Goal: Task Accomplishment & Management: Use online tool/utility

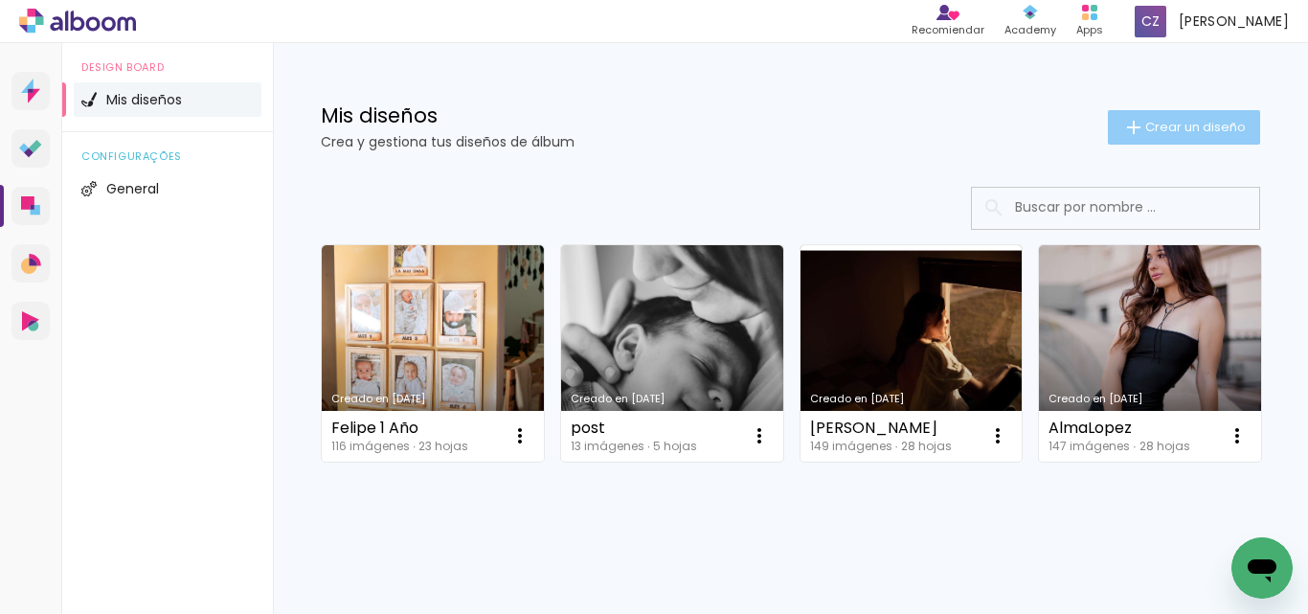
click at [1172, 129] on span "Crear un diseño" at bounding box center [1195, 127] width 101 height 12
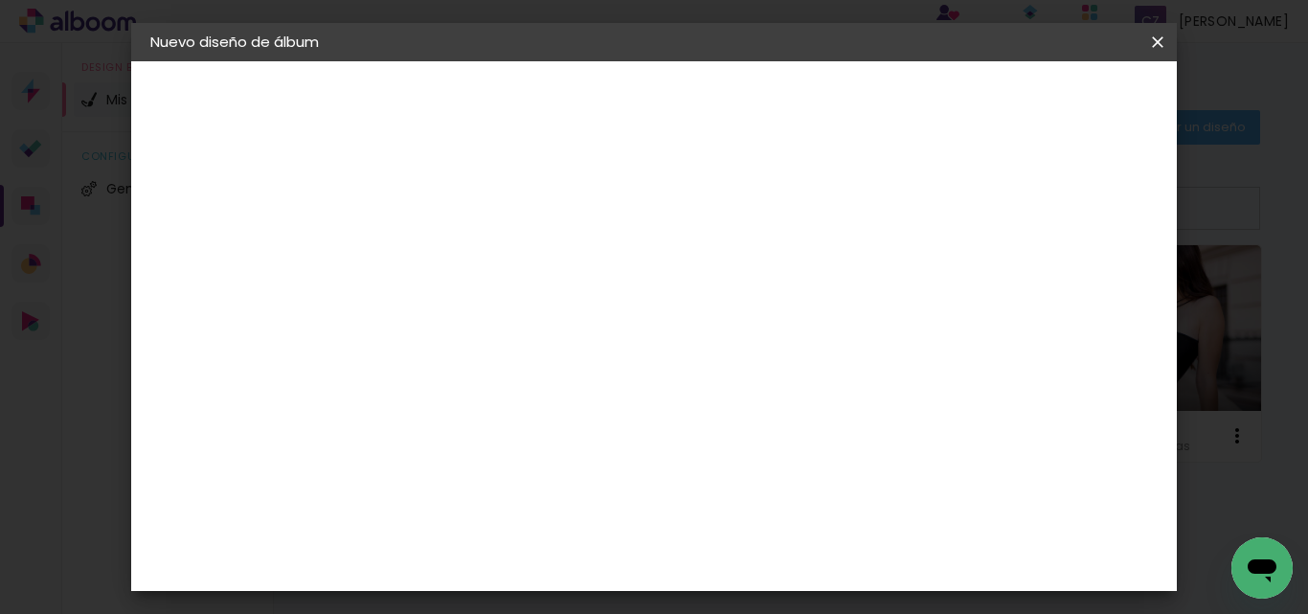
click at [464, 268] on input at bounding box center [464, 257] width 0 height 30
type input "Felipe Bautismo"
type paper-input "Felipe Bautismo"
click at [0, 0] on slot "Avanzar" at bounding box center [0, 0] width 0 height 0
click at [566, 310] on input "[GEOGRAPHIC_DATA]" at bounding box center [491, 306] width 150 height 24
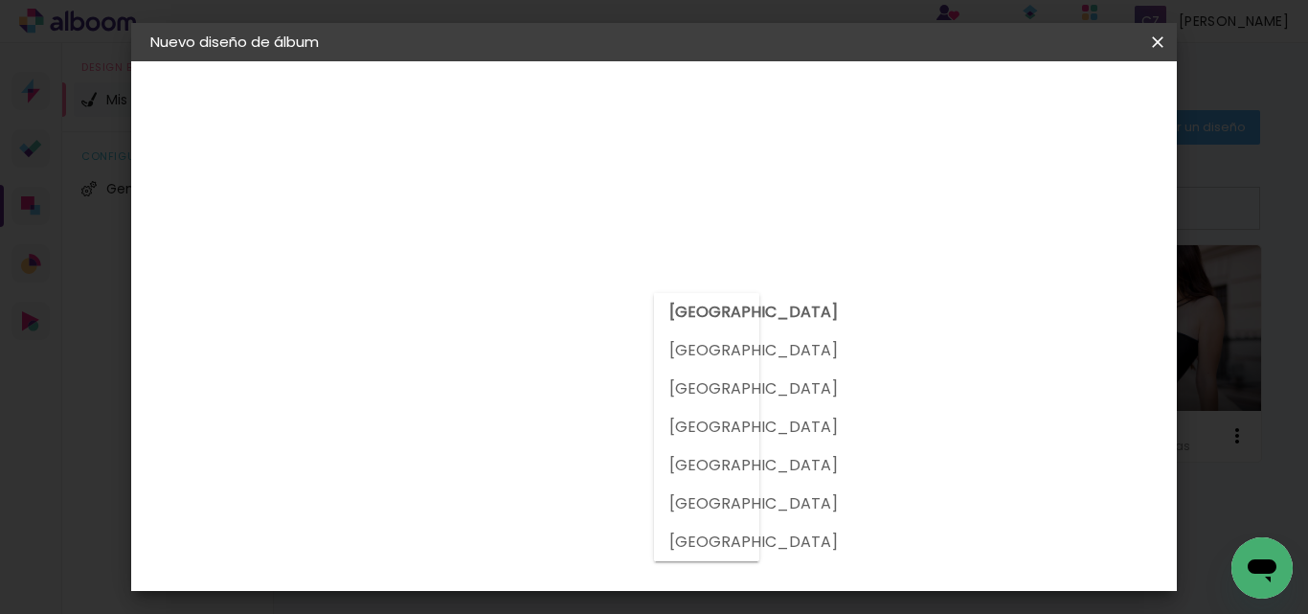
click at [789, 537] on album-spec-supplier-section at bounding box center [599, 599] width 380 height 827
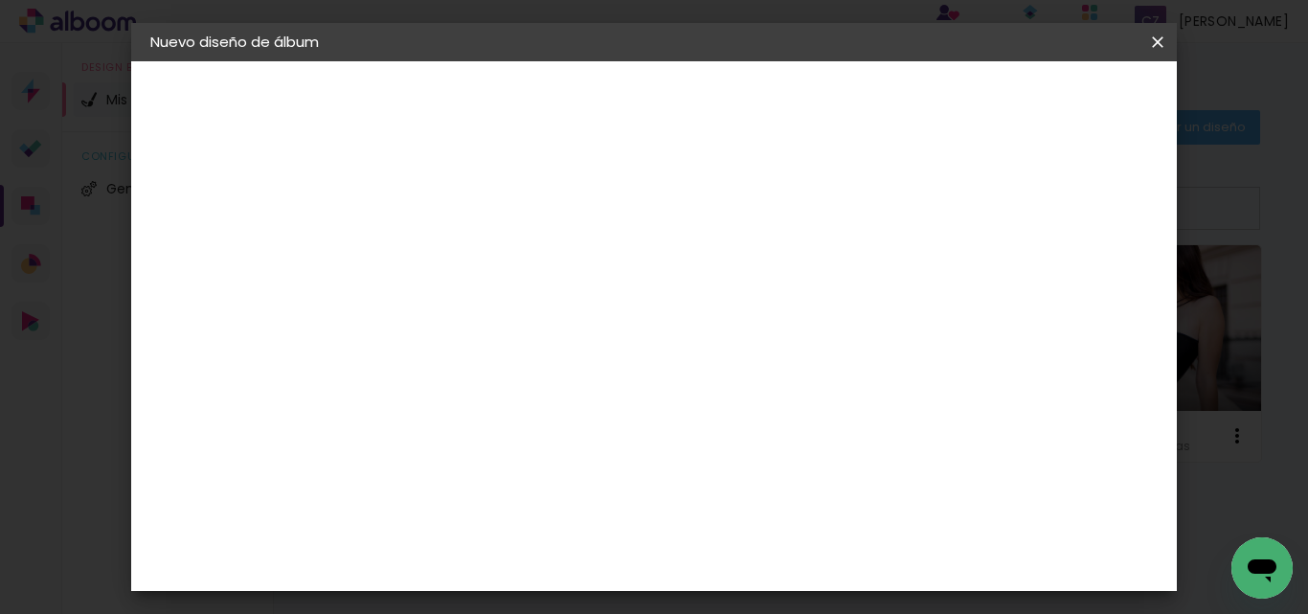
scroll to position [192, 0]
click at [588, 471] on paper-item "La Isla" at bounding box center [498, 496] width 179 height 50
click at [789, 116] on paper-button "Avanzar" at bounding box center [743, 101] width 92 height 33
click at [0, 0] on div "Volver Avanzar" at bounding box center [0, 0] width 0 height 0
click at [538, 319] on input "text" at bounding box center [501, 334] width 75 height 30
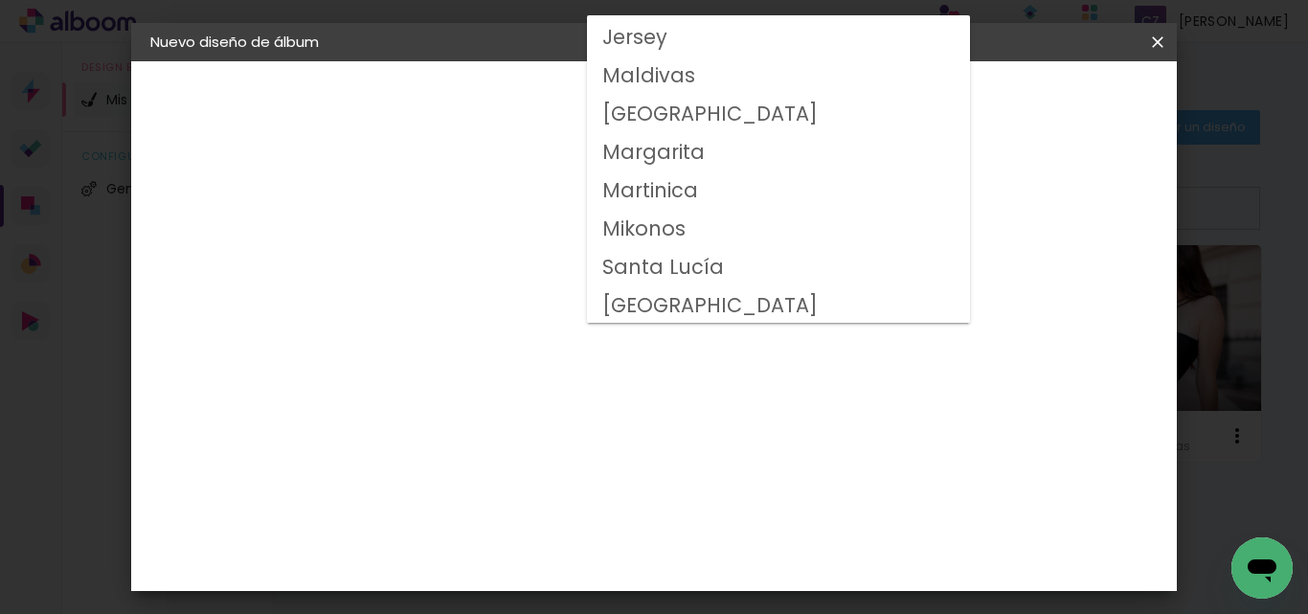
scroll to position [459, 0]
click at [0, 0] on slot "Santa Lucía" at bounding box center [0, 0] width 0 height 0
type input "Santa Lucía"
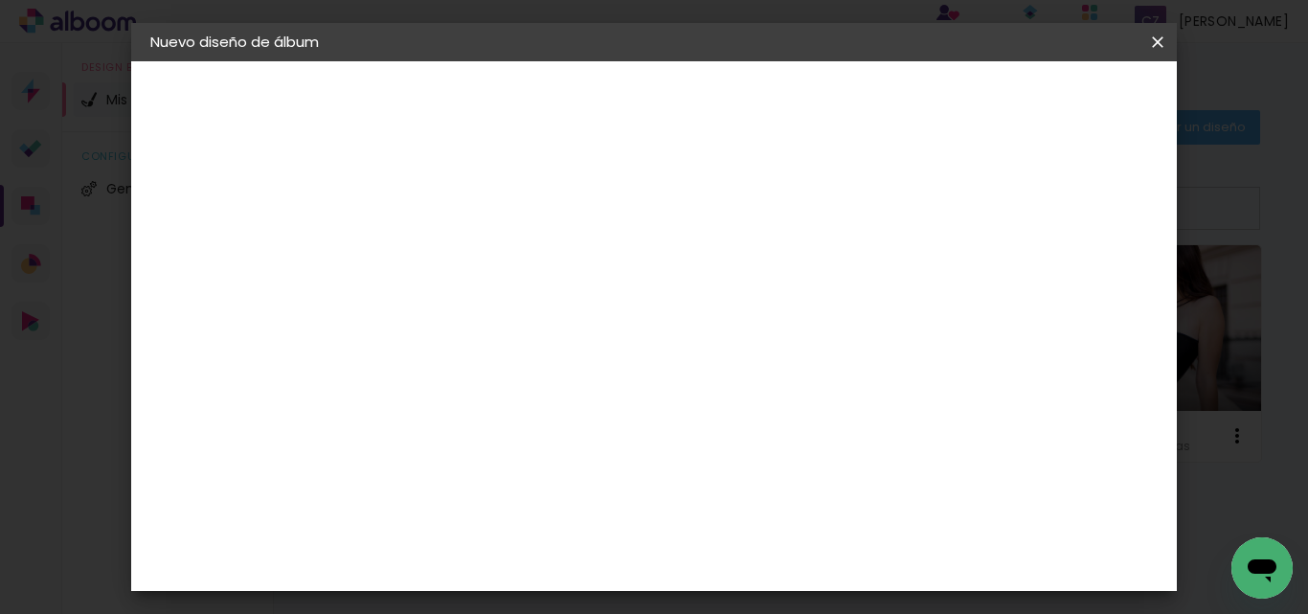
scroll to position [192, 0]
click at [593, 303] on span "20 × 60" at bounding box center [548, 328] width 89 height 51
click at [0, 0] on slot "Avanzar" at bounding box center [0, 0] width 0 height 0
click at [928, 215] on div at bounding box center [919, 206] width 17 height 17
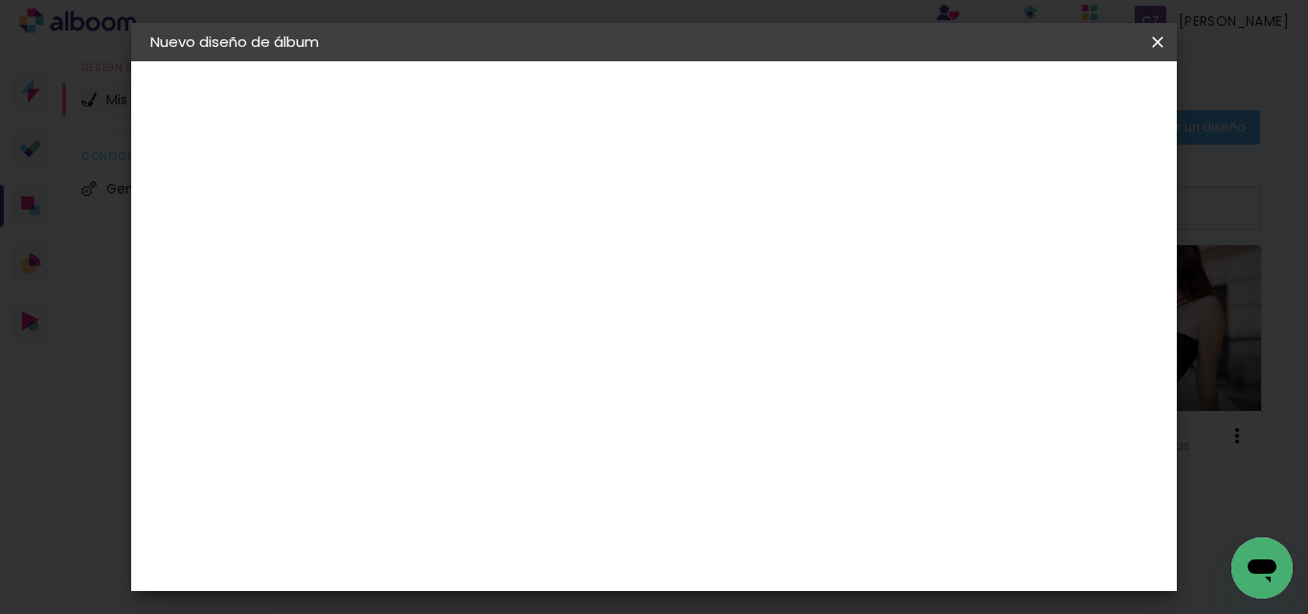
type paper-checkbox "on"
click at [434, 197] on input "2" at bounding box center [449, 206] width 66 height 24
click at [1057, 111] on paper-button "Empezar diseño" at bounding box center [985, 101] width 145 height 33
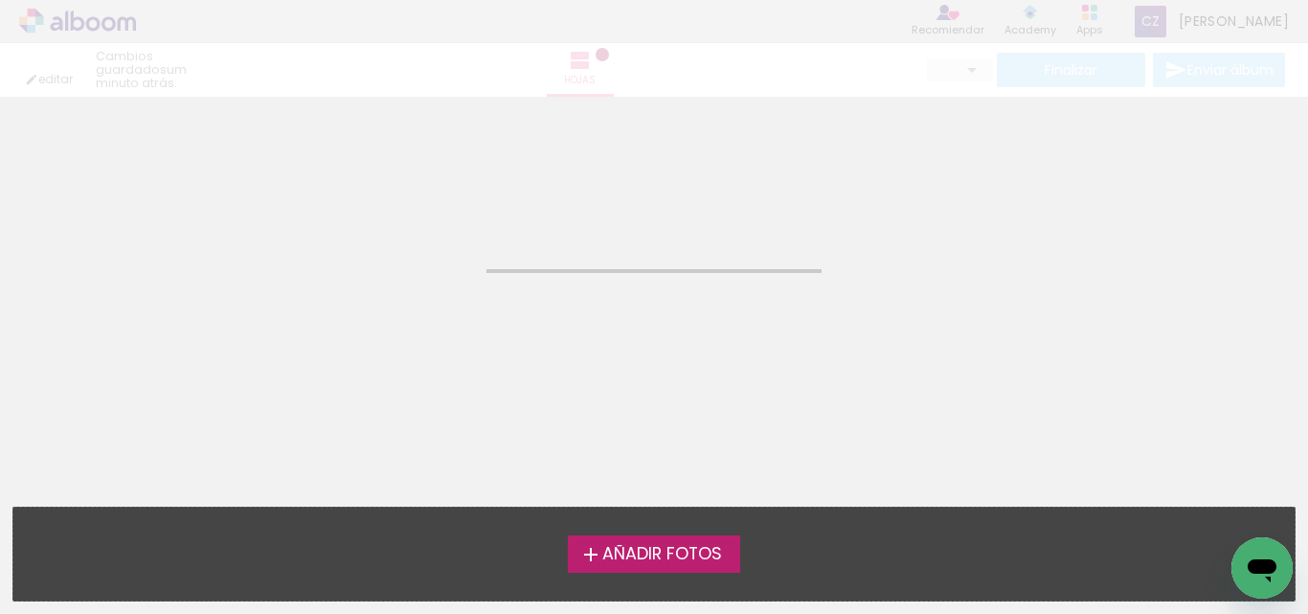
click at [668, 546] on span "Añadir Fotos" at bounding box center [662, 554] width 120 height 17
click at [0, 0] on input "file" at bounding box center [0, 0] width 0 height 0
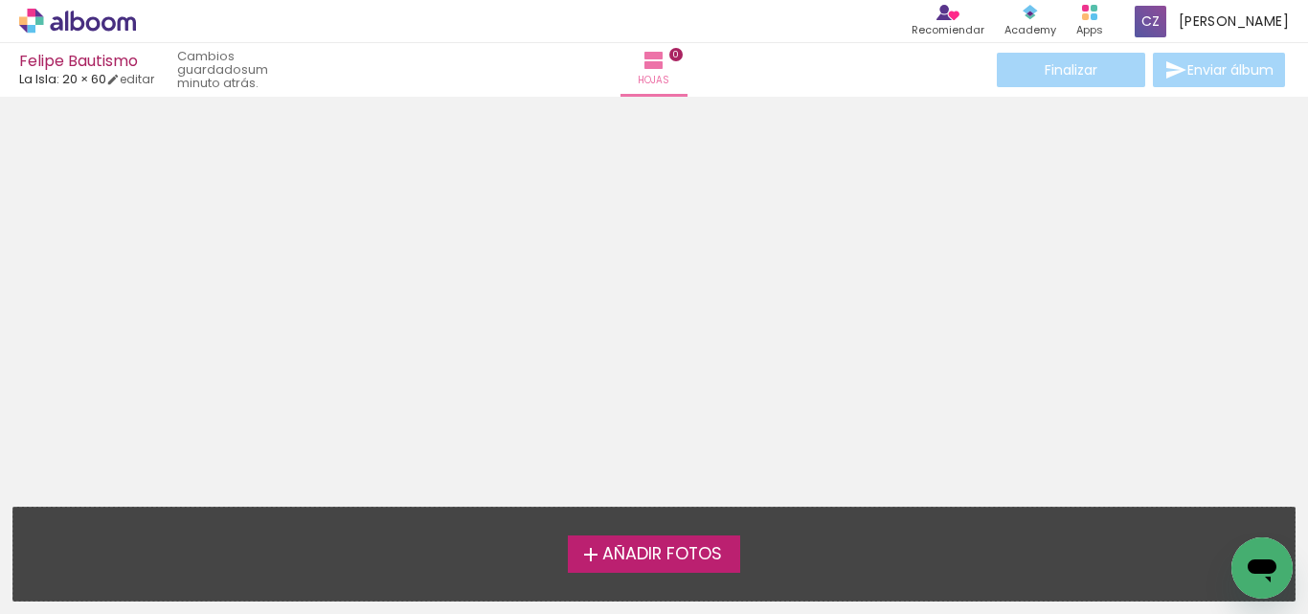
click at [701, 548] on span "Añadir Fotos" at bounding box center [662, 554] width 120 height 17
click at [0, 0] on input "file" at bounding box center [0, 0] width 0 height 0
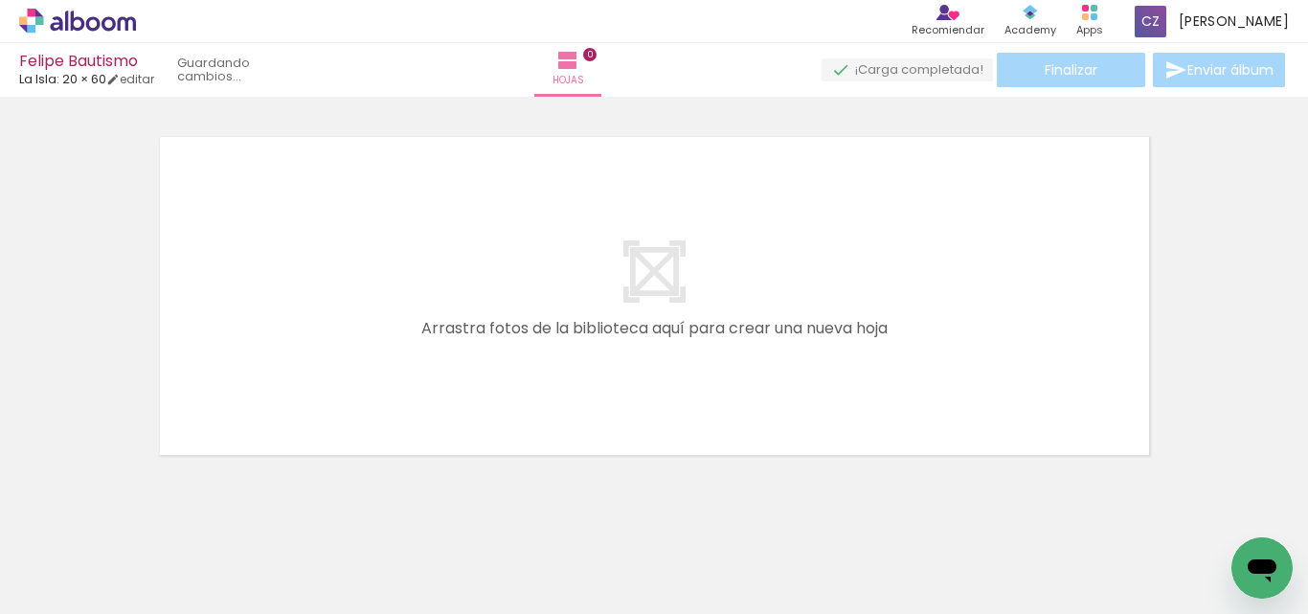
scroll to position [25, 0]
click at [66, 589] on span "Añadir Fotos" at bounding box center [57, 587] width 37 height 21
click at [0, 0] on input "file" at bounding box center [0, 0] width 0 height 0
click at [53, 579] on span "Añadir Fotos" at bounding box center [57, 587] width 37 height 21
click at [0, 0] on input "file" at bounding box center [0, 0] width 0 height 0
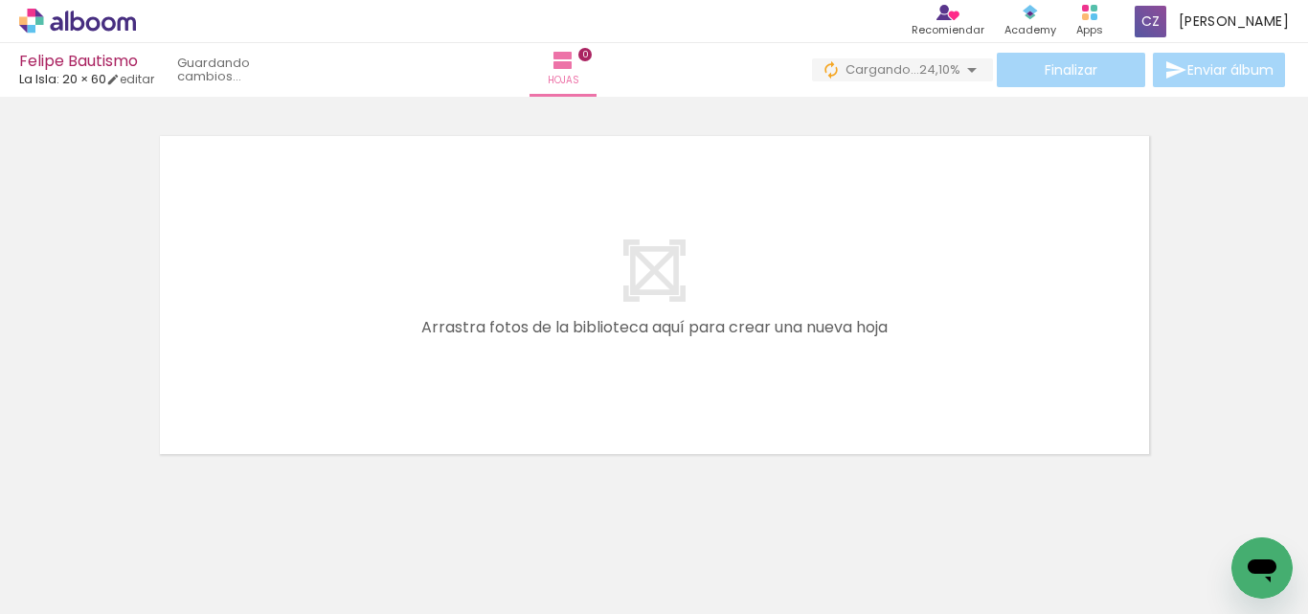
scroll to position [0, 0]
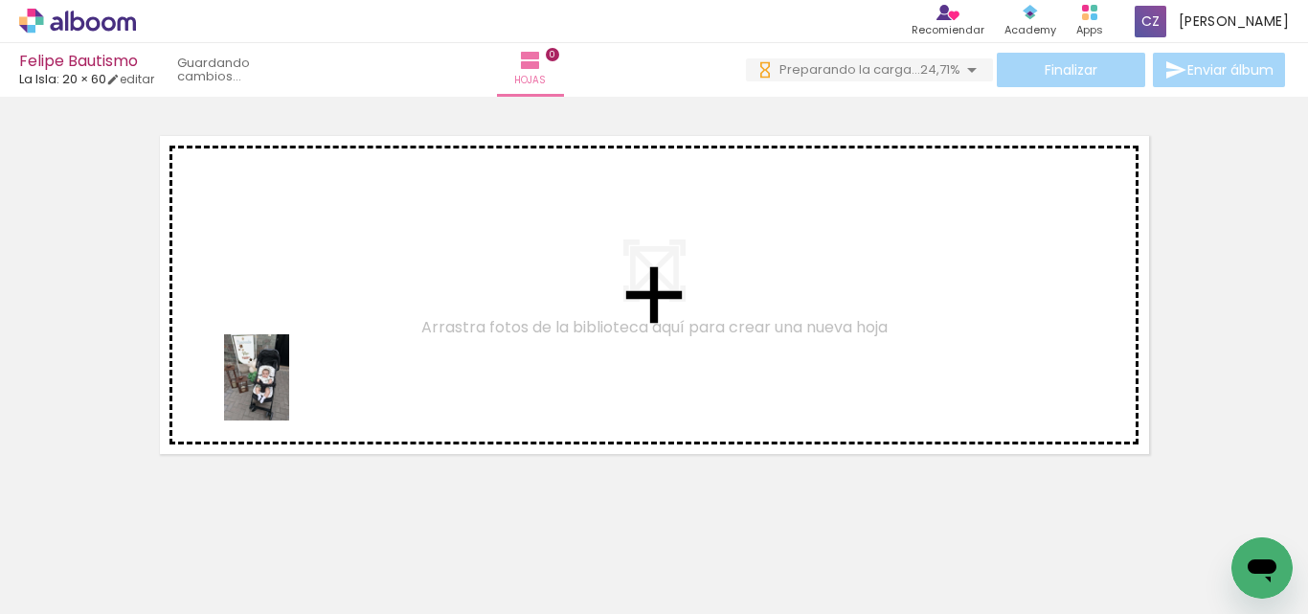
drag, startPoint x: 209, startPoint y: 546, endPoint x: 282, endPoint y: 391, distance: 171.4
click at [282, 391] on quentale-workspace at bounding box center [654, 307] width 1308 height 614
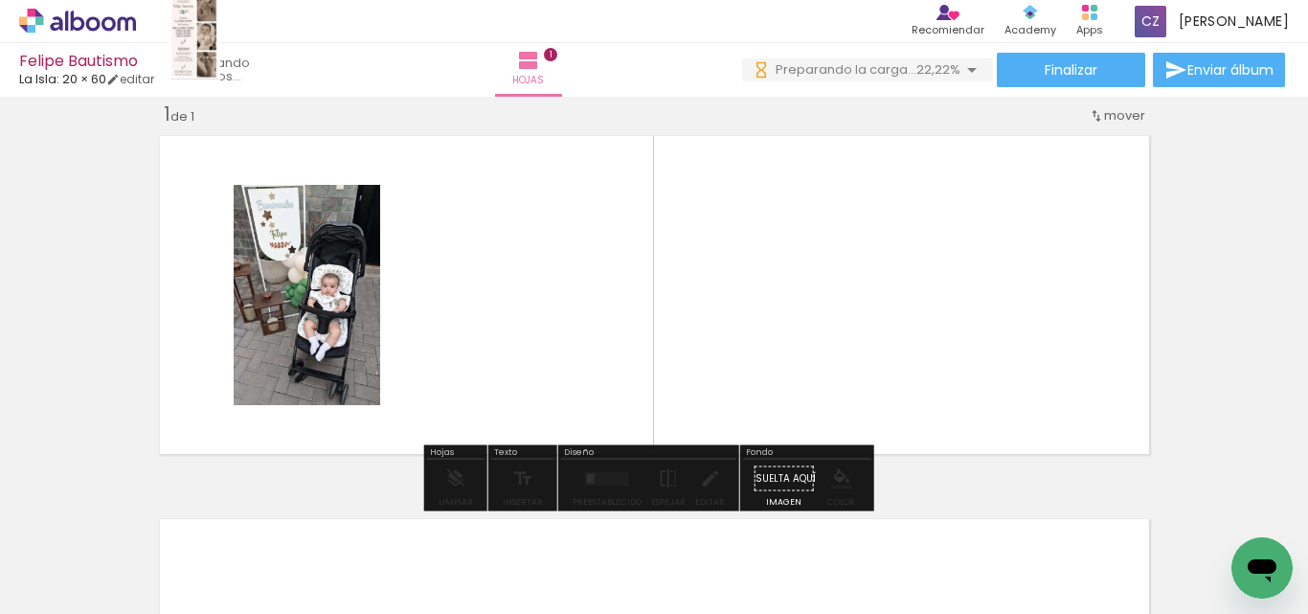
drag, startPoint x: 410, startPoint y: 541, endPoint x: 236, endPoint y: 73, distance: 499.7
click at [236, 73] on quentale-workspace at bounding box center [654, 307] width 1308 height 614
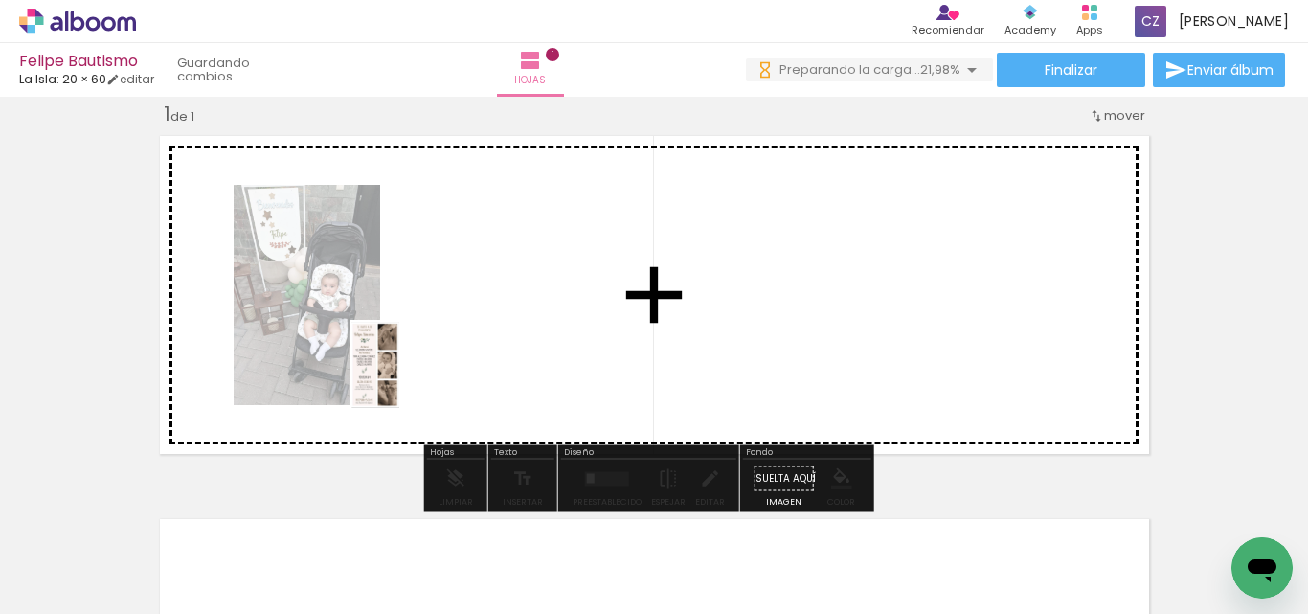
drag, startPoint x: 415, startPoint y: 551, endPoint x: 430, endPoint y: 350, distance: 201.7
click at [430, 350] on quentale-workspace at bounding box center [654, 307] width 1308 height 614
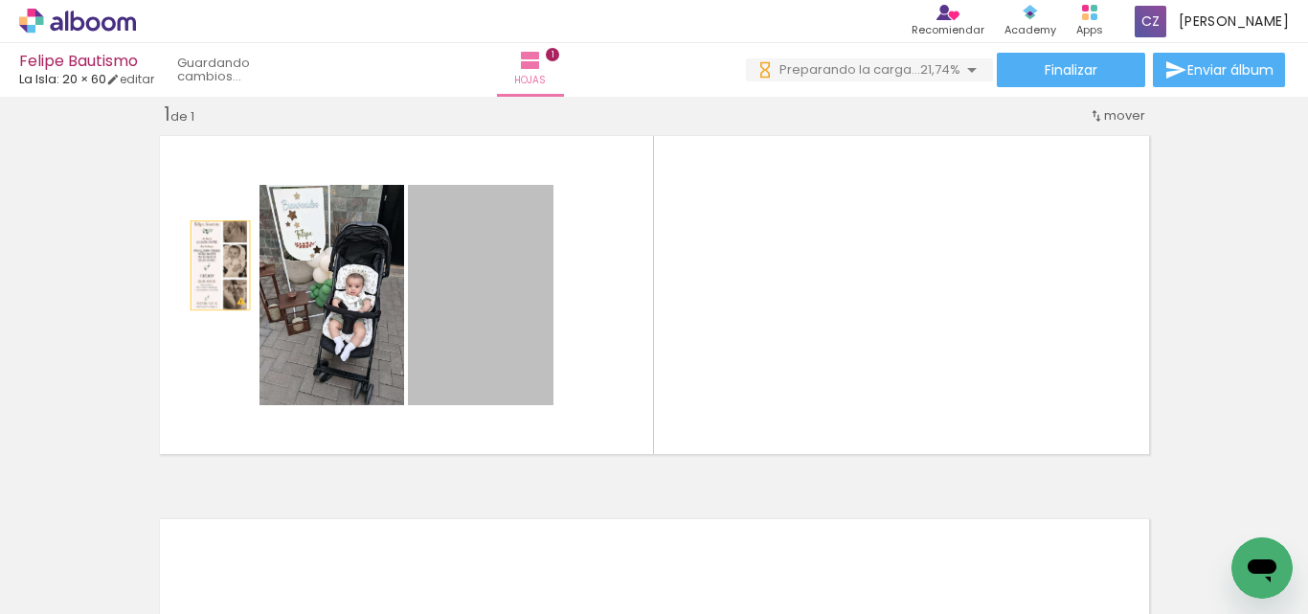
drag, startPoint x: 472, startPoint y: 303, endPoint x: 213, endPoint y: 265, distance: 262.2
click at [213, 265] on quentale-layouter at bounding box center [654, 294] width 1006 height 335
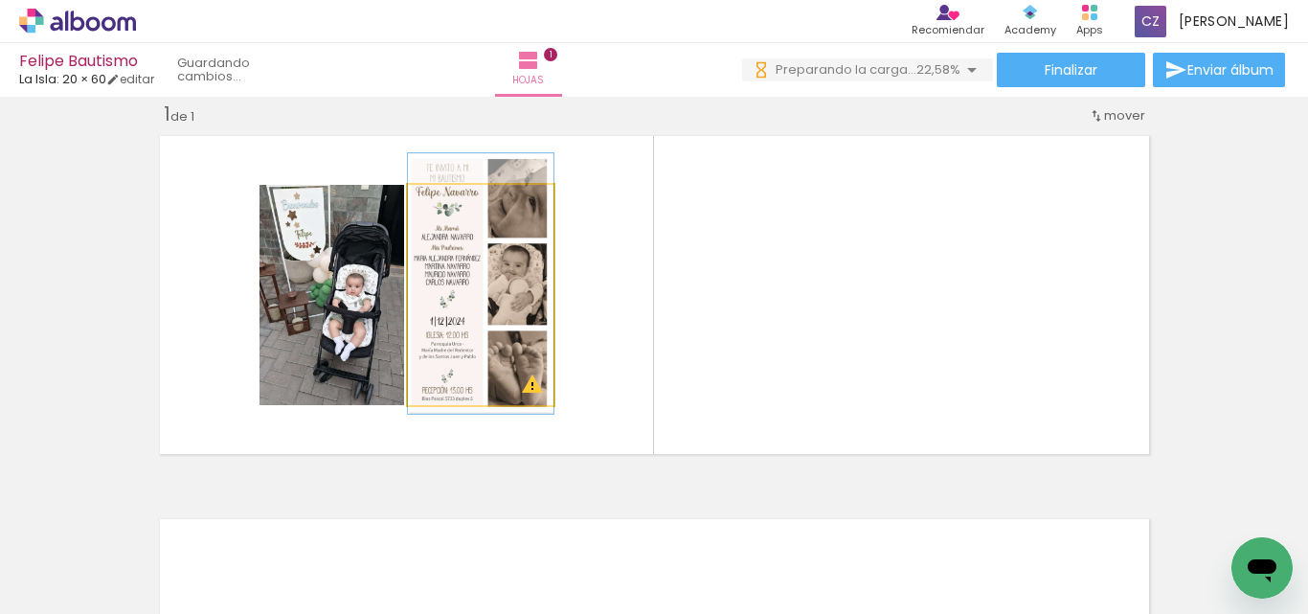
drag, startPoint x: 429, startPoint y: 319, endPoint x: 367, endPoint y: 321, distance: 62.3
click at [0, 0] on slot at bounding box center [0, 0] width 0 height 0
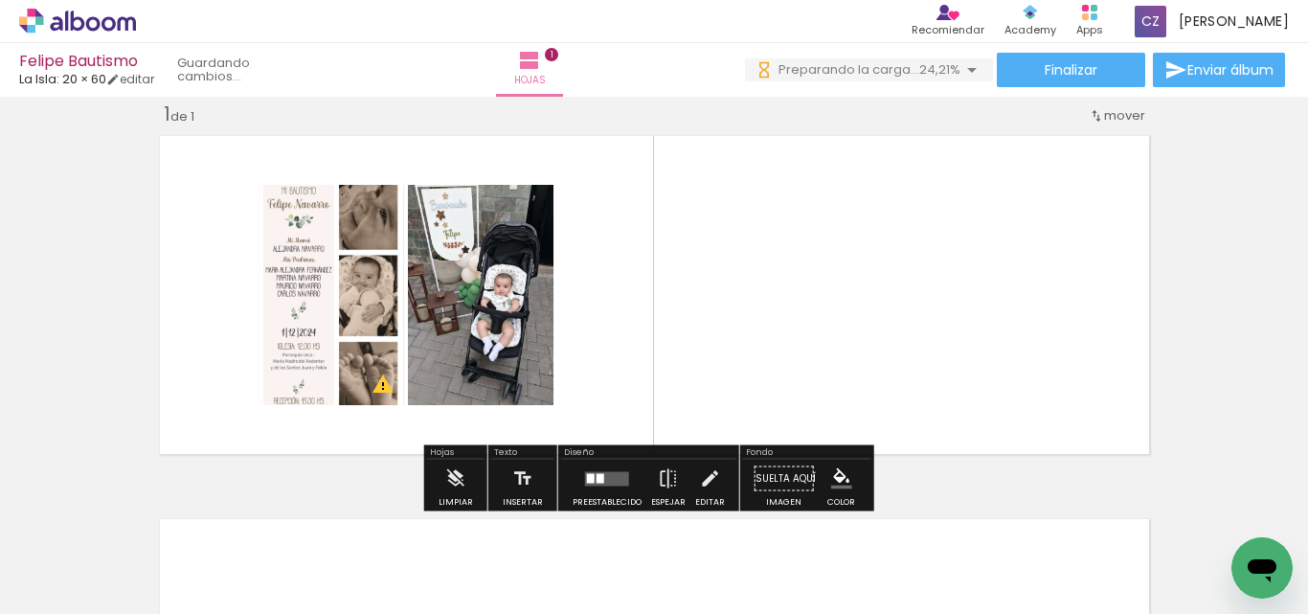
drag, startPoint x: 509, startPoint y: 570, endPoint x: 533, endPoint y: 535, distance: 42.0
click at [509, 570] on div at bounding box center [493, 548] width 95 height 71
click at [528, 546] on div at bounding box center [493, 548] width 95 height 71
click at [567, 448] on div "Diseño Preestablecido Espejar Editar" at bounding box center [648, 478] width 181 height 66
click at [589, 382] on quentale-layouter at bounding box center [654, 294] width 1006 height 335
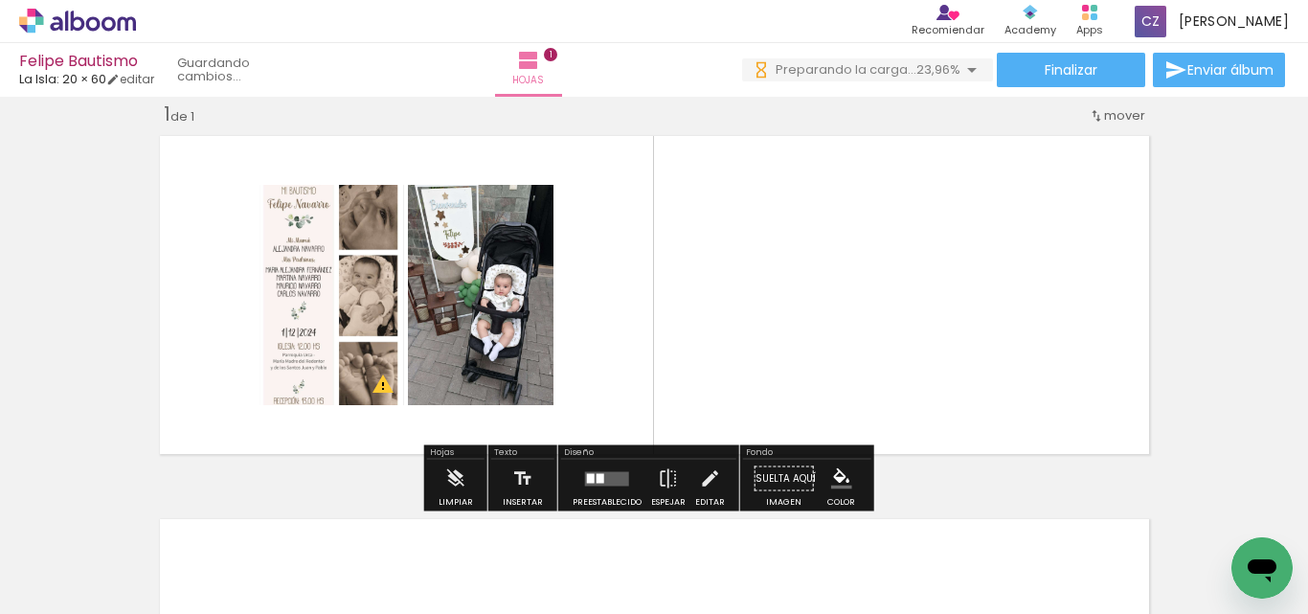
click at [615, 342] on quentale-layouter at bounding box center [654, 294] width 1006 height 335
click at [625, 336] on quentale-layouter at bounding box center [654, 294] width 1006 height 335
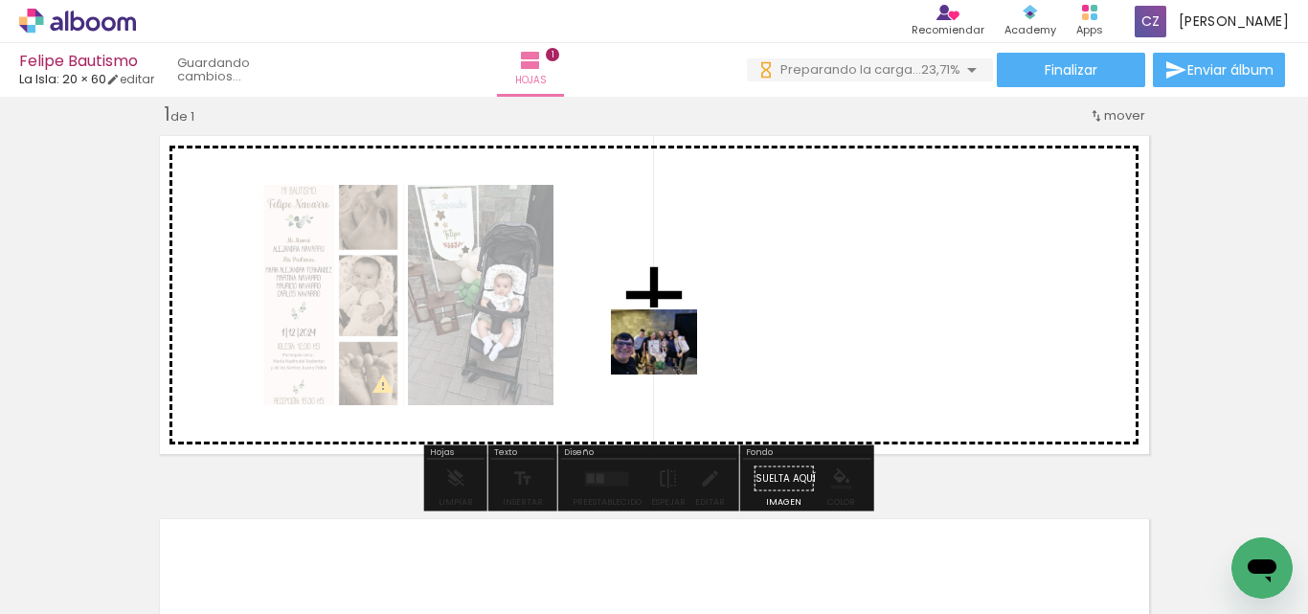
drag, startPoint x: 540, startPoint y: 557, endPoint x: 668, endPoint y: 367, distance: 229.8
click at [668, 367] on quentale-workspace at bounding box center [654, 307] width 1308 height 614
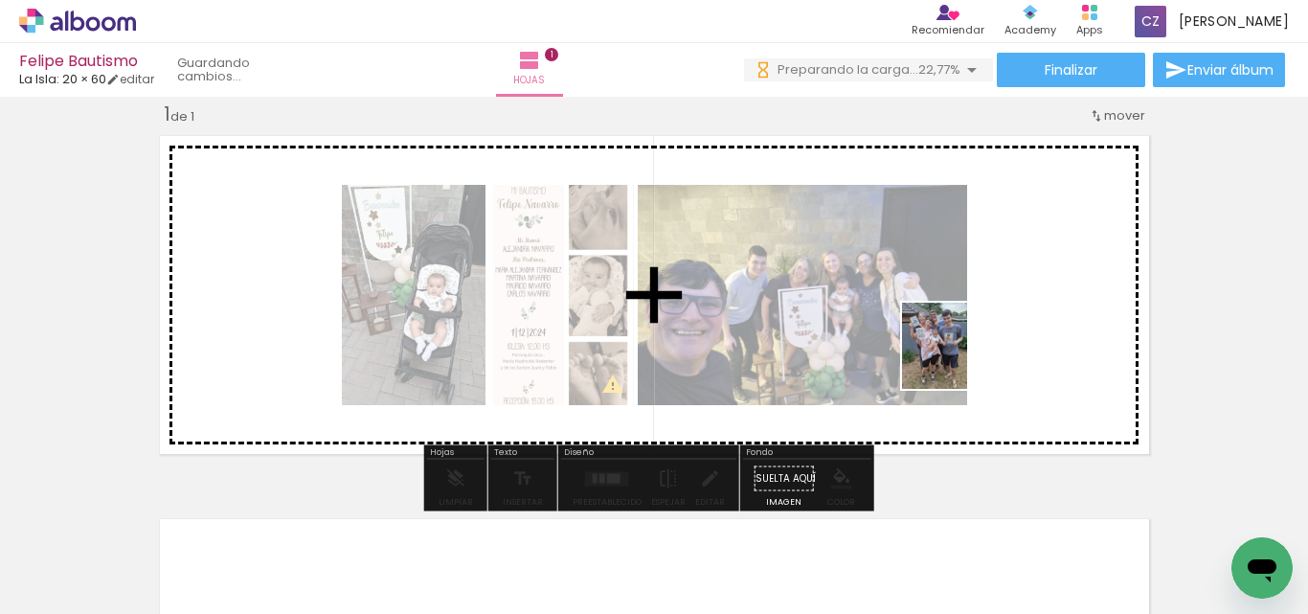
drag, startPoint x: 620, startPoint y: 551, endPoint x: 960, endPoint y: 360, distance: 389.7
click at [960, 360] on quentale-workspace at bounding box center [654, 307] width 1308 height 614
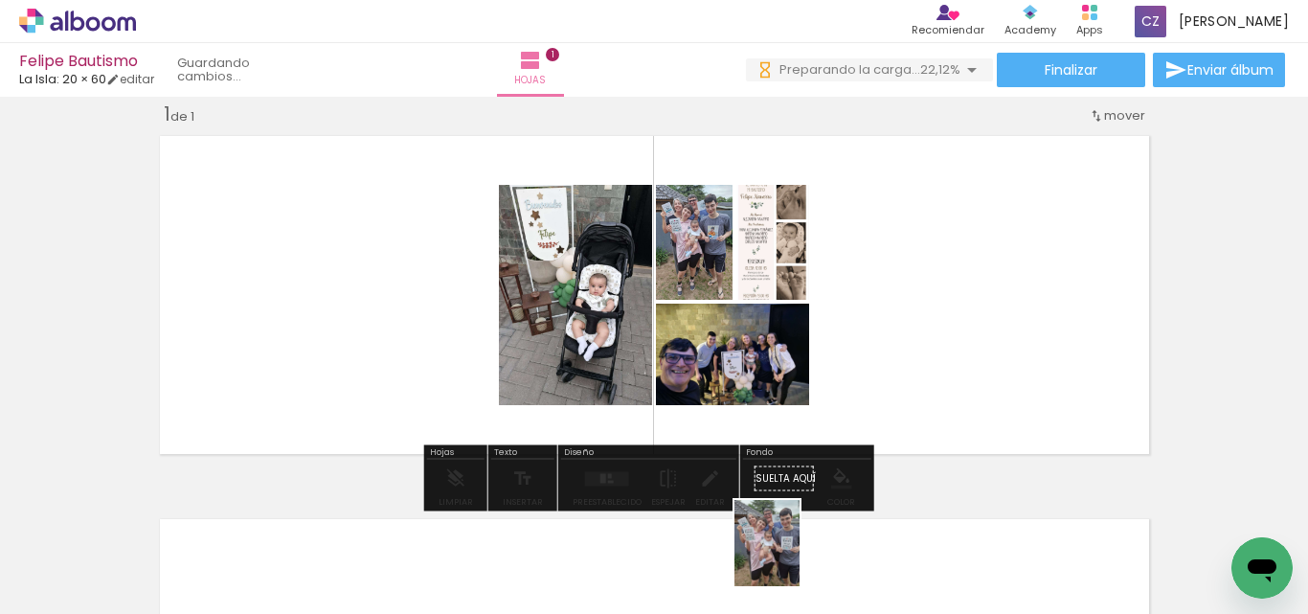
drag, startPoint x: 776, startPoint y: 536, endPoint x: 779, endPoint y: 564, distance: 27.9
click at [743, 564] on div at bounding box center [707, 549] width 71 height 95
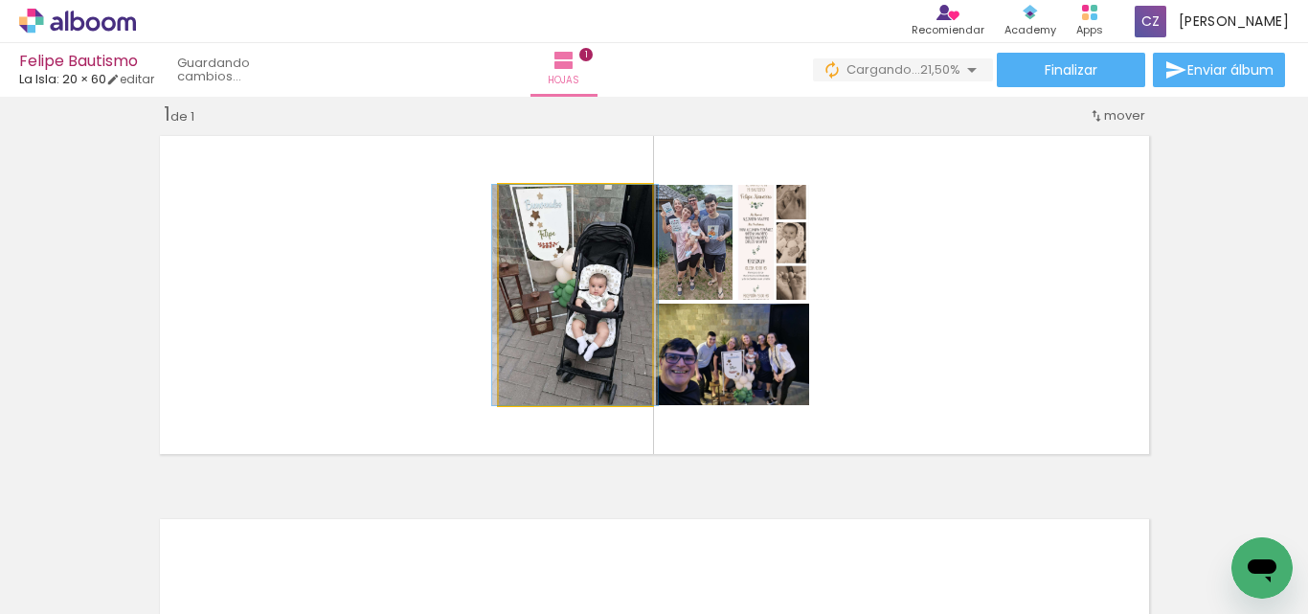
click at [618, 264] on quentale-photo at bounding box center [575, 295] width 153 height 220
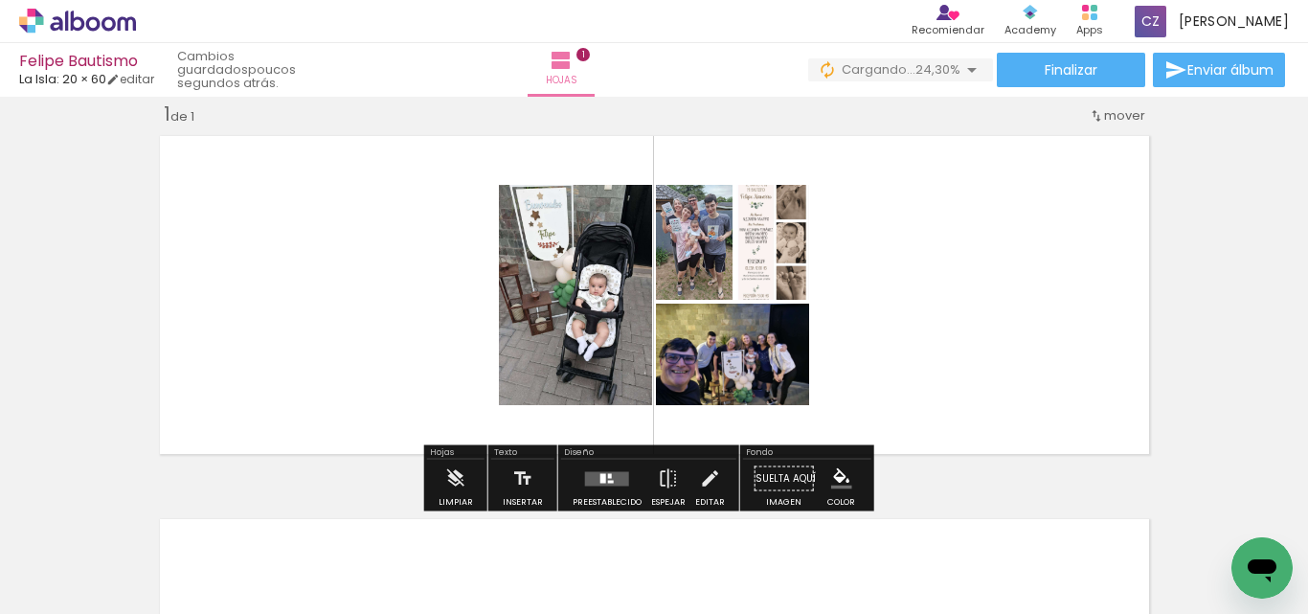
click at [702, 271] on quentale-photo at bounding box center [694, 242] width 77 height 115
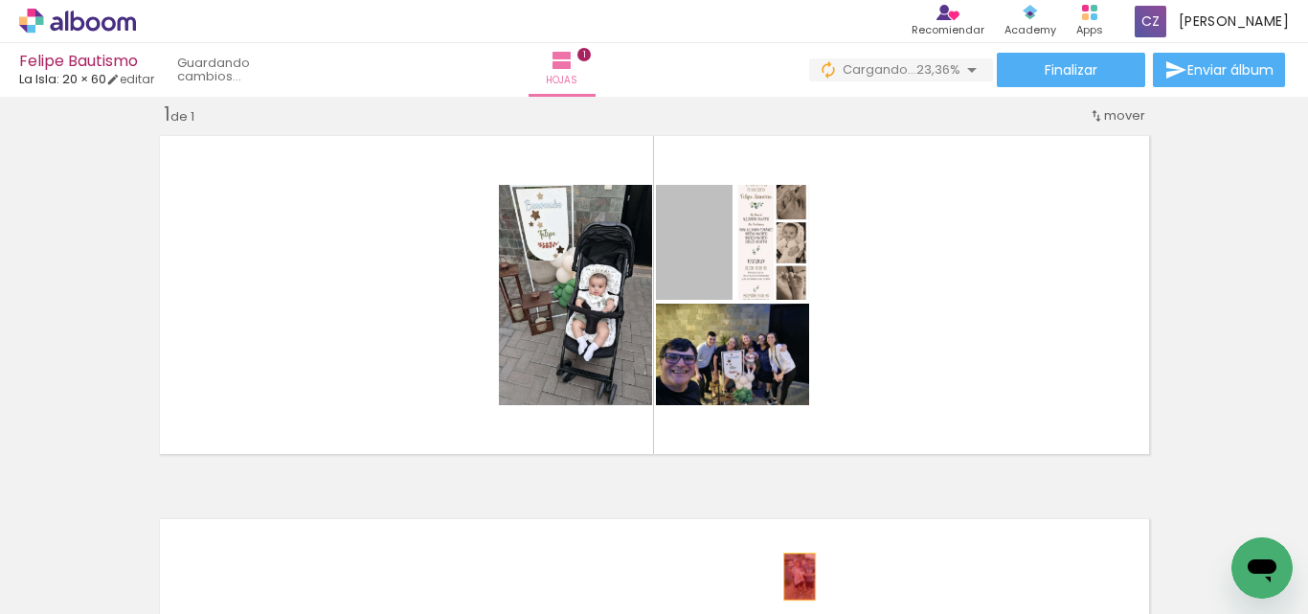
drag, startPoint x: 685, startPoint y: 267, endPoint x: 792, endPoint y: 577, distance: 327.4
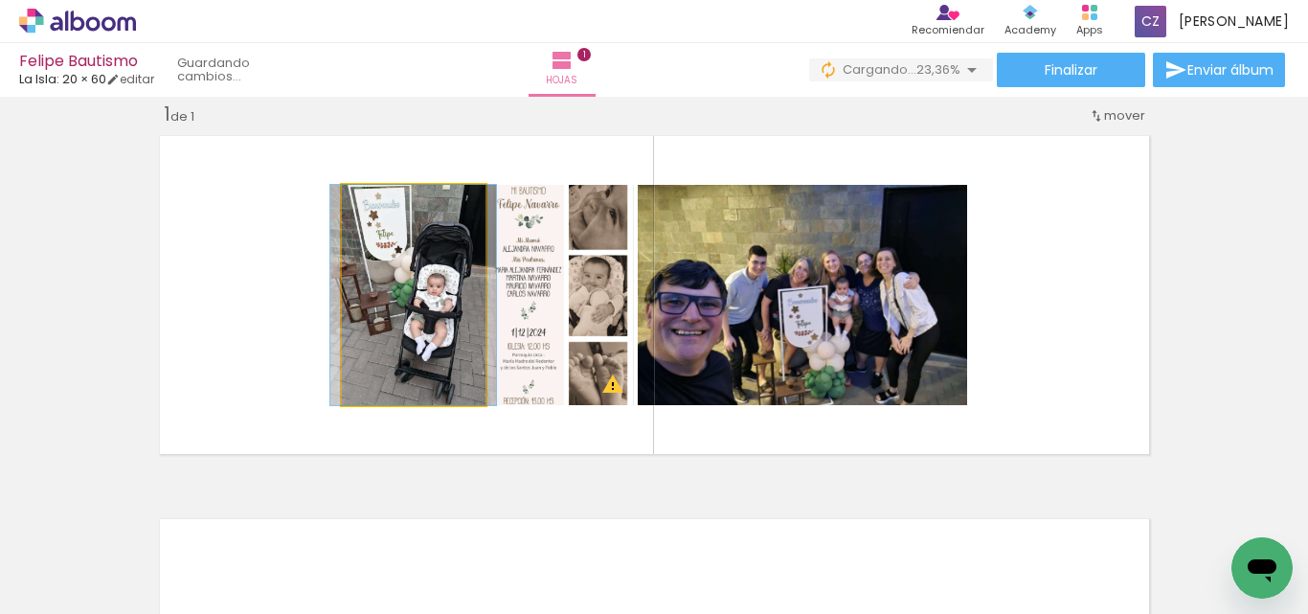
drag, startPoint x: 390, startPoint y: 313, endPoint x: 388, endPoint y: 617, distance: 303.6
click at [388, 613] on html "link( href="../../bower_components/polymer/polymer.html" rel="import" ) picture…" at bounding box center [654, 307] width 1308 height 614
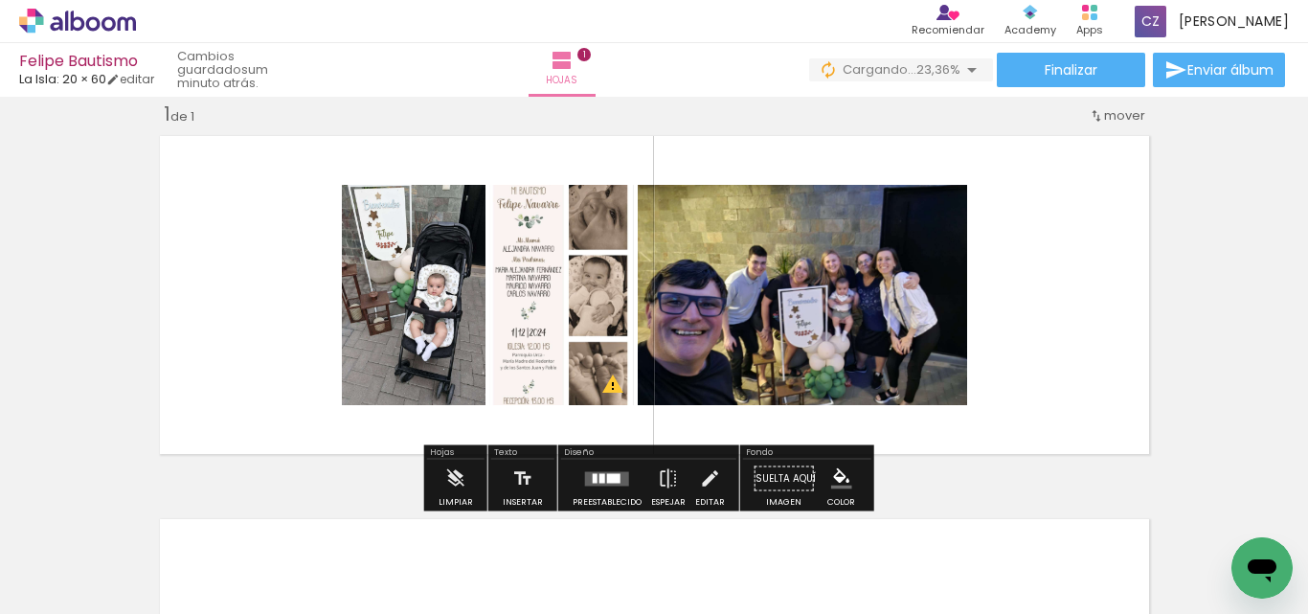
click at [410, 539] on div at bounding box center [385, 549] width 53 height 95
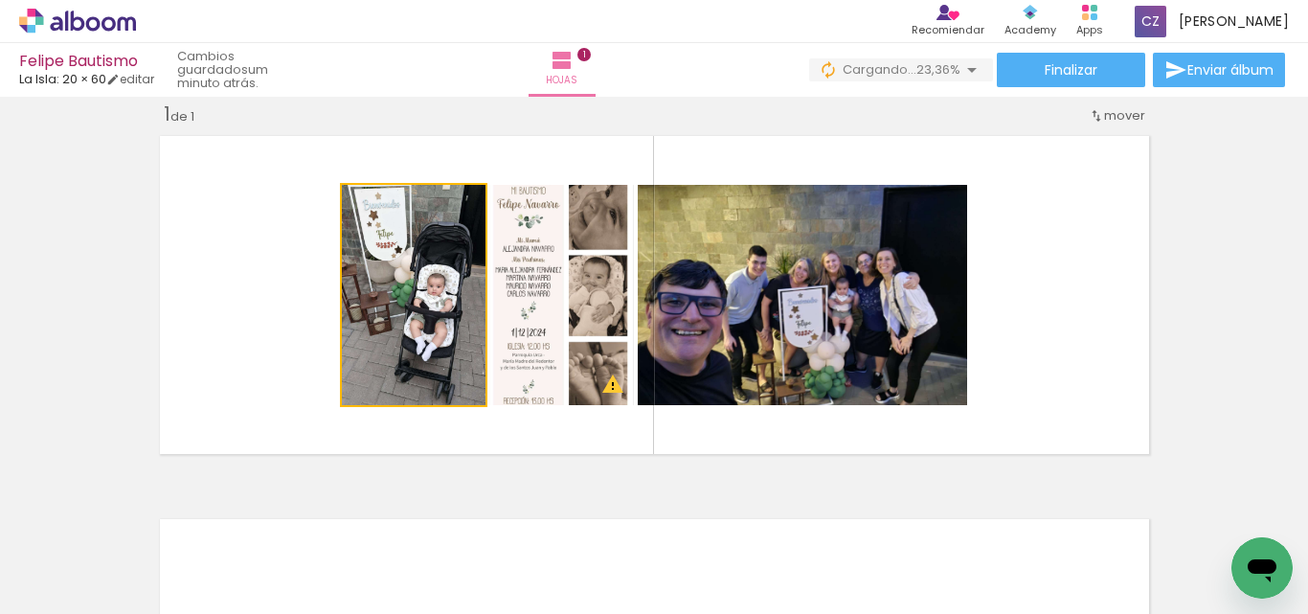
drag, startPoint x: 441, startPoint y: 351, endPoint x: 415, endPoint y: 530, distance: 180.0
click at [432, 434] on quentale-layouter at bounding box center [654, 294] width 1006 height 335
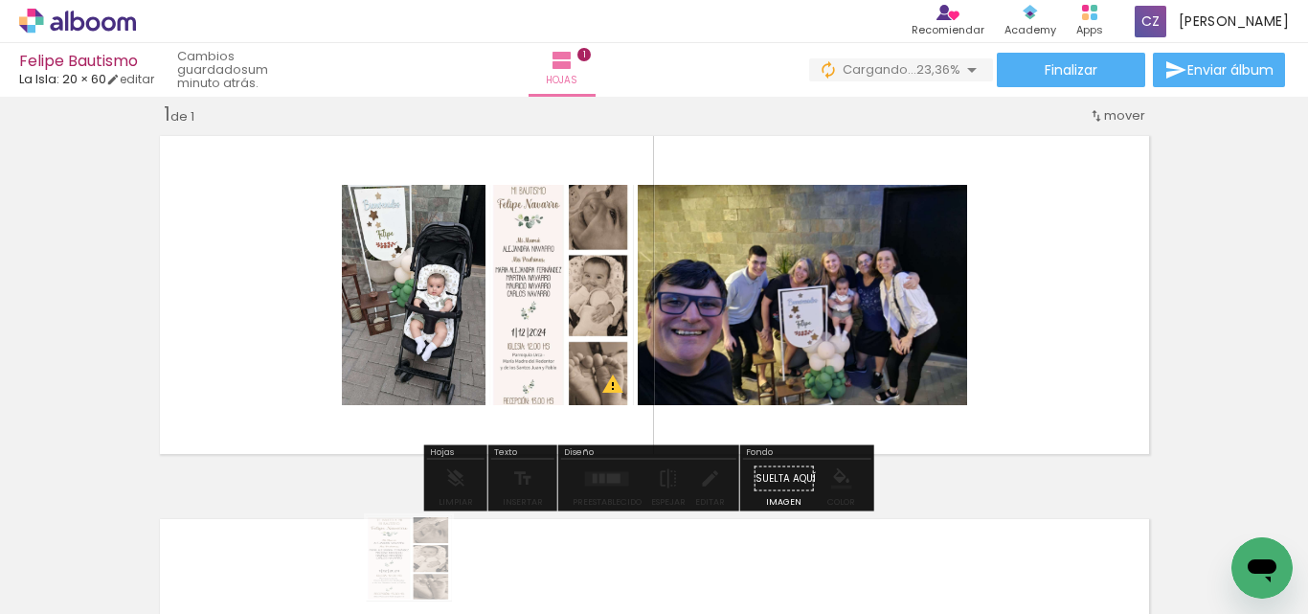
click at [412, 573] on div at bounding box center [385, 549] width 53 height 95
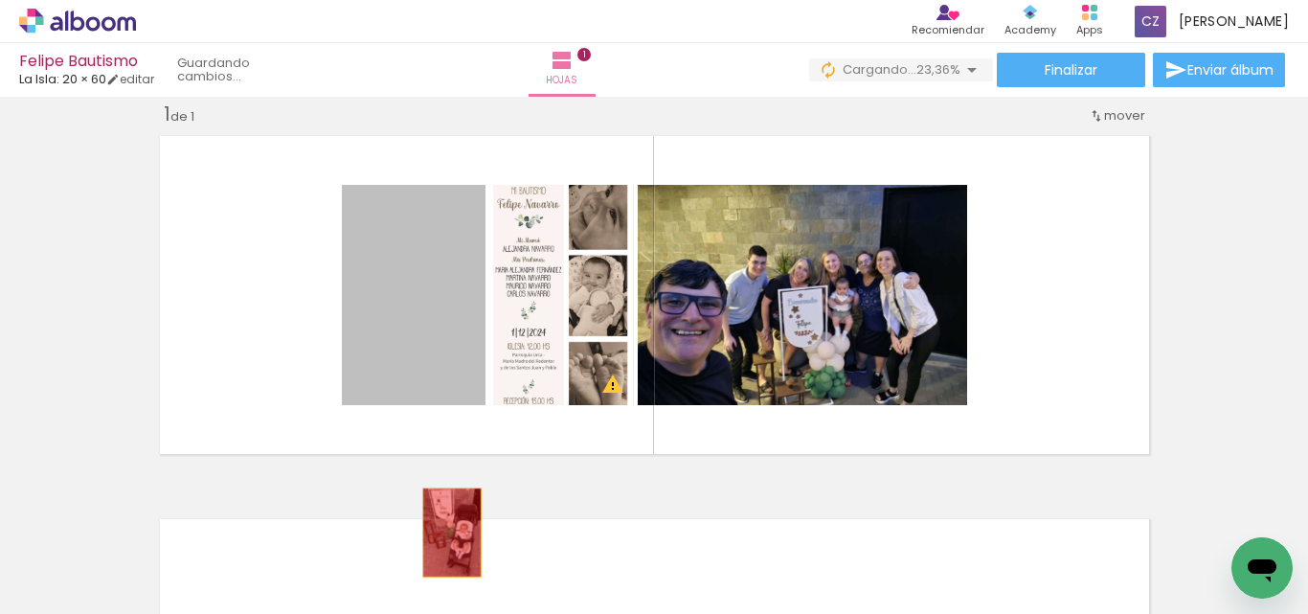
drag, startPoint x: 446, startPoint y: 367, endPoint x: 444, endPoint y: 532, distance: 165.7
click at [444, 532] on quentale-workspace at bounding box center [654, 307] width 1308 height 614
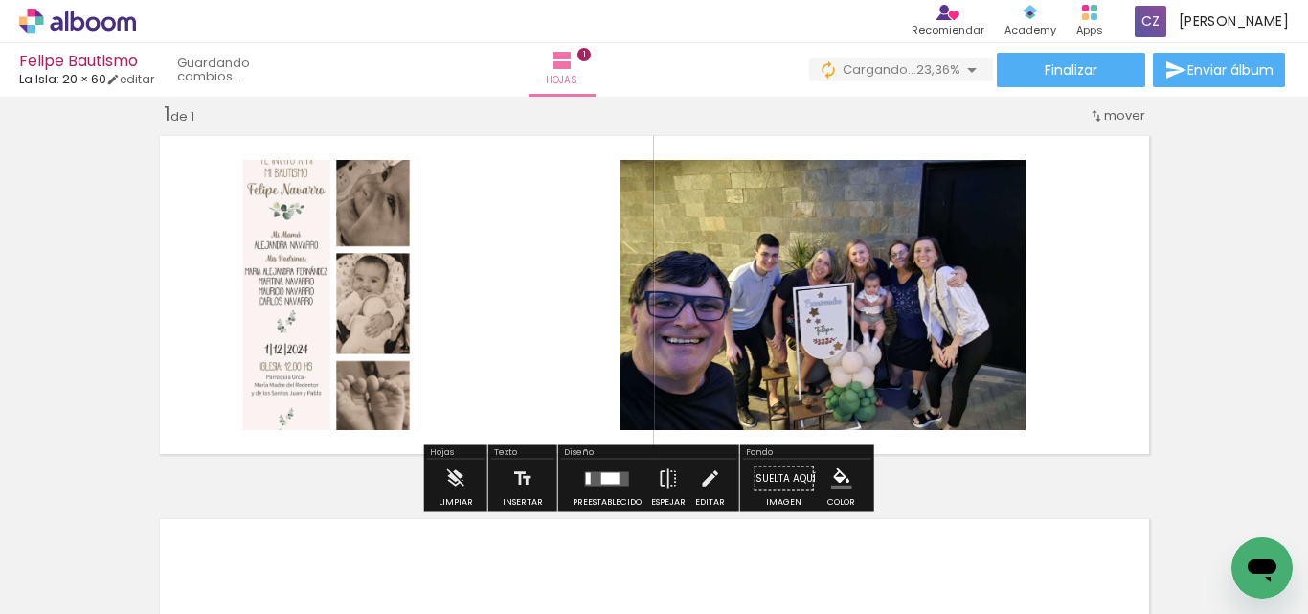
click at [377, 462] on quentale-layouter at bounding box center [654, 294] width 1006 height 335
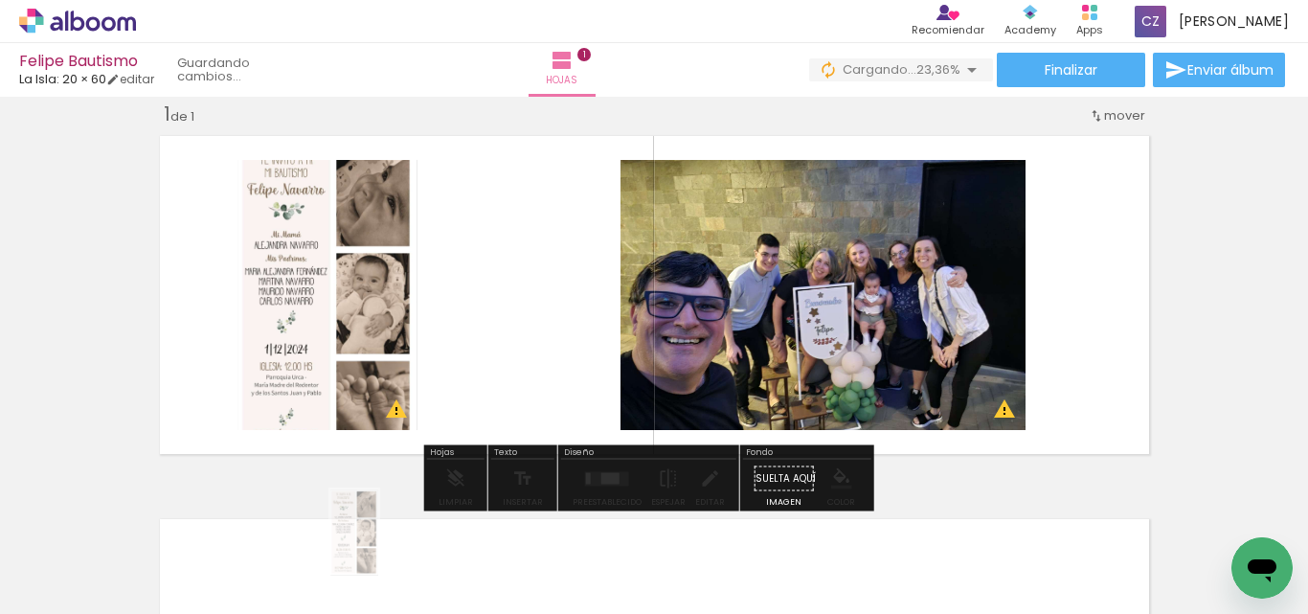
drag, startPoint x: 383, startPoint y: 499, endPoint x: 388, endPoint y: 547, distance: 48.1
click at [388, 547] on quentale-thumb at bounding box center [385, 549] width 107 height 110
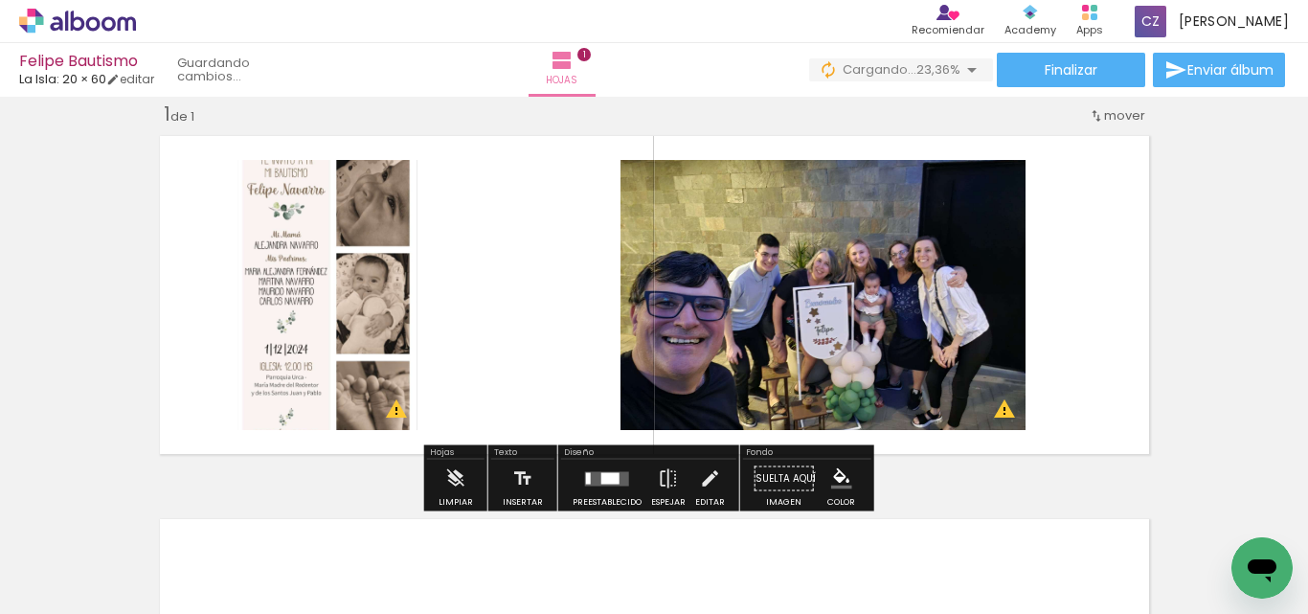
click at [388, 547] on div at bounding box center [385, 549] width 53 height 95
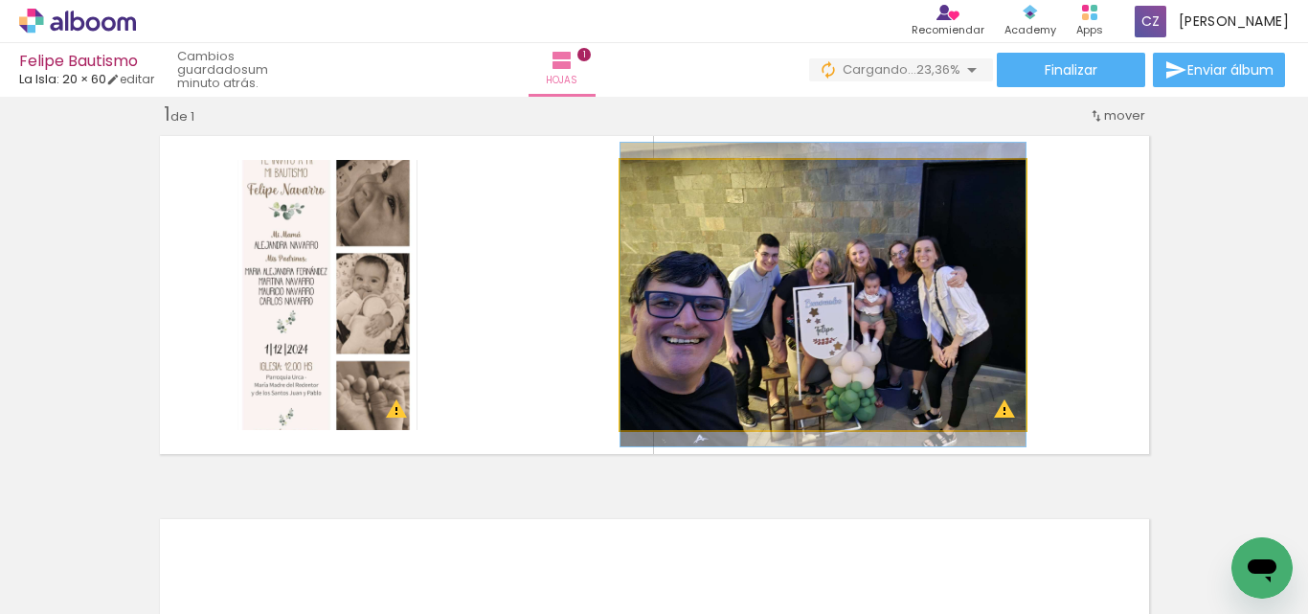
drag, startPoint x: 820, startPoint y: 398, endPoint x: 810, endPoint y: 431, distance: 33.9
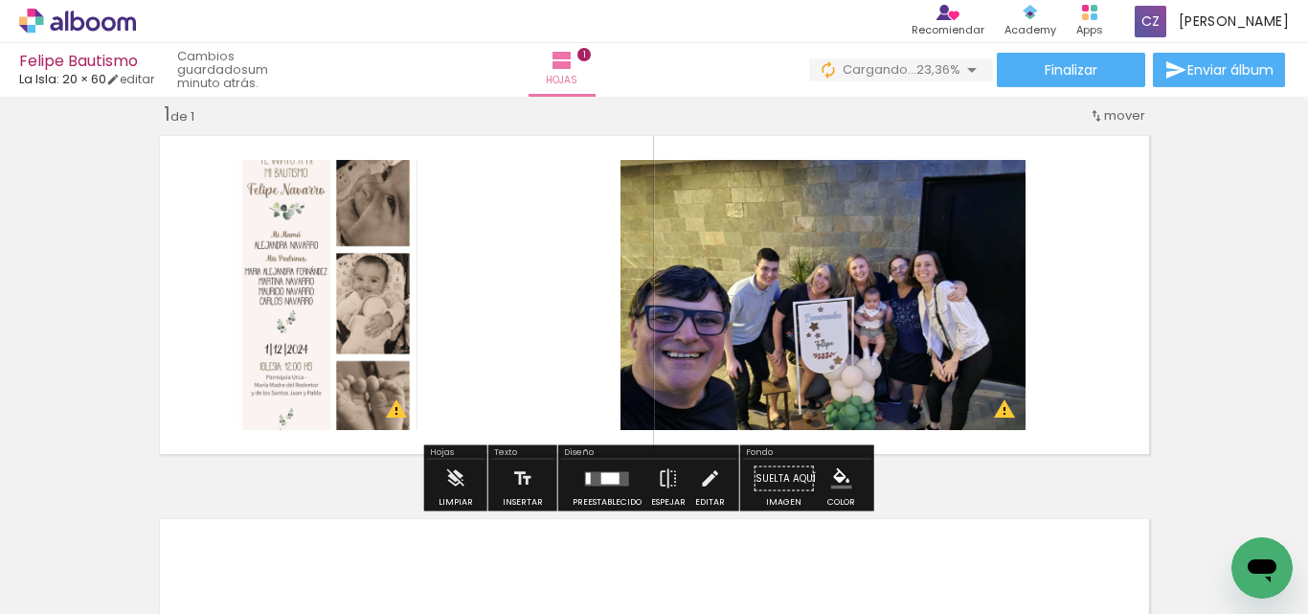
drag, startPoint x: 810, startPoint y: 431, endPoint x: 743, endPoint y: 511, distance: 104.7
click at [754, 494] on quentale-workspace at bounding box center [654, 307] width 1308 height 614
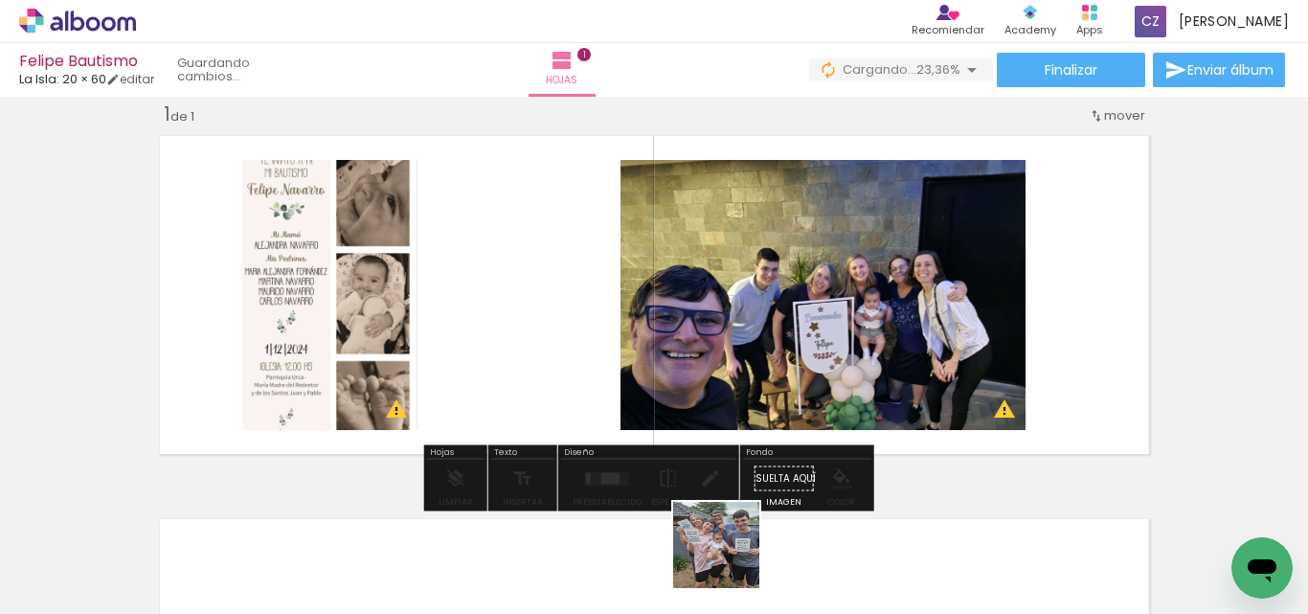
drag, startPoint x: 743, startPoint y: 511, endPoint x: 731, endPoint y: 559, distance: 49.5
click at [731, 559] on div at bounding box center [707, 549] width 71 height 95
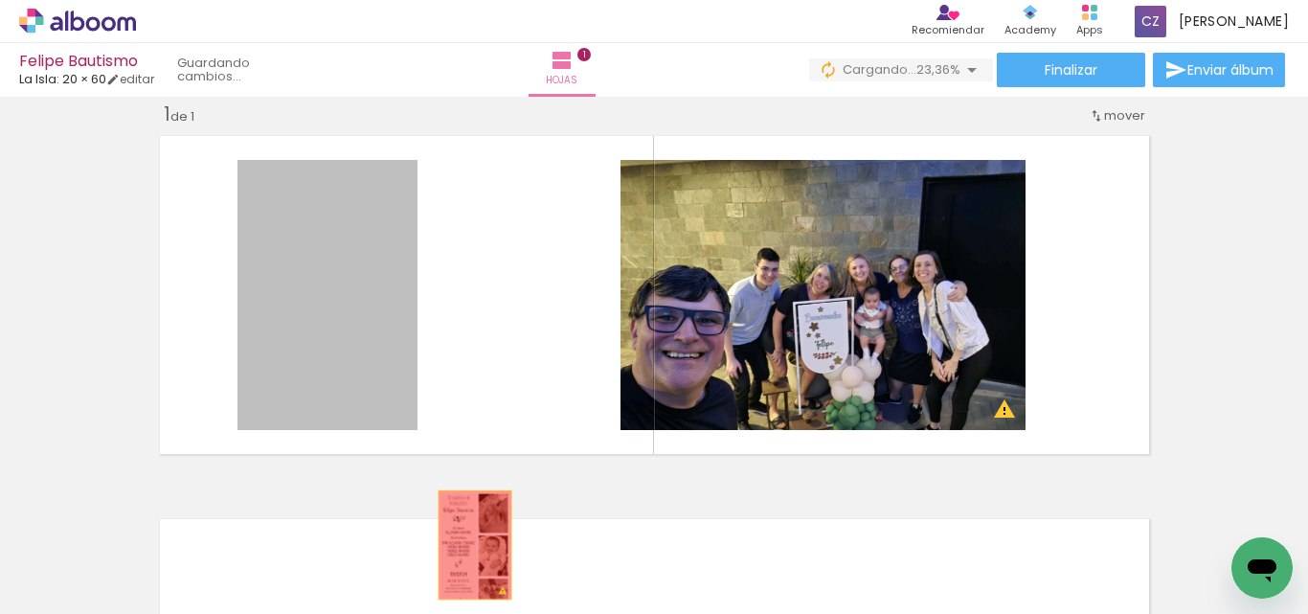
drag, startPoint x: 330, startPoint y: 289, endPoint x: 467, endPoint y: 545, distance: 290.1
click at [467, 545] on quentale-workspace at bounding box center [654, 307] width 1308 height 614
drag, startPoint x: 467, startPoint y: 545, endPoint x: 490, endPoint y: 547, distance: 23.1
click at [467, 545] on quentale-thumb at bounding box center [493, 549] width 107 height 110
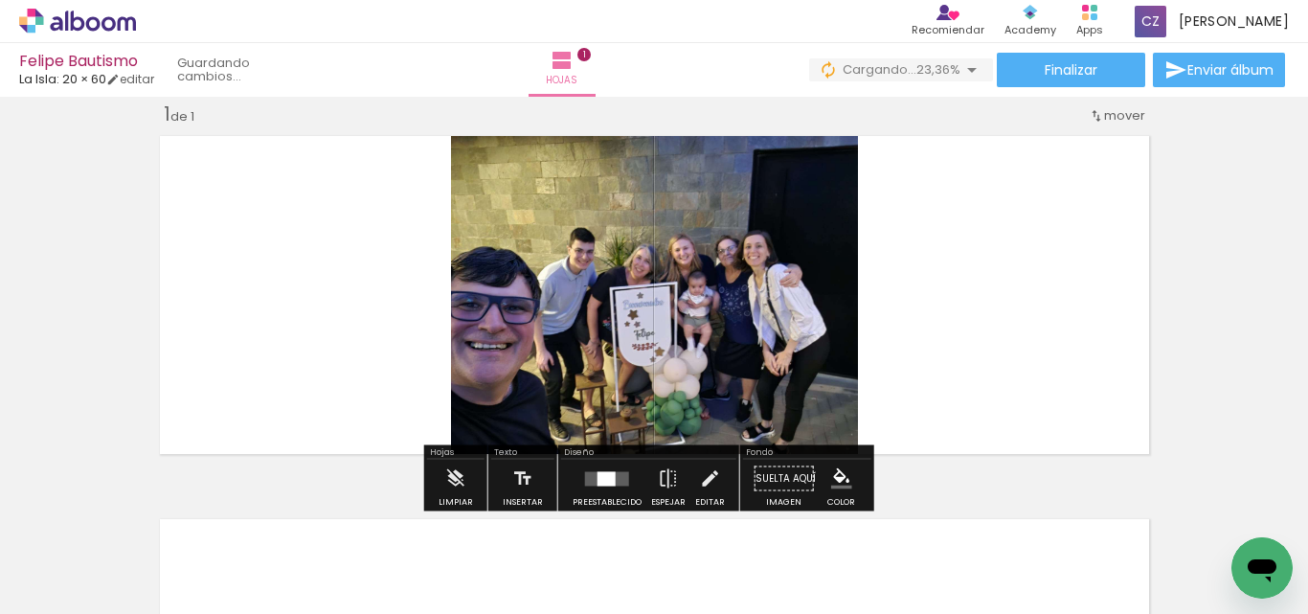
click at [604, 491] on div "Diseño Preestablecido Espejar Editar" at bounding box center [648, 478] width 181 height 66
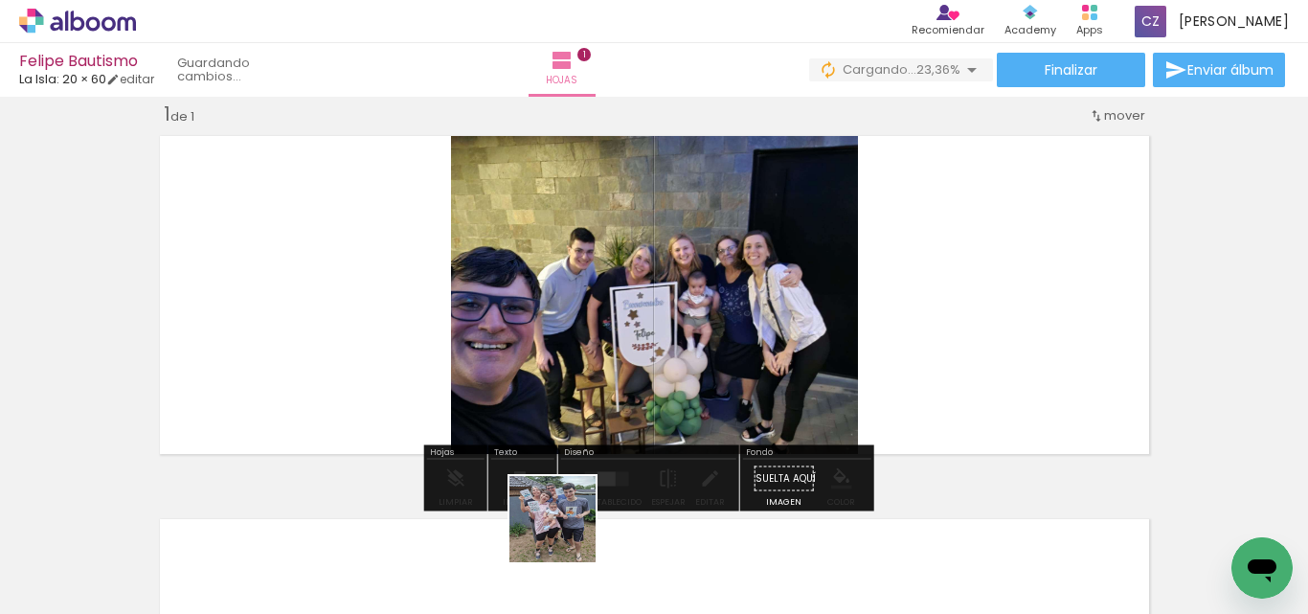
drag, startPoint x: 580, startPoint y: 518, endPoint x: 559, endPoint y: 549, distance: 37.2
click at [0, 0] on slot at bounding box center [0, 0] width 0 height 0
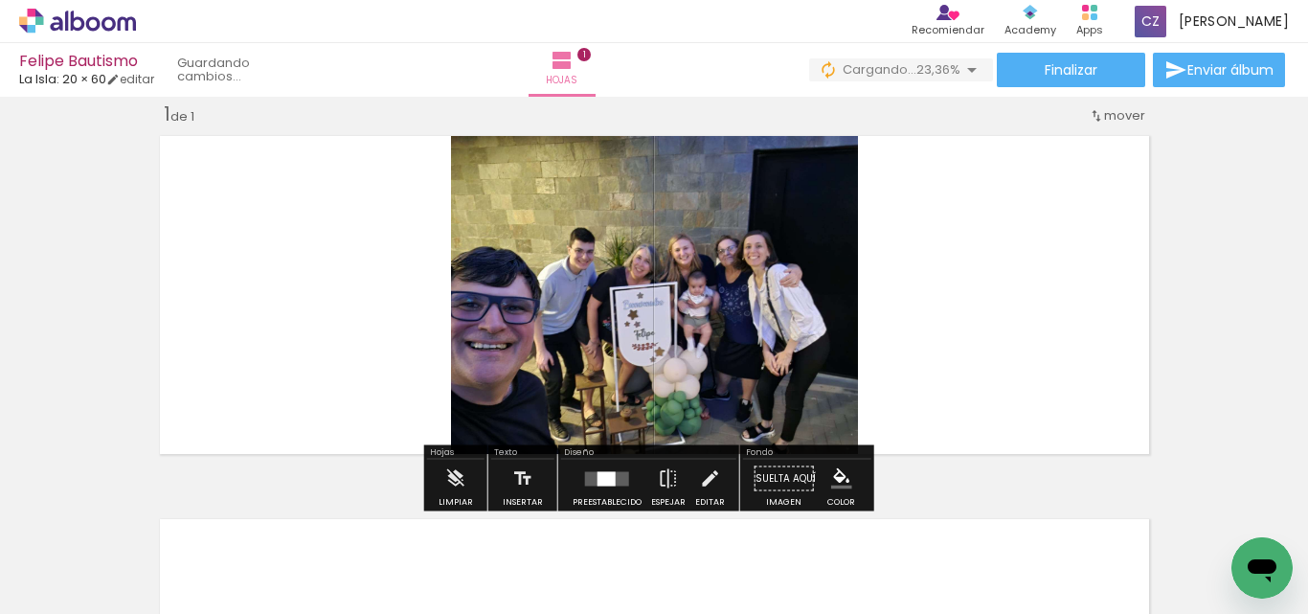
click at [541, 554] on div at bounding box center [493, 548] width 95 height 71
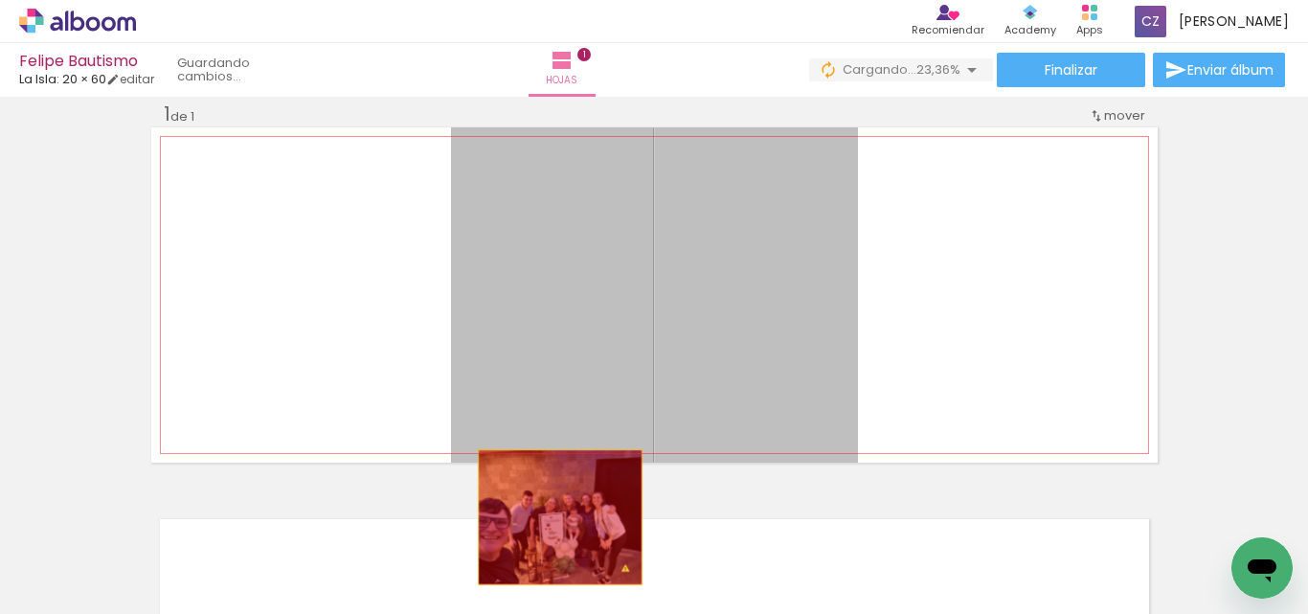
drag, startPoint x: 571, startPoint y: 373, endPoint x: 553, endPoint y: 517, distance: 144.8
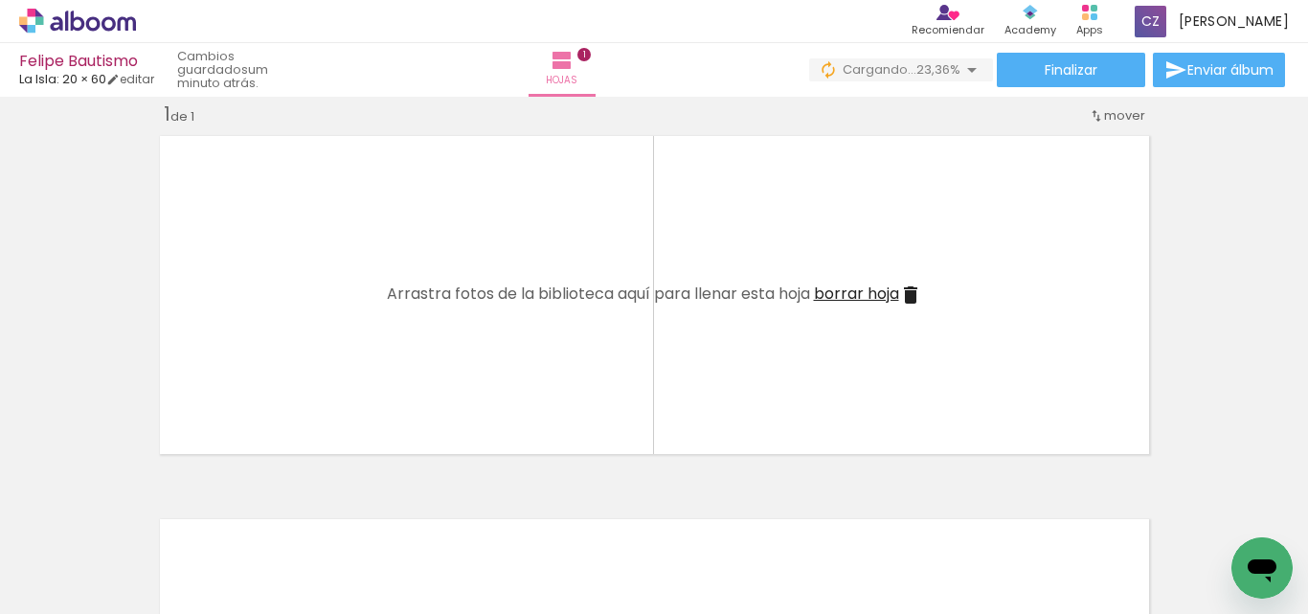
click at [140, 516] on iron-icon at bounding box center [130, 511] width 20 height 20
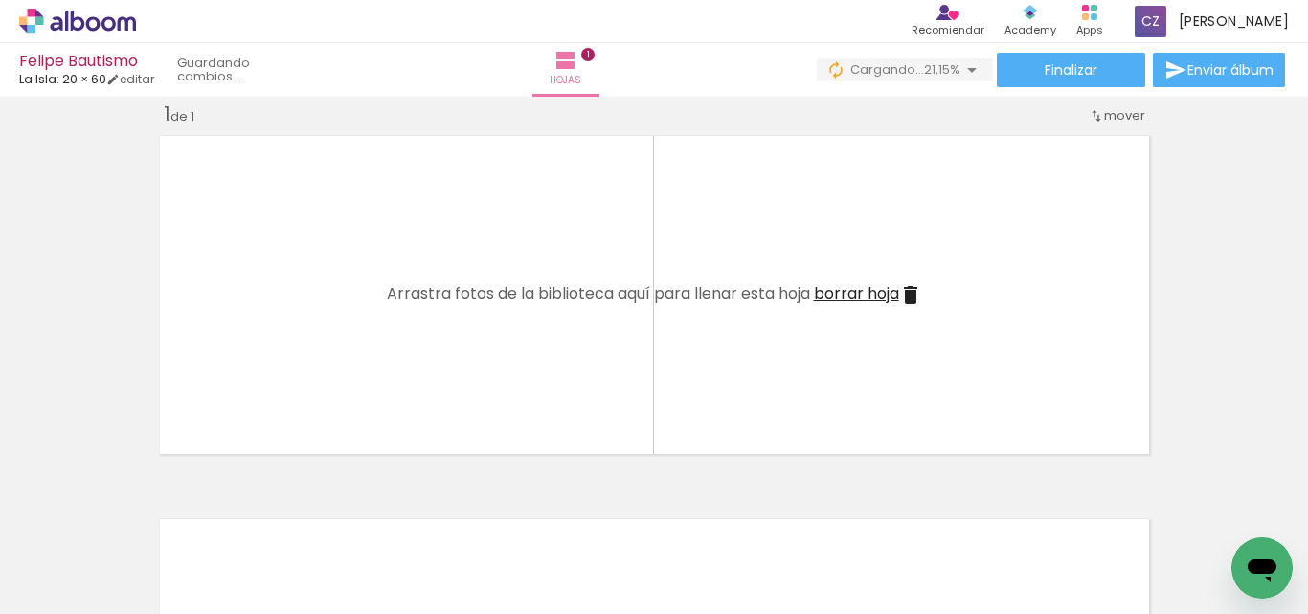
click at [140, 516] on iron-icon at bounding box center [130, 511] width 20 height 20
click at [56, 588] on span "Añadir Fotos" at bounding box center [57, 587] width 37 height 21
click at [0, 0] on input "file" at bounding box center [0, 0] width 0 height 0
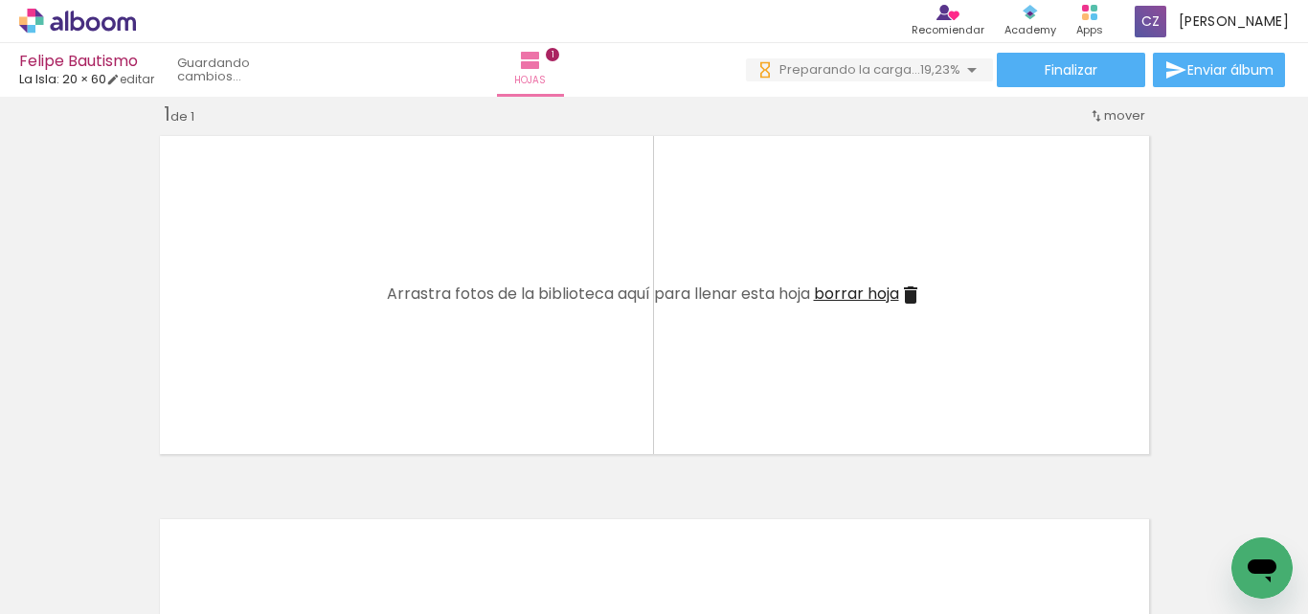
click at [665, 470] on div "Insertar hoja 1 de 1 Designbox debe aumentar su imagen en 181 % para exportar a…" at bounding box center [654, 462] width 1308 height 767
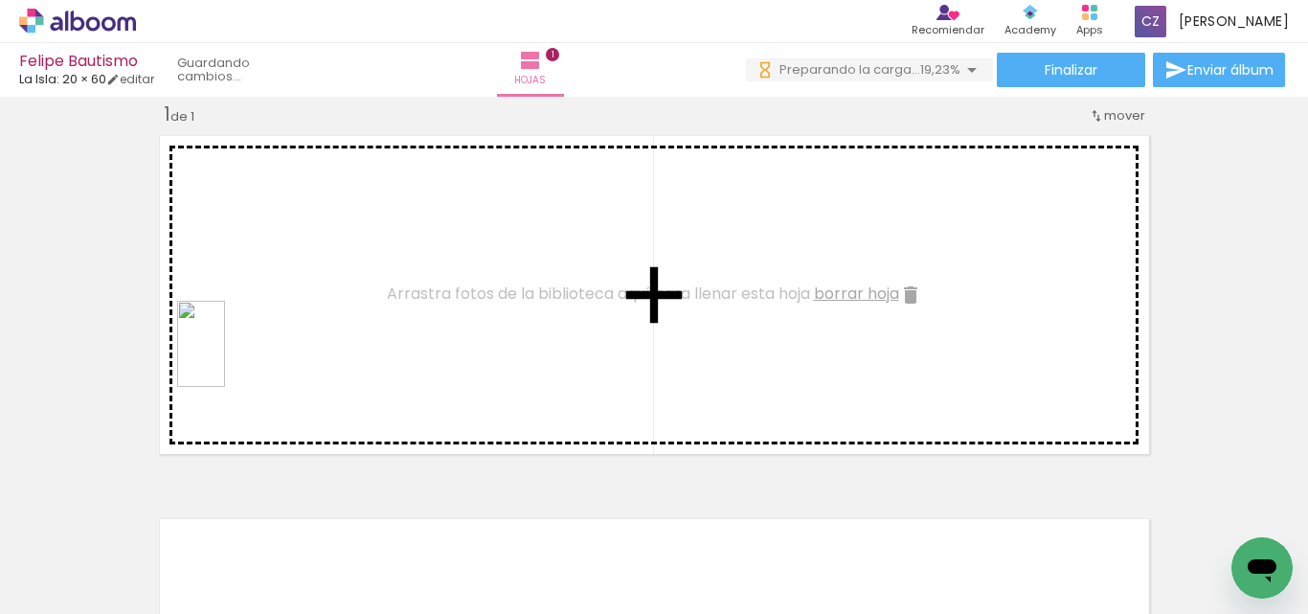
drag, startPoint x: 304, startPoint y: 551, endPoint x: 235, endPoint y: 358, distance: 204.5
click at [235, 358] on quentale-workspace at bounding box center [654, 307] width 1308 height 614
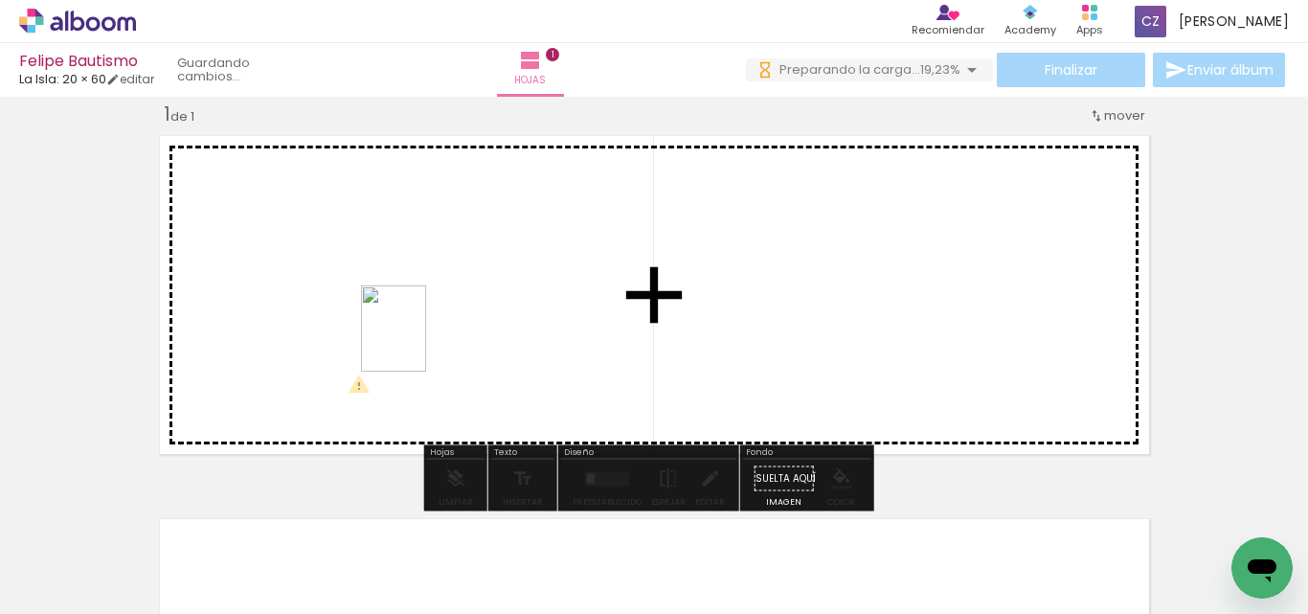
drag, startPoint x: 218, startPoint y: 560, endPoint x: 418, endPoint y: 343, distance: 295.5
click at [418, 343] on quentale-workspace at bounding box center [654, 307] width 1308 height 614
drag, startPoint x: 534, startPoint y: 568, endPoint x: 608, endPoint y: 359, distance: 221.4
click at [608, 359] on quentale-workspace at bounding box center [654, 307] width 1308 height 614
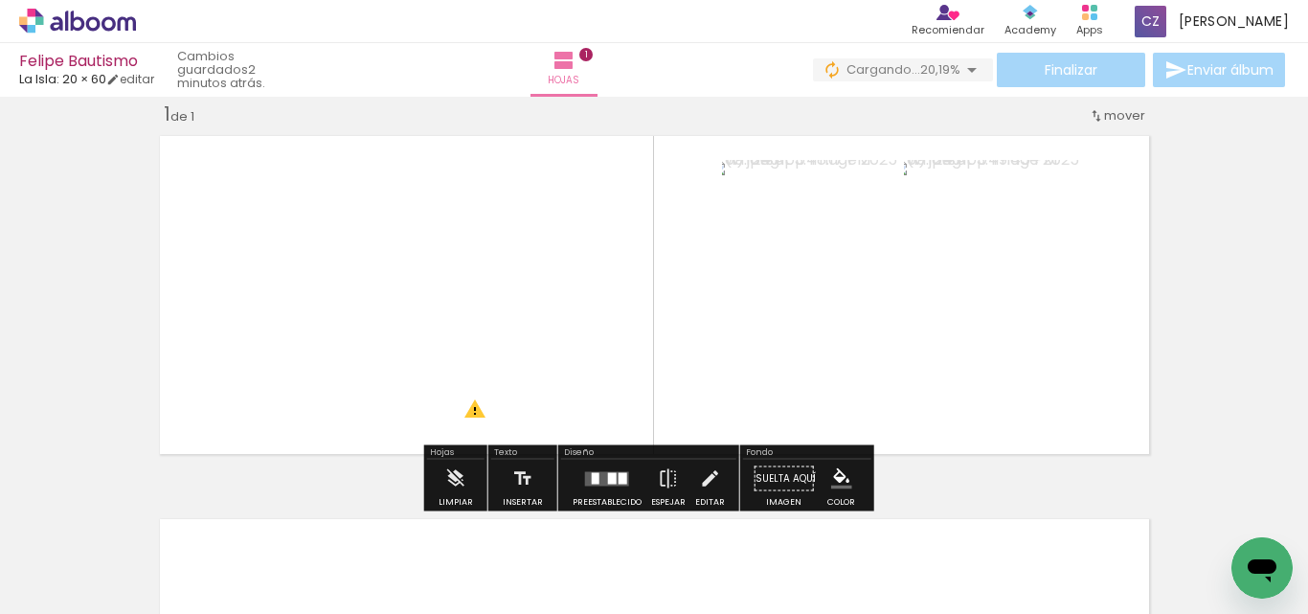
click at [636, 577] on div at bounding box center [600, 549] width 71 height 95
drag, startPoint x: 637, startPoint y: 574, endPoint x: 648, endPoint y: 497, distance: 77.5
click at [633, 563] on div at bounding box center [600, 550] width 65 height 86
click at [650, 400] on quentale-layouter at bounding box center [654, 294] width 1006 height 335
drag, startPoint x: 634, startPoint y: 557, endPoint x: 998, endPoint y: 373, distance: 407.7
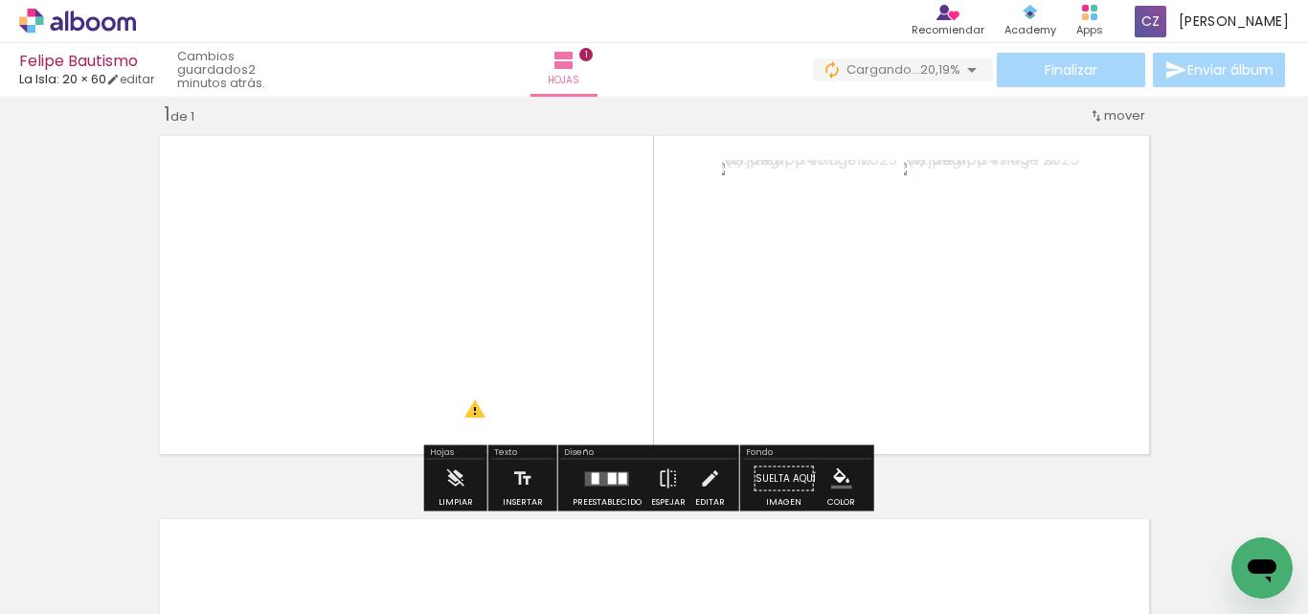
click at [890, 423] on quentale-workspace at bounding box center [654, 307] width 1308 height 614
click at [989, 374] on quentale-layouter at bounding box center [654, 294] width 1006 height 335
click at [1001, 373] on quentale-layouter at bounding box center [654, 294] width 1006 height 335
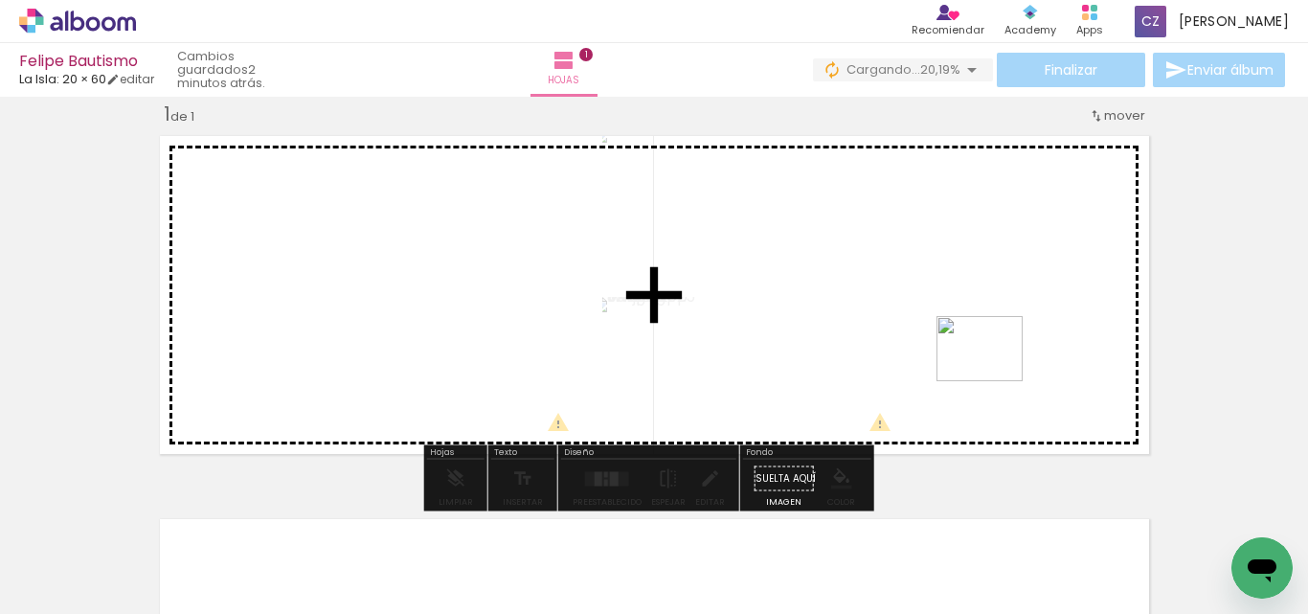
drag, startPoint x: 392, startPoint y: 564, endPoint x: 996, endPoint y: 373, distance: 633.6
click at [996, 373] on quentale-workspace at bounding box center [654, 307] width 1308 height 614
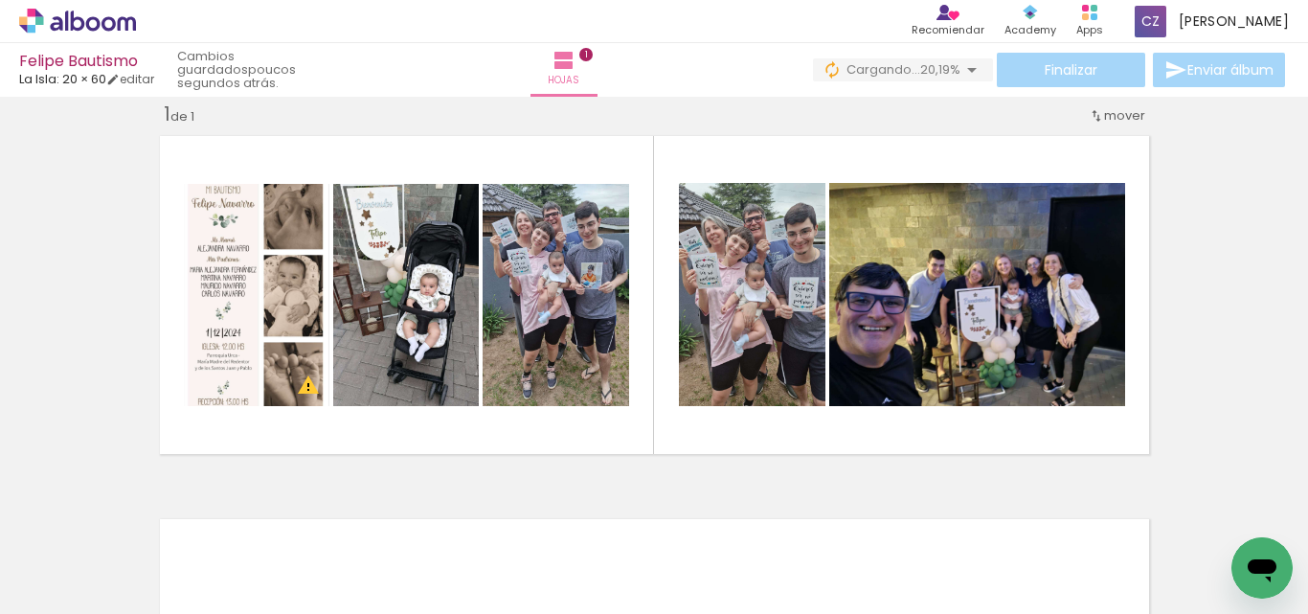
click at [55, 584] on span "Añadir Fotos" at bounding box center [57, 587] width 37 height 21
click at [0, 0] on input "file" at bounding box center [0, 0] width 0 height 0
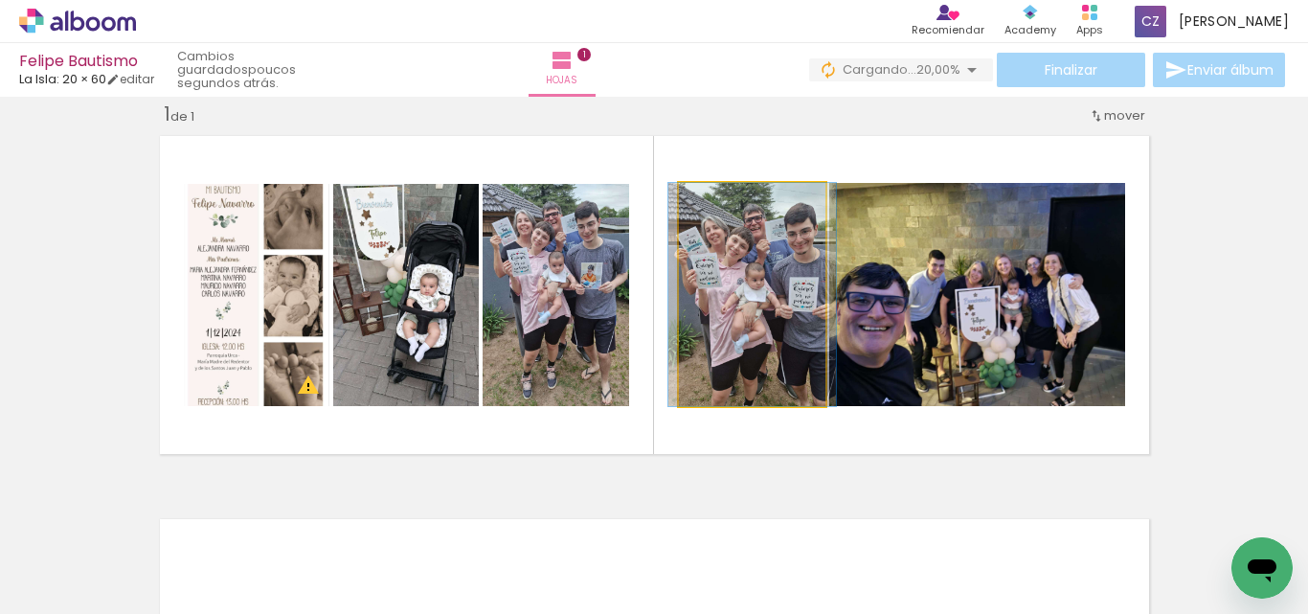
click at [788, 280] on quentale-photo at bounding box center [752, 294] width 147 height 223
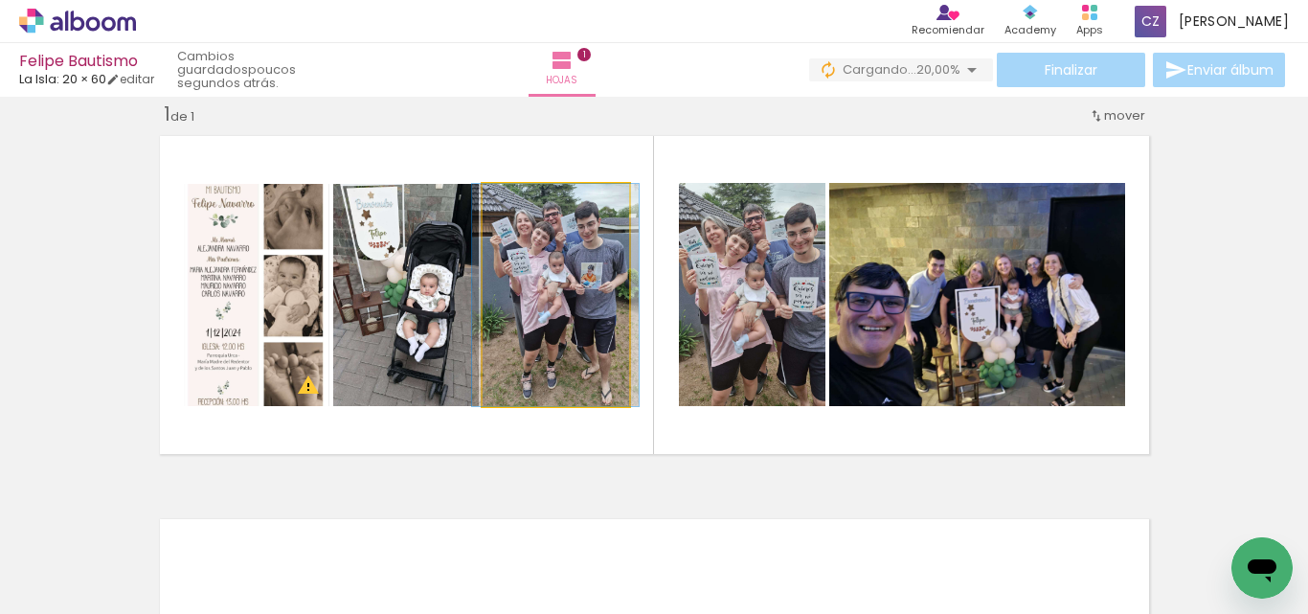
click at [559, 303] on quentale-photo at bounding box center [556, 295] width 147 height 222
drag, startPoint x: 576, startPoint y: 322, endPoint x: 542, endPoint y: 413, distance: 97.0
drag, startPoint x: 542, startPoint y: 413, endPoint x: 557, endPoint y: 540, distance: 128.3
click at [521, 467] on div "Insertar hoja 1 de 1 Designbox debe aumentar su imagen en 181 % para exportar a…" at bounding box center [654, 462] width 1308 height 767
click at [0, 0] on div "Confirmar Cancelar" at bounding box center [0, 0] width 0 height 0
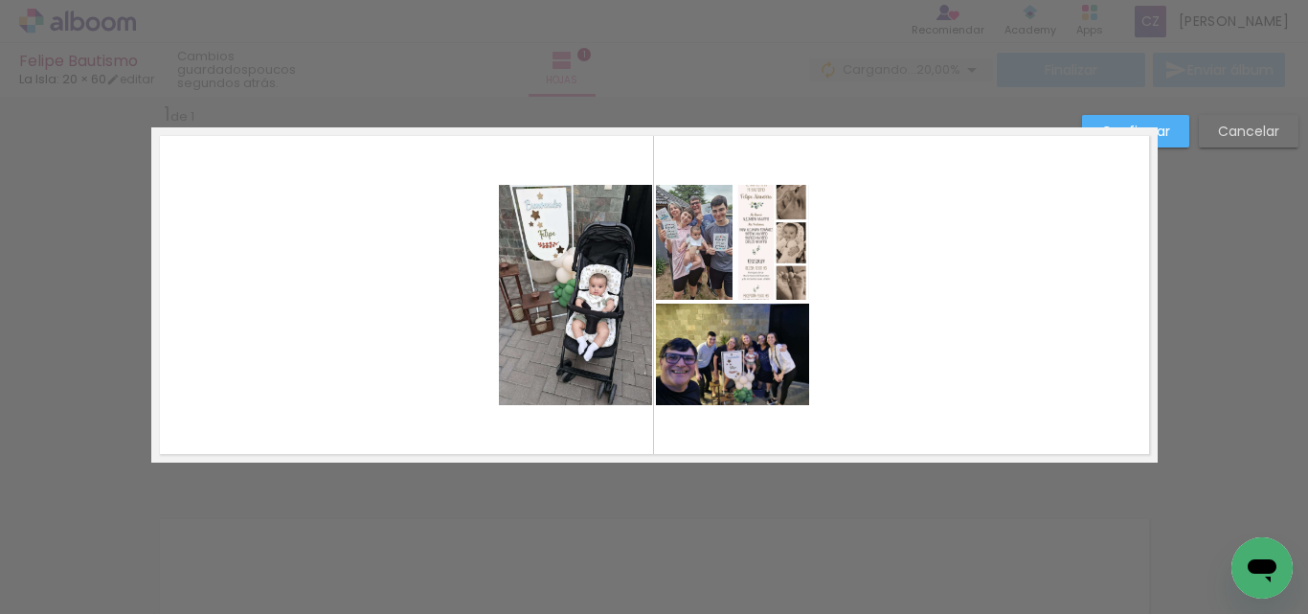
drag, startPoint x: 1282, startPoint y: 130, endPoint x: 1217, endPoint y: 110, distance: 68.2
click at [1280, 132] on paper-button "Cancelar" at bounding box center [1249, 131] width 100 height 33
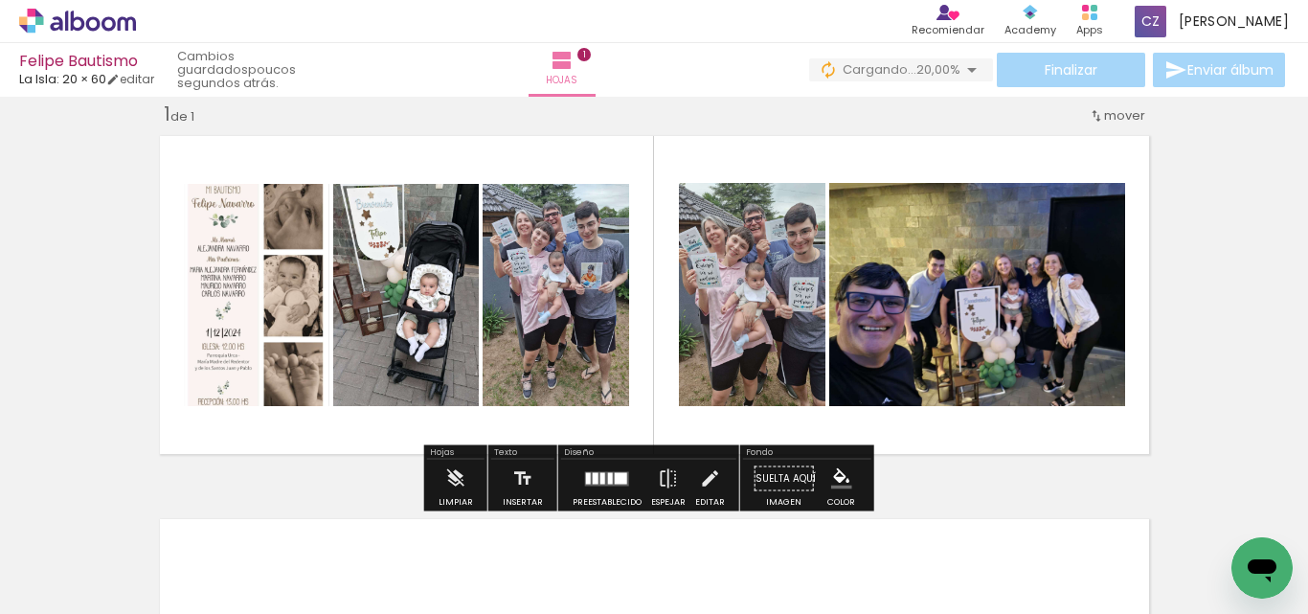
click at [1231, 137] on div "Insertar hoja 1 de 1 Designbox debe aumentar su imagen en 181 % para exportar a…" at bounding box center [654, 462] width 1308 height 767
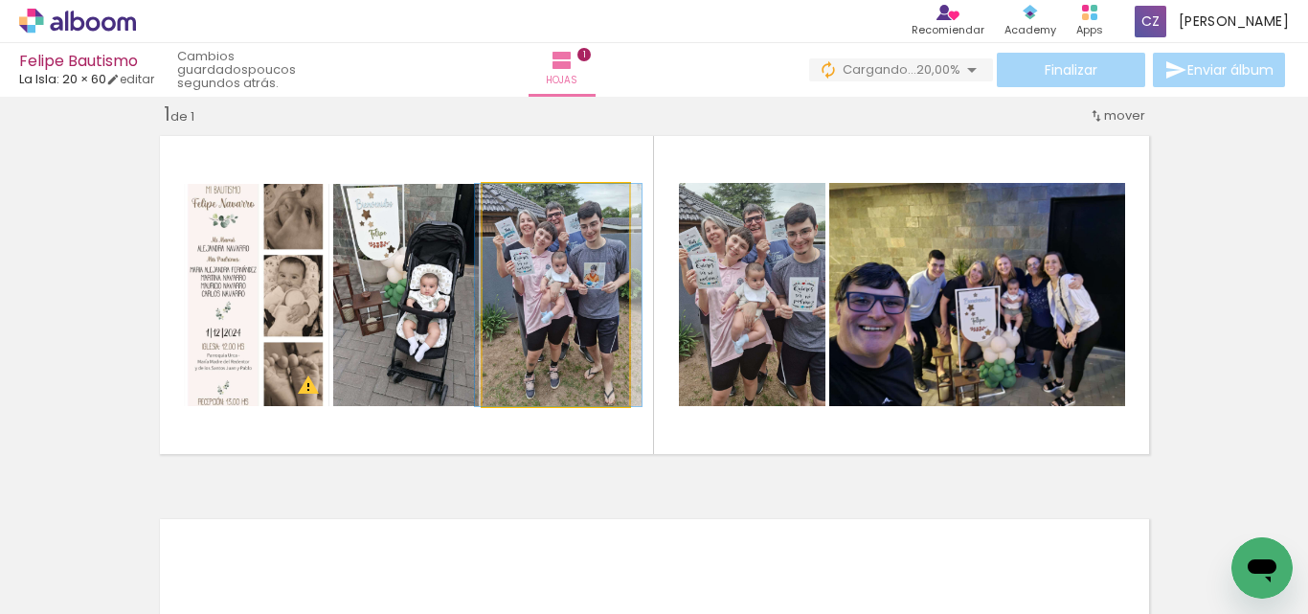
drag, startPoint x: 588, startPoint y: 320, endPoint x: 552, endPoint y: 408, distance: 95.3
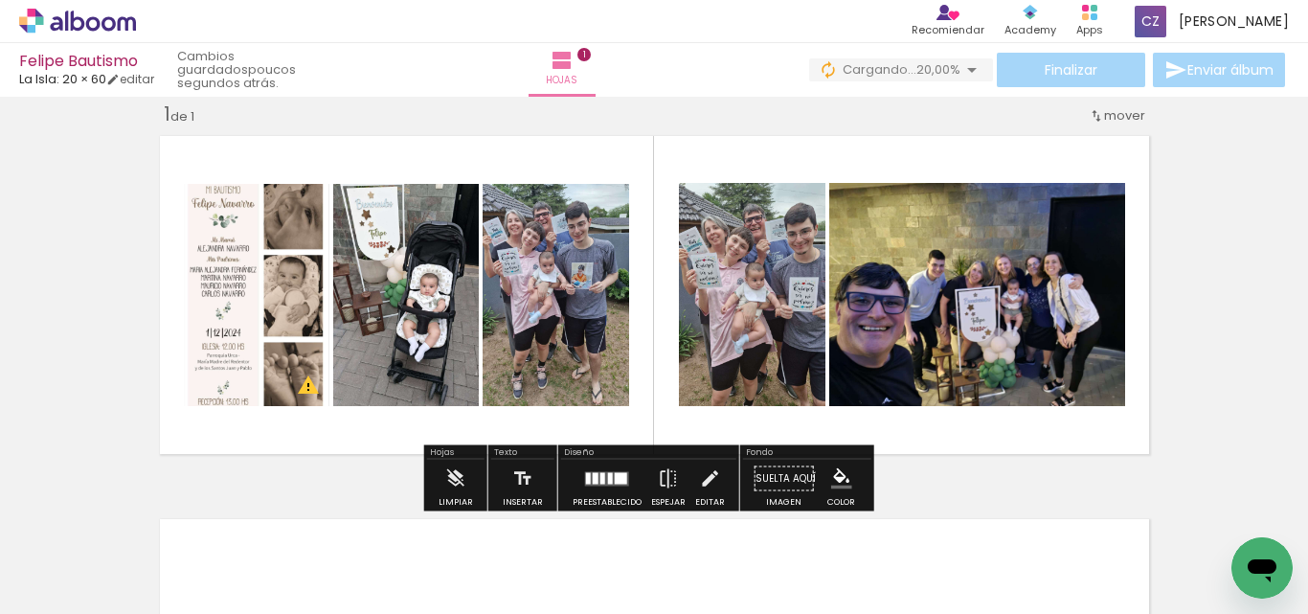
click at [525, 546] on div at bounding box center [493, 549] width 71 height 95
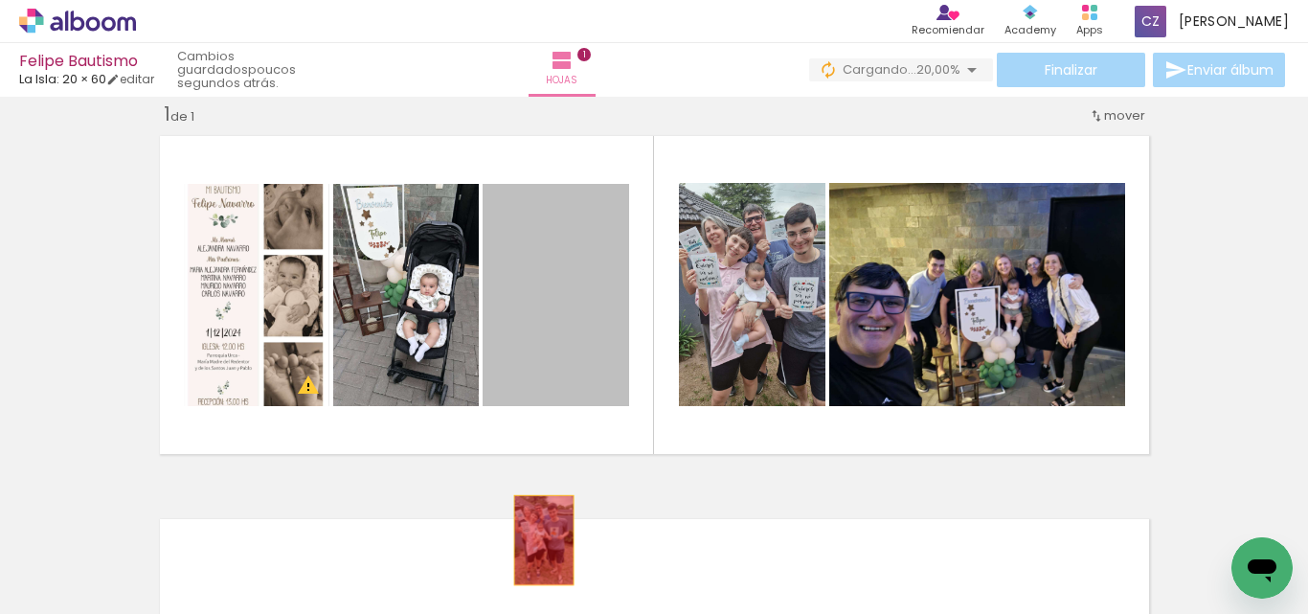
drag, startPoint x: 554, startPoint y: 320, endPoint x: 536, endPoint y: 540, distance: 220.9
click at [536, 540] on quentale-workspace at bounding box center [654, 307] width 1308 height 614
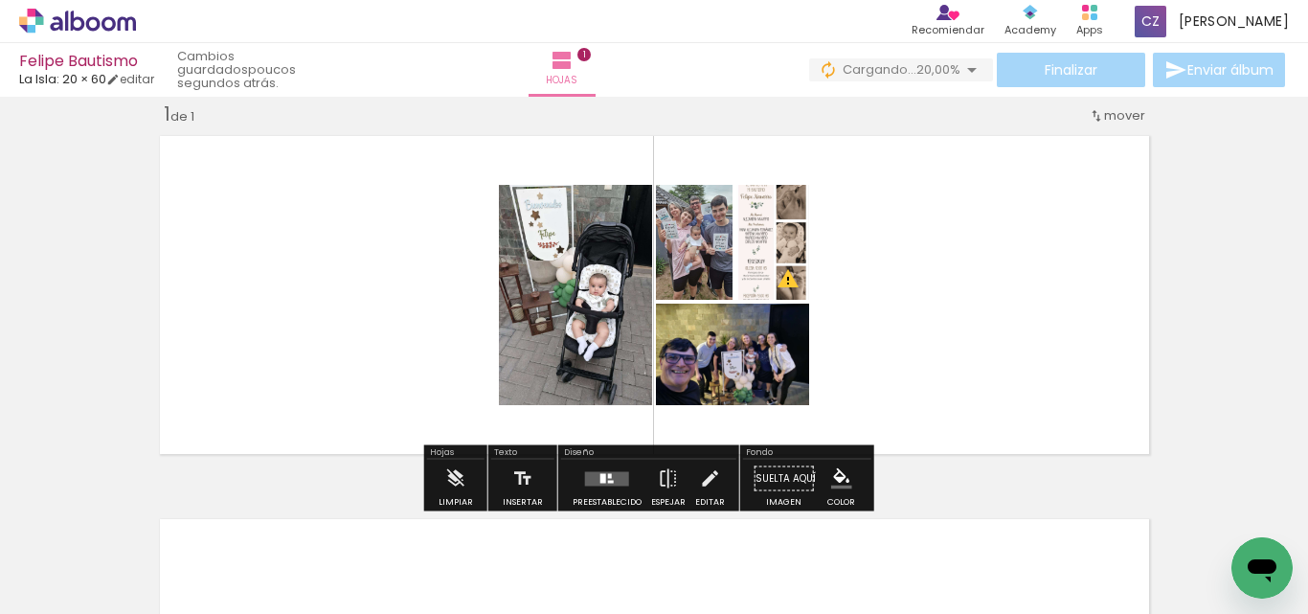
drag, startPoint x: 729, startPoint y: 544, endPoint x: 746, endPoint y: 502, distance: 45.5
click at [745, 506] on div at bounding box center [708, 549] width 95 height 95
drag, startPoint x: 751, startPoint y: 479, endPoint x: 681, endPoint y: 335, distance: 159.8
click at [681, 335] on div "Insertar hoja 1 de 1 Designbox debe aumentar su imagen en 181 % para exportar a…" at bounding box center [654, 462] width 1308 height 767
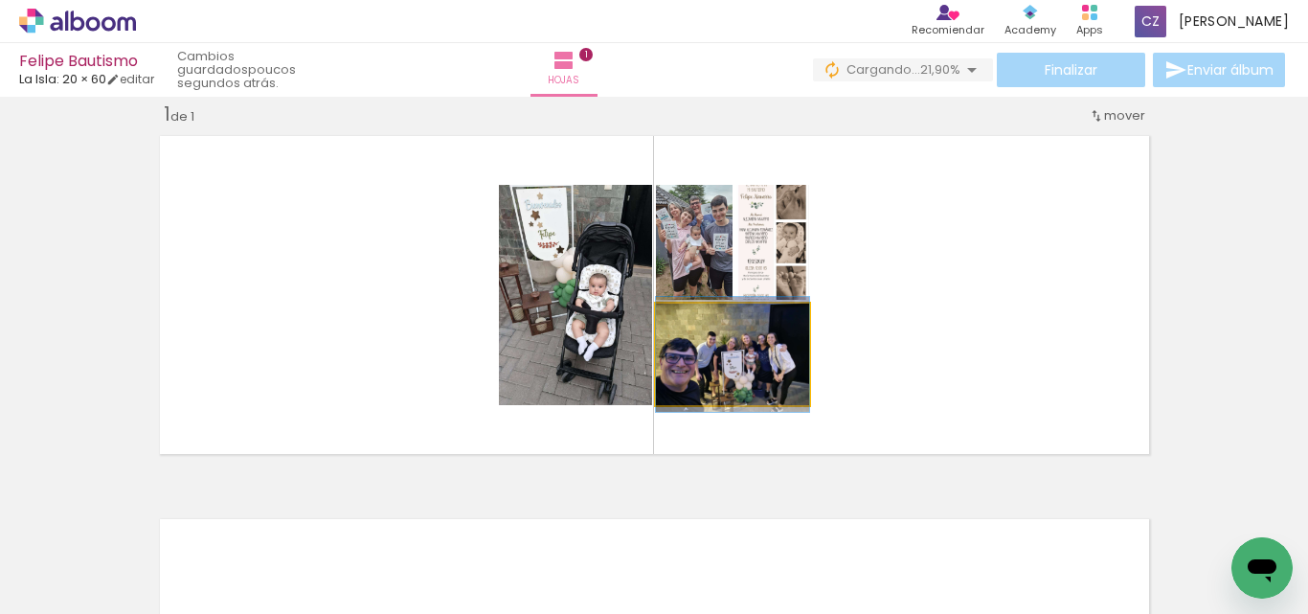
click at [686, 335] on div at bounding box center [701, 323] width 31 height 31
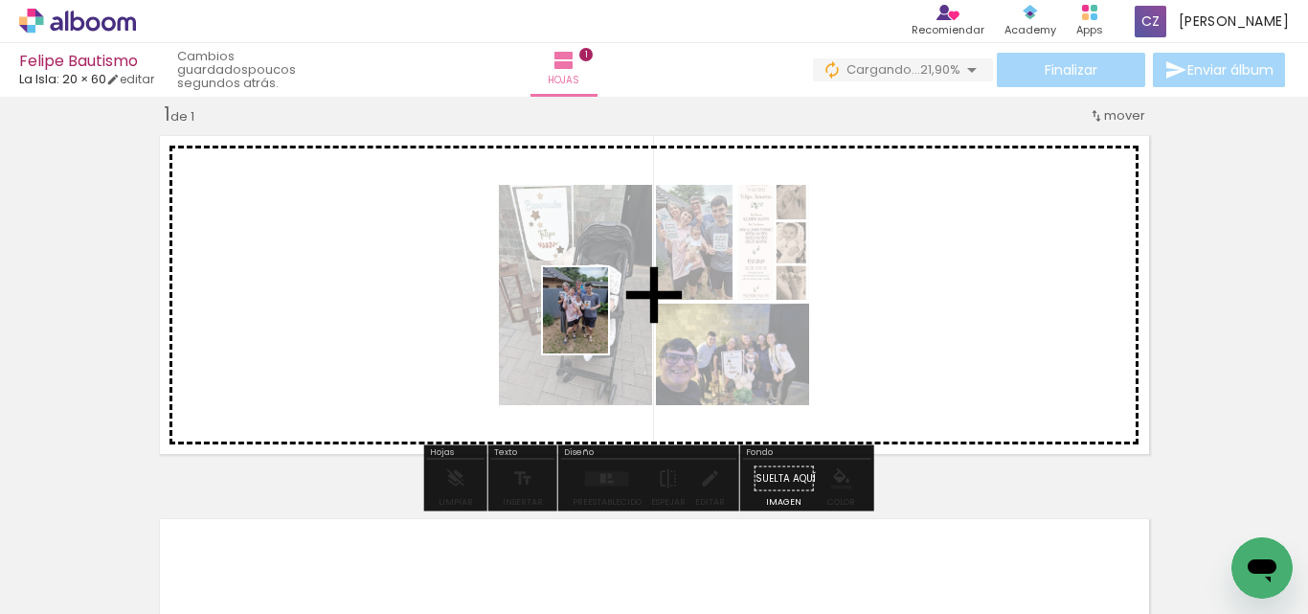
drag, startPoint x: 753, startPoint y: 579, endPoint x: 600, endPoint y: 325, distance: 296.8
click at [600, 325] on quentale-workspace at bounding box center [654, 307] width 1308 height 614
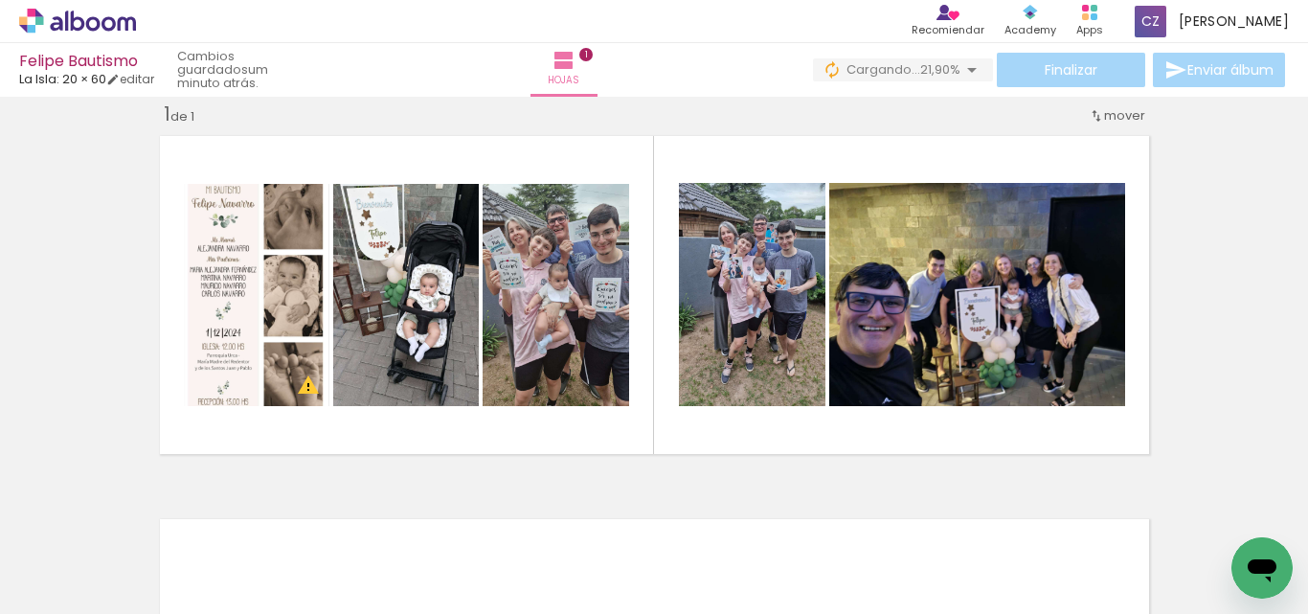
click at [1203, 271] on div "Insertar hoja 1 de 1 Designbox debe aumentar su imagen en 181 % para exportar a…" at bounding box center [654, 462] width 1308 height 767
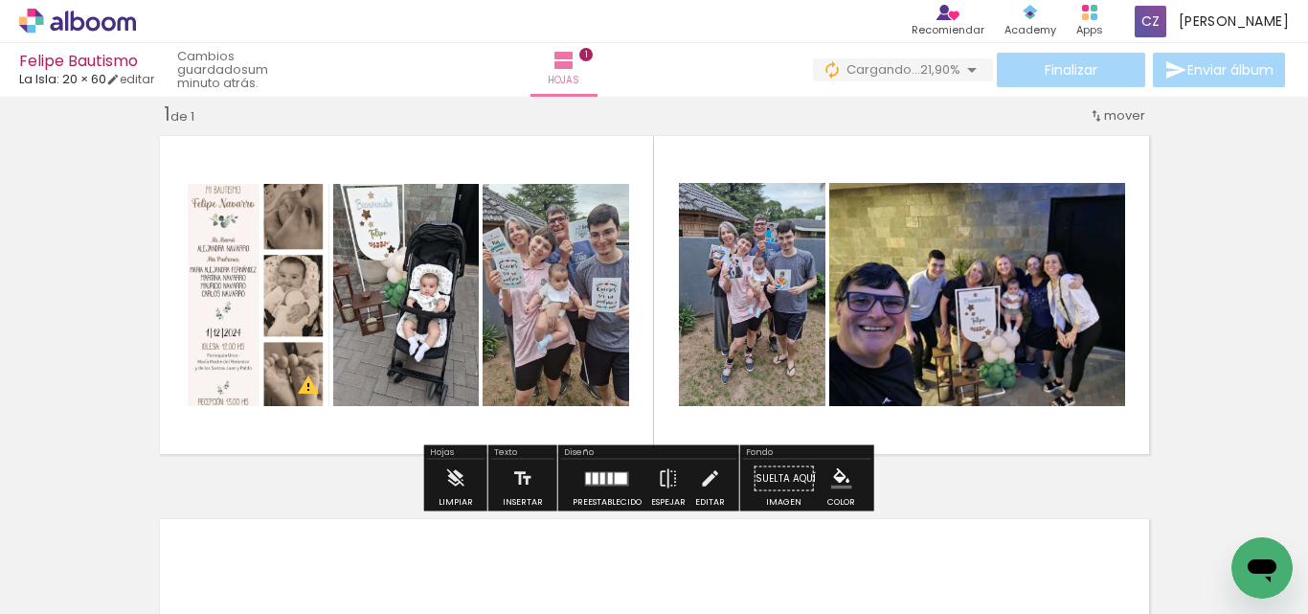
click at [462, 520] on iron-icon at bounding box center [451, 511] width 20 height 20
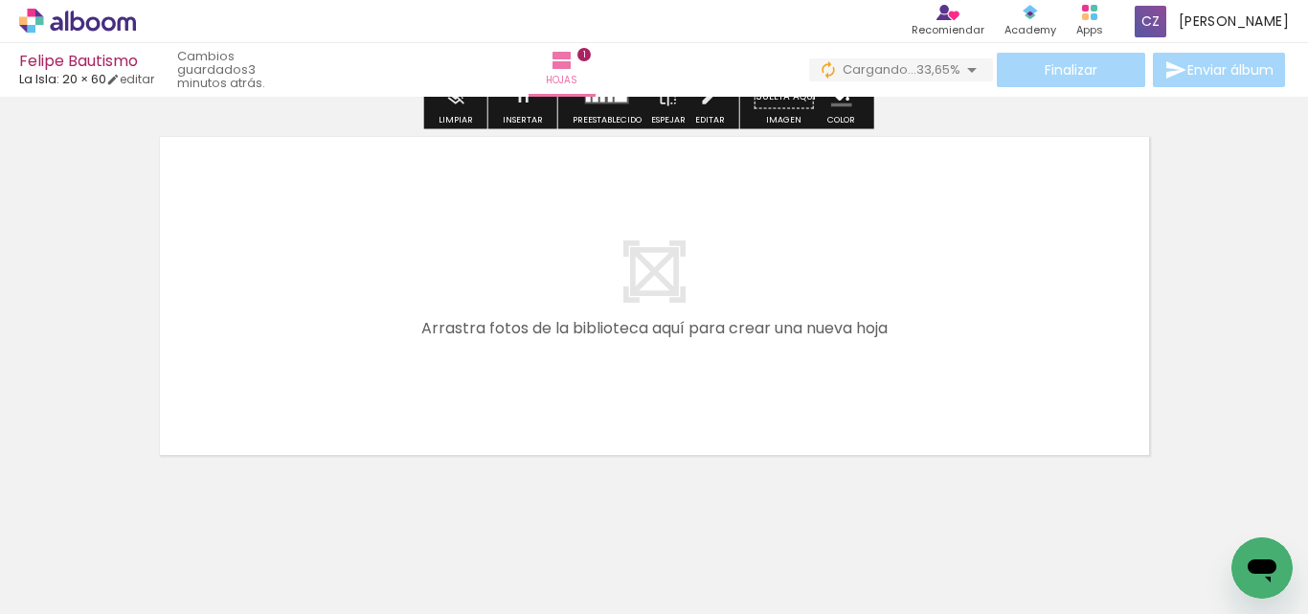
scroll to position [408, 0]
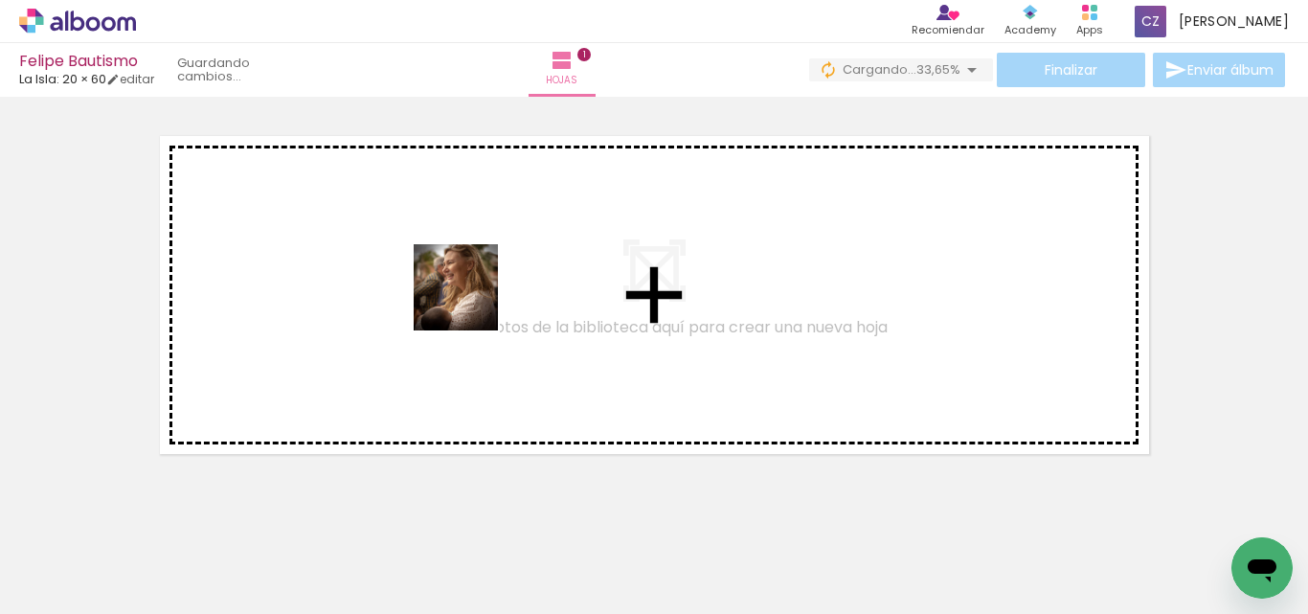
drag, startPoint x: 724, startPoint y: 551, endPoint x: 464, endPoint y: 305, distance: 357.7
click at [464, 305] on quentale-workspace at bounding box center [654, 307] width 1308 height 614
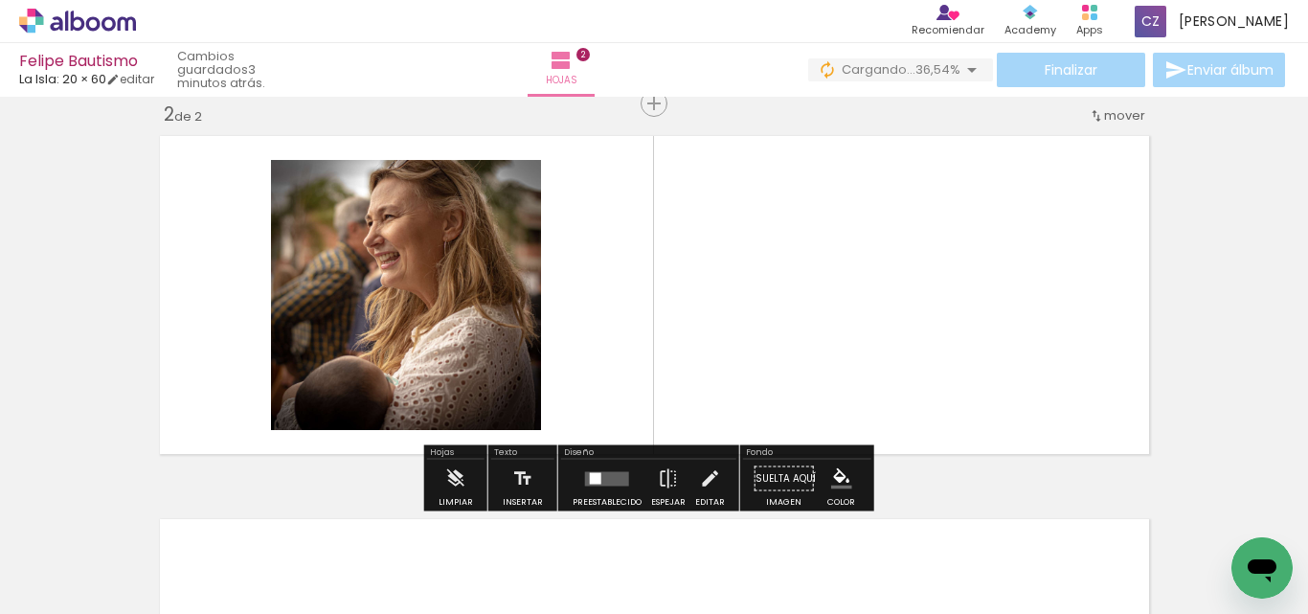
drag, startPoint x: 846, startPoint y: 564, endPoint x: 845, endPoint y: 537, distance: 26.8
click at [846, 550] on div at bounding box center [815, 549] width 95 height 78
drag, startPoint x: 840, startPoint y: 517, endPoint x: 830, endPoint y: 474, distance: 44.1
click at [830, 475] on quentale-workspace at bounding box center [654, 307] width 1308 height 614
drag, startPoint x: 828, startPoint y: 448, endPoint x: 826, endPoint y: 420, distance: 27.9
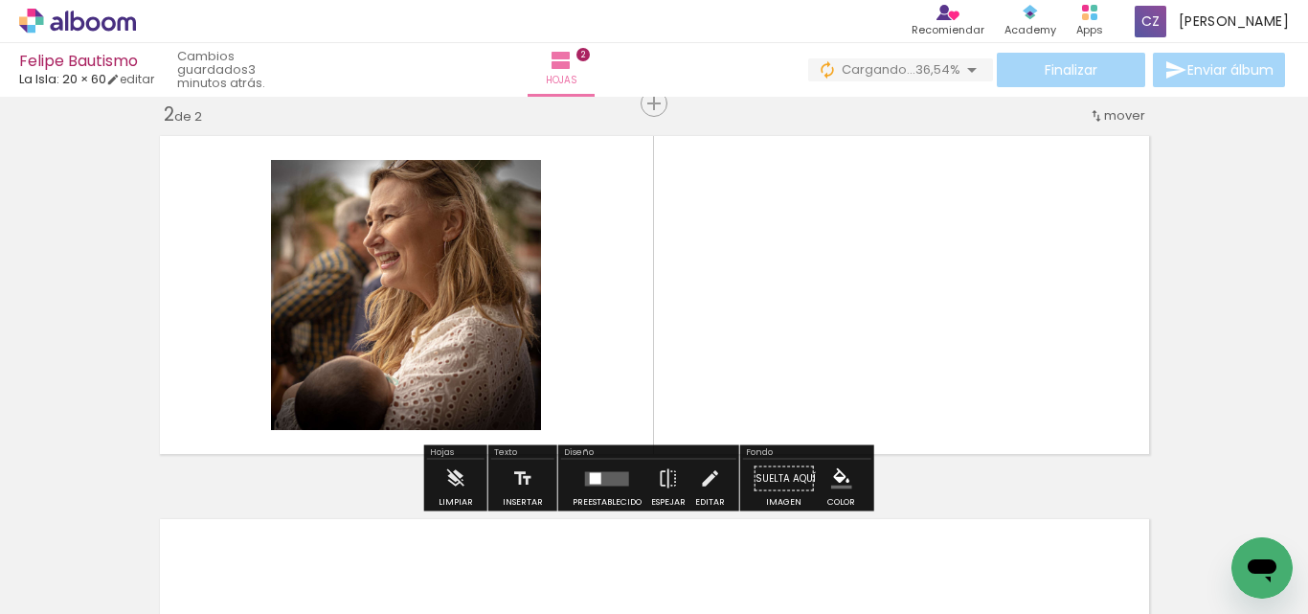
click at [826, 439] on div "Insertar hoja 1 de 2 Insertar hoja 2 de 2 Designbox debe aumentar su imagen en …" at bounding box center [654, 270] width 1308 height 1150
drag, startPoint x: 826, startPoint y: 420, endPoint x: 825, endPoint y: 409, distance: 11.5
click at [825, 409] on quentale-layouter at bounding box center [654, 294] width 1006 height 335
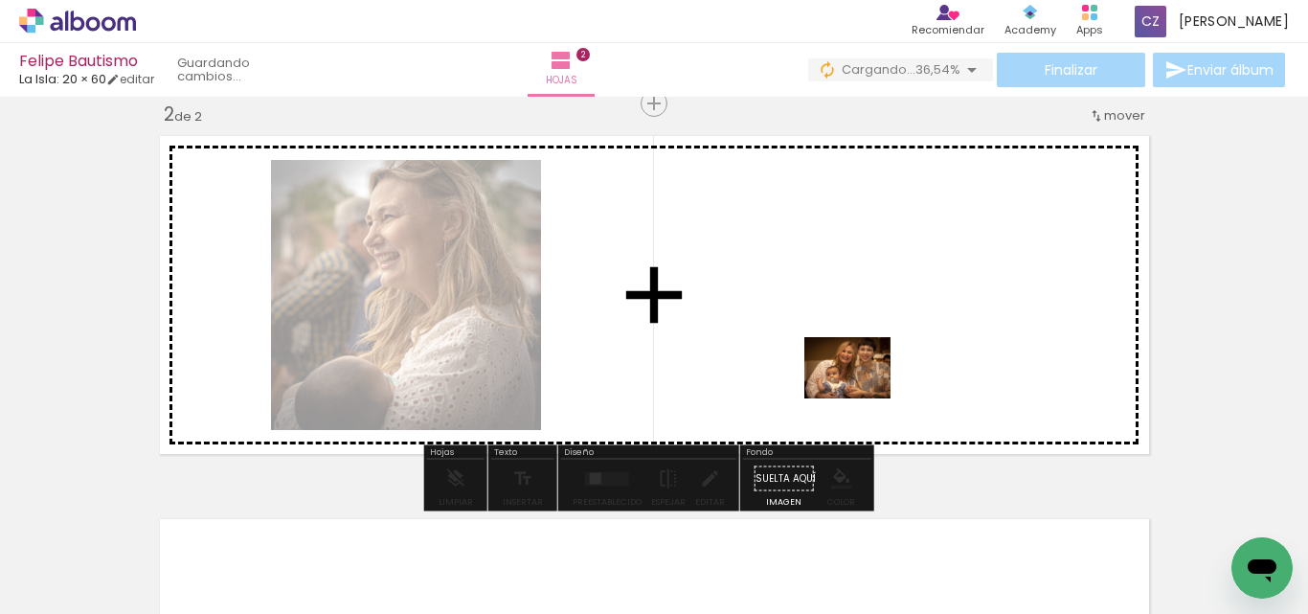
drag, startPoint x: 955, startPoint y: 565, endPoint x: 831, endPoint y: 327, distance: 268.6
click at [831, 327] on quentale-workspace at bounding box center [654, 307] width 1308 height 614
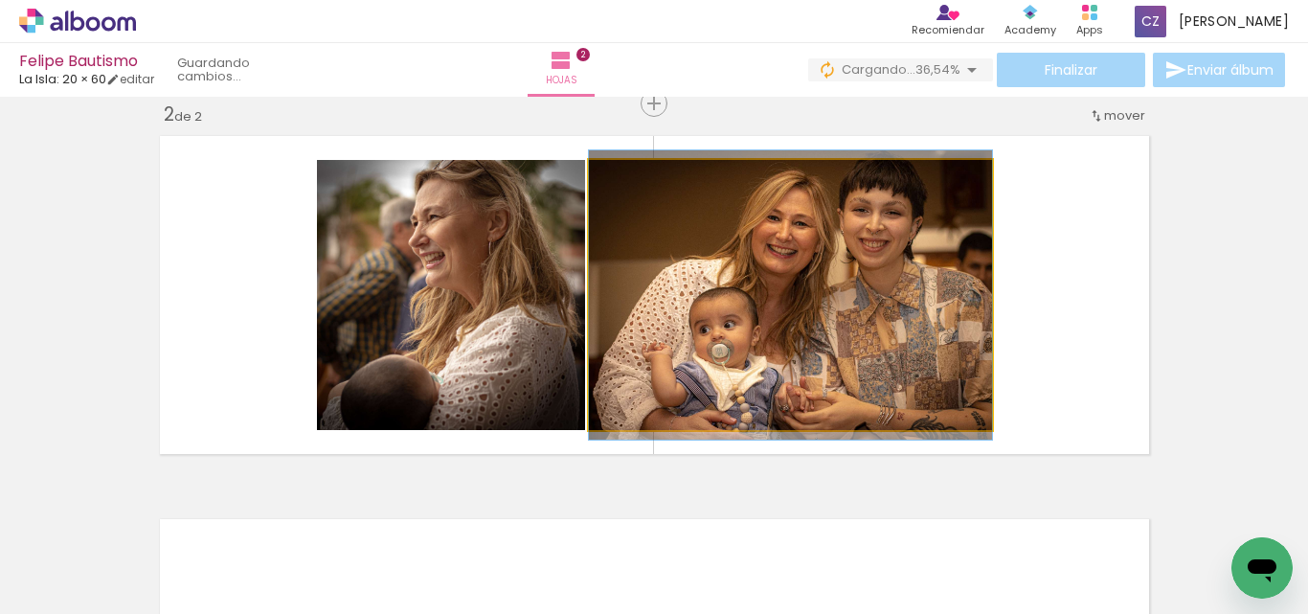
click at [831, 326] on quentale-photo at bounding box center [790, 295] width 403 height 270
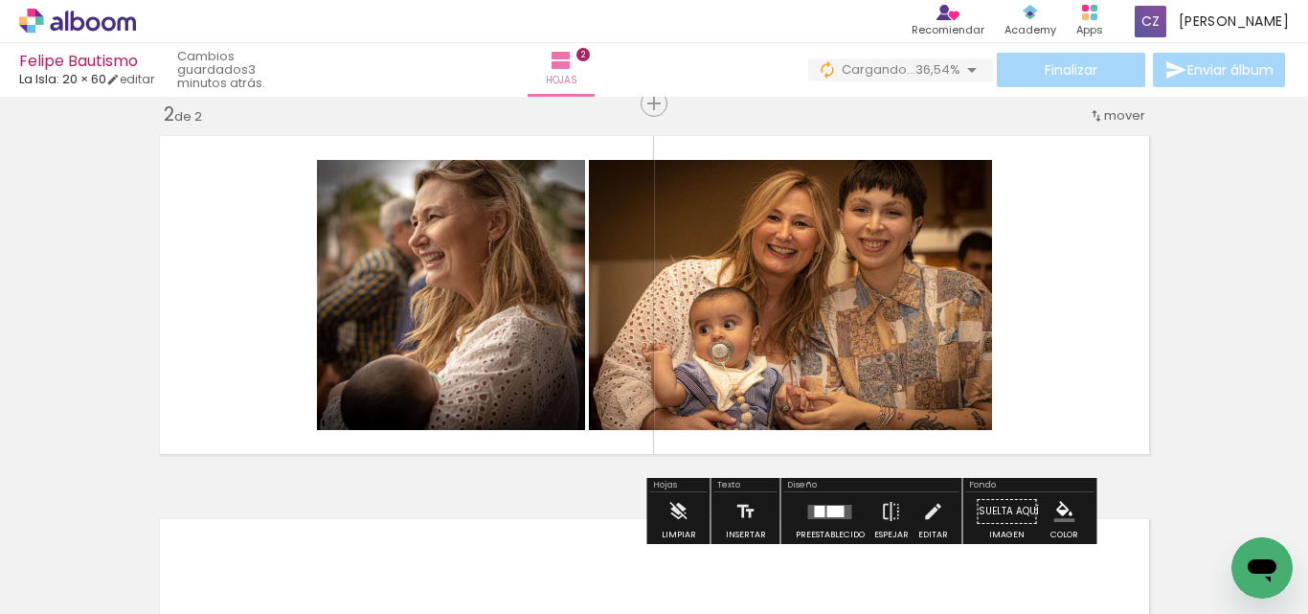
drag, startPoint x: 1060, startPoint y: 566, endPoint x: 1049, endPoint y: 533, distance: 34.5
click at [1060, 565] on div at bounding box center [1029, 549] width 80 height 95
click at [1058, 556] on div at bounding box center [1029, 549] width 80 height 95
drag, startPoint x: 1029, startPoint y: 484, endPoint x: 1012, endPoint y: 442, distance: 44.3
click at [1020, 465] on div "Insertar hoja 1 de 2 Insertar hoja 2 de 2 Designbox debe aumentar su imagen en …" at bounding box center [654, 270] width 1308 height 1150
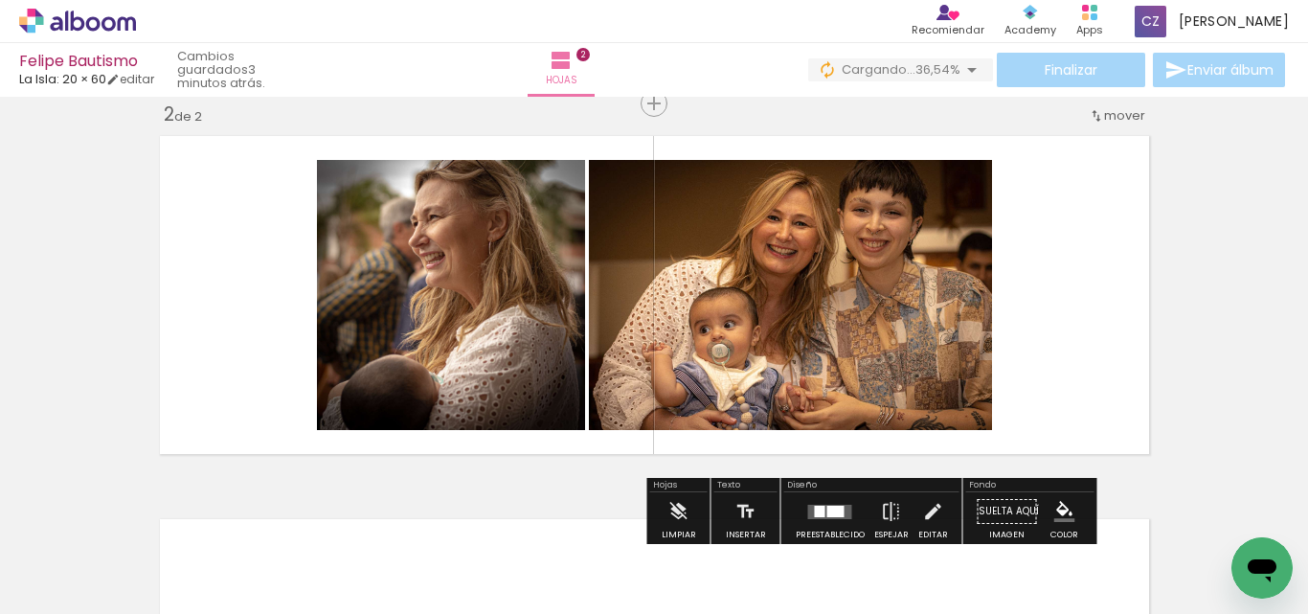
click at [1004, 409] on quentale-layouter at bounding box center [654, 294] width 1006 height 335
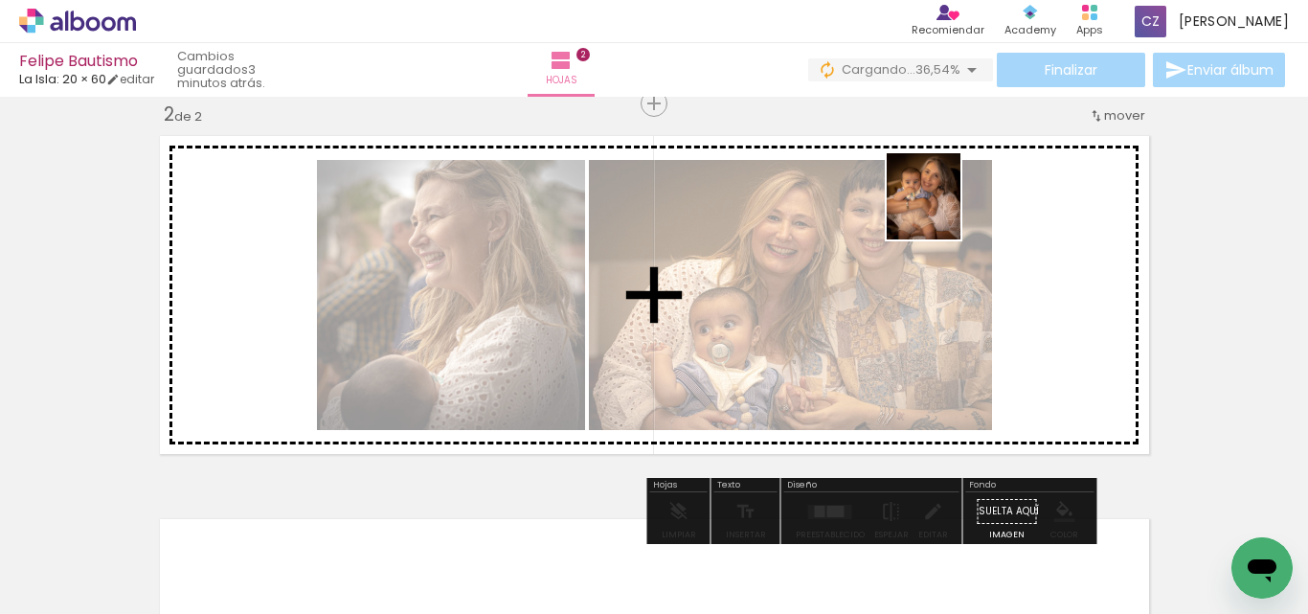
drag, startPoint x: 1034, startPoint y: 560, endPoint x: 944, endPoint y: 211, distance: 361.0
click at [944, 211] on quentale-workspace at bounding box center [654, 307] width 1308 height 614
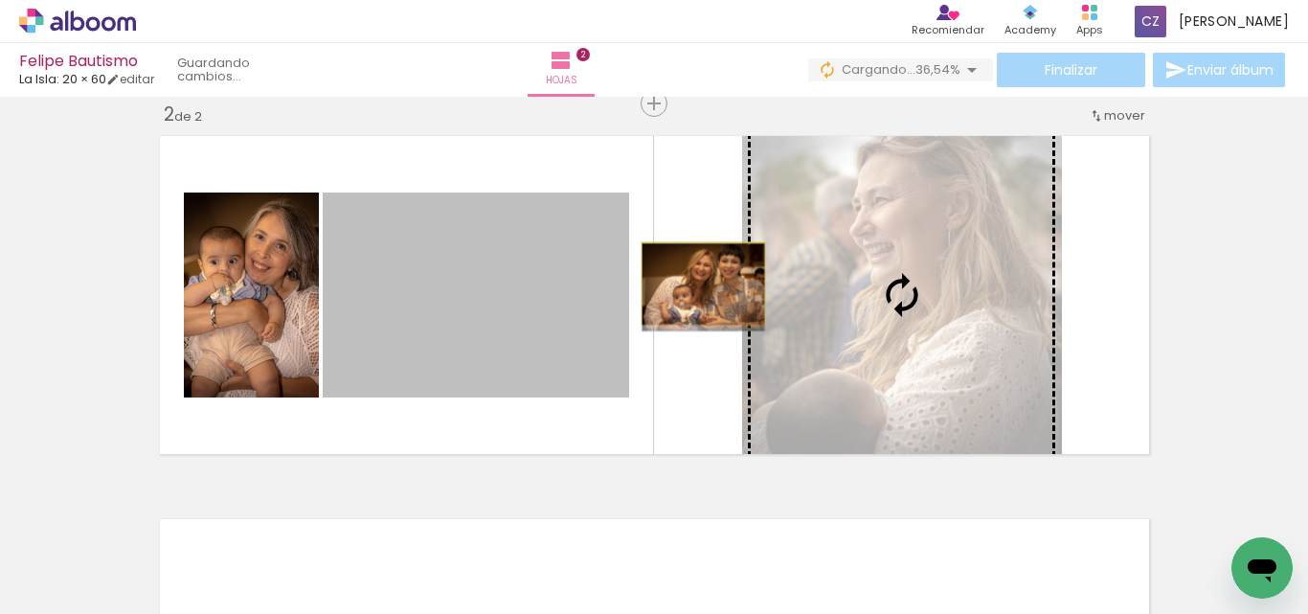
drag, startPoint x: 967, startPoint y: 235, endPoint x: 1010, endPoint y: 283, distance: 65.1
click at [0, 0] on slot at bounding box center [0, 0] width 0 height 0
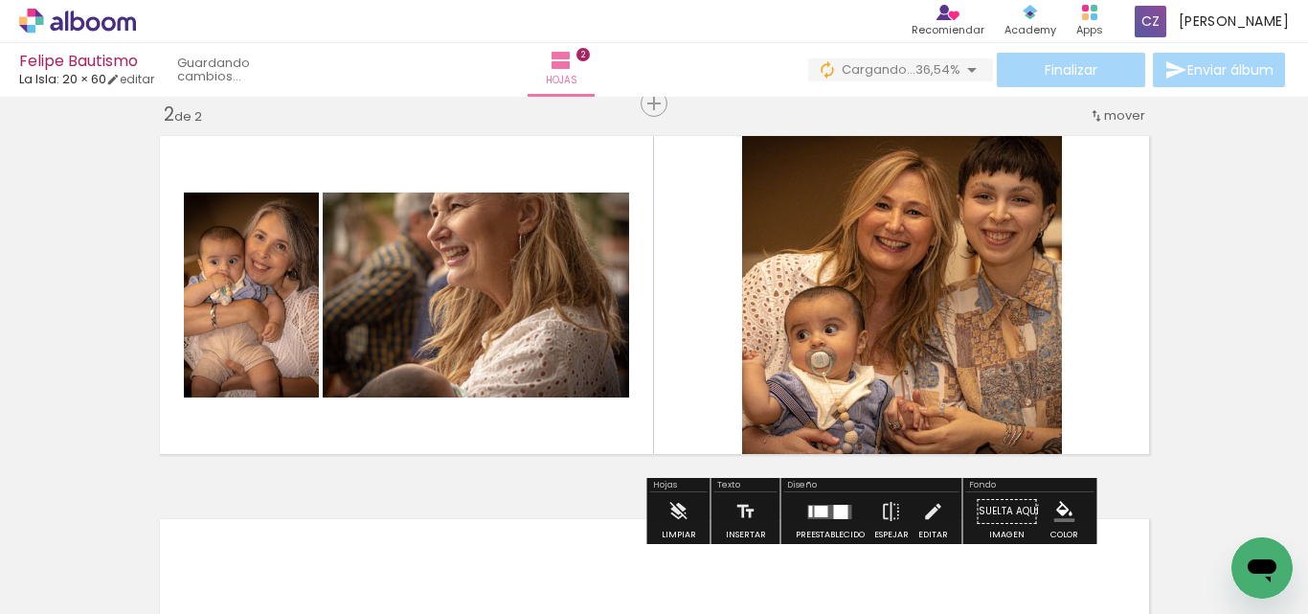
click at [1199, 397] on div "Insertar hoja 1 de 2 Insertar hoja 2 de 2 Designbox debe aumentar su imagen en …" at bounding box center [654, 270] width 1308 height 1150
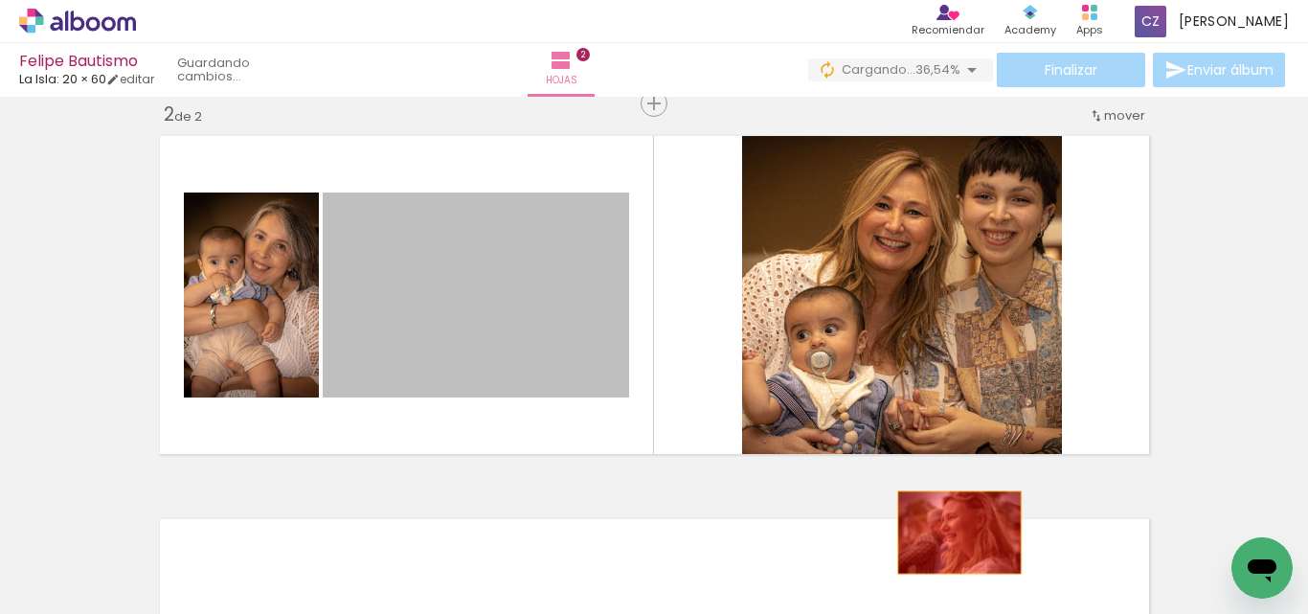
drag, startPoint x: 515, startPoint y: 340, endPoint x: 952, endPoint y: 532, distance: 477.2
click at [952, 532] on quentale-workspace at bounding box center [654, 307] width 1308 height 614
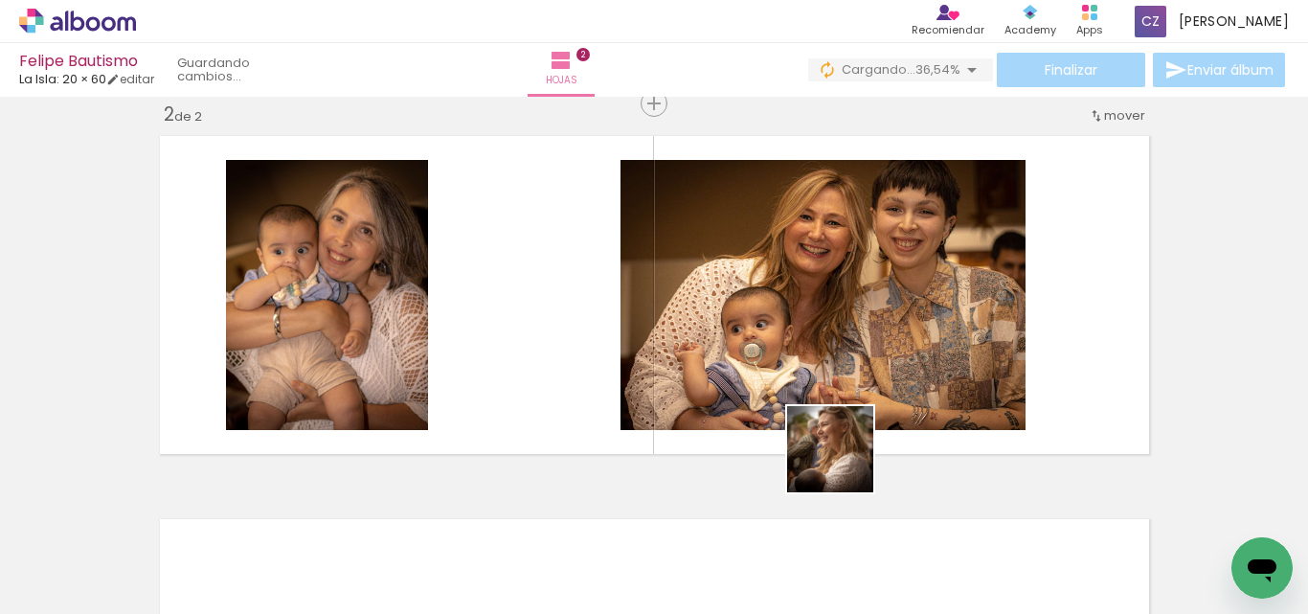
drag, startPoint x: 740, startPoint y: 566, endPoint x: 948, endPoint y: 362, distance: 291.2
click at [901, 410] on quentale-workspace at bounding box center [654, 307] width 1308 height 614
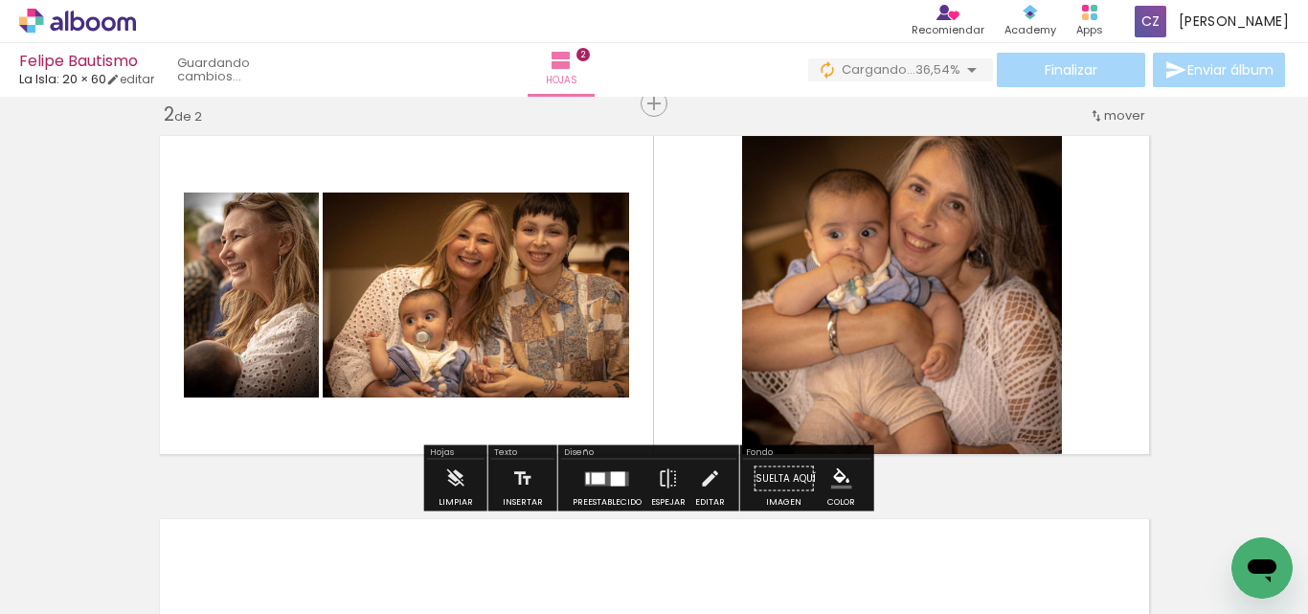
click at [950, 360] on quentale-photo at bounding box center [902, 294] width 320 height 335
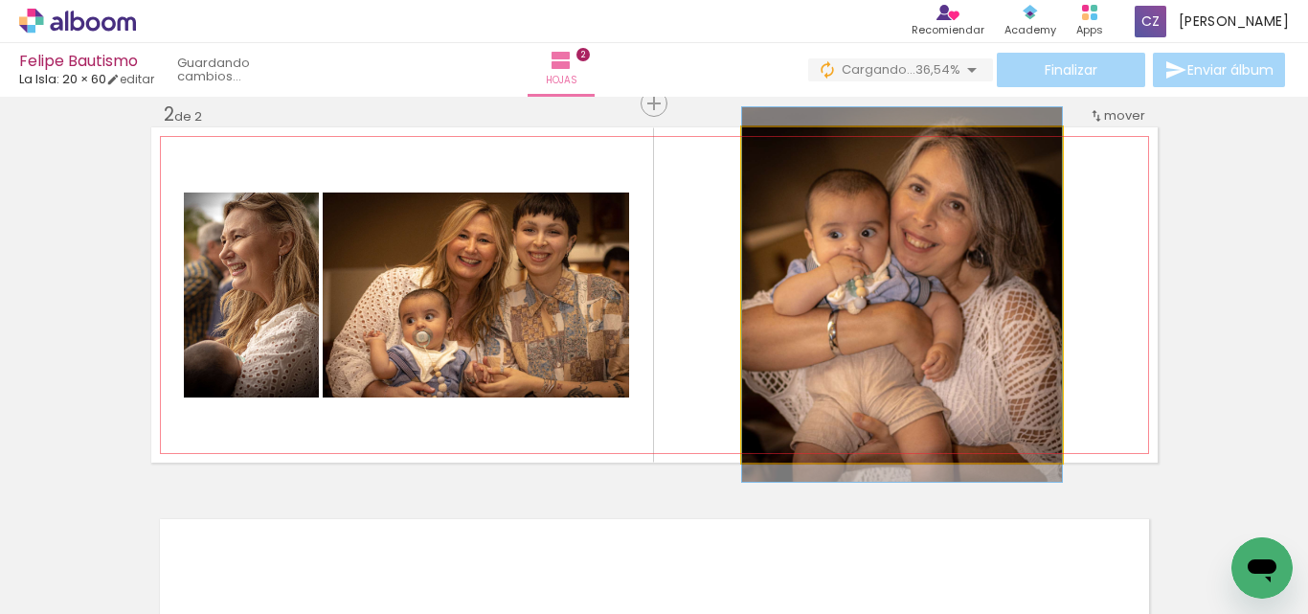
click at [950, 360] on quentale-photo at bounding box center [902, 294] width 320 height 335
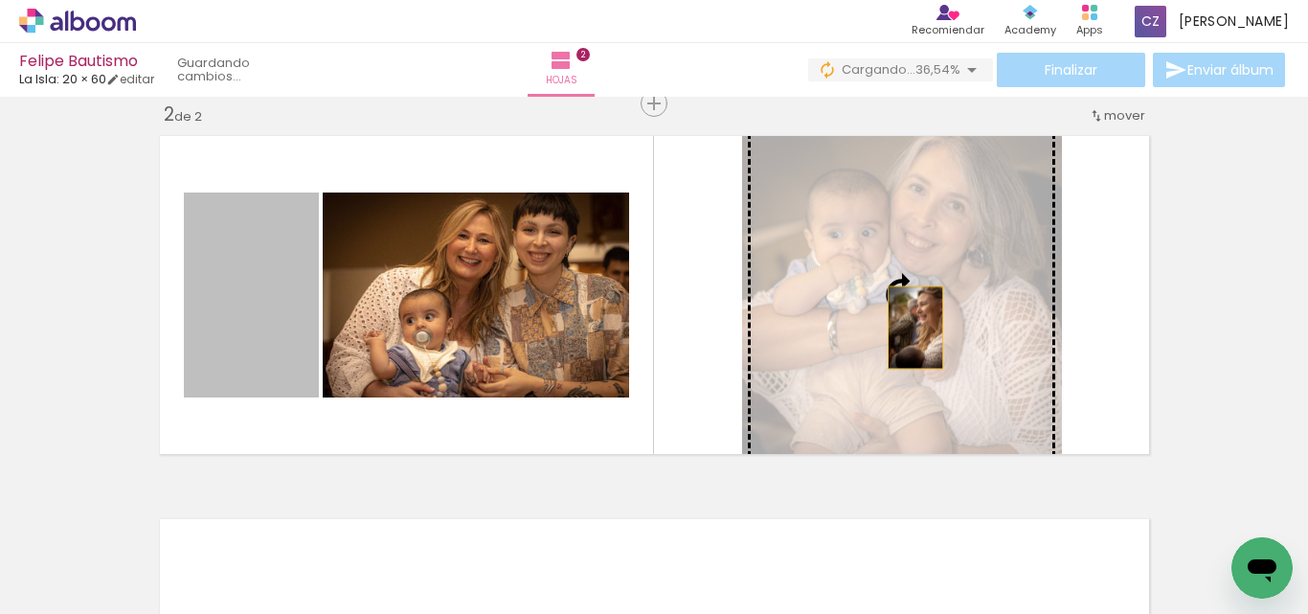
drag, startPoint x: 260, startPoint y: 367, endPoint x: 908, endPoint y: 328, distance: 649.5
click at [0, 0] on slot at bounding box center [0, 0] width 0 height 0
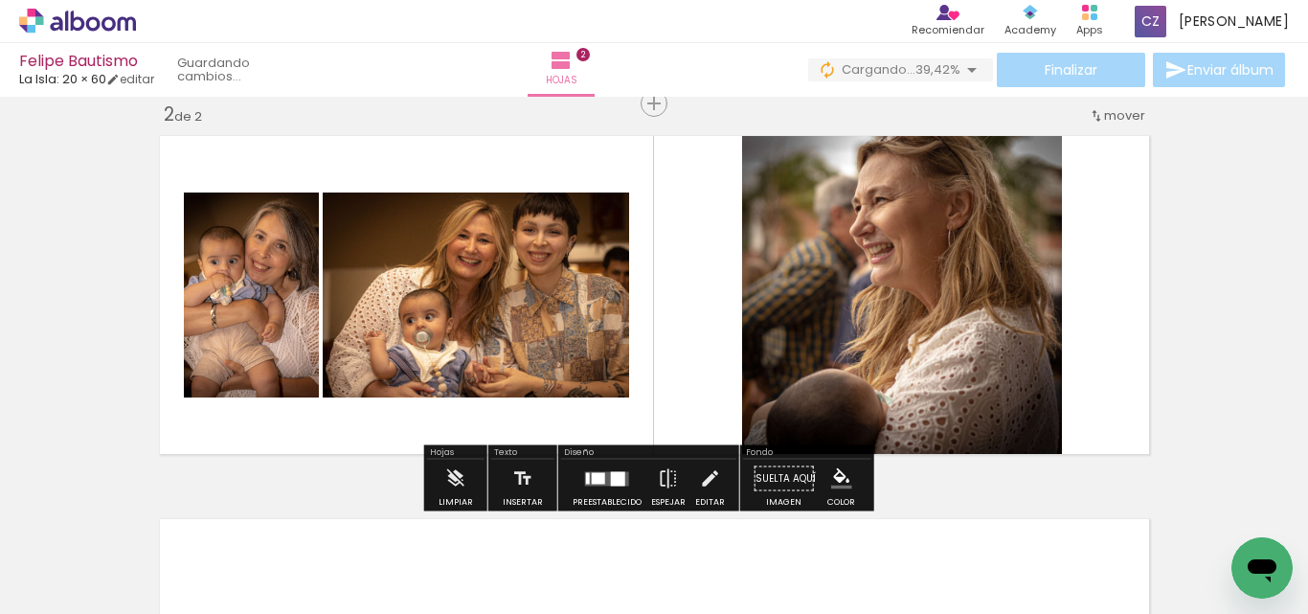
click at [1112, 350] on quentale-layouter at bounding box center [654, 294] width 1006 height 335
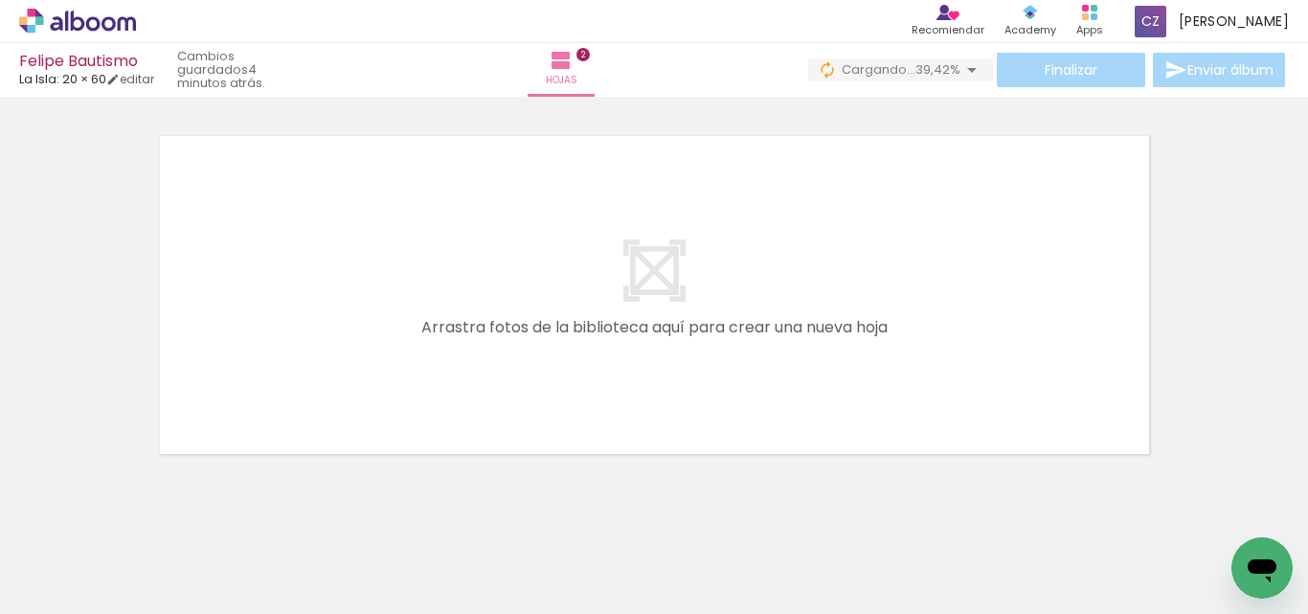
scroll to position [0, 374]
drag, startPoint x: 459, startPoint y: 554, endPoint x: 414, endPoint y: 466, distance: 98.9
click at [458, 553] on div at bounding box center [440, 549] width 86 height 71
drag, startPoint x: 331, startPoint y: 301, endPoint x: 322, endPoint y: 273, distance: 29.4
click at [322, 273] on quentale-layouter at bounding box center [654, 294] width 1006 height 335
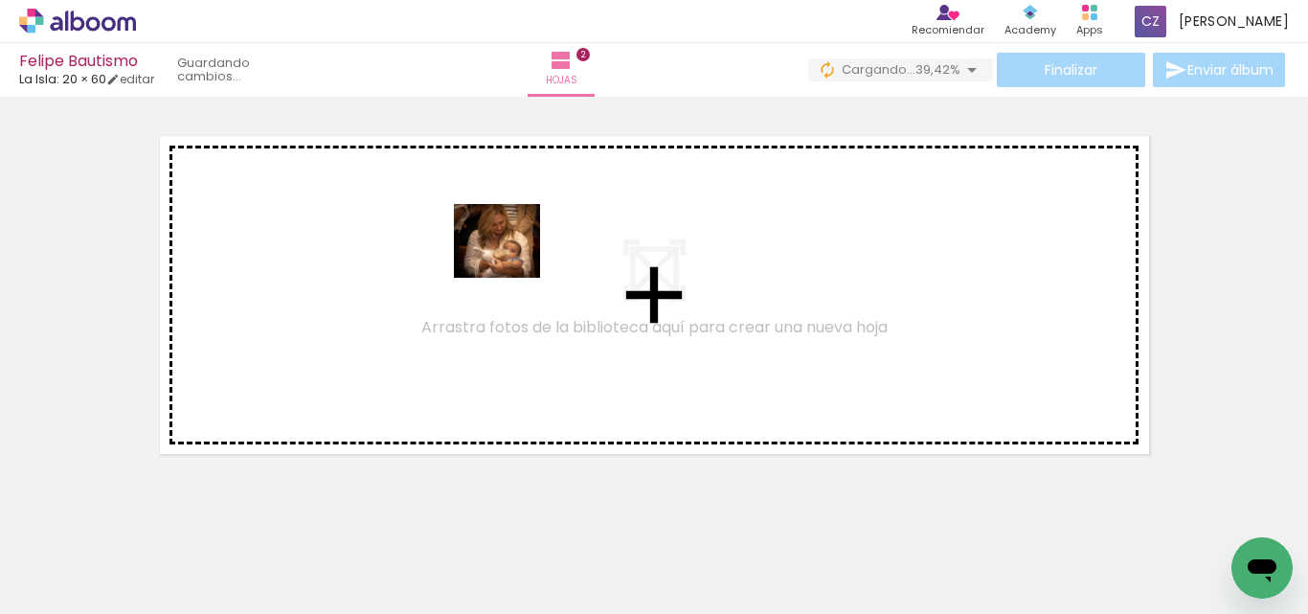
drag, startPoint x: 879, startPoint y: 546, endPoint x: 510, endPoint y: 261, distance: 465.7
click at [510, 261] on quentale-workspace at bounding box center [654, 307] width 1308 height 614
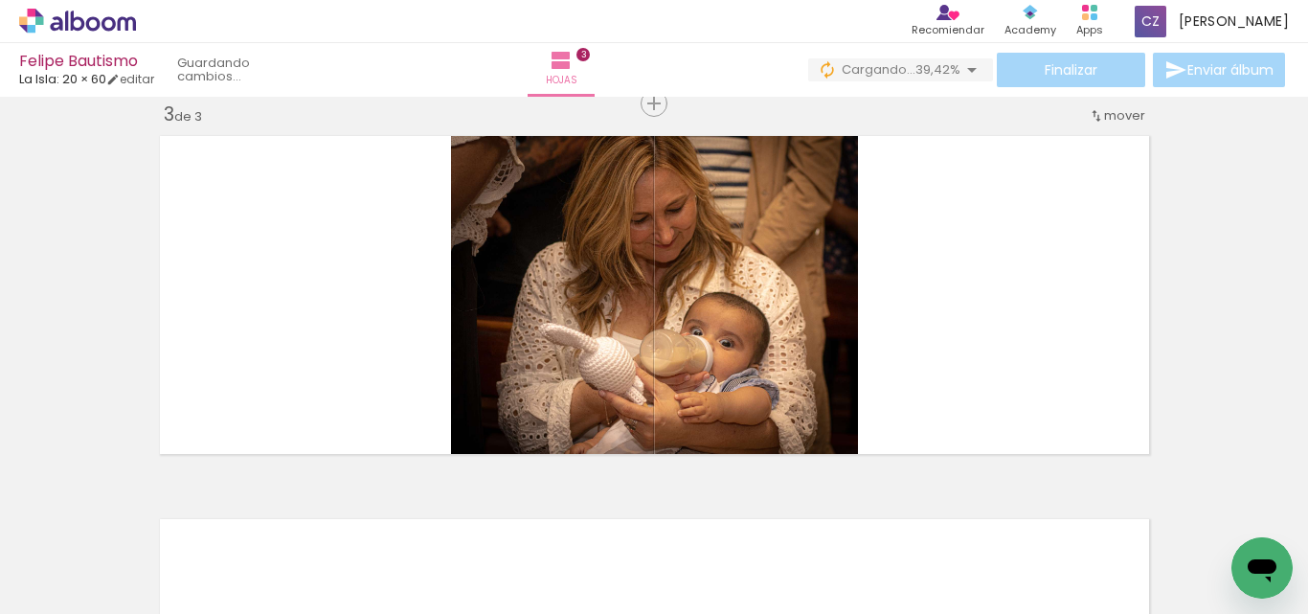
scroll to position [791, 0]
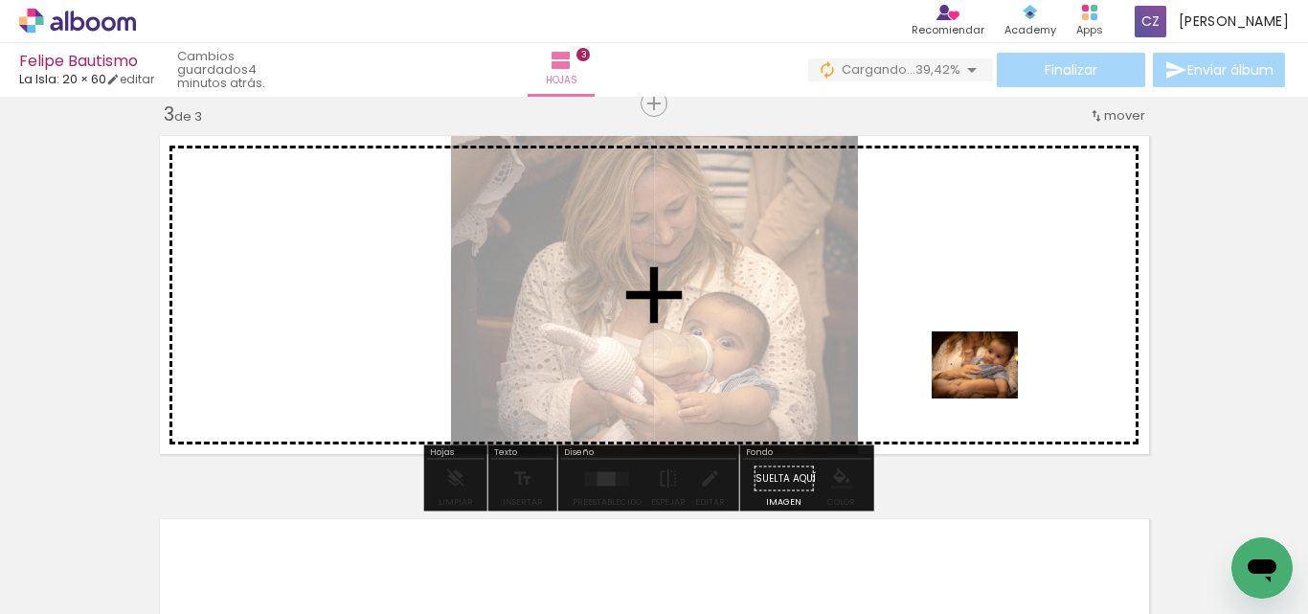
drag, startPoint x: 1025, startPoint y: 561, endPoint x: 989, endPoint y: 383, distance: 181.6
click at [989, 383] on quentale-workspace at bounding box center [654, 307] width 1308 height 614
click at [989, 383] on quentale-layouter at bounding box center [654, 294] width 1006 height 335
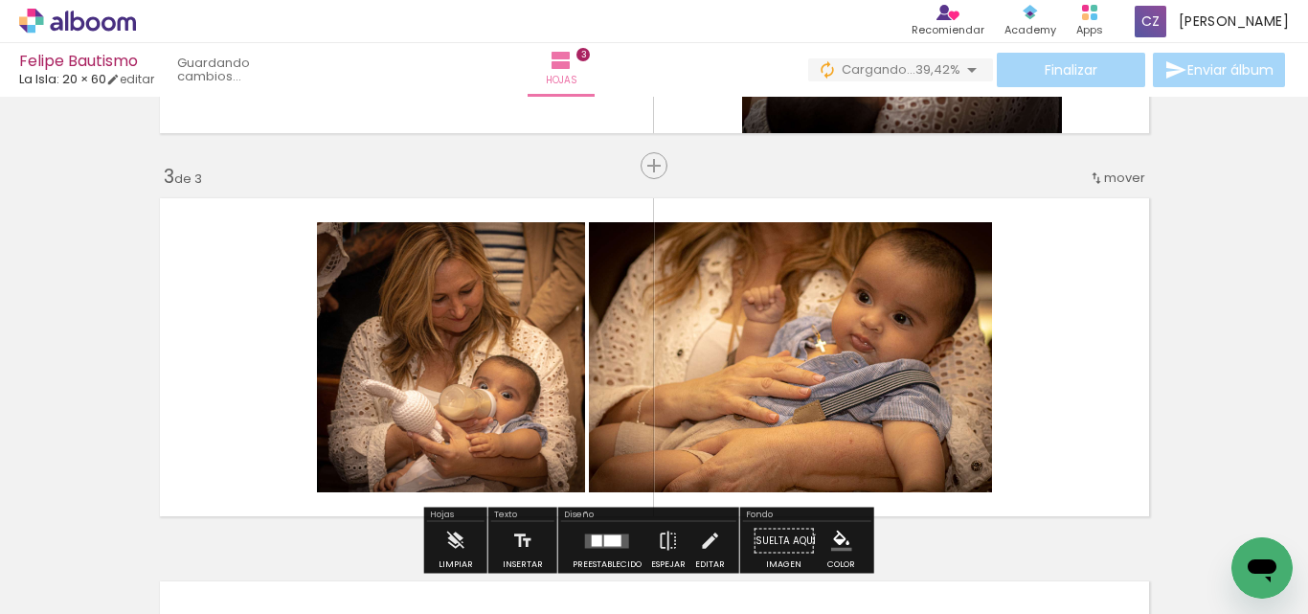
scroll to position [695, 0]
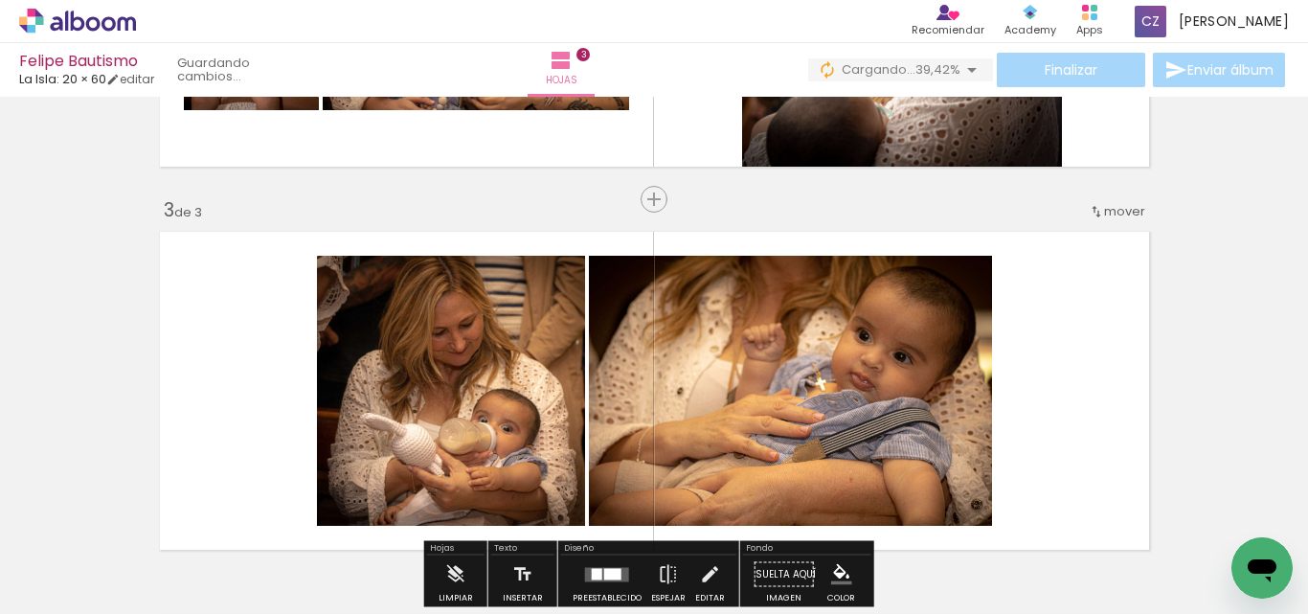
drag, startPoint x: 1005, startPoint y: 558, endPoint x: 786, endPoint y: 416, distance: 260.8
click at [1005, 557] on div at bounding box center [977, 548] width 86 height 67
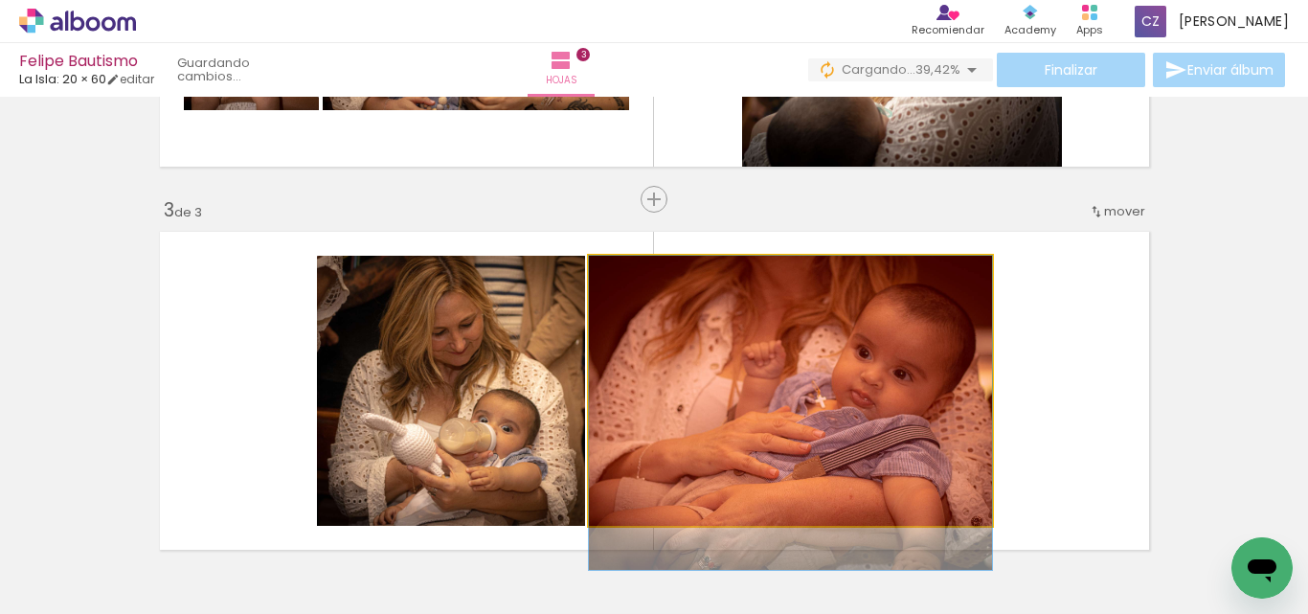
drag, startPoint x: 725, startPoint y: 373, endPoint x: 886, endPoint y: 524, distance: 220.9
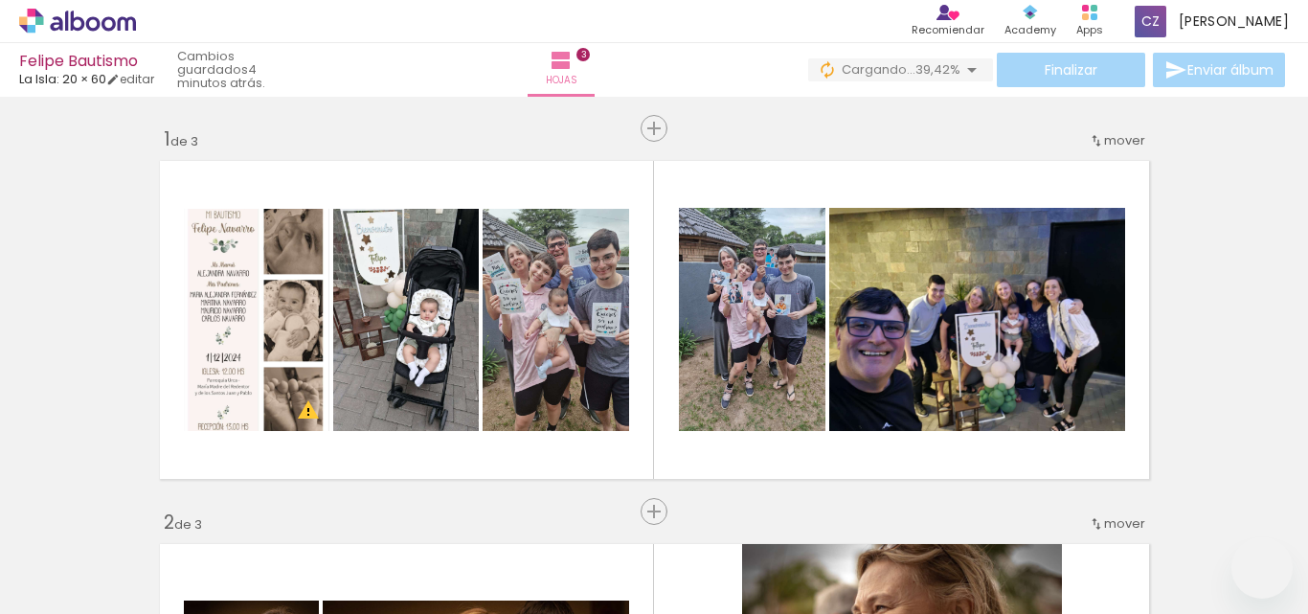
click at [1197, 564] on div at bounding box center [1244, 549] width 95 height 80
drag, startPoint x: 912, startPoint y: 532, endPoint x: 924, endPoint y: 532, distance: 12.4
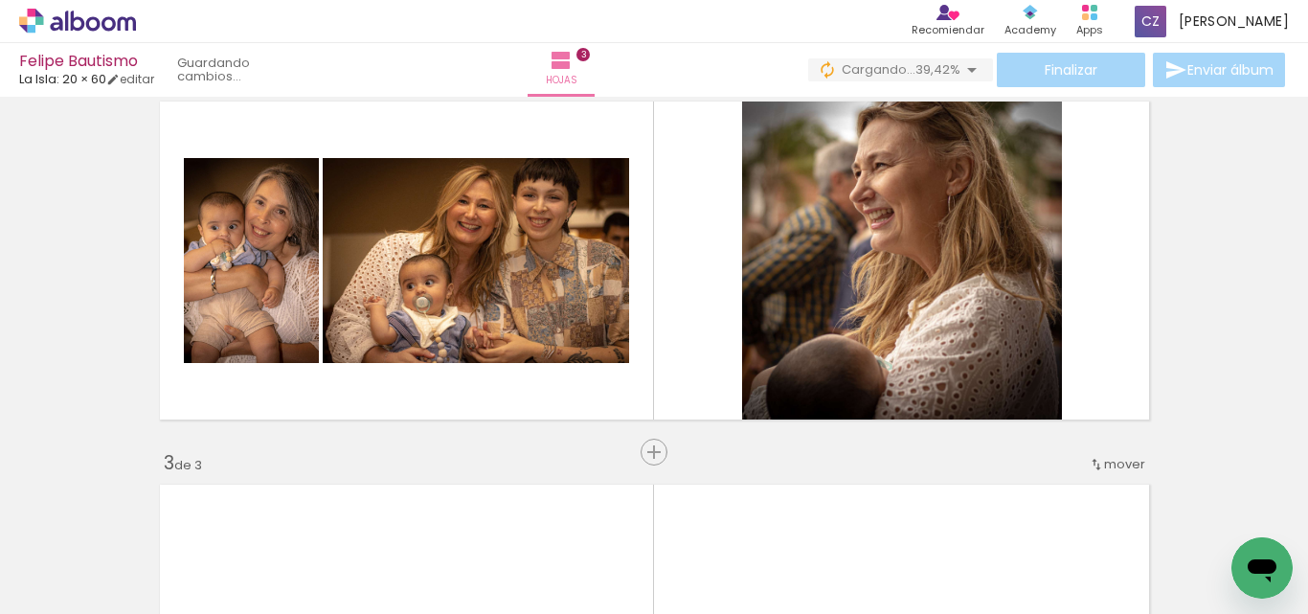
scroll to position [408, 0]
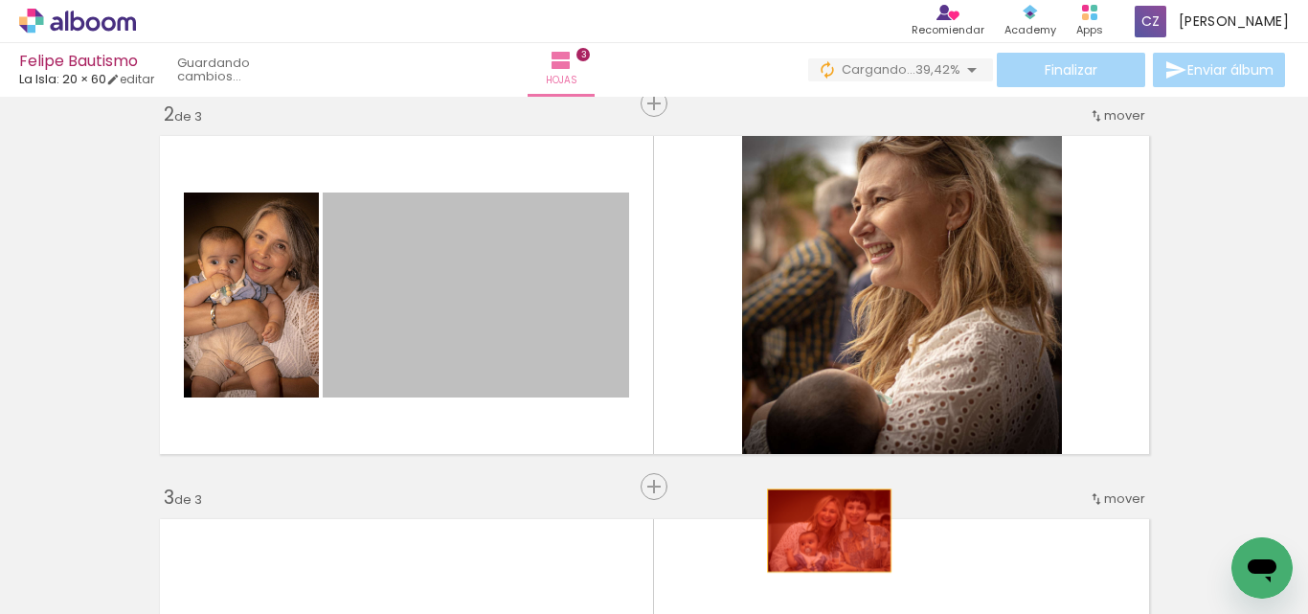
drag, startPoint x: 441, startPoint y: 316, endPoint x: 461, endPoint y: 396, distance: 82.9
click at [822, 536] on quentale-workspace at bounding box center [654, 307] width 1308 height 614
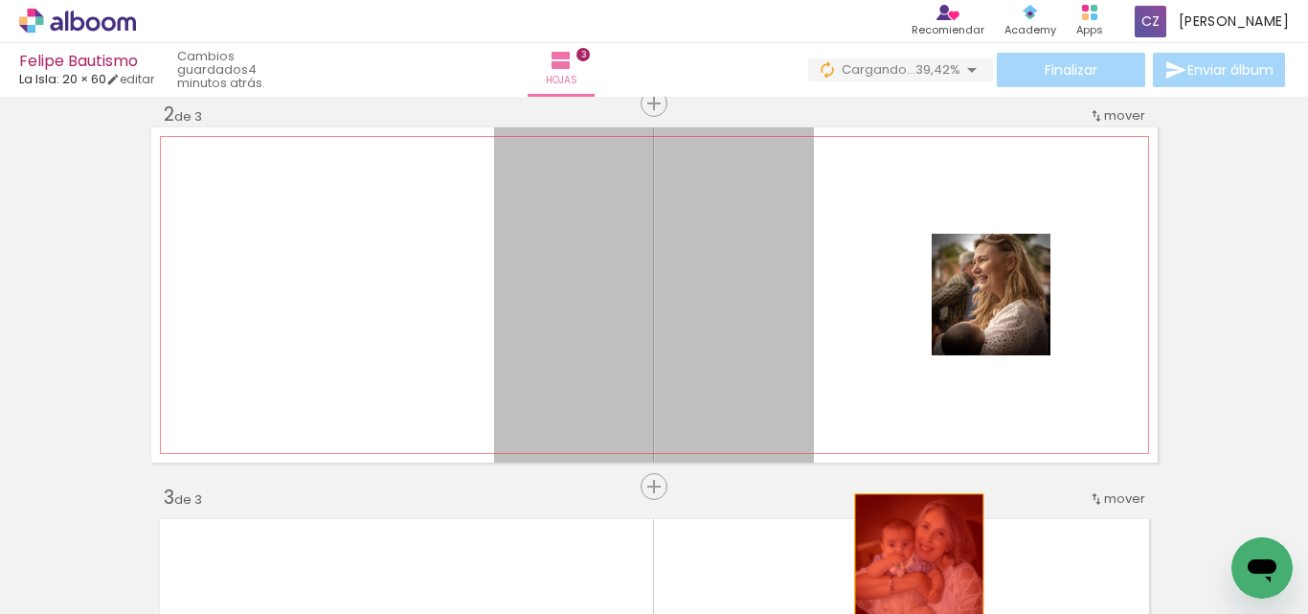
drag, startPoint x: 773, startPoint y: 306, endPoint x: 912, endPoint y: 564, distance: 292.7
click at [912, 564] on quentale-workspace at bounding box center [654, 307] width 1308 height 614
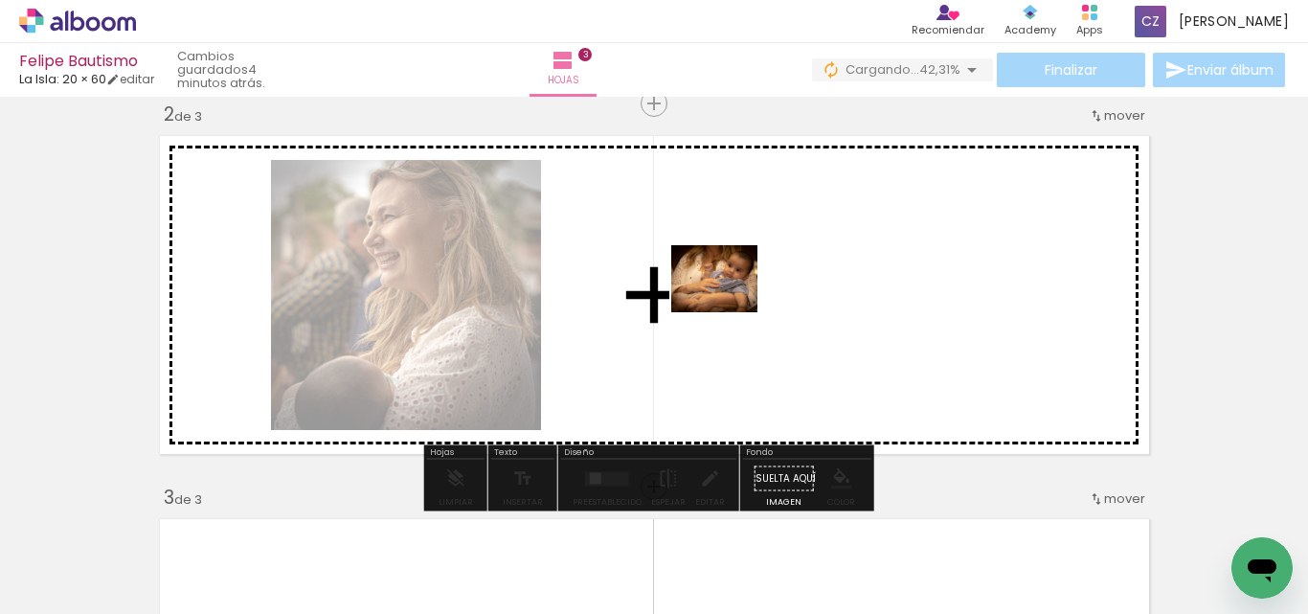
drag, startPoint x: 1029, startPoint y: 557, endPoint x: 901, endPoint y: 535, distance: 129.3
click at [730, 305] on quentale-workspace at bounding box center [654, 307] width 1308 height 614
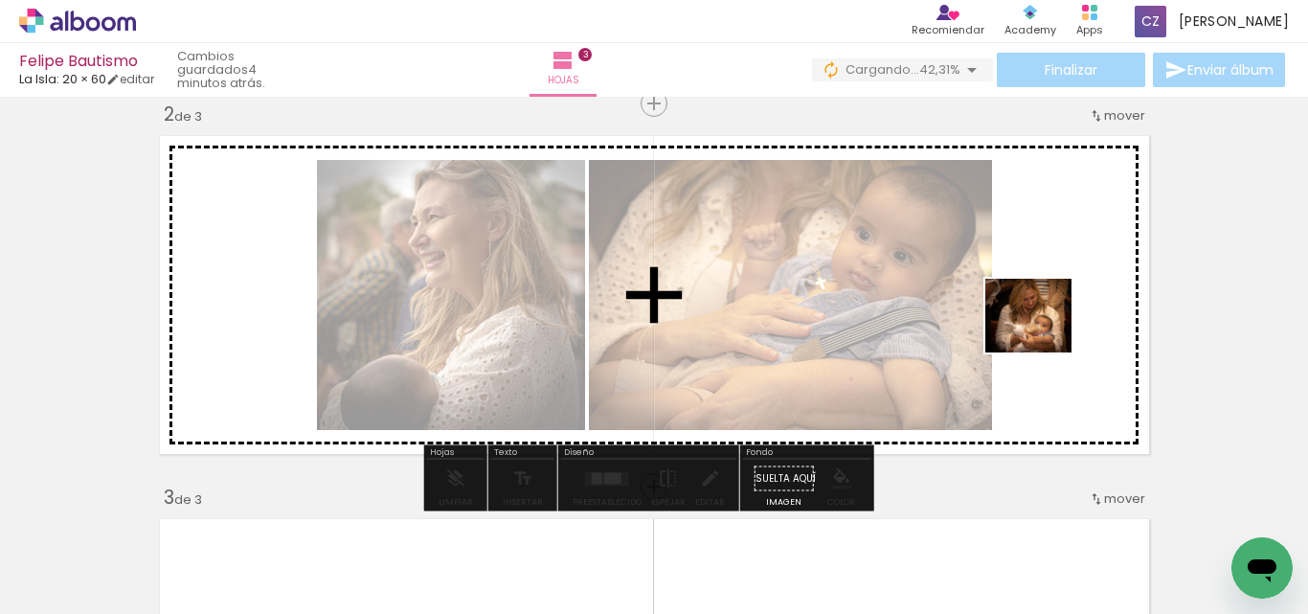
drag, startPoint x: 908, startPoint y: 555, endPoint x: 1043, endPoint y: 336, distance: 257.5
click at [1043, 336] on quentale-workspace at bounding box center [654, 307] width 1308 height 614
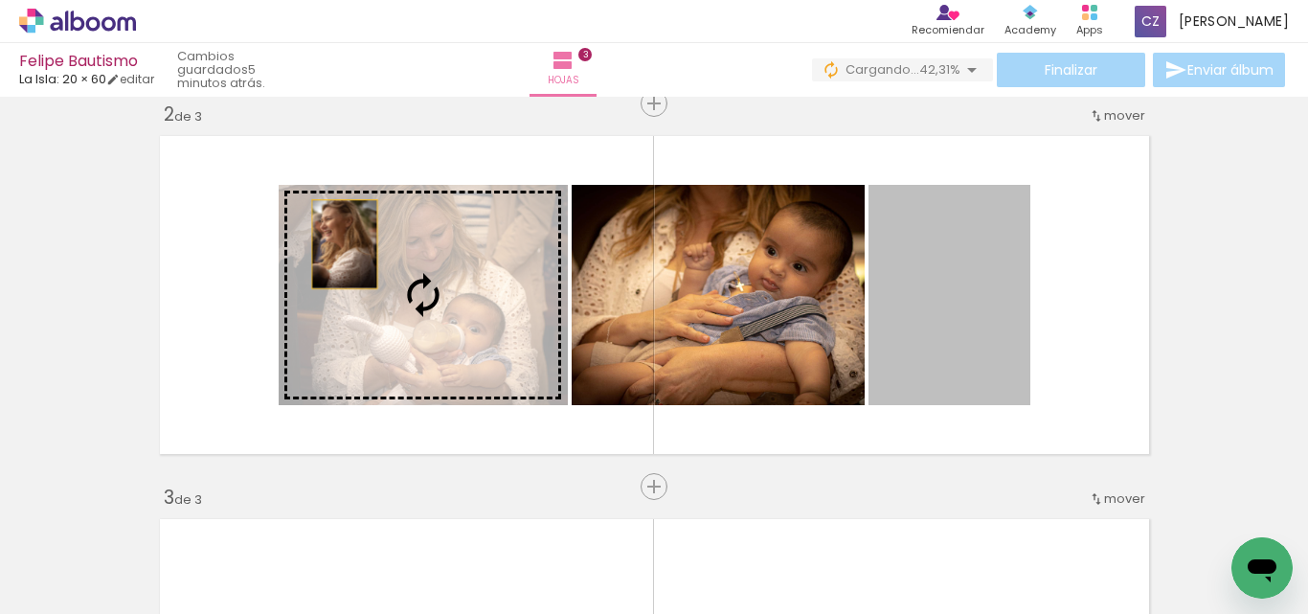
drag, startPoint x: 995, startPoint y: 354, endPoint x: 337, endPoint y: 244, distance: 667.1
click at [0, 0] on slot at bounding box center [0, 0] width 0 height 0
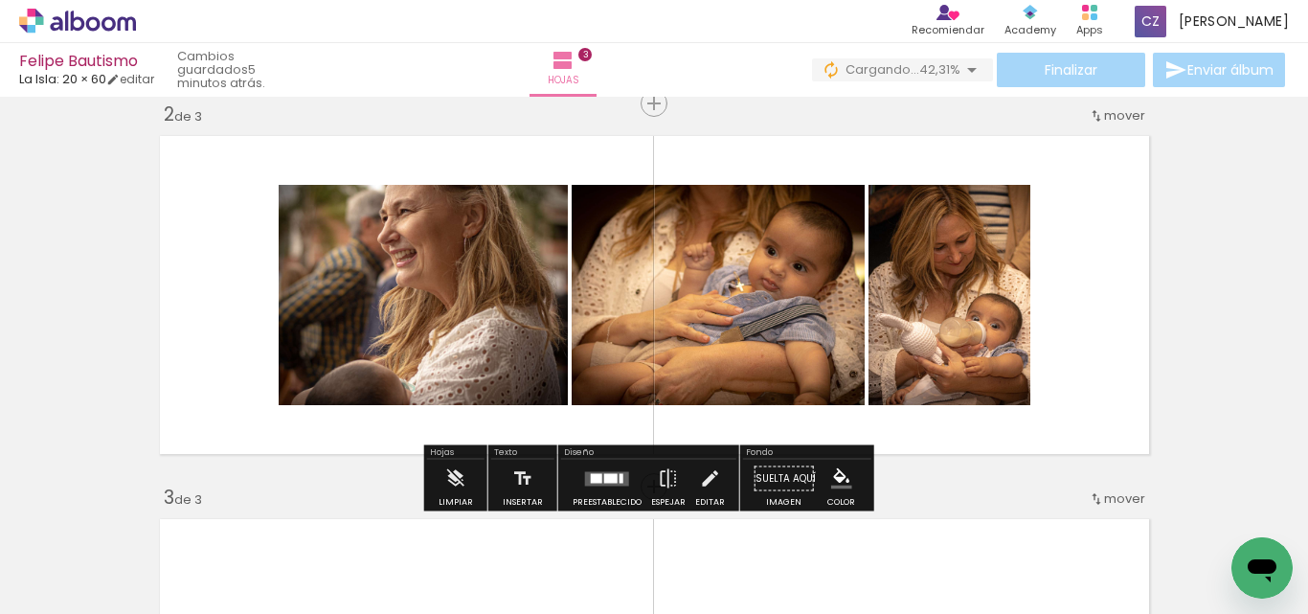
click at [589, 471] on quentale-layouter at bounding box center [607, 478] width 44 height 14
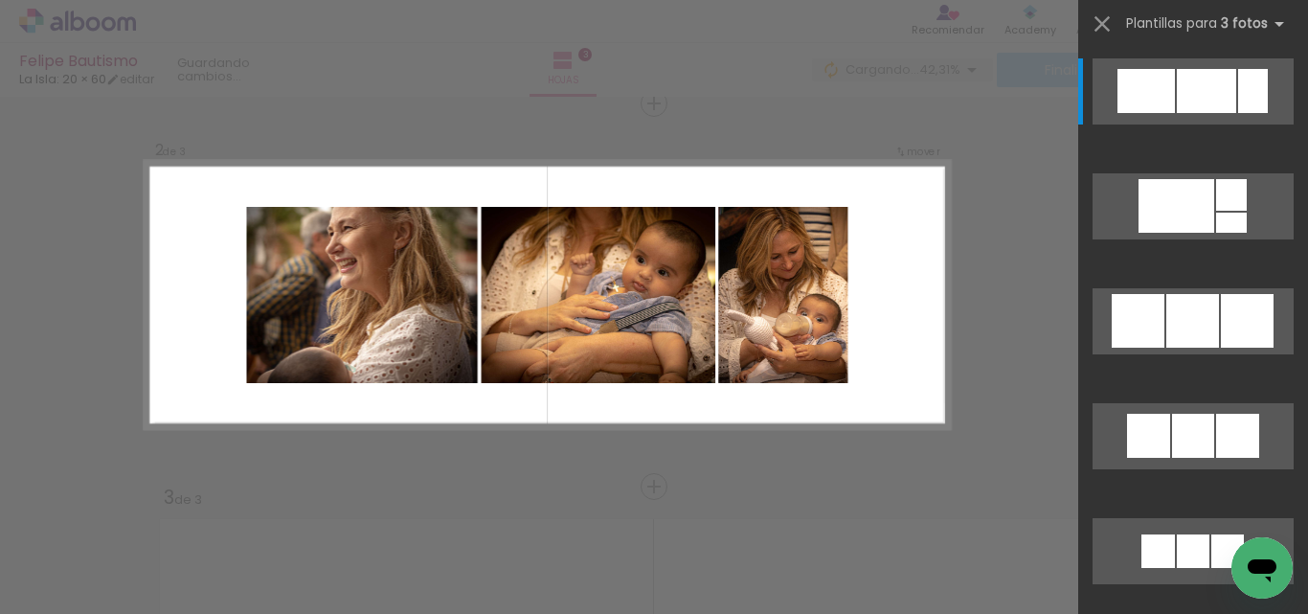
click at [1007, 443] on div "Confirmar Cancelar" at bounding box center [654, 478] width 1308 height 1578
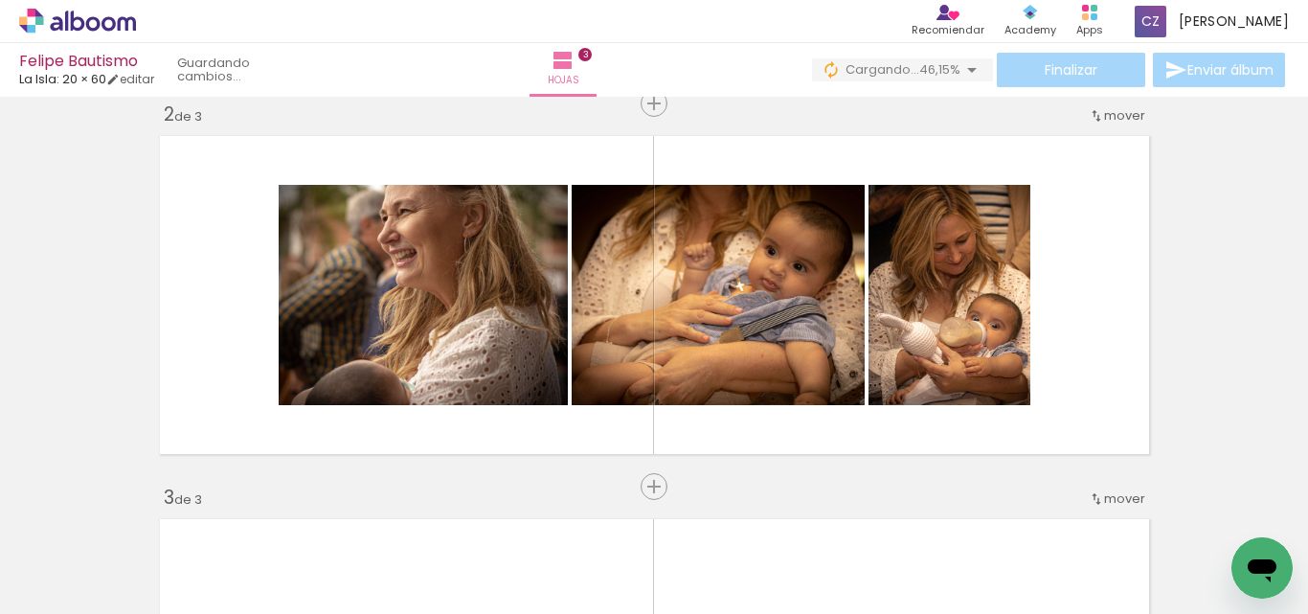
scroll to position [0, 767]
drag, startPoint x: 260, startPoint y: 592, endPoint x: 243, endPoint y: 591, distance: 17.3
click at [243, 591] on div at bounding box center [262, 549] width 80 height 95
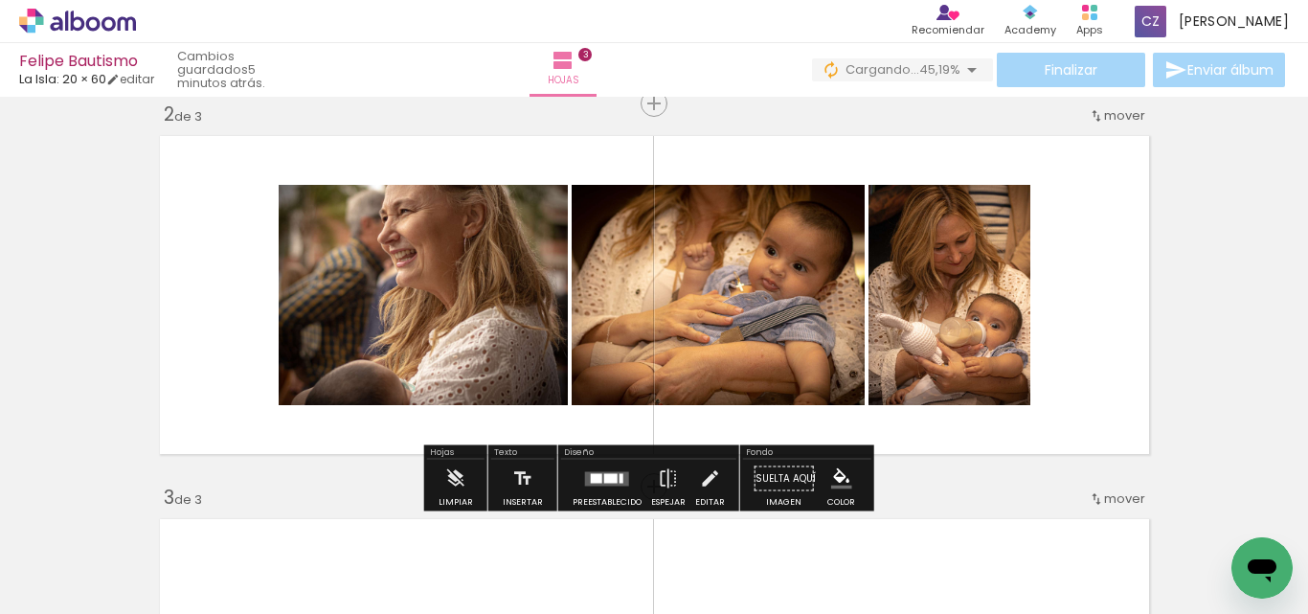
click at [599, 481] on quentale-layouter at bounding box center [607, 478] width 44 height 14
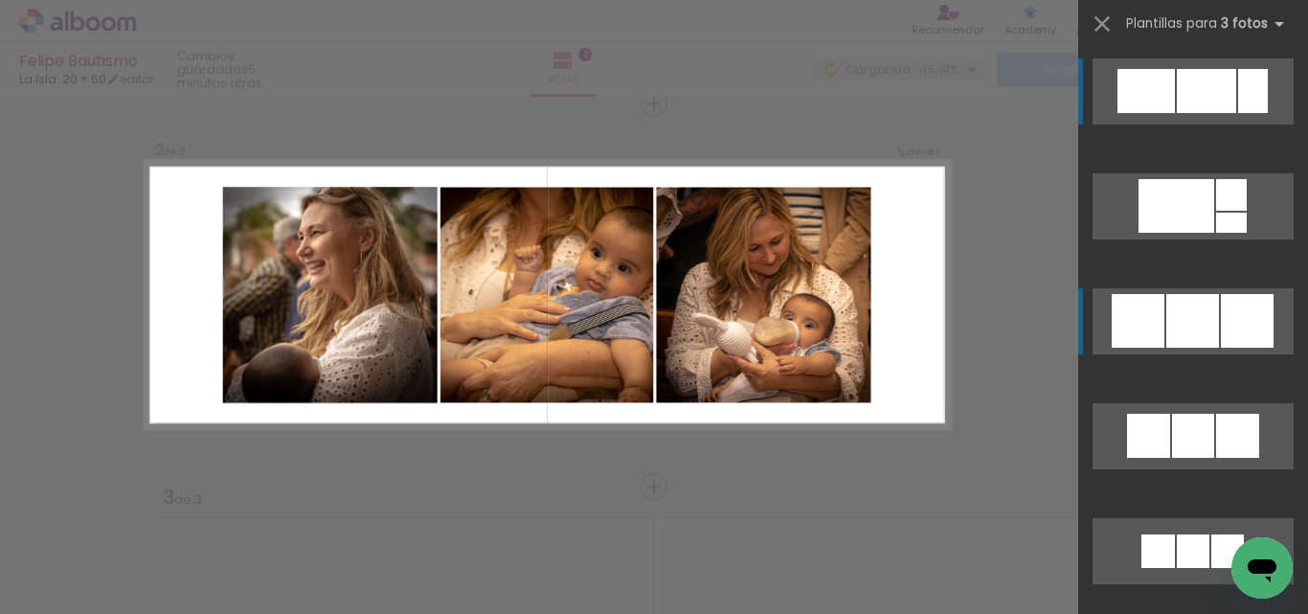
click at [1226, 340] on div at bounding box center [1247, 321] width 53 height 54
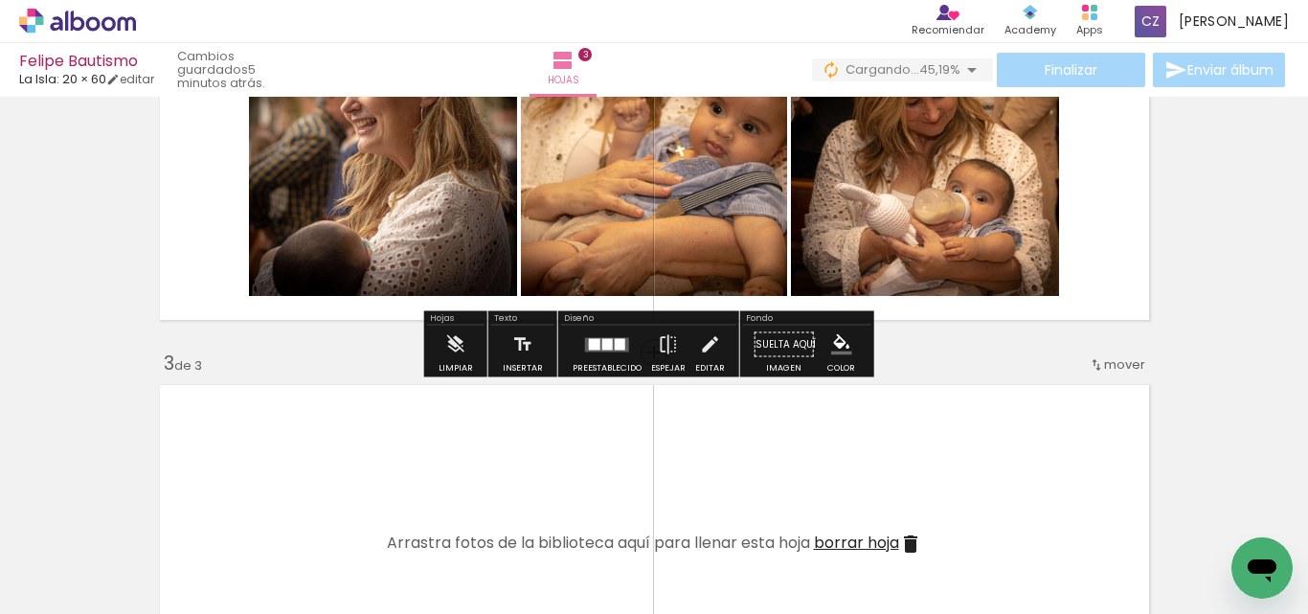
scroll to position [575, 0]
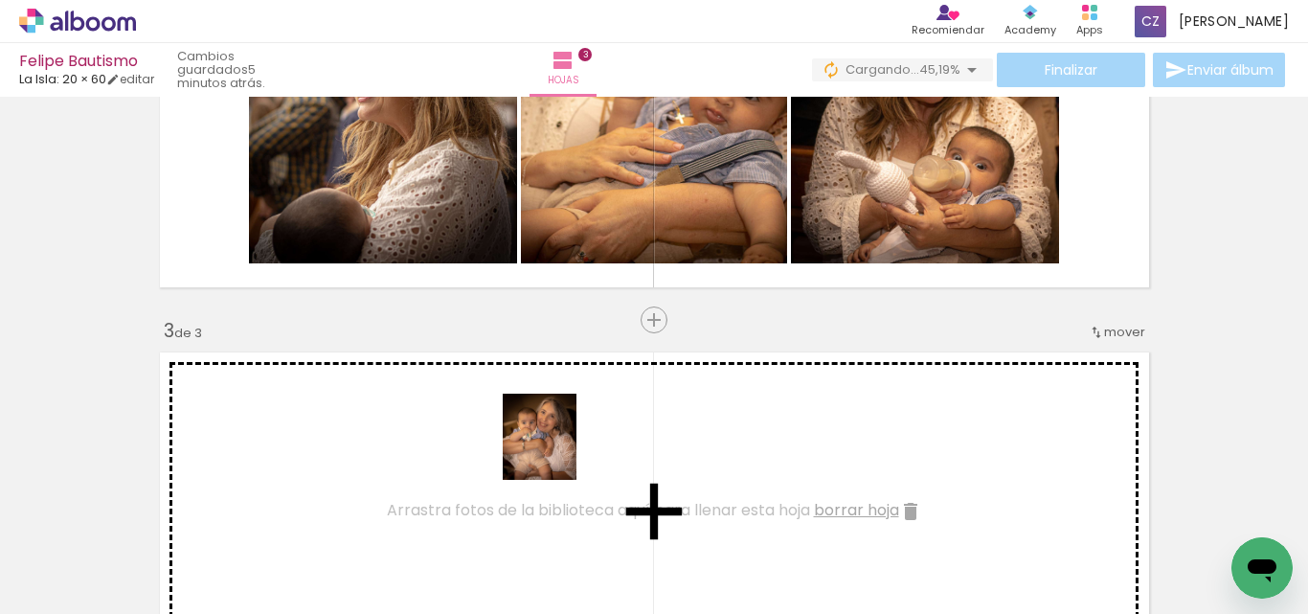
drag, startPoint x: 720, startPoint y: 559, endPoint x: 560, endPoint y: 451, distance: 193.1
click at [560, 451] on quentale-workspace at bounding box center [654, 307] width 1308 height 614
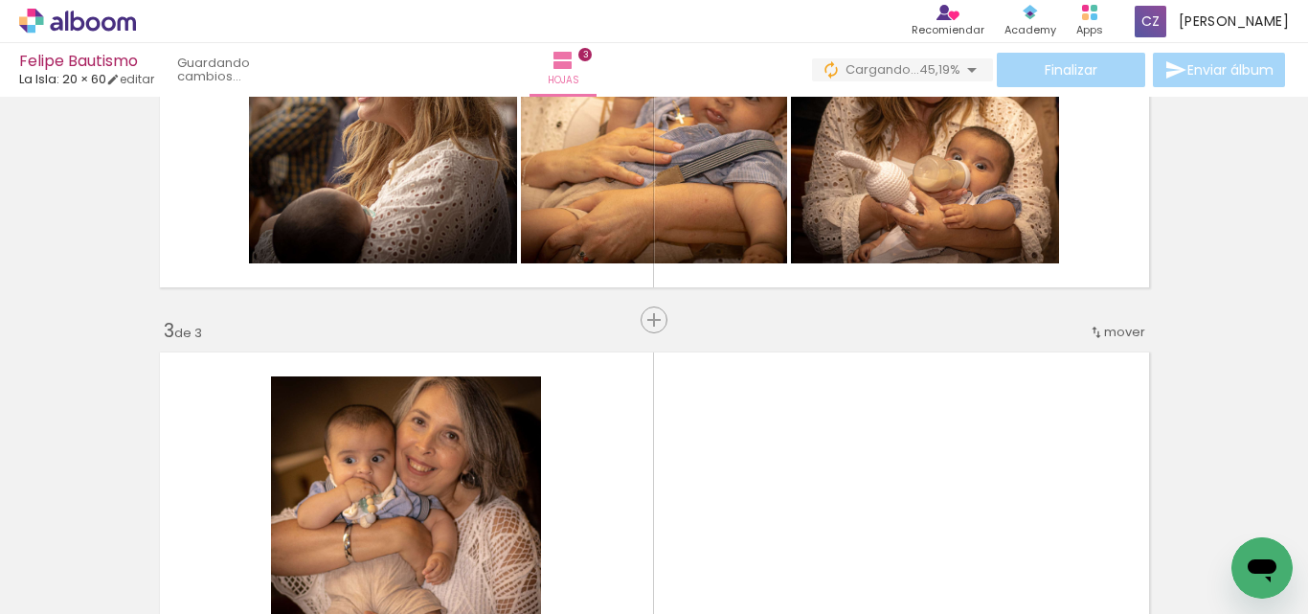
scroll to position [766, 0]
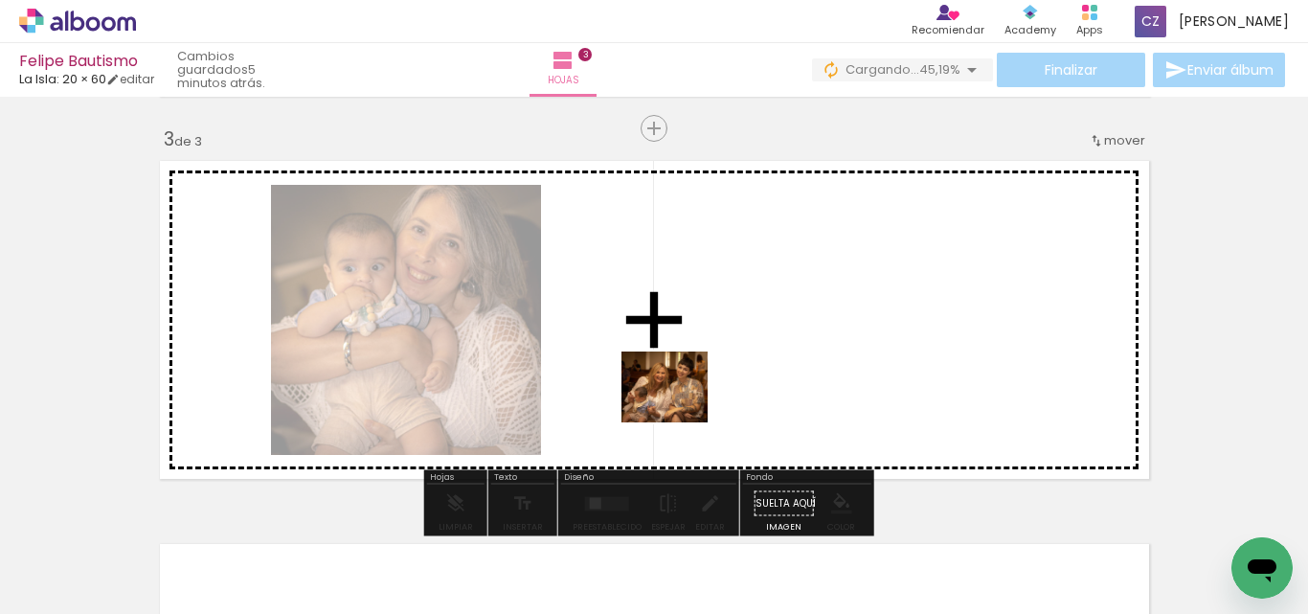
drag, startPoint x: 524, startPoint y: 555, endPoint x: 679, endPoint y: 409, distance: 213.4
click at [679, 409] on quentale-workspace at bounding box center [654, 307] width 1308 height 614
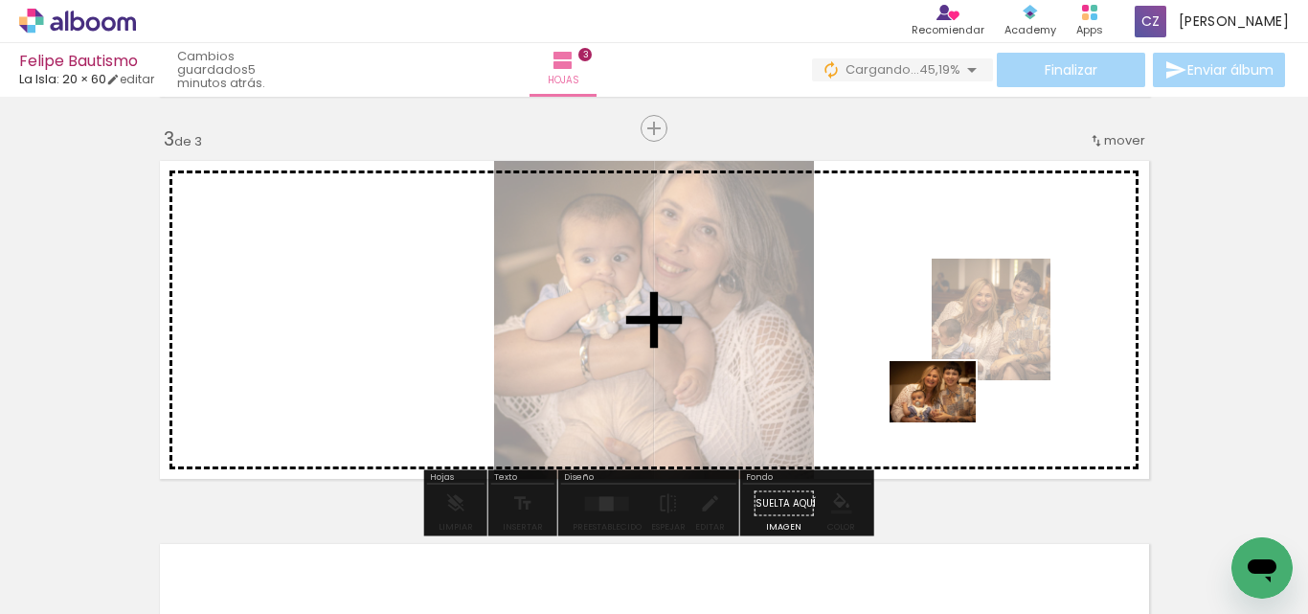
drag, startPoint x: 622, startPoint y: 562, endPoint x: 947, endPoint y: 418, distance: 355.0
click at [947, 418] on quentale-workspace at bounding box center [654, 307] width 1308 height 614
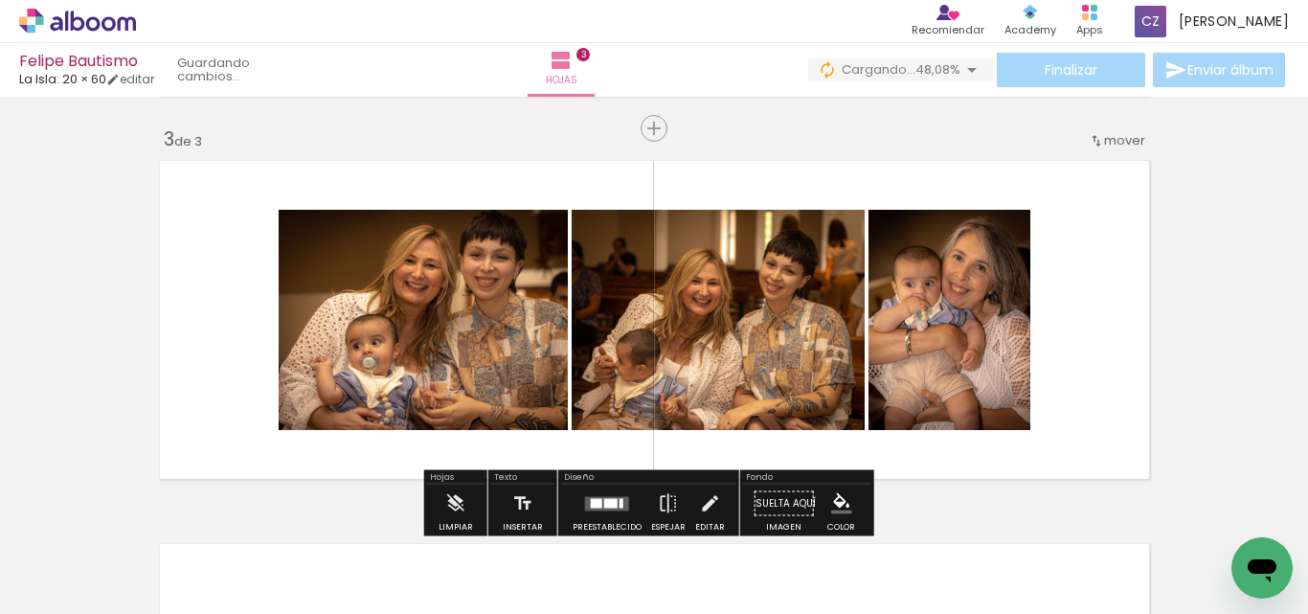
drag, startPoint x: 730, startPoint y: 554, endPoint x: 741, endPoint y: 461, distance: 94.6
click at [733, 550] on div at bounding box center [704, 550] width 74 height 86
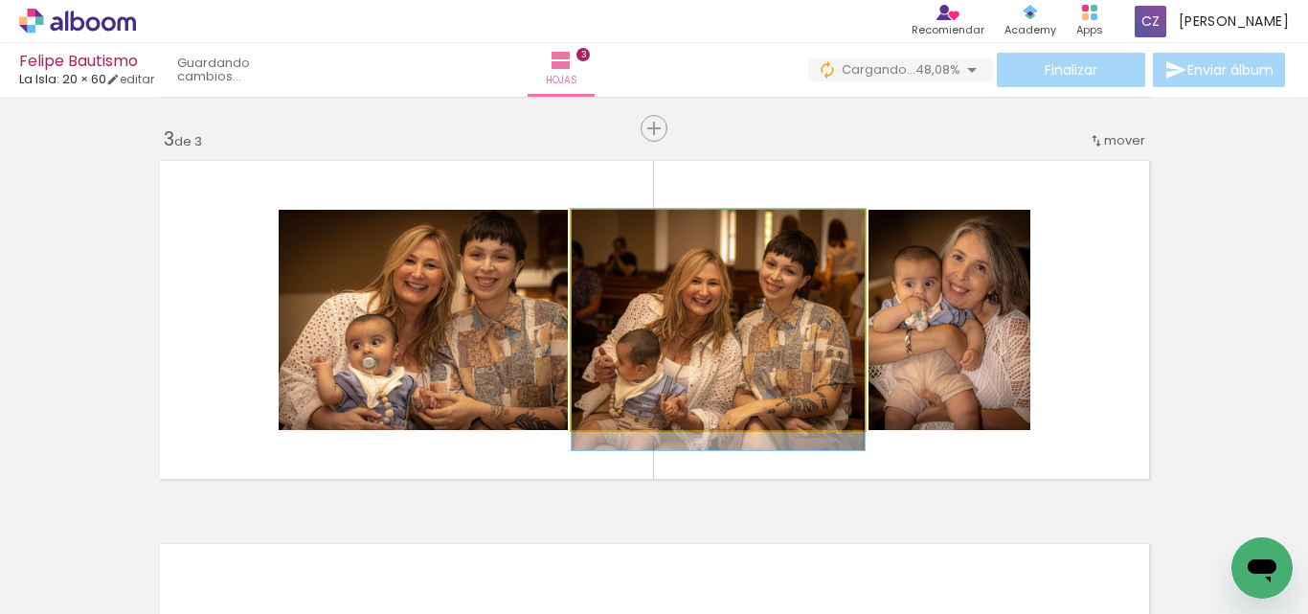
drag, startPoint x: 707, startPoint y: 304, endPoint x: 627, endPoint y: 465, distance: 180.3
click at [627, 460] on quentale-layouter at bounding box center [654, 319] width 1006 height 335
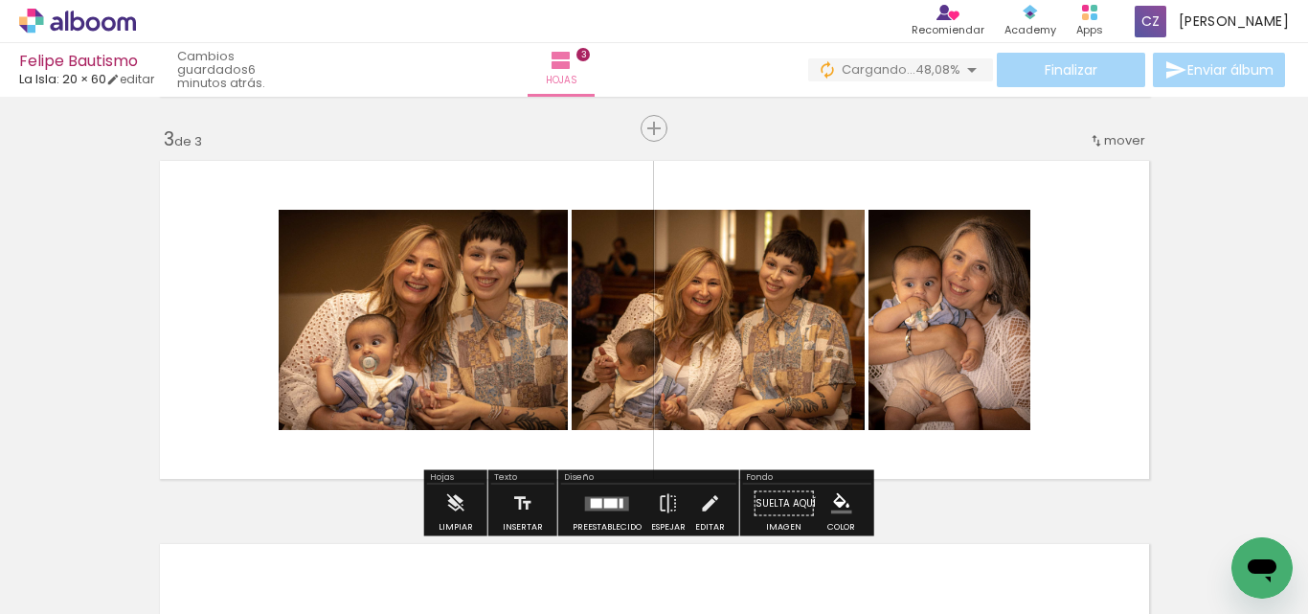
drag, startPoint x: 627, startPoint y: 481, endPoint x: 640, endPoint y: 488, distance: 14.6
click at [639, 521] on quentale-workspace at bounding box center [654, 307] width 1308 height 614
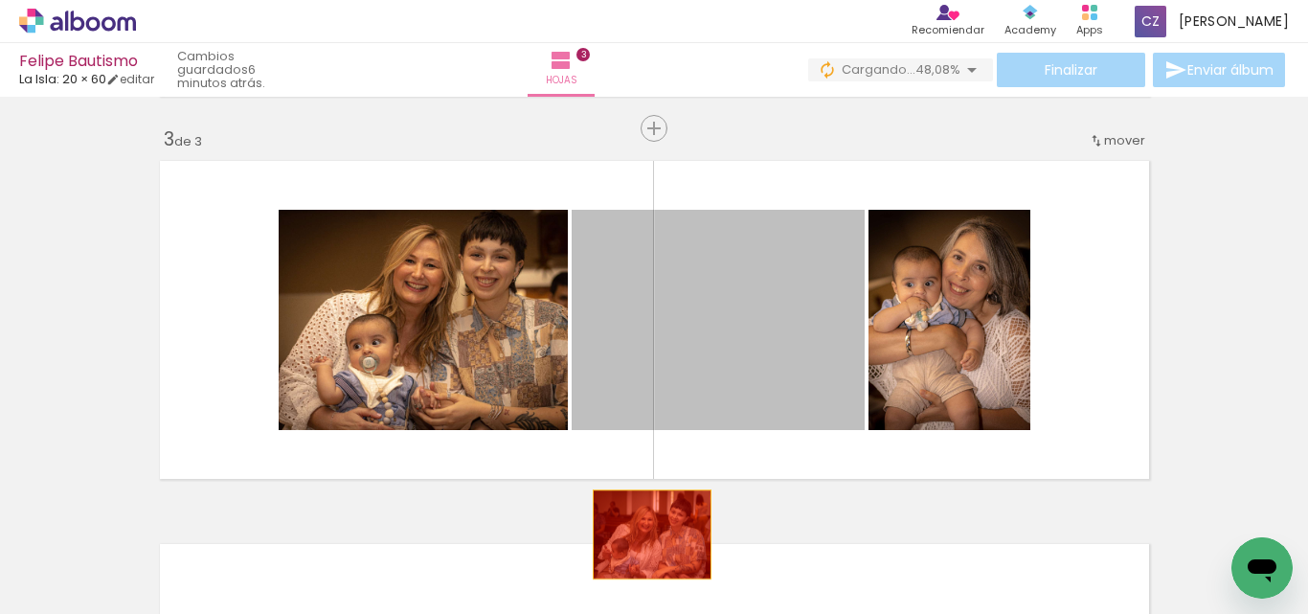
drag, startPoint x: 652, startPoint y: 382, endPoint x: 656, endPoint y: 561, distance: 179.1
click at [644, 547] on quentale-workspace at bounding box center [654, 307] width 1308 height 614
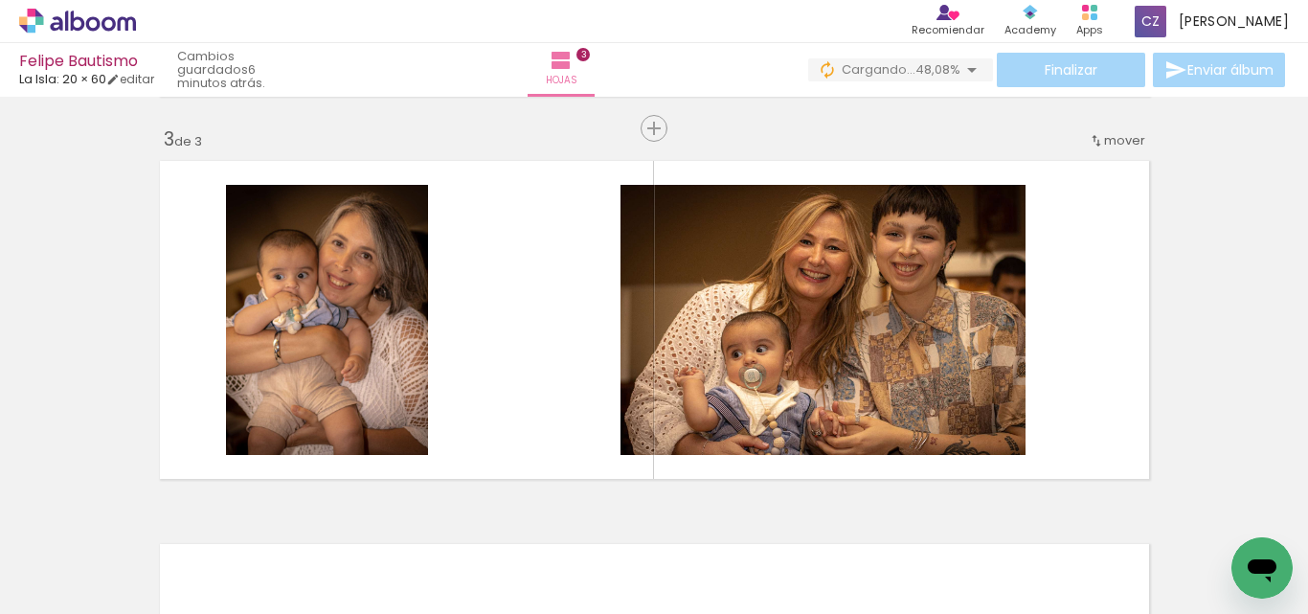
scroll to position [0, 912]
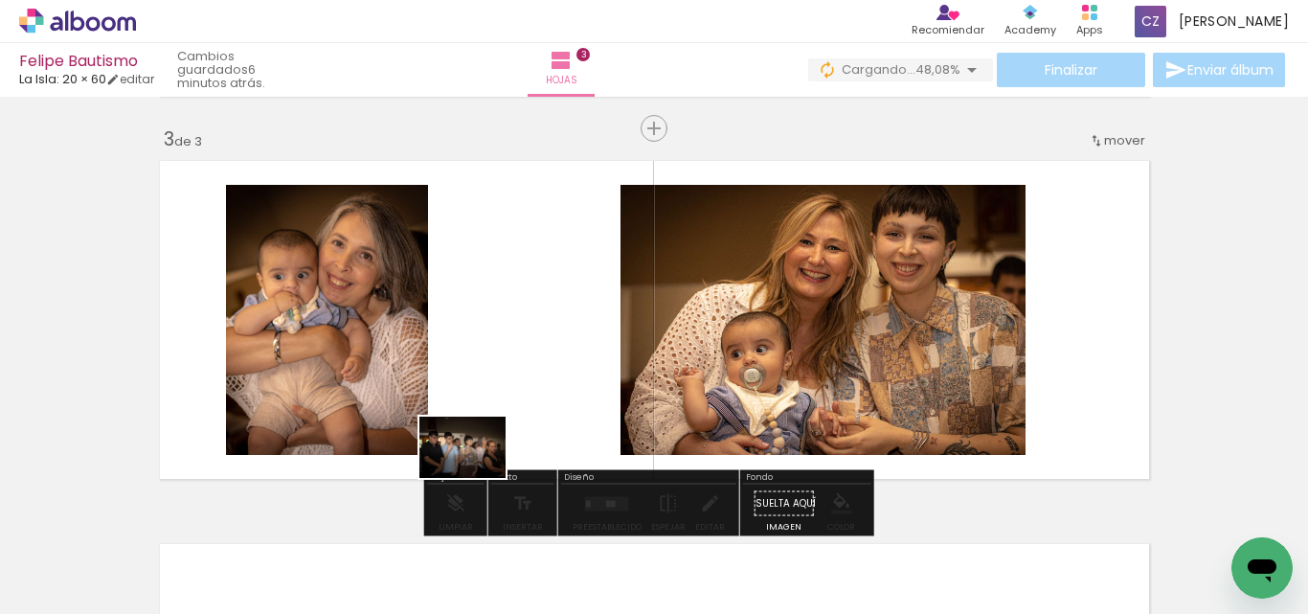
drag, startPoint x: 265, startPoint y: 559, endPoint x: 787, endPoint y: 434, distance: 536.8
click at [599, 457] on quentale-workspace at bounding box center [654, 307] width 1308 height 614
click at [780, 436] on quentale-layouter at bounding box center [654, 319] width 1006 height 335
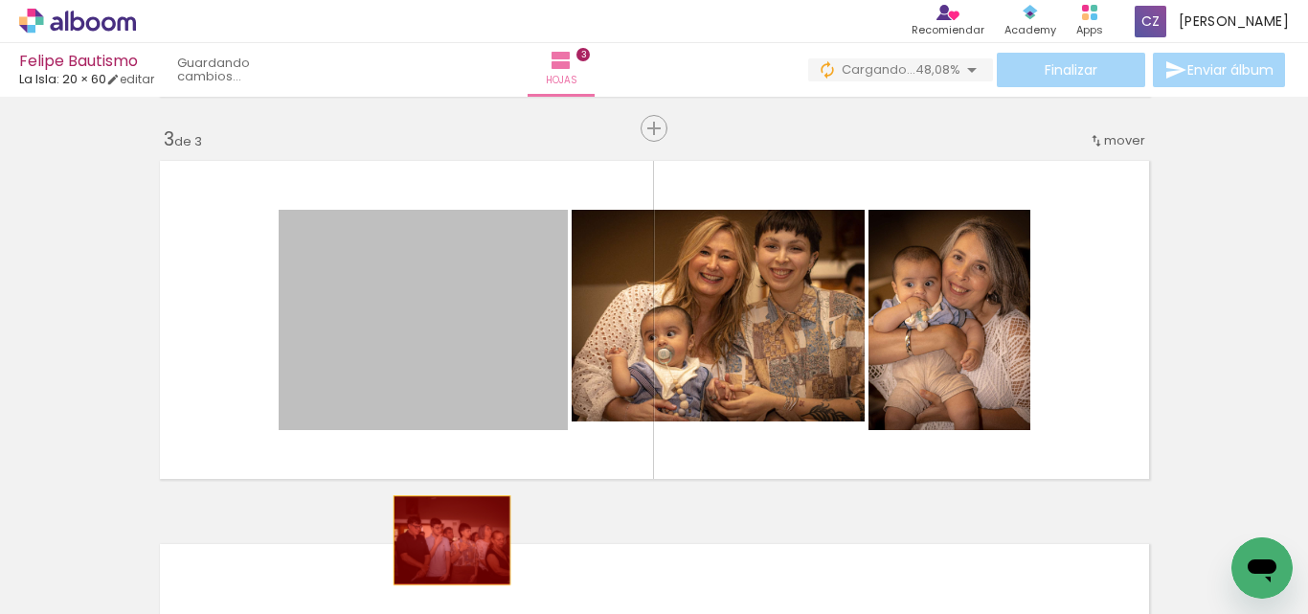
drag, startPoint x: 399, startPoint y: 393, endPoint x: 444, endPoint y: 542, distance: 156.0
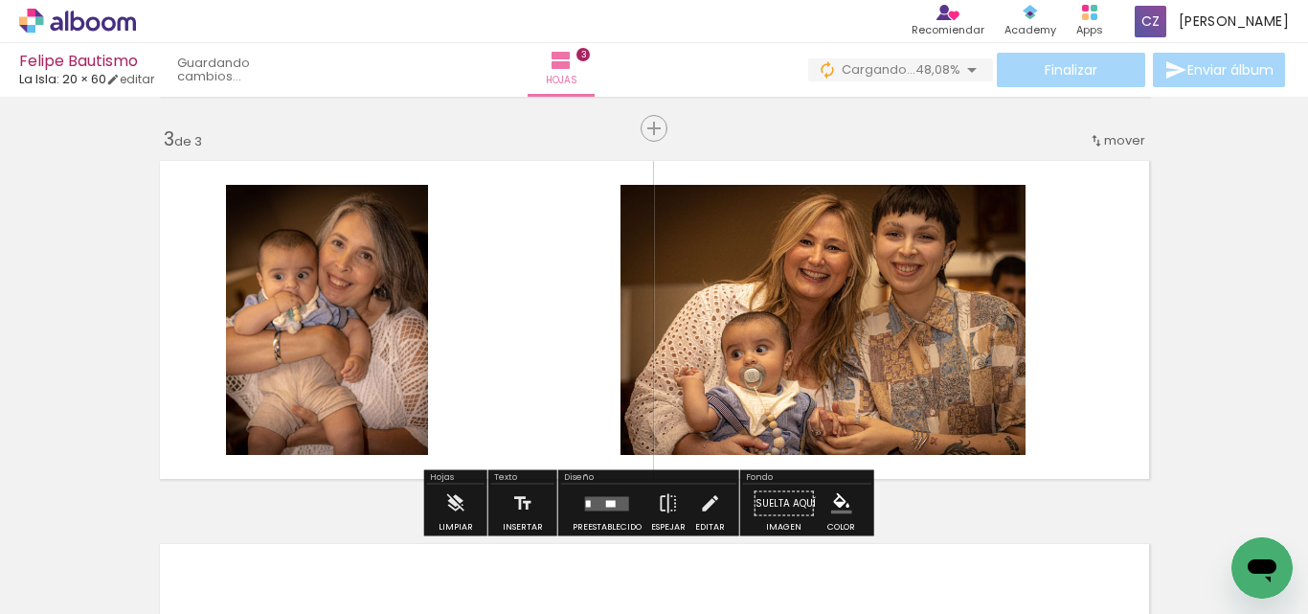
drag, startPoint x: 562, startPoint y: 343, endPoint x: 442, endPoint y: 404, distance: 134.5
click at [561, 343] on quentale-layouter at bounding box center [654, 319] width 1006 height 335
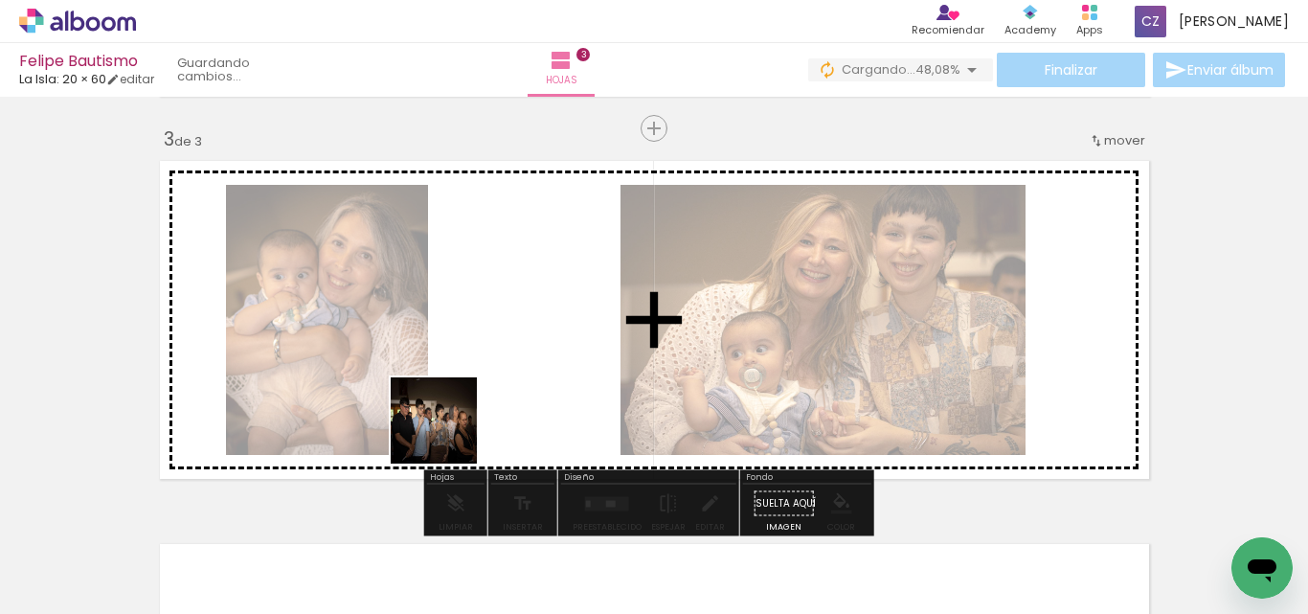
drag, startPoint x: 251, startPoint y: 554, endPoint x: 455, endPoint y: 429, distance: 239.5
click at [455, 429] on quentale-workspace at bounding box center [654, 307] width 1308 height 614
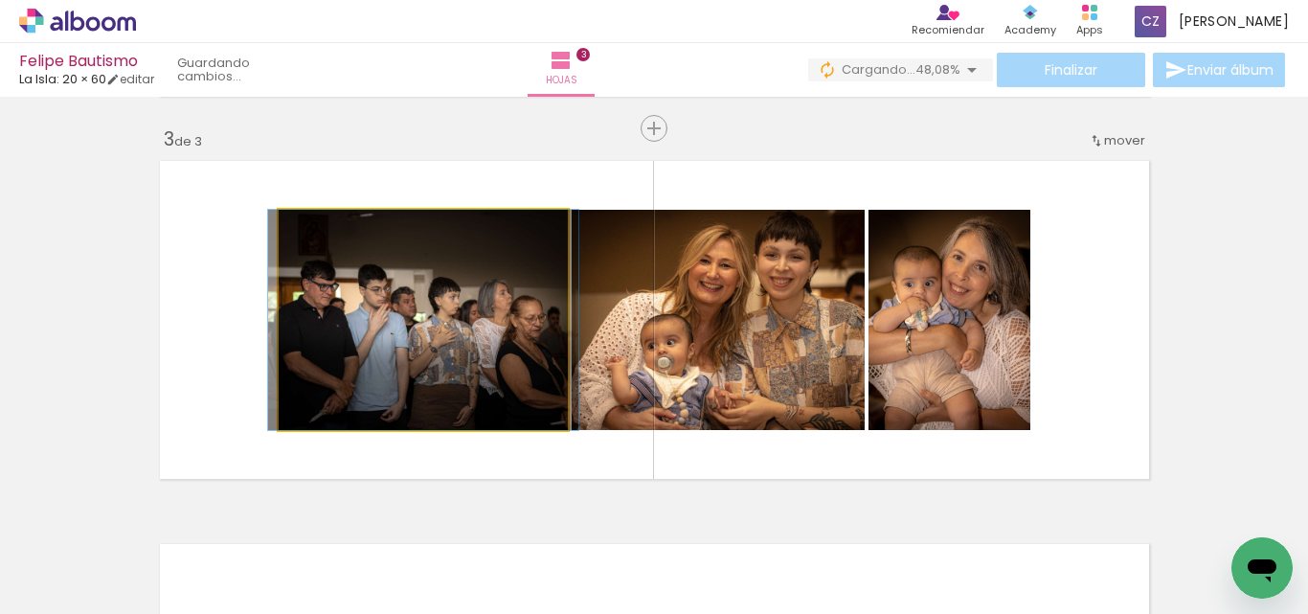
click at [0, 0] on slot at bounding box center [0, 0] width 0 height 0
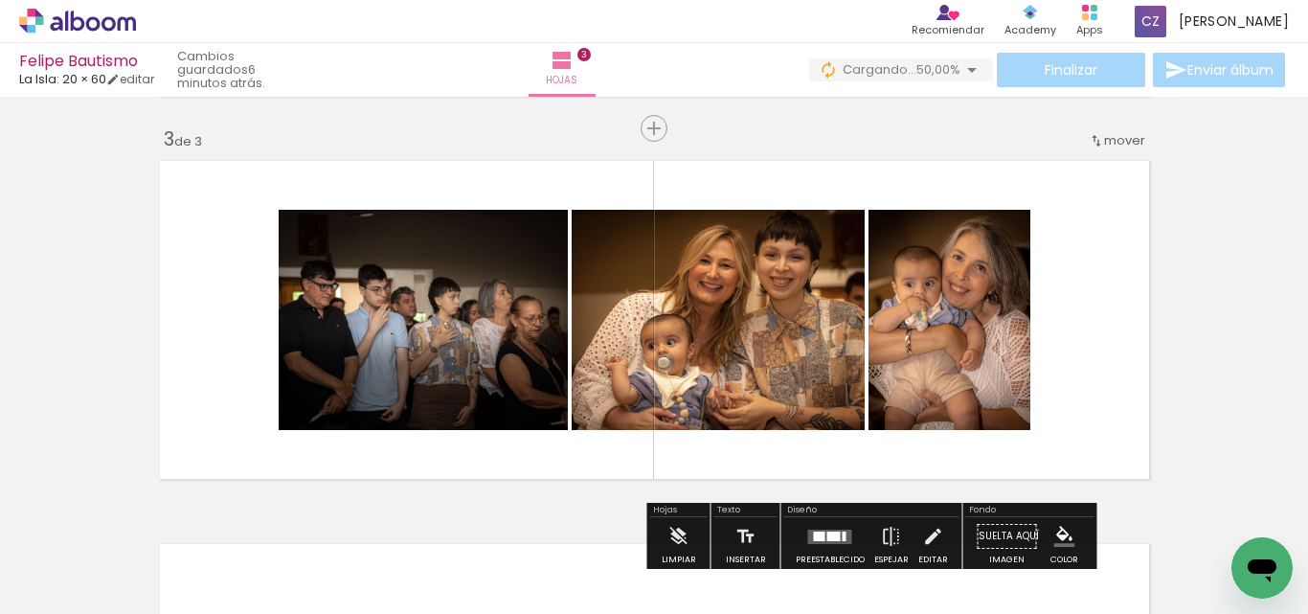
click at [1177, 314] on div "Insertar hoja 1 de 3 Insertar hoja 2 de 3 Insertar hoja 3 de 3 Designbox debe a…" at bounding box center [654, 103] width 1308 height 1533
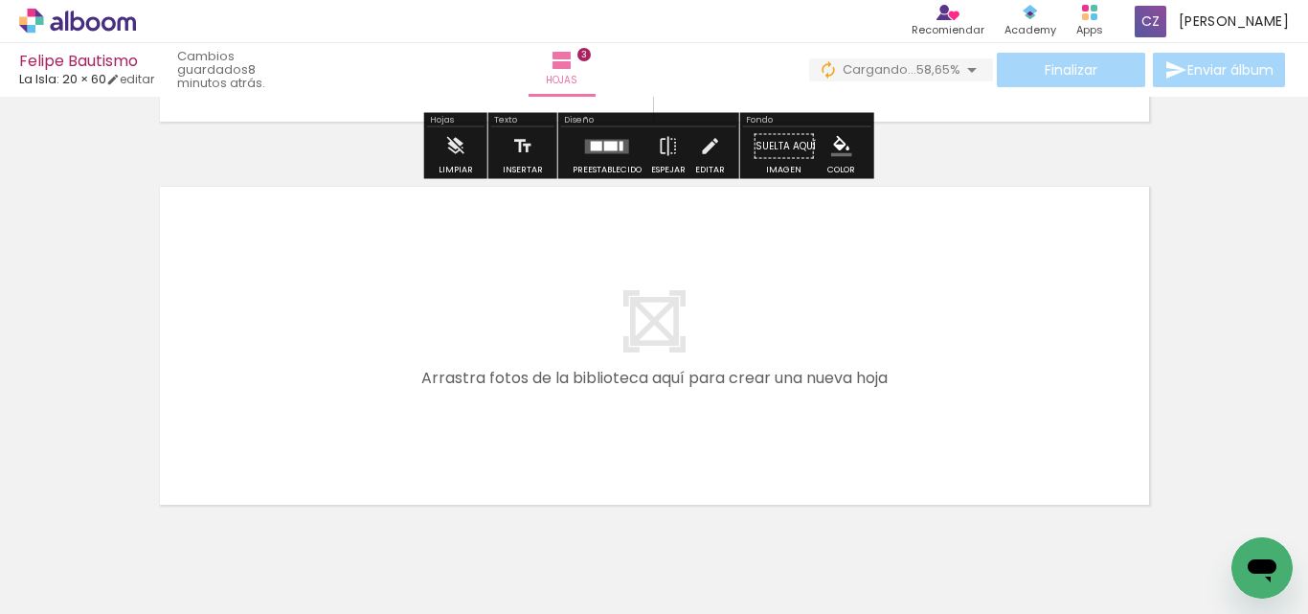
scroll to position [1149, 0]
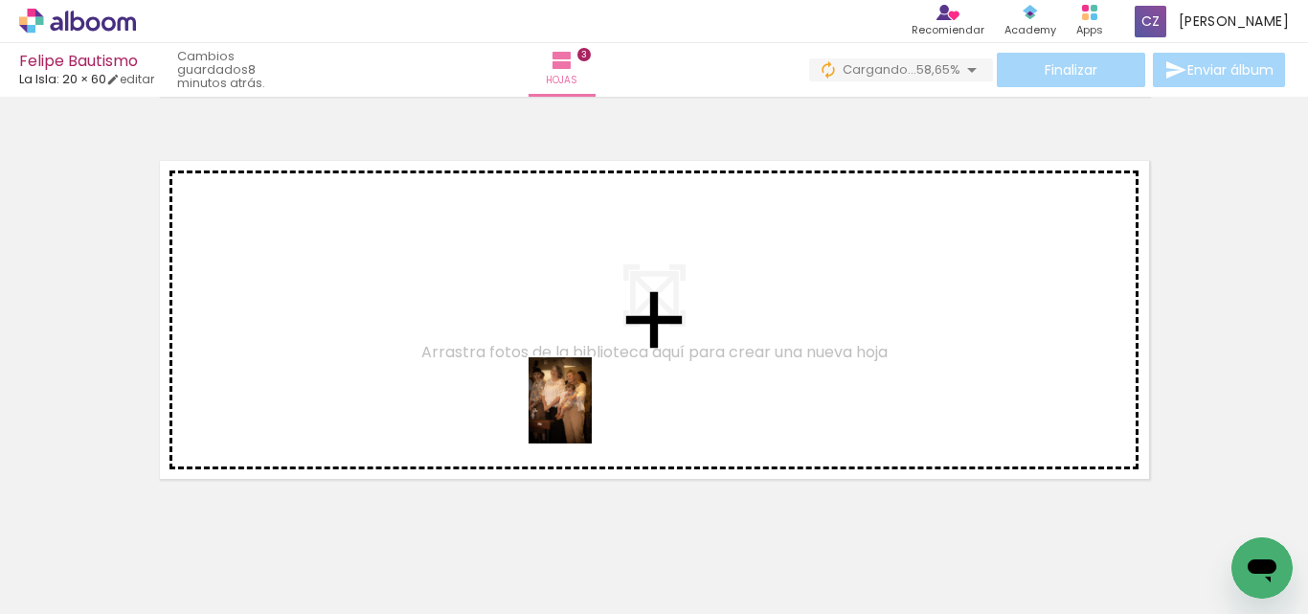
drag, startPoint x: 687, startPoint y: 567, endPoint x: 609, endPoint y: 549, distance: 79.7
click at [578, 403] on quentale-workspace at bounding box center [654, 307] width 1308 height 614
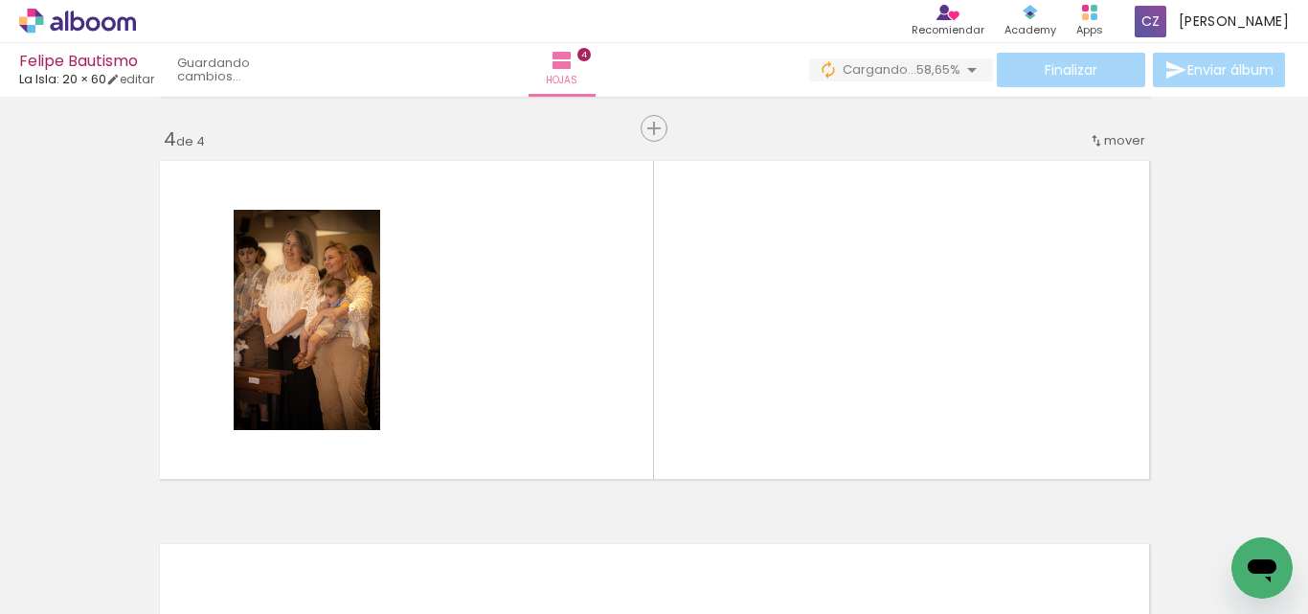
scroll to position [1174, 0]
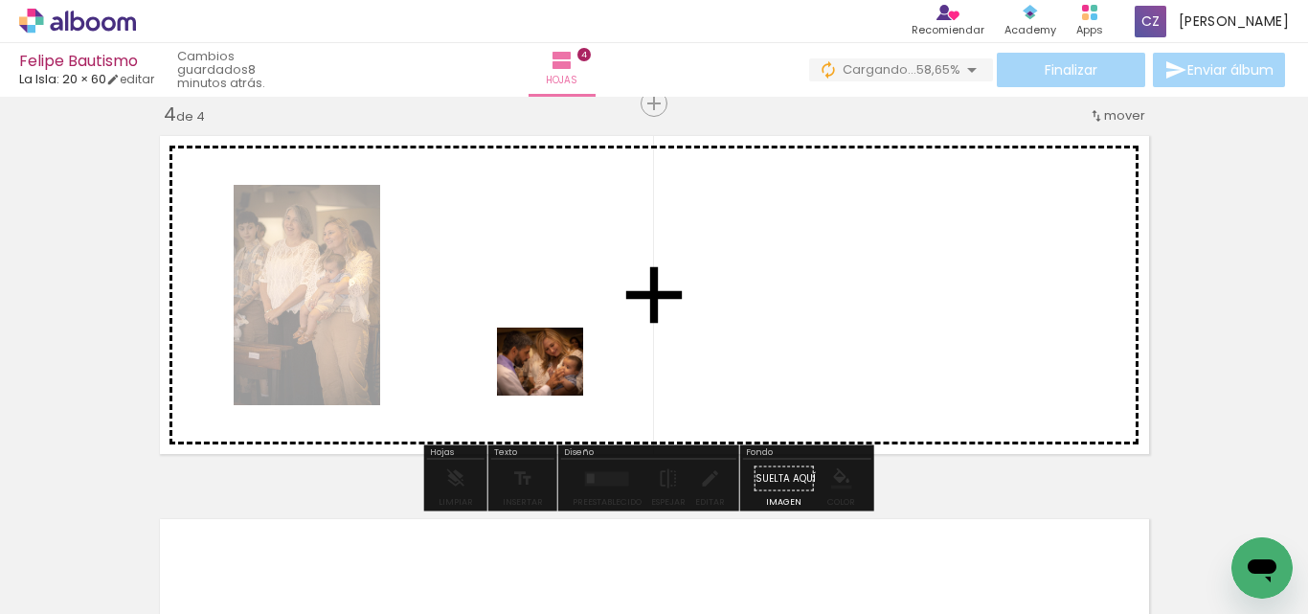
drag, startPoint x: 580, startPoint y: 547, endPoint x: 554, endPoint y: 385, distance: 163.9
click at [554, 385] on quentale-workspace at bounding box center [654, 307] width 1308 height 614
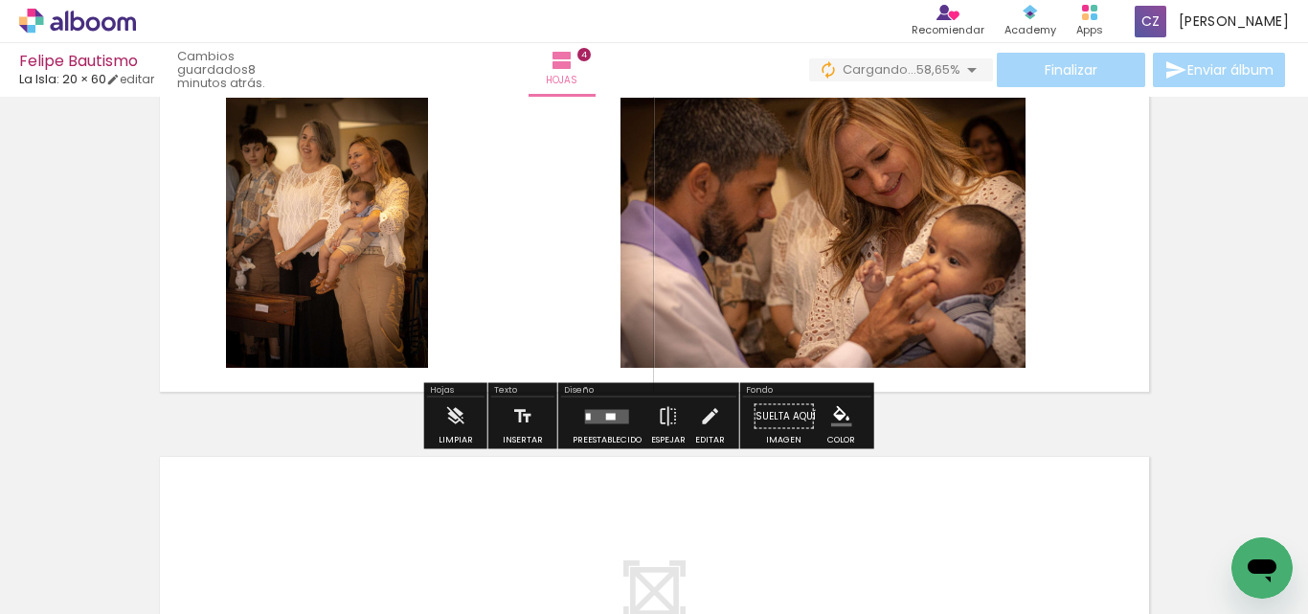
scroll to position [1270, 0]
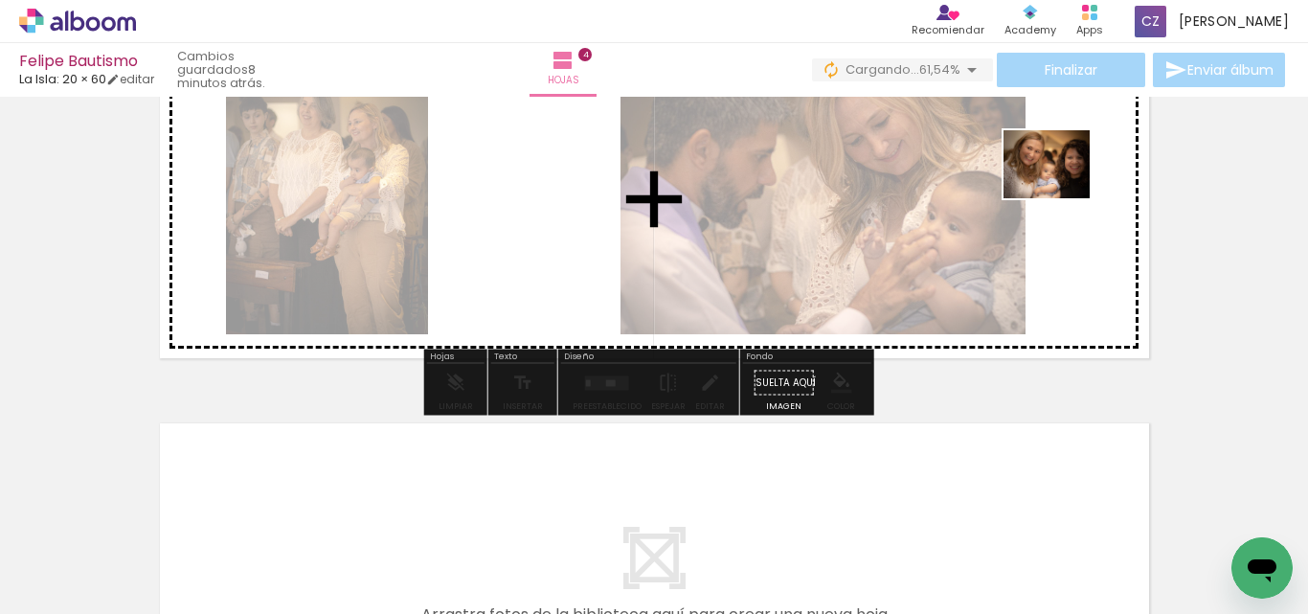
drag, startPoint x: 1209, startPoint y: 557, endPoint x: 1061, endPoint y: 188, distance: 398.0
click at [1061, 188] on quentale-workspace at bounding box center [654, 307] width 1308 height 614
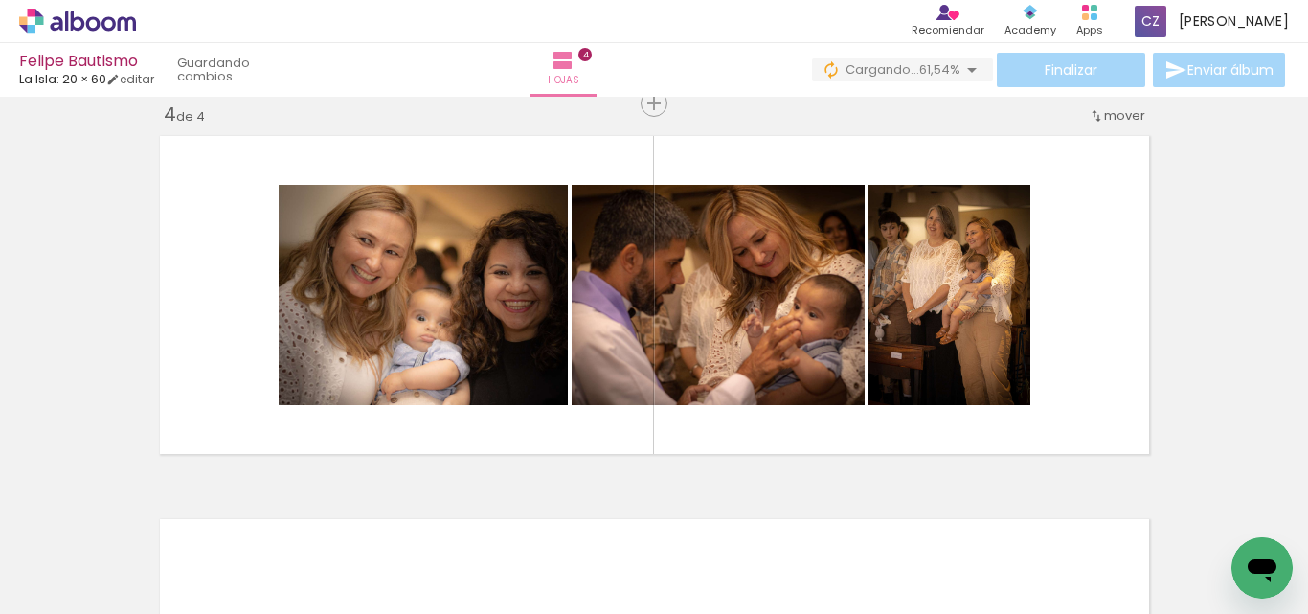
scroll to position [0, 1304]
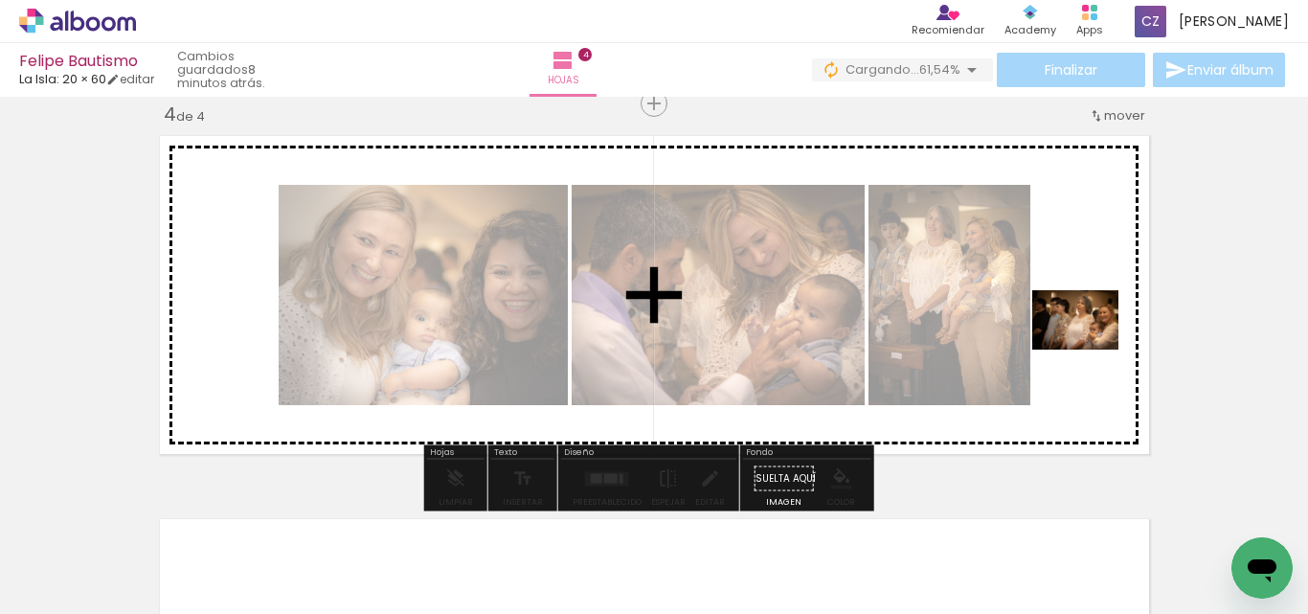
drag, startPoint x: 1156, startPoint y: 548, endPoint x: 1090, endPoint y: 348, distance: 210.8
click at [1090, 348] on quentale-workspace at bounding box center [654, 307] width 1308 height 614
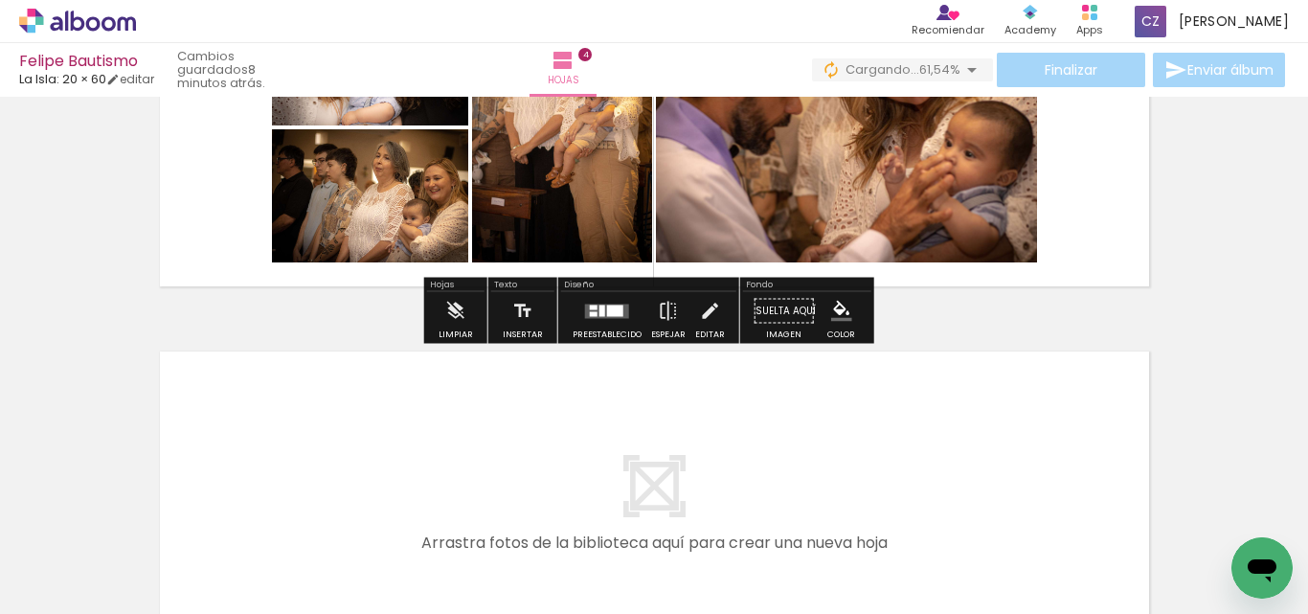
scroll to position [1366, 0]
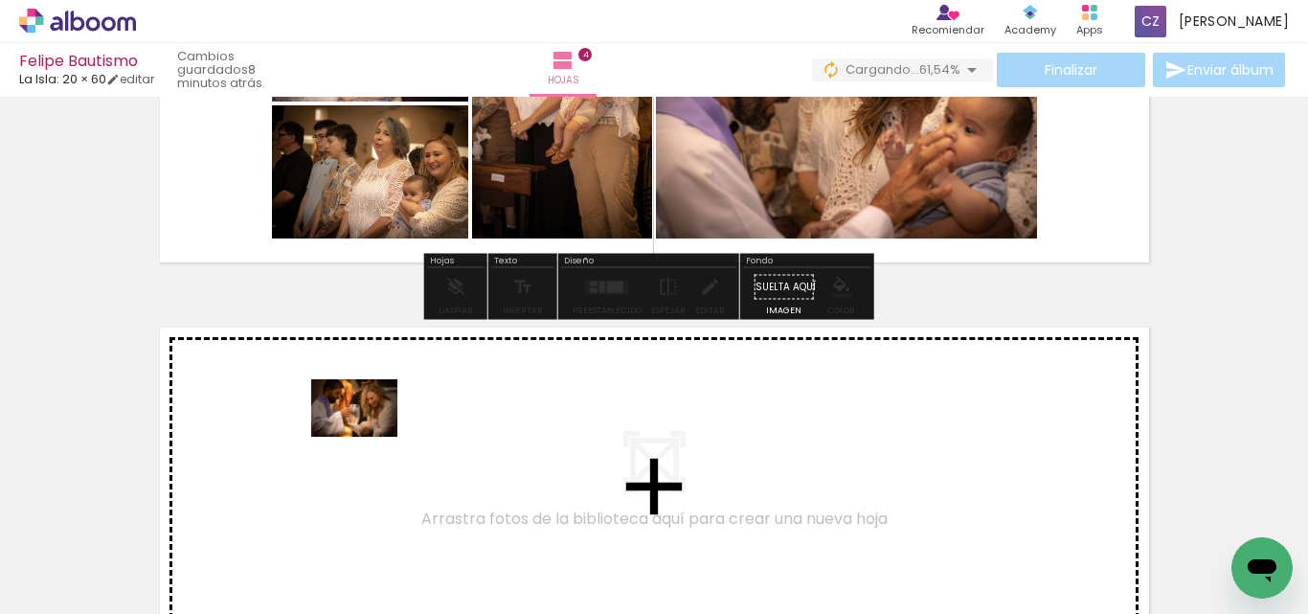
drag, startPoint x: 393, startPoint y: 546, endPoint x: 369, endPoint y: 437, distance: 111.8
click at [369, 437] on quentale-workspace at bounding box center [654, 307] width 1308 height 614
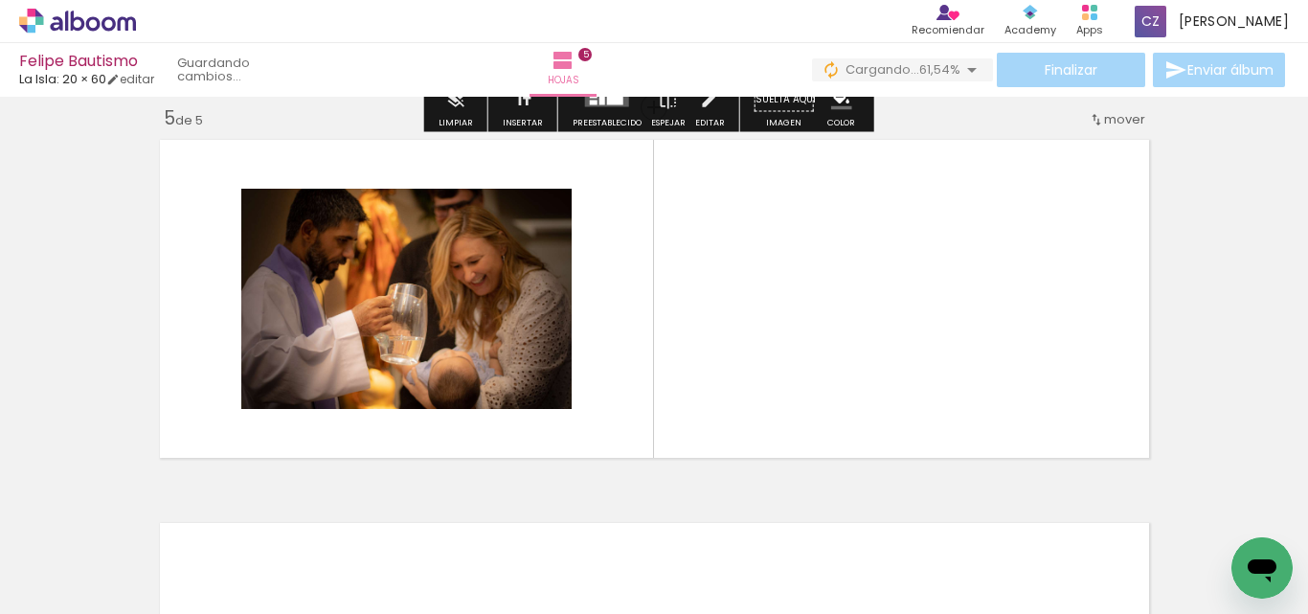
scroll to position [1557, 0]
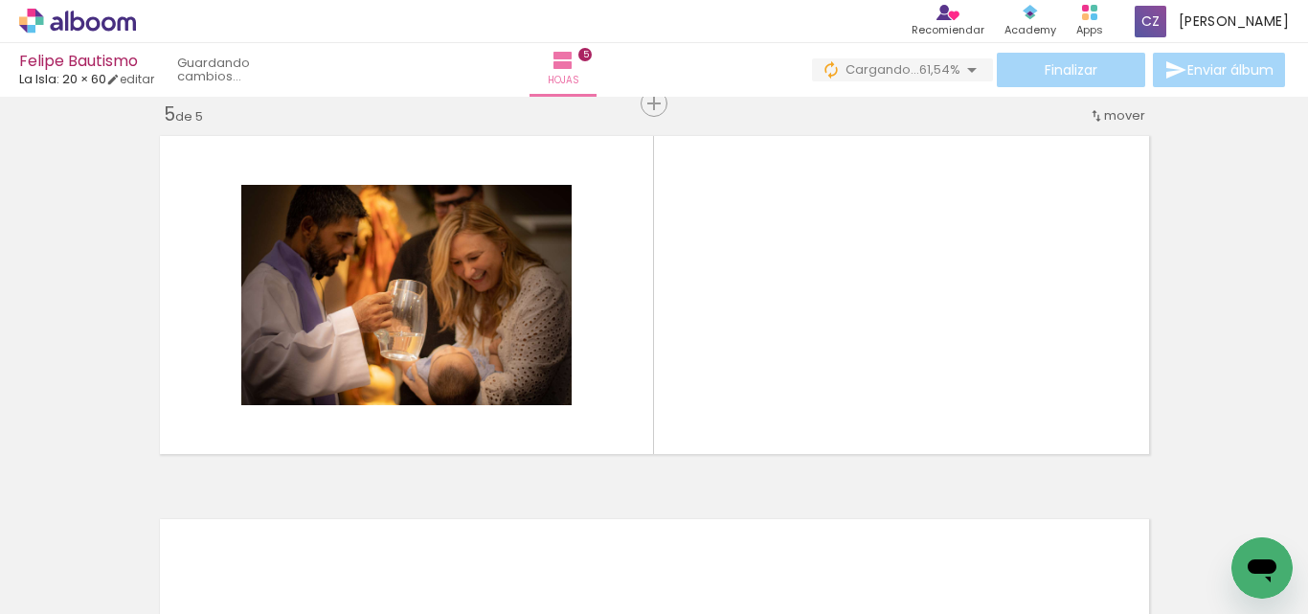
click at [524, 558] on div at bounding box center [476, 549] width 95 height 63
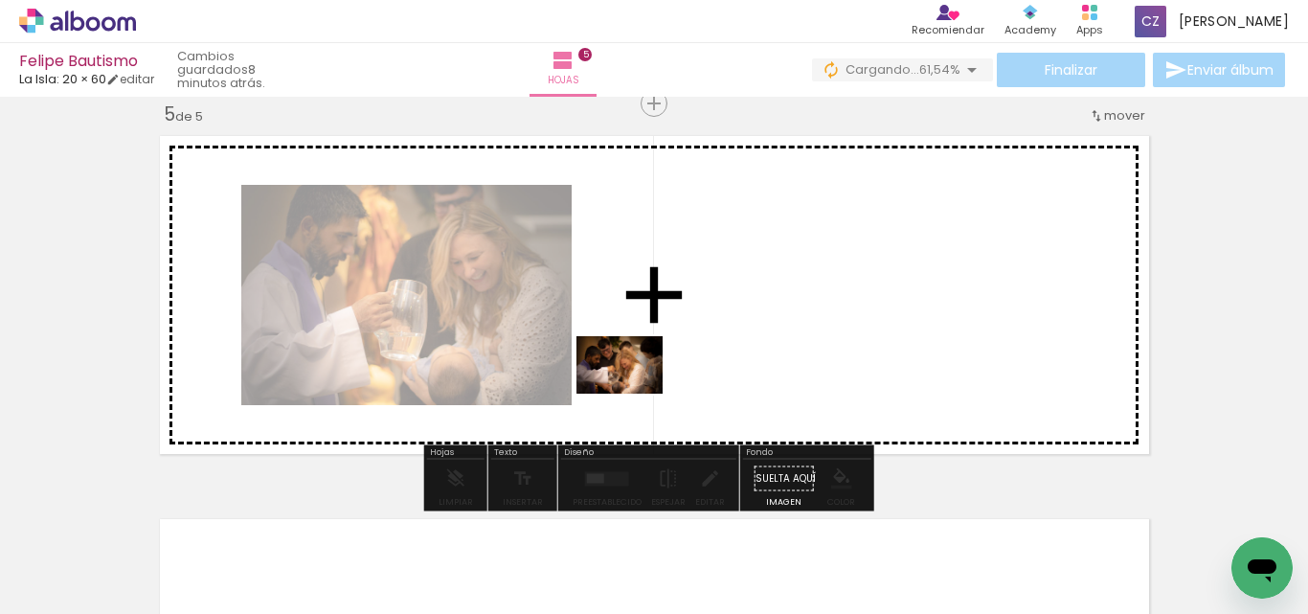
drag, startPoint x: 528, startPoint y: 558, endPoint x: 679, endPoint y: 609, distance: 159.6
click at [634, 393] on quentale-workspace at bounding box center [654, 307] width 1308 height 614
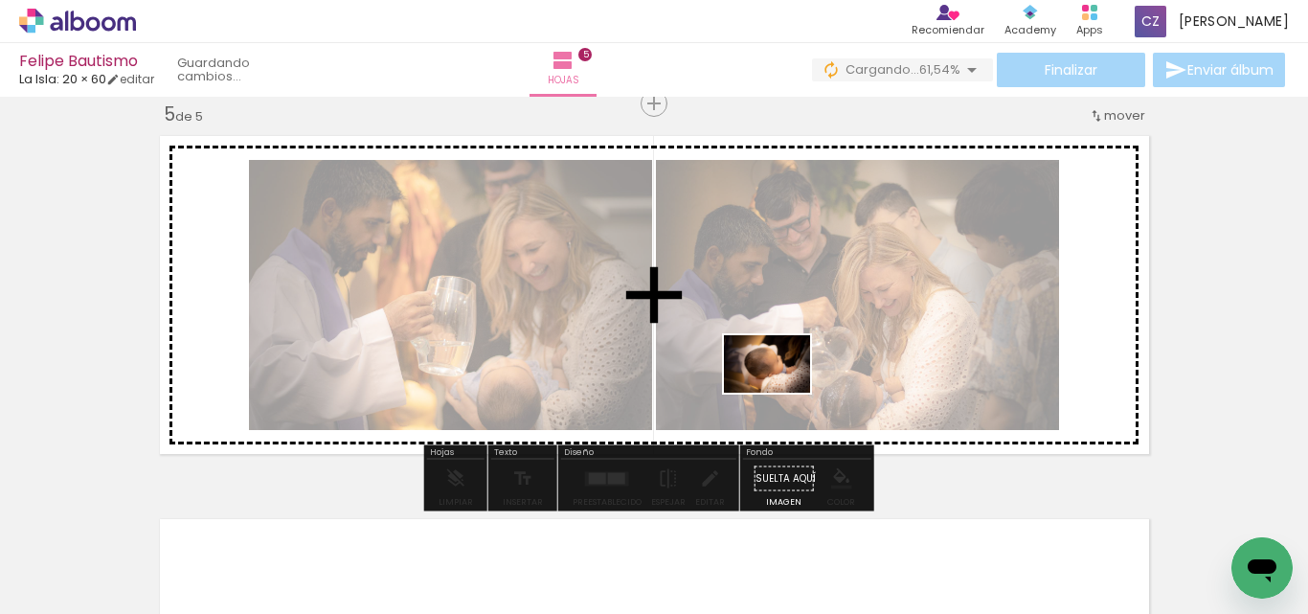
drag, startPoint x: 624, startPoint y: 557, endPoint x: 781, endPoint y: 393, distance: 227.6
click at [781, 393] on quentale-workspace at bounding box center [654, 307] width 1308 height 614
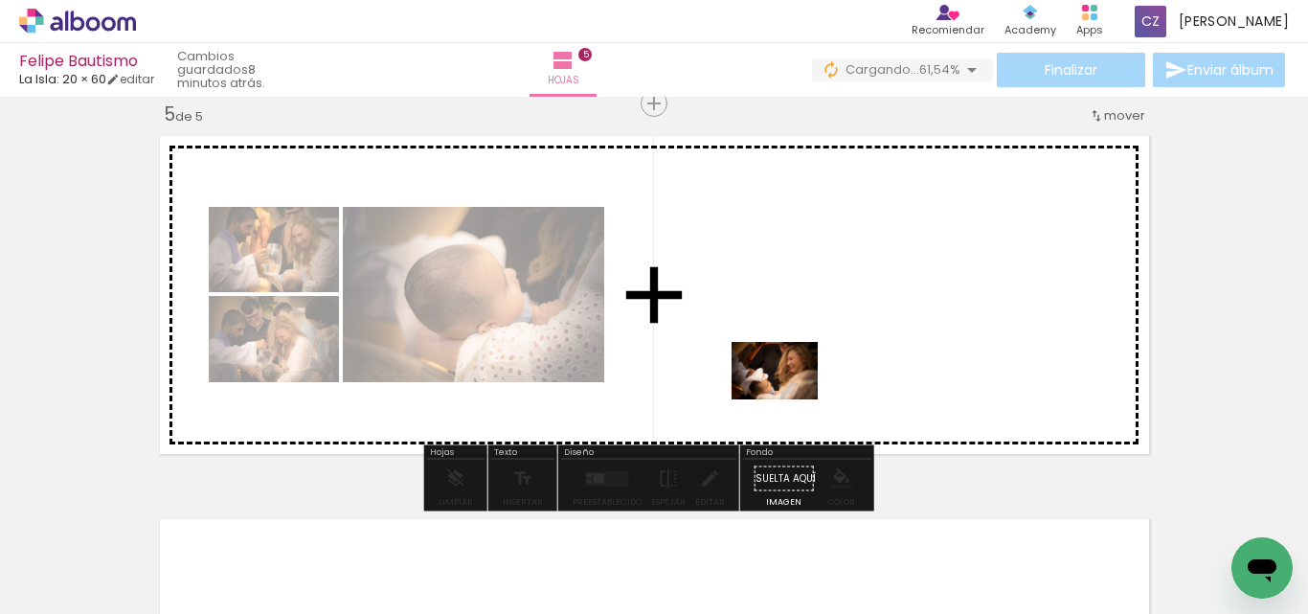
drag, startPoint x: 719, startPoint y: 552, endPoint x: 861, endPoint y: 590, distance: 146.8
click at [788, 398] on quentale-workspace at bounding box center [654, 307] width 1308 height 614
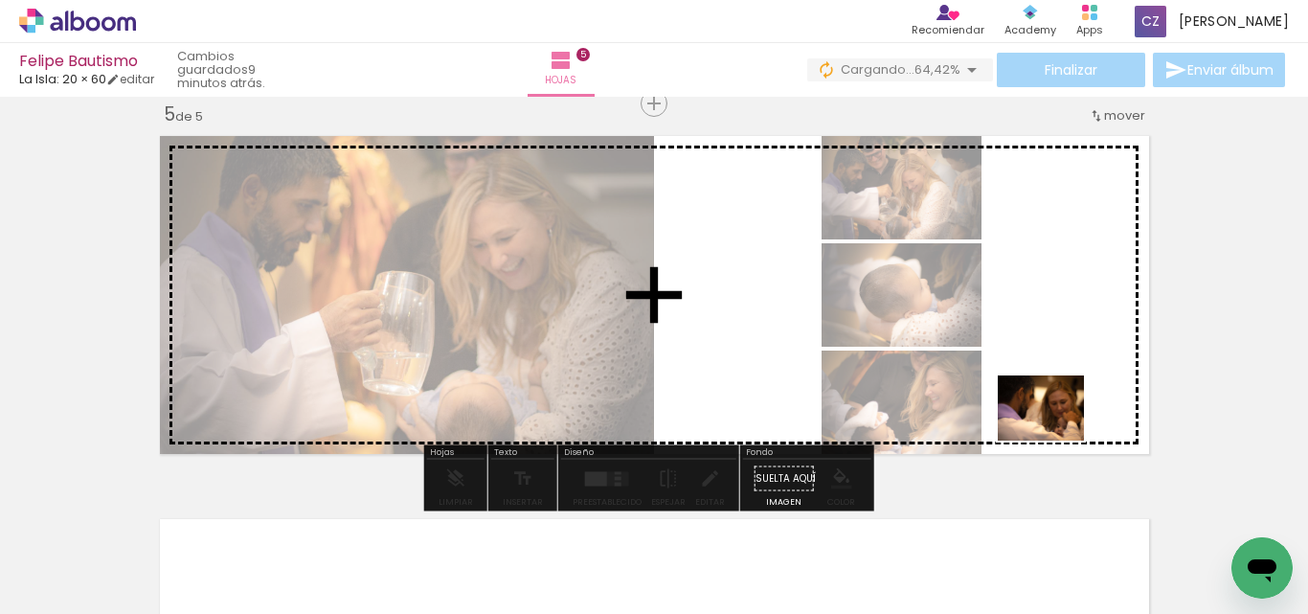
drag, startPoint x: 1067, startPoint y: 561, endPoint x: 1055, endPoint y: 432, distance: 129.8
click at [1055, 432] on quentale-workspace at bounding box center [654, 307] width 1308 height 614
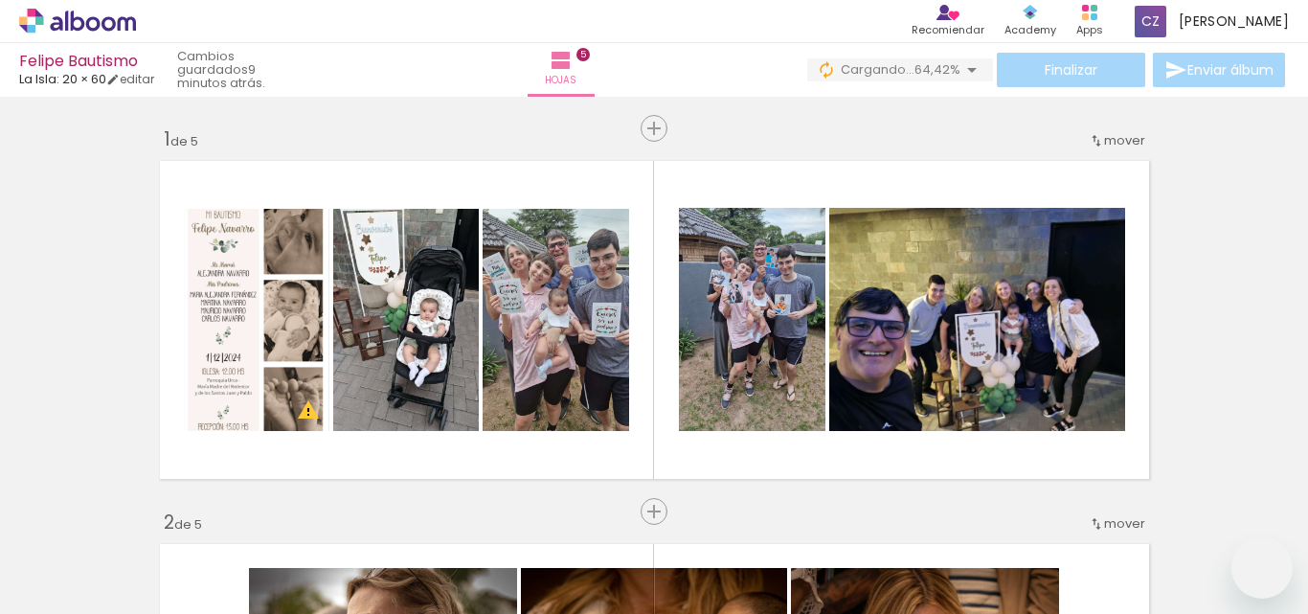
click at [0, 0] on slot at bounding box center [0, 0] width 0 height 0
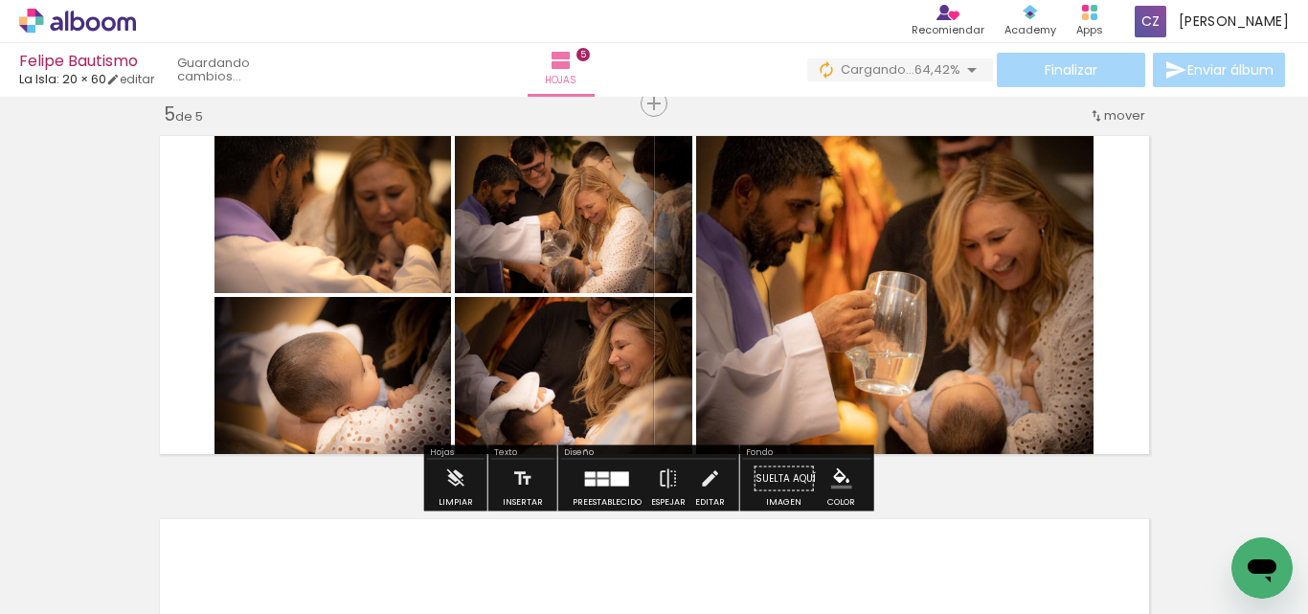
scroll to position [0, 1304]
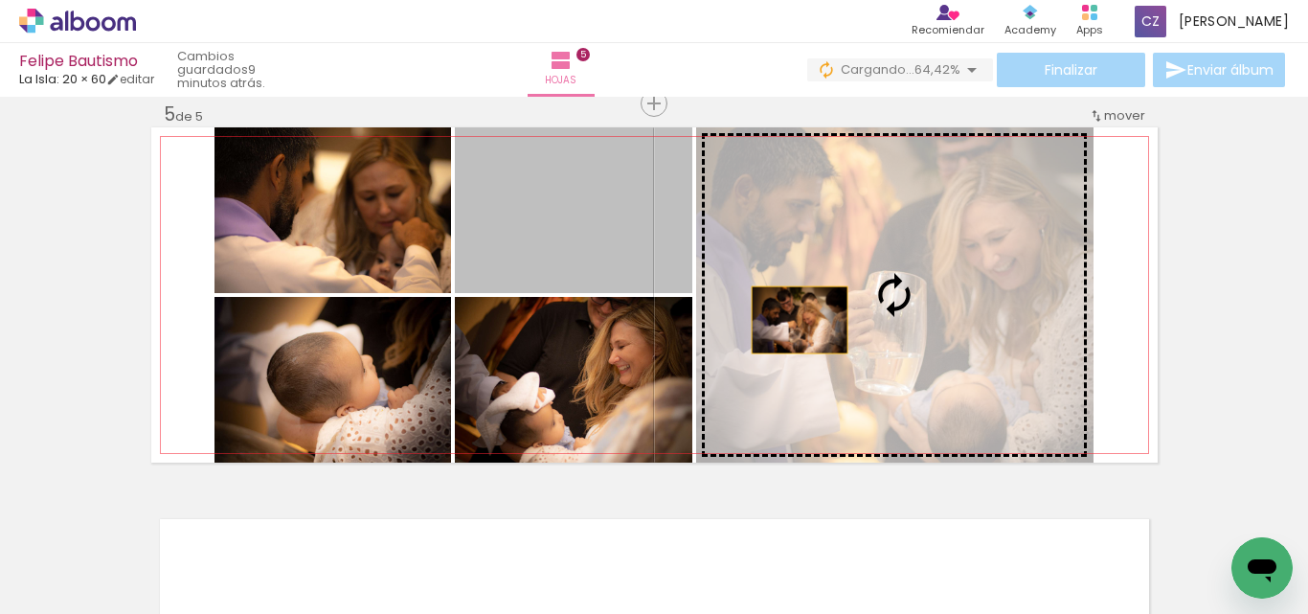
drag, startPoint x: 604, startPoint y: 242, endPoint x: 792, endPoint y: 320, distance: 203.1
click at [0, 0] on slot at bounding box center [0, 0] width 0 height 0
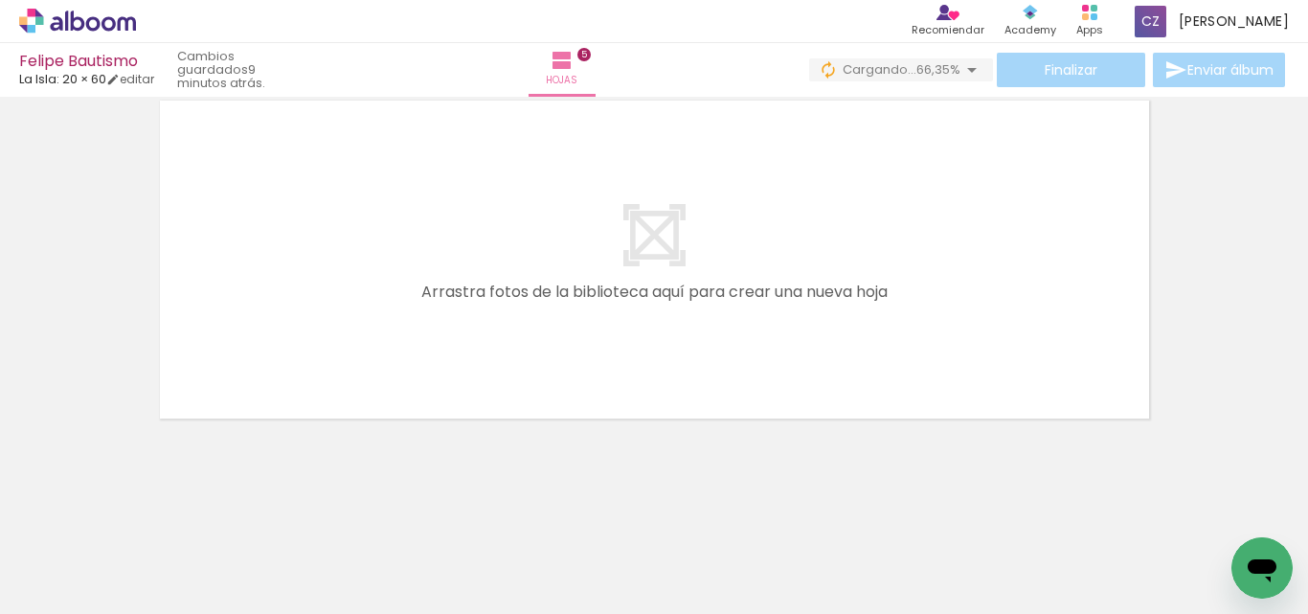
scroll to position [0, 1909]
click at [342, 565] on div at bounding box center [301, 549] width 95 height 63
drag, startPoint x: 342, startPoint y: 565, endPoint x: 343, endPoint y: 488, distance: 76.6
click at [344, 499] on quentale-thumb at bounding box center [300, 549] width 107 height 110
drag, startPoint x: 360, startPoint y: 424, endPoint x: 396, endPoint y: 546, distance: 126.7
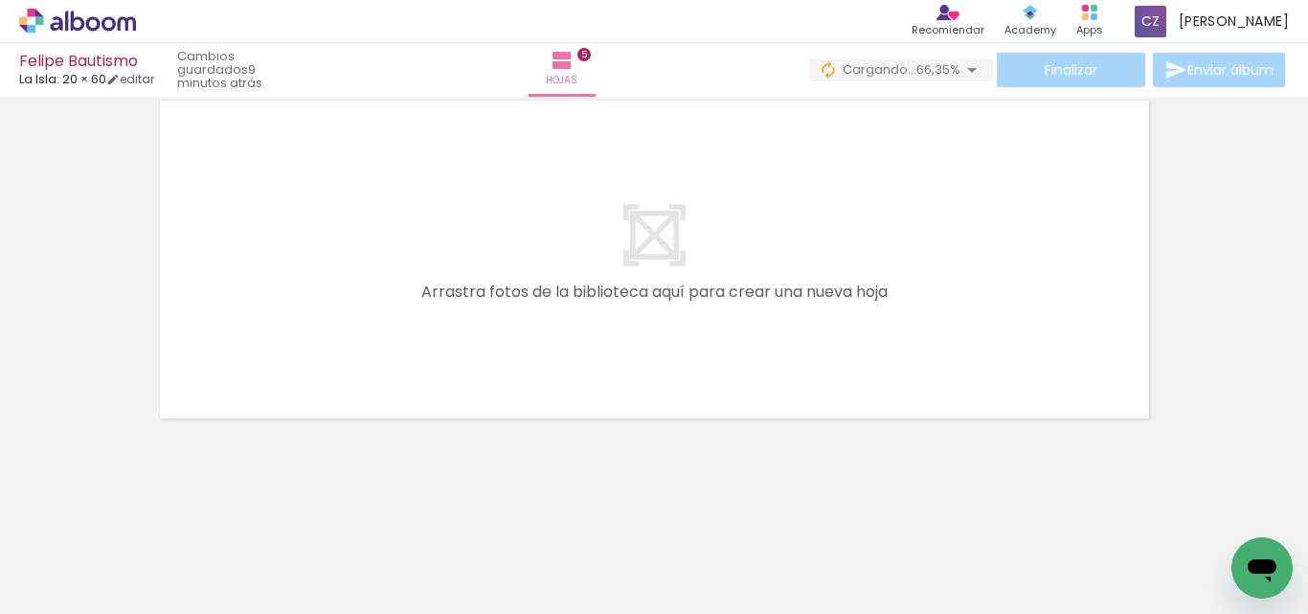
click at [394, 519] on quentale-workspace at bounding box center [654, 307] width 1308 height 614
click at [308, 519] on iron-image at bounding box center [301, 549] width 90 height 61
drag, startPoint x: 304, startPoint y: 483, endPoint x: 245, endPoint y: 223, distance: 266.0
drag, startPoint x: 352, startPoint y: 514, endPoint x: 347, endPoint y: 465, distance: 49.2
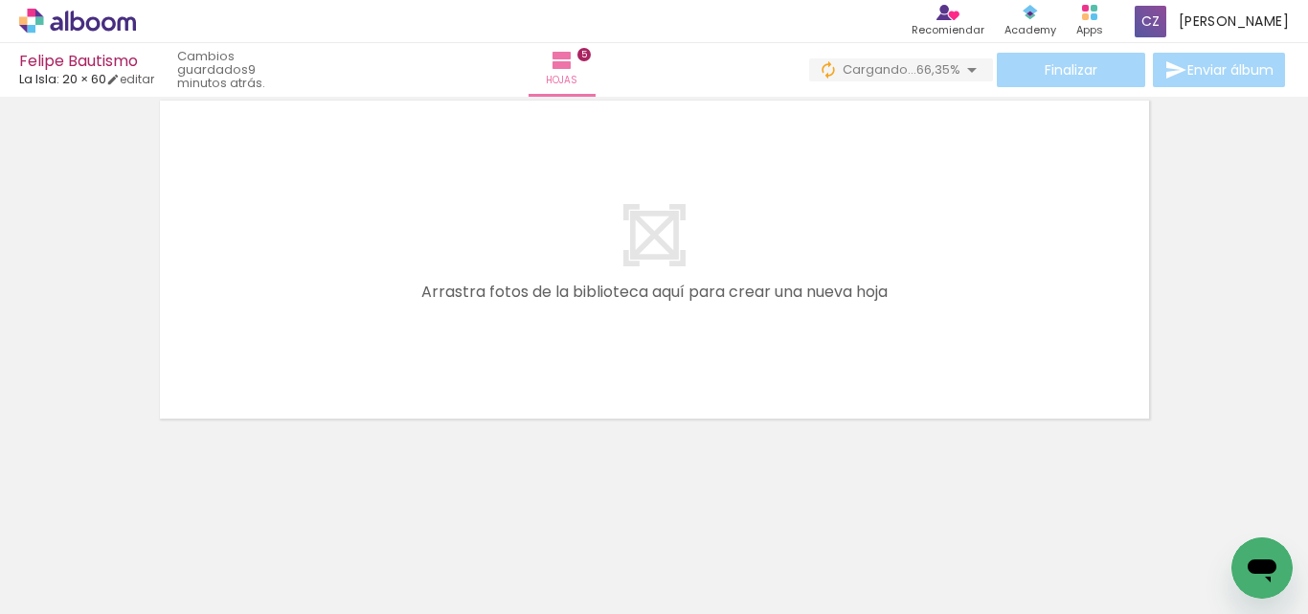
click at [348, 480] on quentale-workspace at bounding box center [654, 307] width 1308 height 614
drag, startPoint x: 335, startPoint y: 382, endPoint x: 328, endPoint y: 344, distance: 38.9
click at [328, 346] on quentale-layouter at bounding box center [654, 259] width 1006 height 335
click at [328, 339] on quentale-layouter at bounding box center [654, 259] width 1006 height 335
drag, startPoint x: 324, startPoint y: 561, endPoint x: 327, endPoint y: 533, distance: 27.9
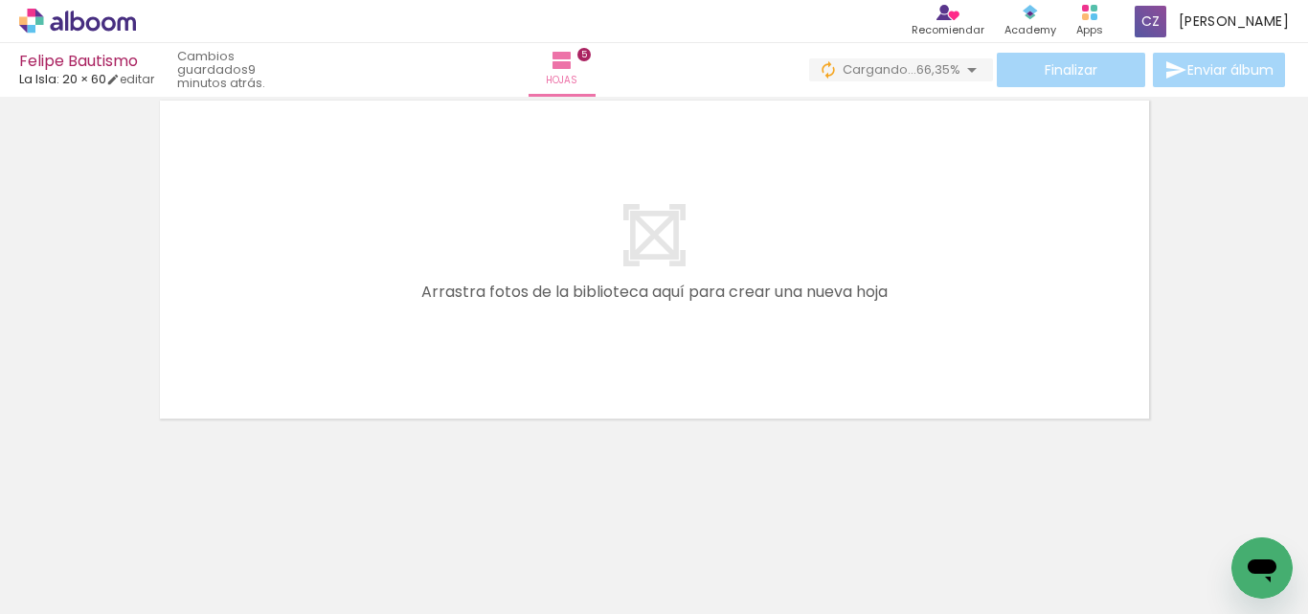
click at [324, 560] on div at bounding box center [301, 549] width 95 height 63
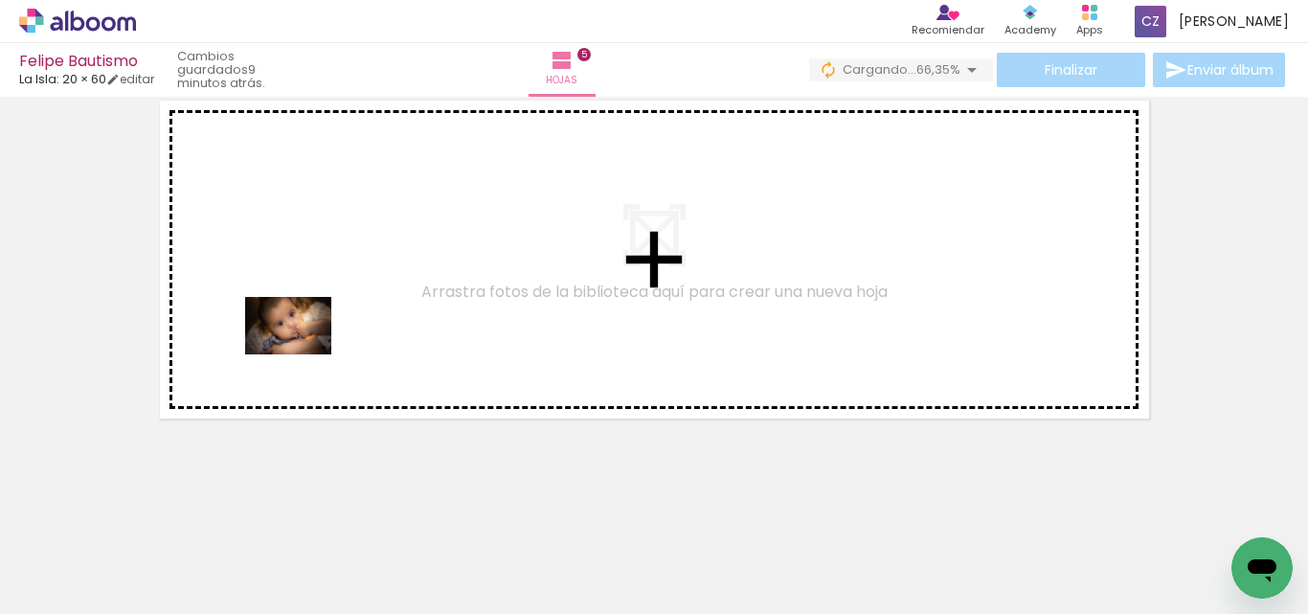
drag, startPoint x: 327, startPoint y: 533, endPoint x: 303, endPoint y: 354, distance: 180.7
click at [303, 354] on quentale-workspace at bounding box center [654, 307] width 1308 height 614
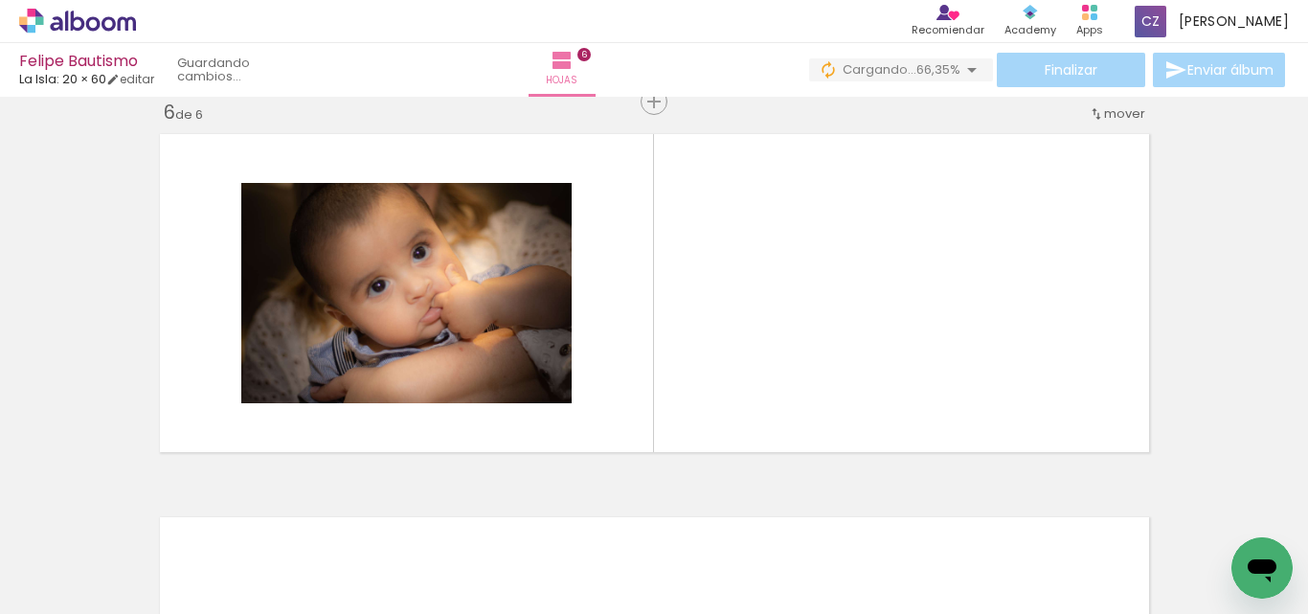
scroll to position [1940, 0]
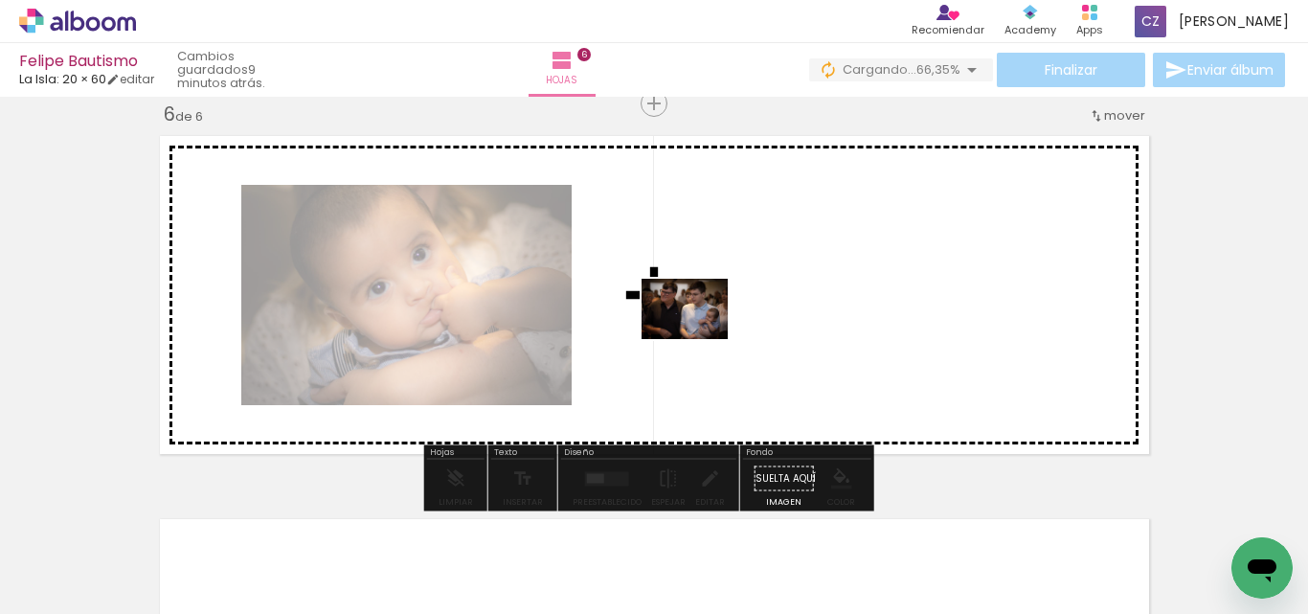
drag, startPoint x: 752, startPoint y: 554, endPoint x: 698, endPoint y: 334, distance: 226.7
click at [698, 334] on quentale-workspace at bounding box center [654, 307] width 1308 height 614
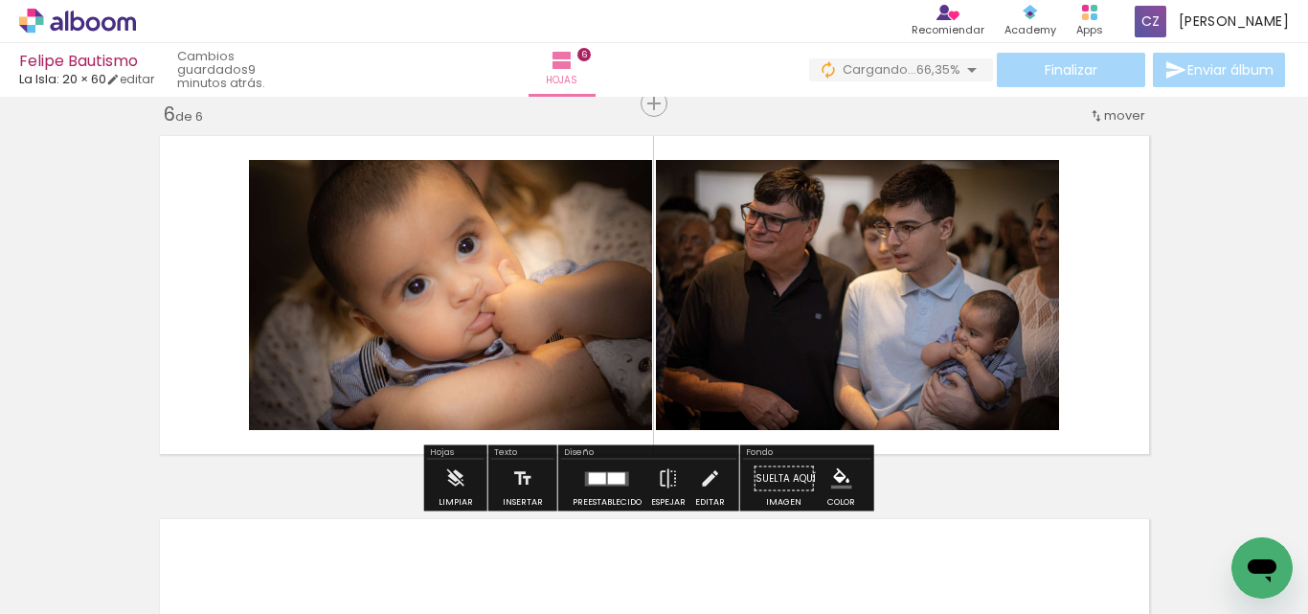
click at [876, 546] on div at bounding box center [837, 549] width 95 height 63
drag, startPoint x: 881, startPoint y: 529, endPoint x: 887, endPoint y: 503, distance: 26.5
click at [880, 521] on div at bounding box center [837, 549] width 86 height 57
drag, startPoint x: 889, startPoint y: 485, endPoint x: 884, endPoint y: 429, distance: 55.8
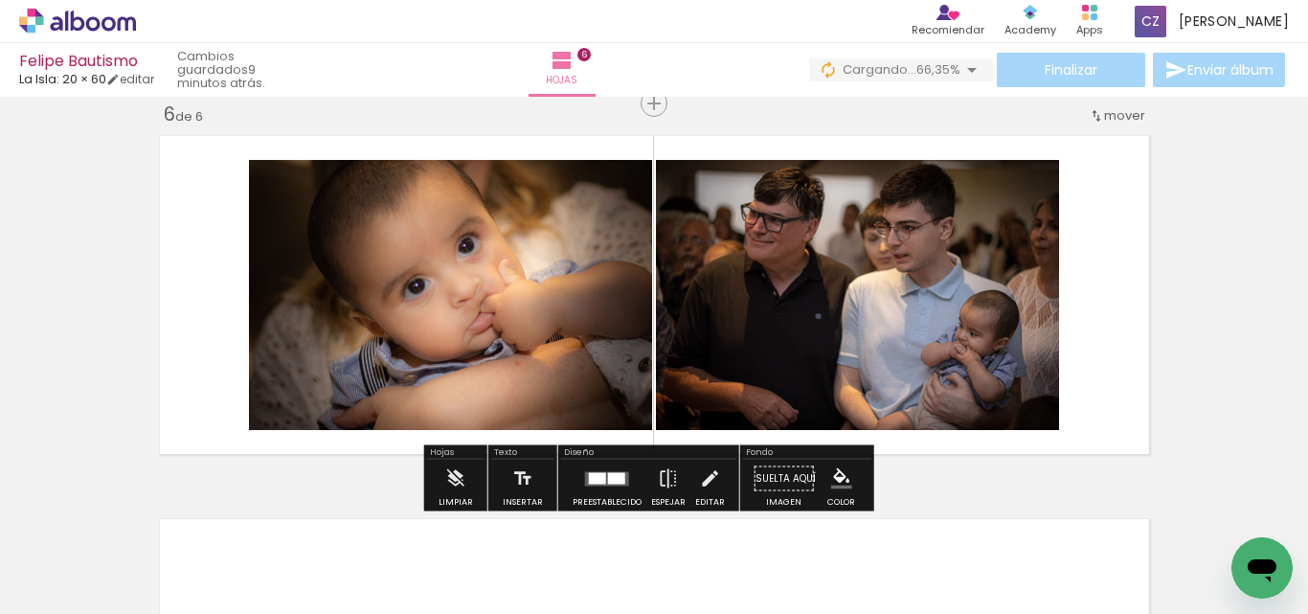
click at [885, 409] on quentale-photo at bounding box center [857, 295] width 403 height 270
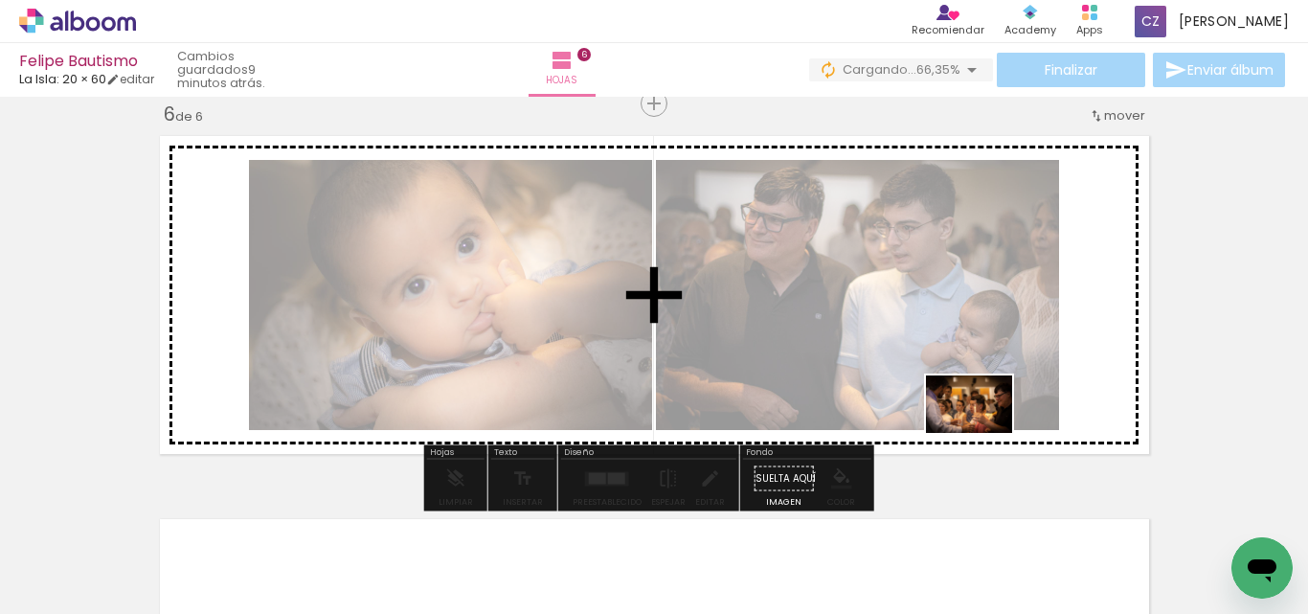
drag, startPoint x: 875, startPoint y: 558, endPoint x: 984, endPoint y: 433, distance: 165.7
click at [984, 433] on quentale-workspace at bounding box center [654, 307] width 1308 height 614
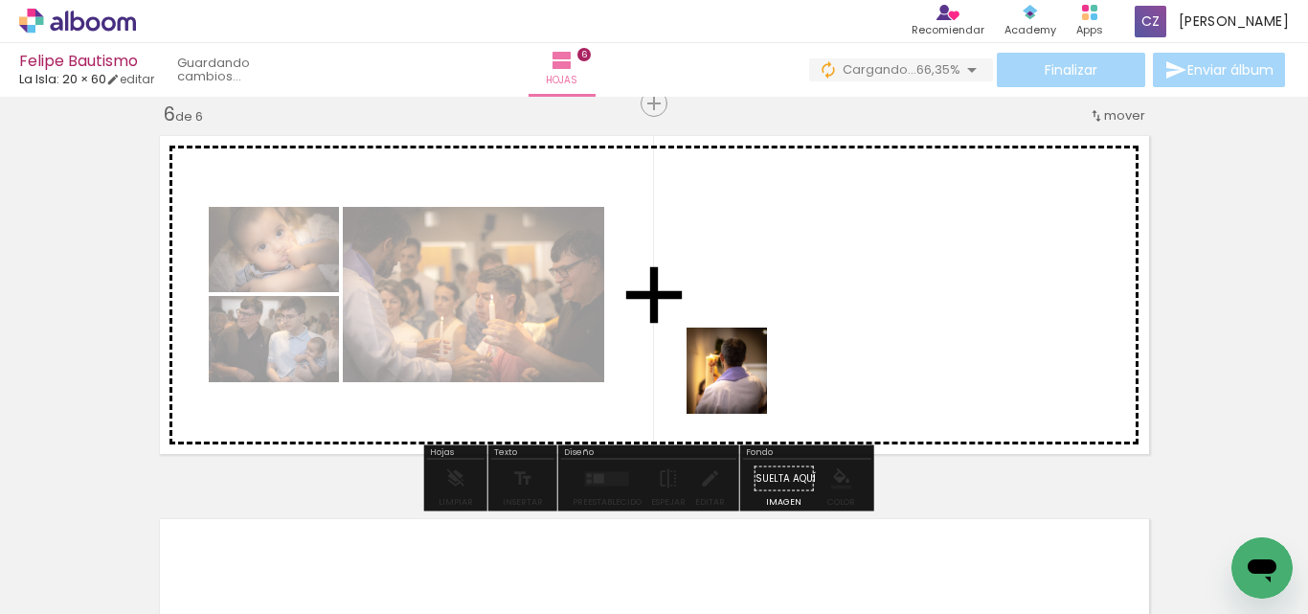
drag, startPoint x: 666, startPoint y: 553, endPoint x: 744, endPoint y: 386, distance: 184.2
click at [744, 384] on quentale-workspace at bounding box center [654, 307] width 1308 height 614
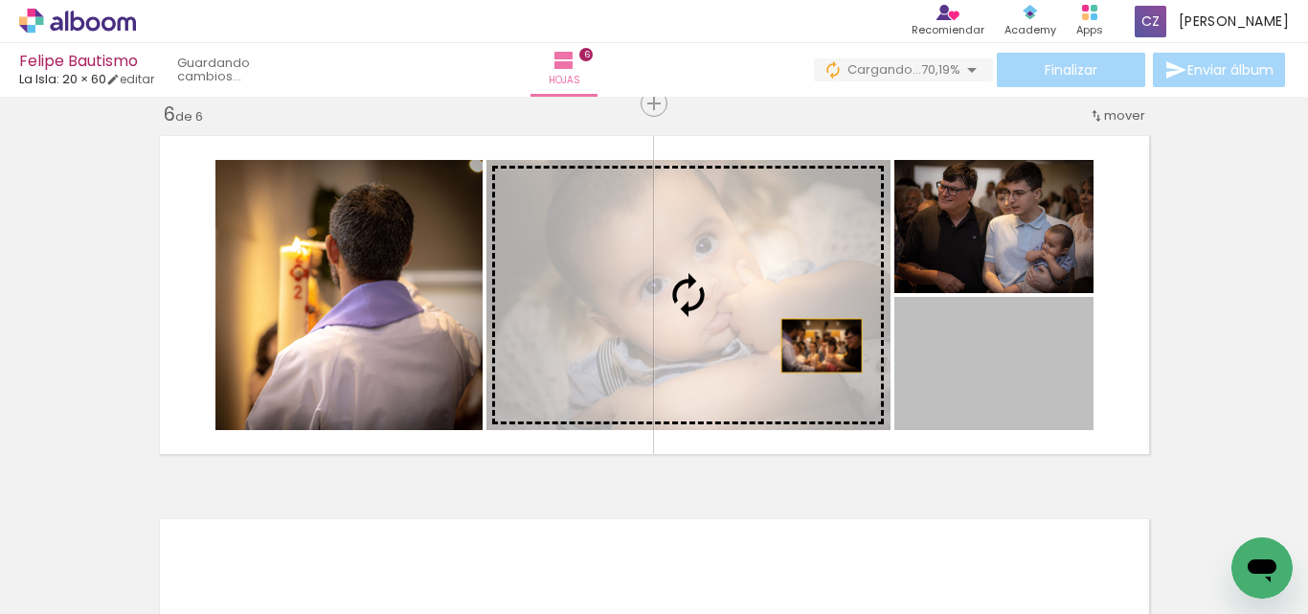
drag, startPoint x: 975, startPoint y: 382, endPoint x: 814, endPoint y: 346, distance: 165.0
click at [0, 0] on slot at bounding box center [0, 0] width 0 height 0
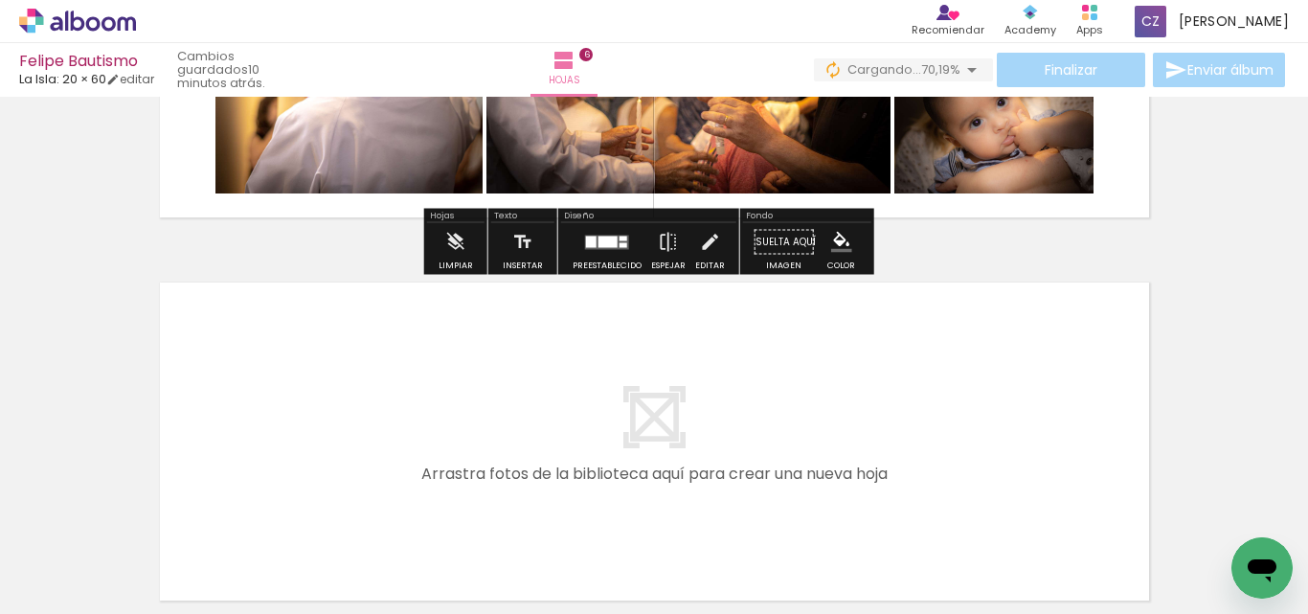
scroll to position [2228, 0]
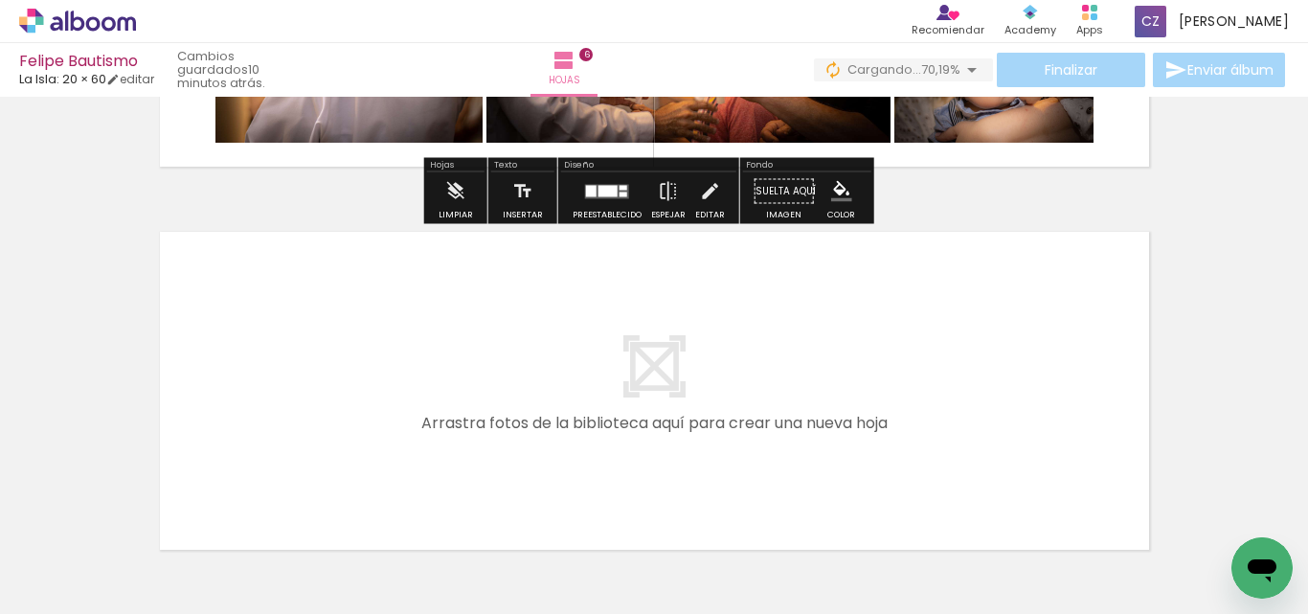
drag, startPoint x: 742, startPoint y: 411, endPoint x: 773, endPoint y: 420, distance: 32.1
click at [767, 418] on quentale-layouter at bounding box center [654, 390] width 1006 height 335
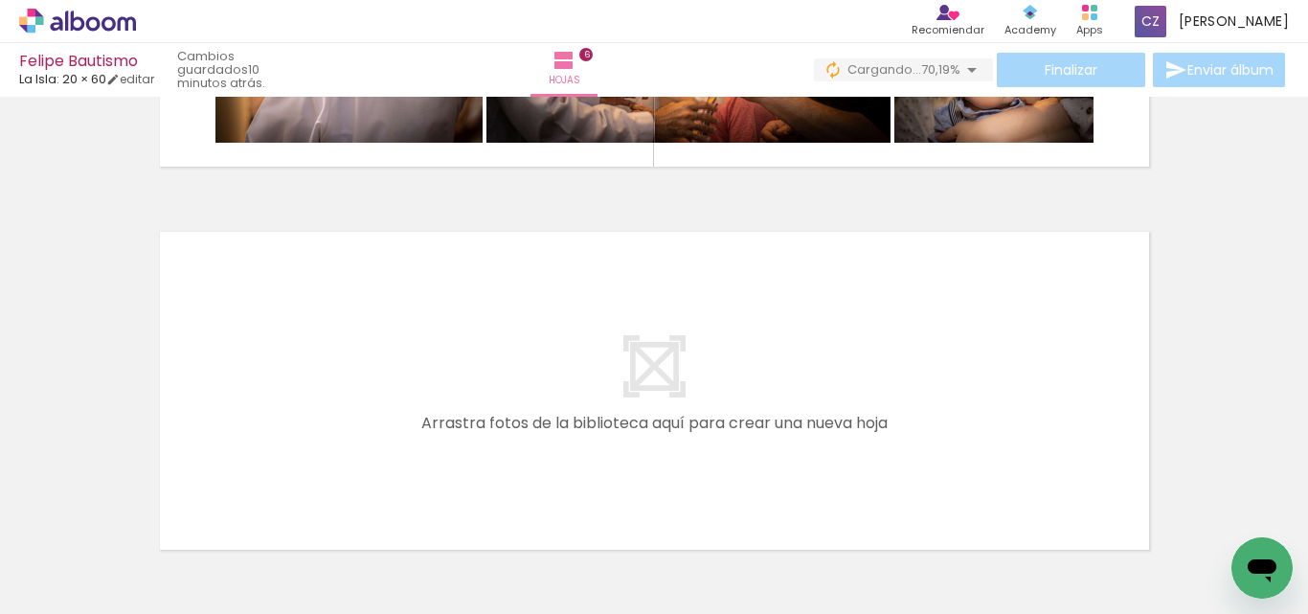
click at [949, 541] on div at bounding box center [944, 549] width 95 height 51
drag, startPoint x: 667, startPoint y: 410, endPoint x: 952, endPoint y: 599, distance: 341.3
click at [668, 410] on quentale-layouter at bounding box center [654, 390] width 1006 height 335
click at [963, 570] on div at bounding box center [944, 549] width 95 height 51
click at [0, 0] on slot at bounding box center [0, 0] width 0 height 0
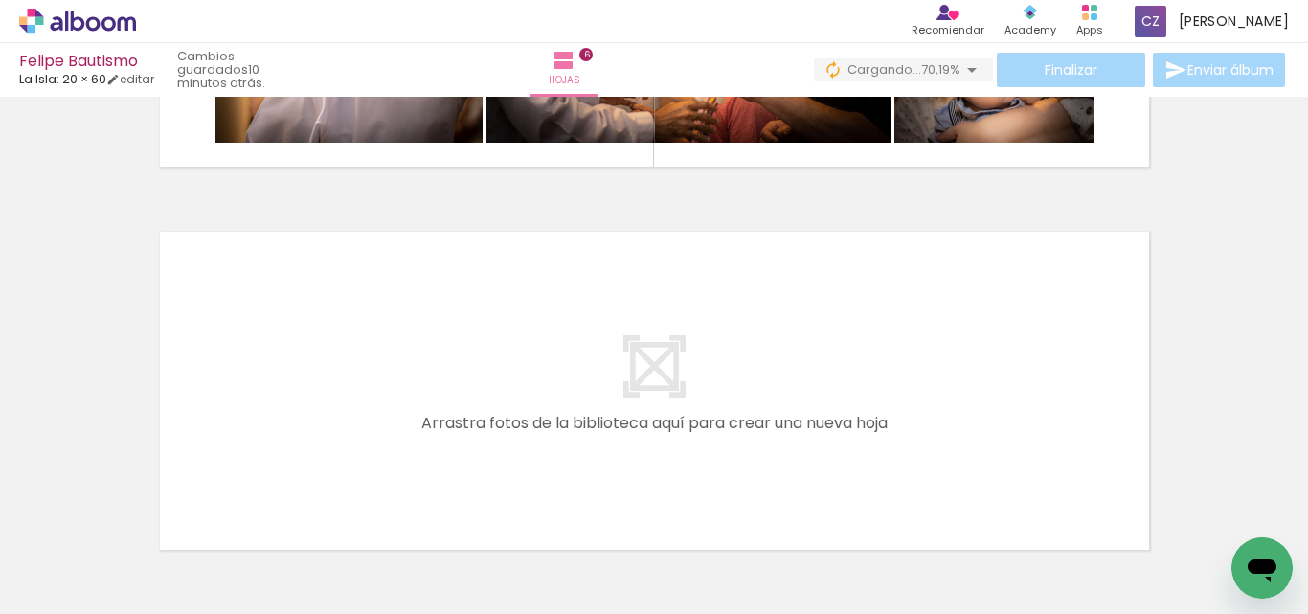
drag, startPoint x: 835, startPoint y: 475, endPoint x: 784, endPoint y: 449, distance: 57.0
click at [791, 453] on quentale-layouter at bounding box center [654, 390] width 1006 height 335
drag, startPoint x: 784, startPoint y: 449, endPoint x: 768, endPoint y: 444, distance: 17.0
click at [769, 444] on quentale-layouter at bounding box center [654, 390] width 1006 height 335
click at [768, 444] on quentale-layouter at bounding box center [654, 390] width 1006 height 335
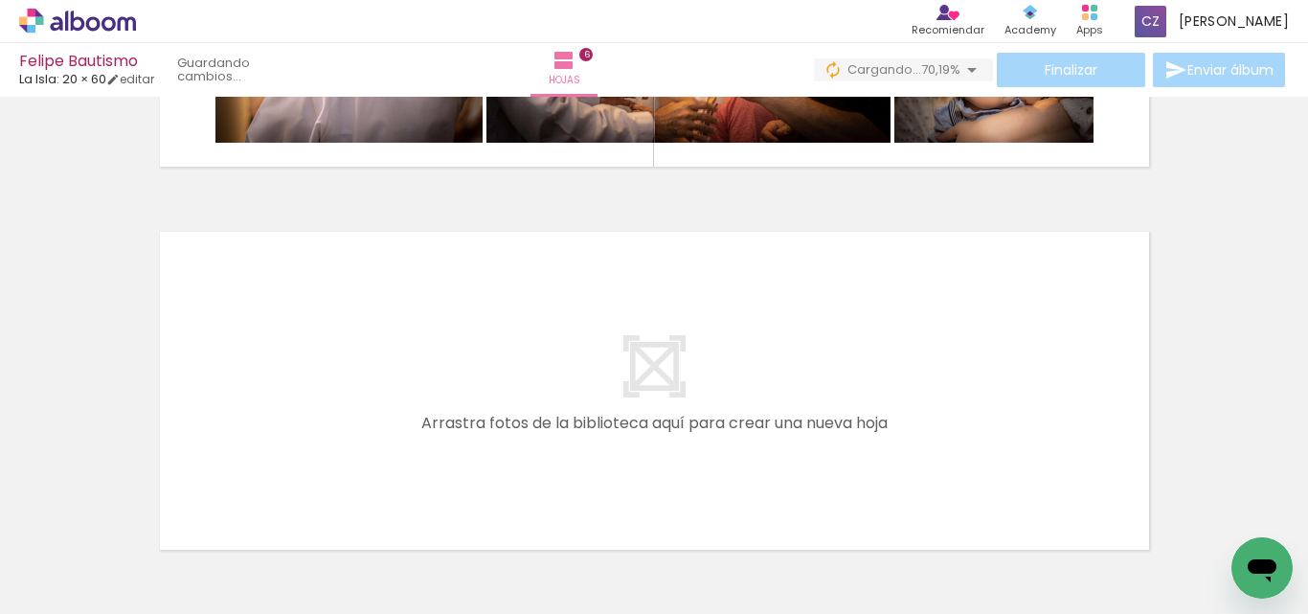
drag, startPoint x: 963, startPoint y: 545, endPoint x: 598, endPoint y: 351, distance: 414.3
click at [955, 542] on div at bounding box center [944, 550] width 86 height 46
drag, startPoint x: 598, startPoint y: 351, endPoint x: 790, endPoint y: 511, distance: 250.9
click at [599, 353] on quentale-layouter at bounding box center [654, 390] width 1006 height 335
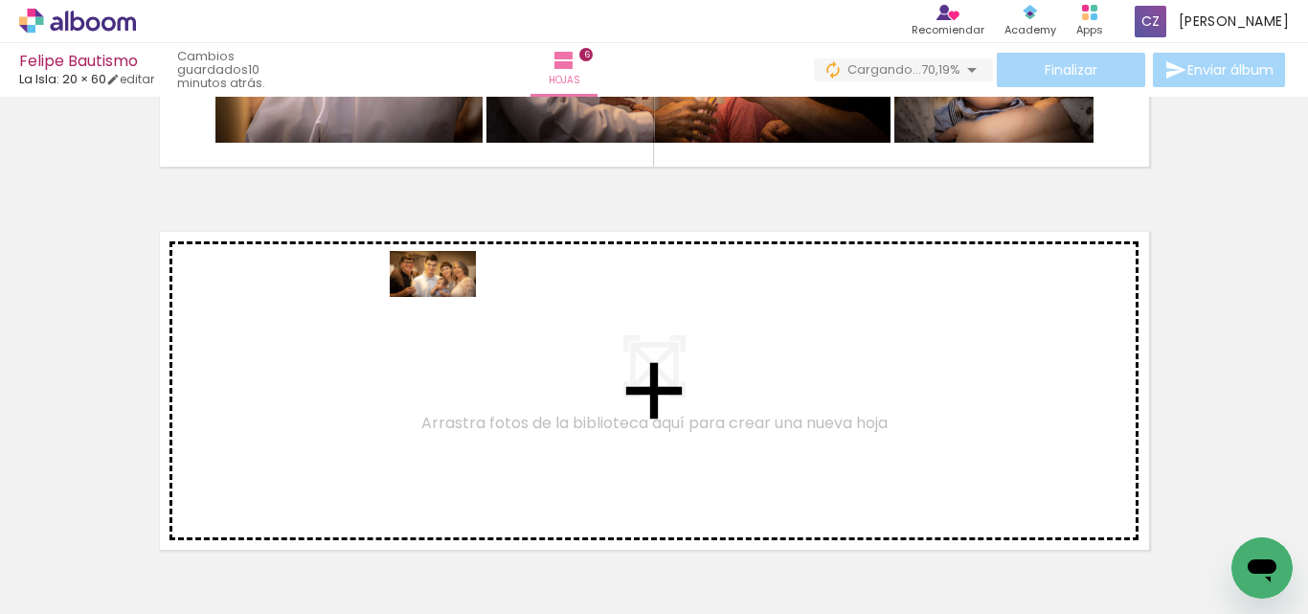
drag, startPoint x: 956, startPoint y: 549, endPoint x: 449, endPoint y: 308, distance: 560.7
click at [449, 308] on quentale-workspace at bounding box center [654, 307] width 1308 height 614
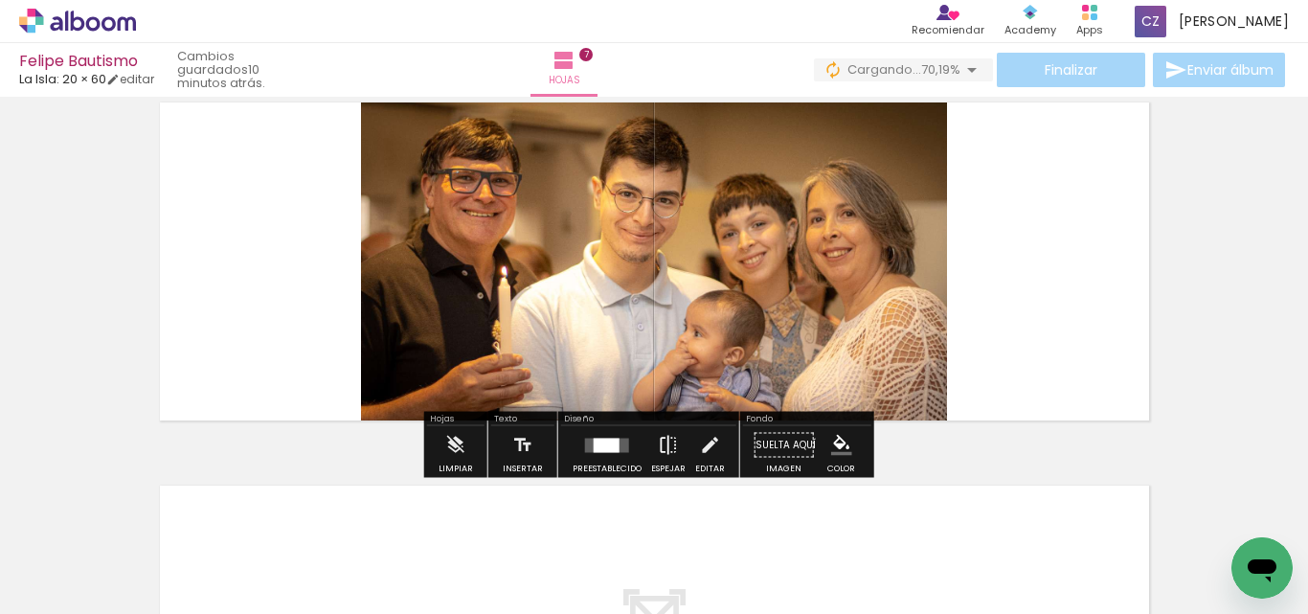
scroll to position [2323, 0]
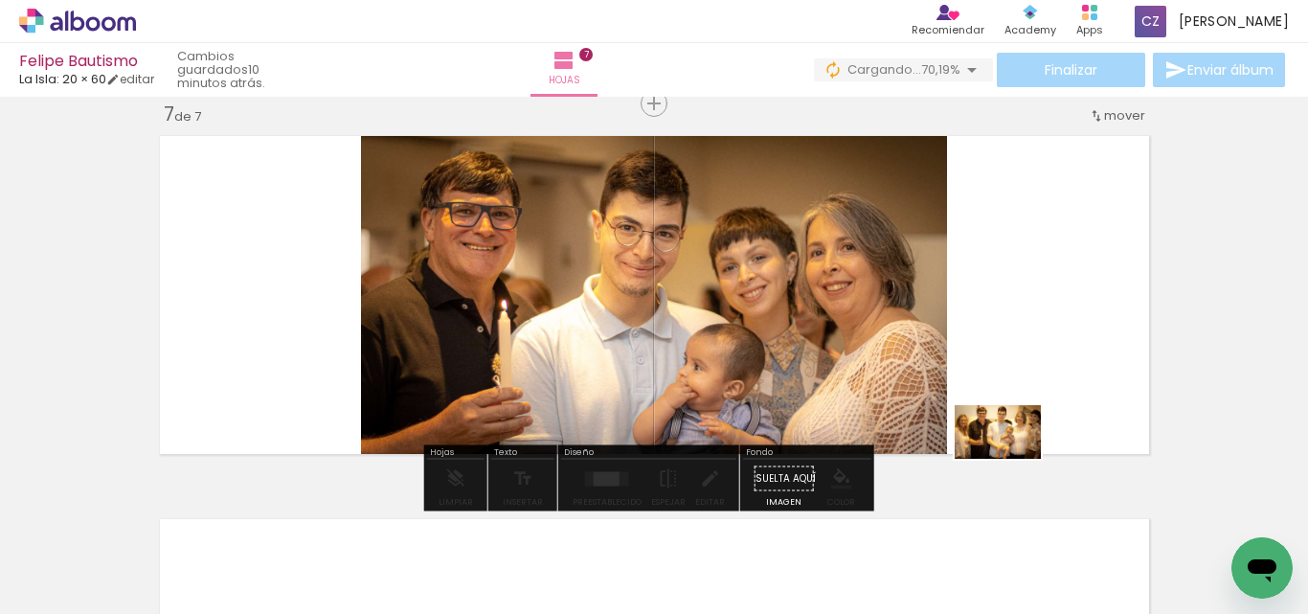
drag, startPoint x: 1073, startPoint y: 568, endPoint x: 1008, endPoint y: 439, distance: 144.3
click at [1009, 443] on quentale-workspace at bounding box center [654, 307] width 1308 height 614
click at [1008, 439] on quentale-layouter at bounding box center [654, 294] width 1006 height 335
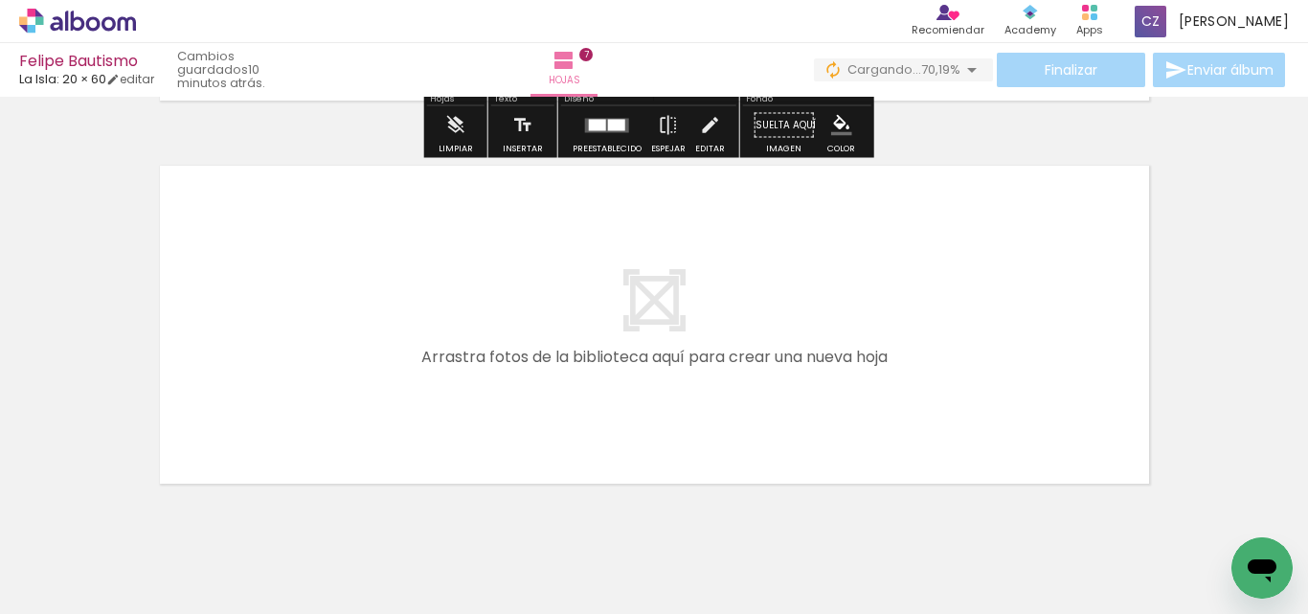
scroll to position [2706, 0]
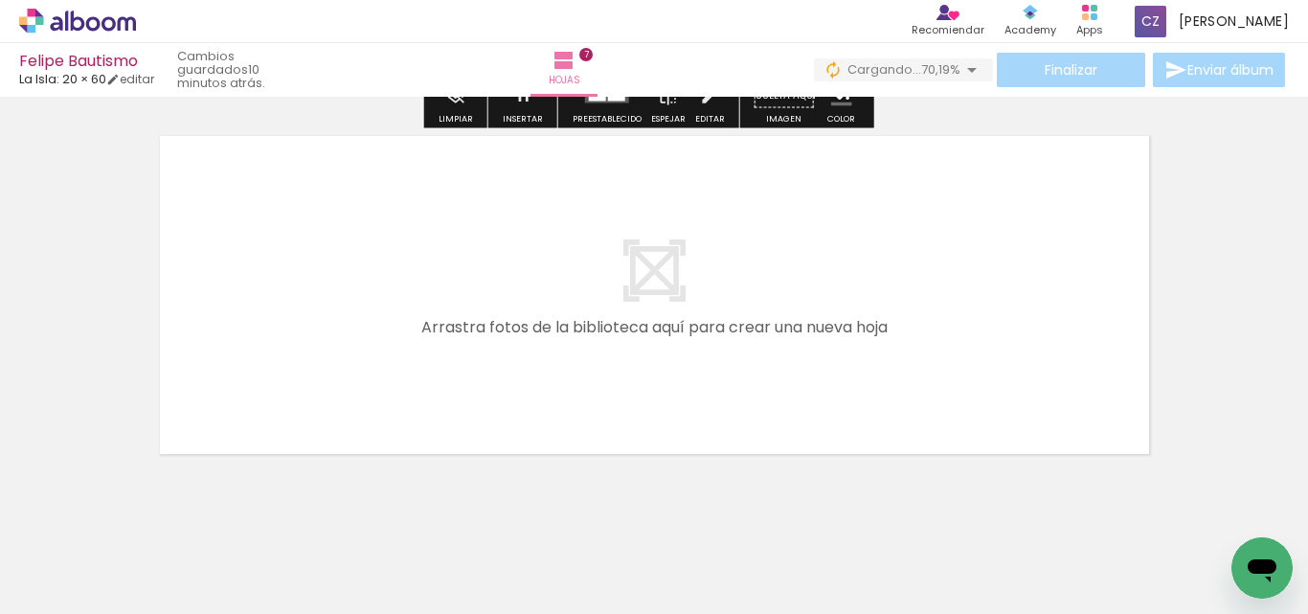
drag, startPoint x: 1186, startPoint y: 560, endPoint x: 1054, endPoint y: 508, distance: 141.4
click at [0, 0] on slot at bounding box center [0, 0] width 0 height 0
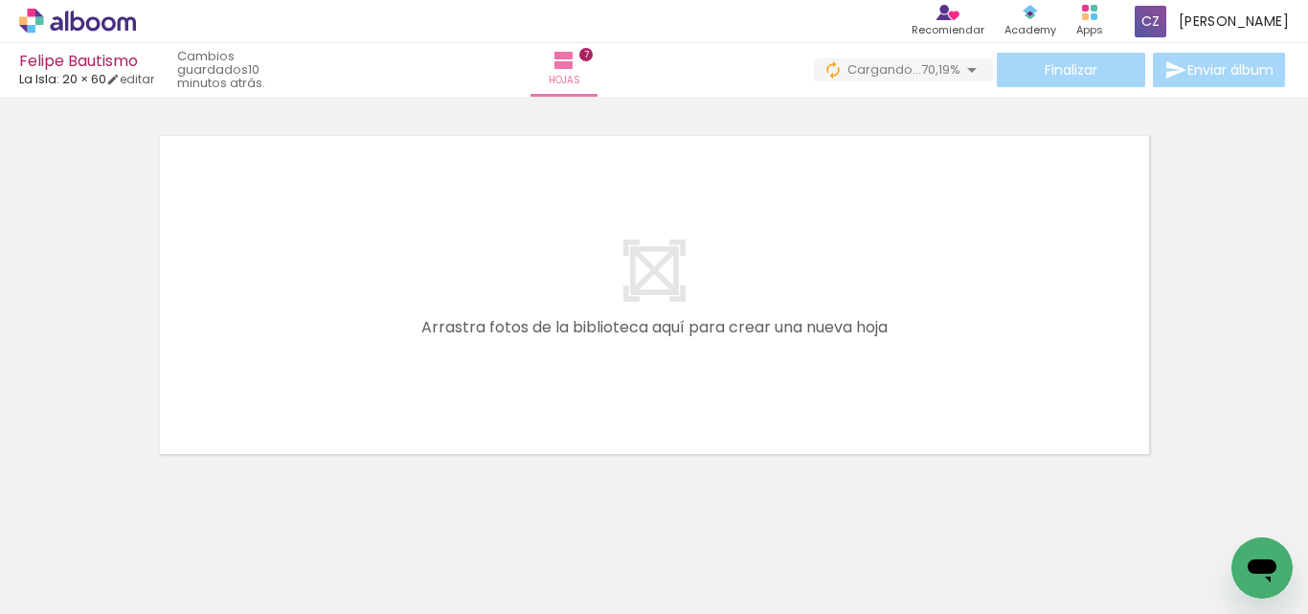
drag, startPoint x: 523, startPoint y: 369, endPoint x: 429, endPoint y: 351, distance: 95.4
click at [429, 351] on quentale-layouter at bounding box center [654, 294] width 1006 height 335
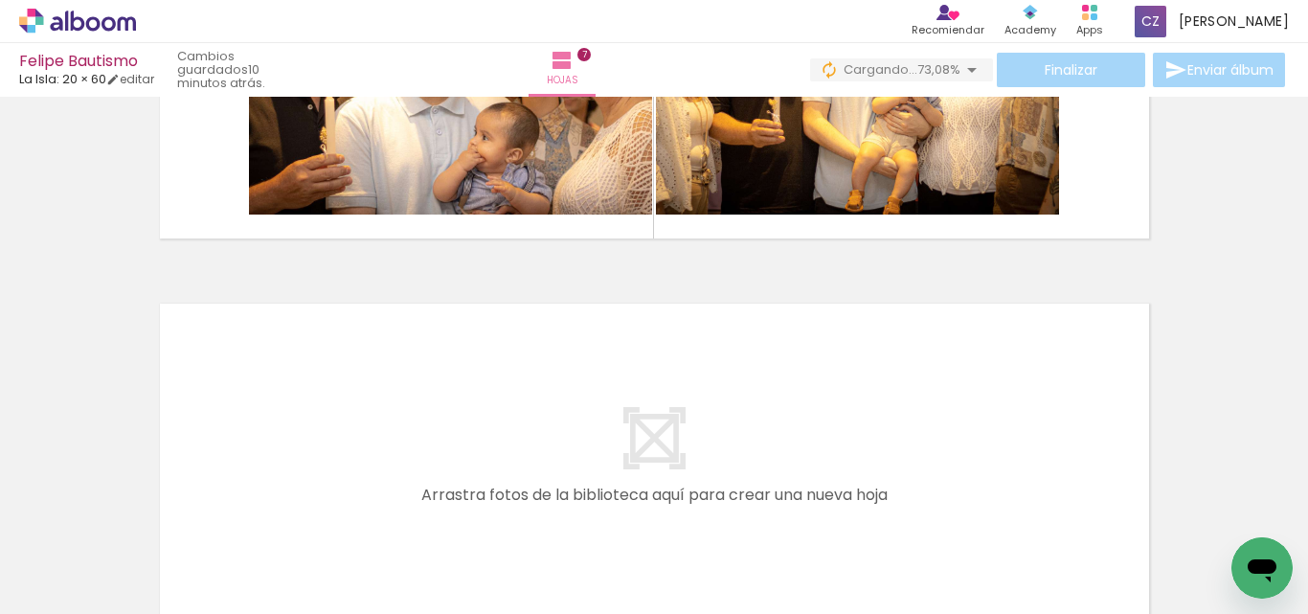
scroll to position [2550, 0]
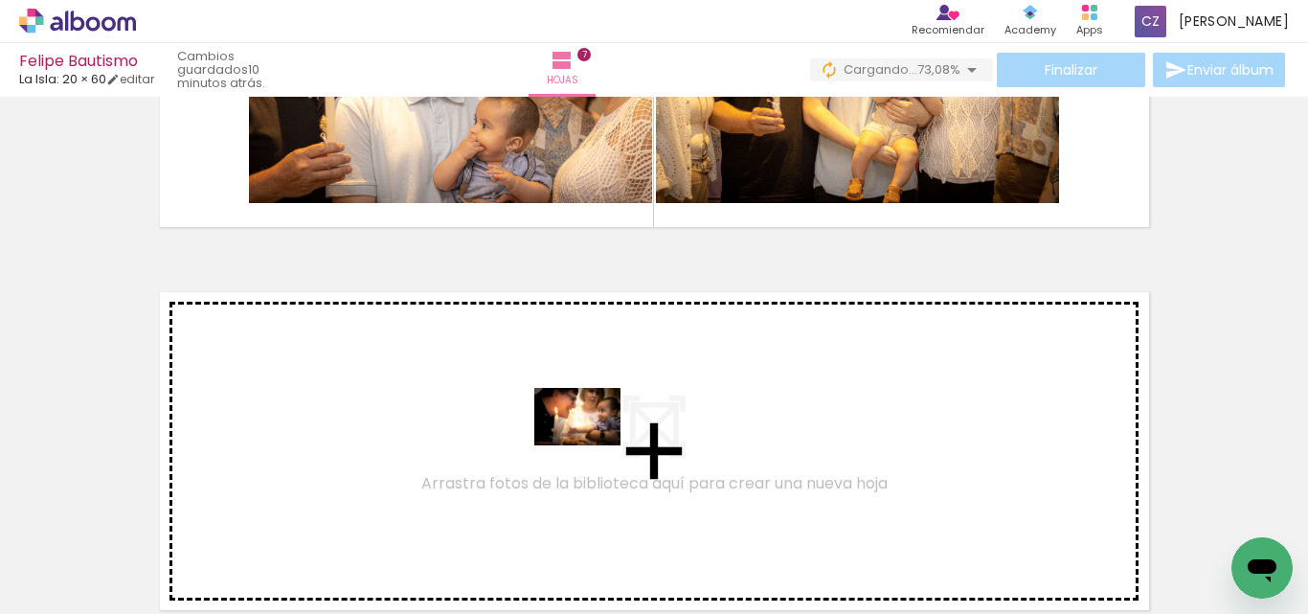
drag, startPoint x: 1181, startPoint y: 557, endPoint x: 580, endPoint y: 442, distance: 611.4
click at [580, 442] on quentale-workspace at bounding box center [654, 307] width 1308 height 614
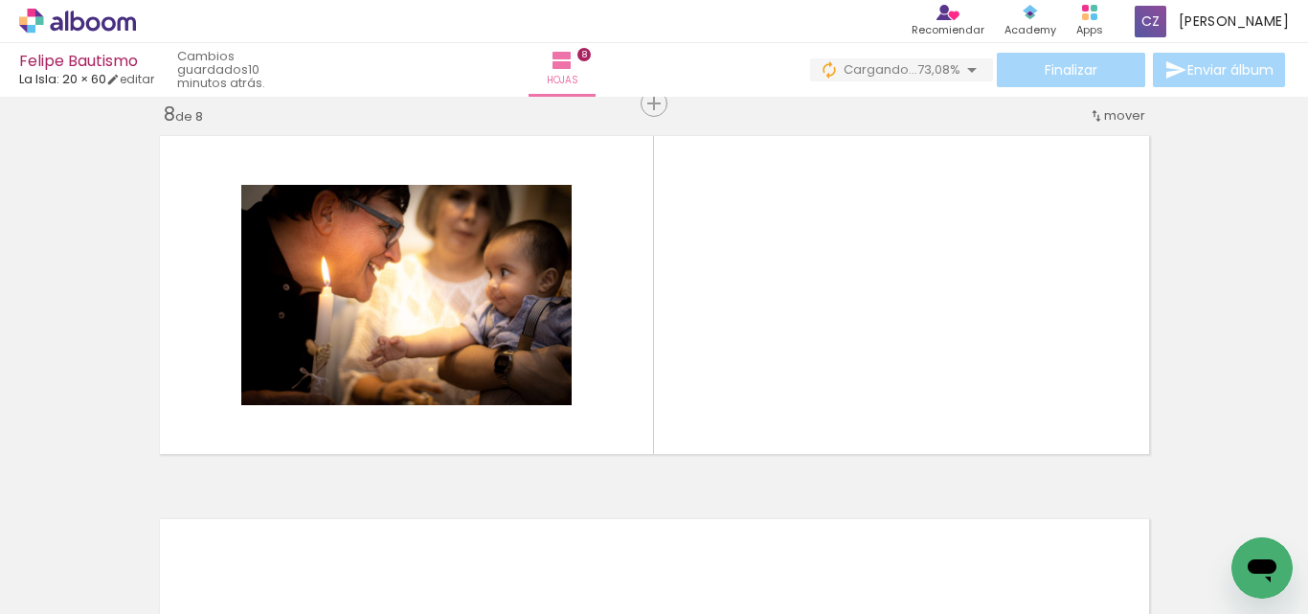
scroll to position [0, 2522]
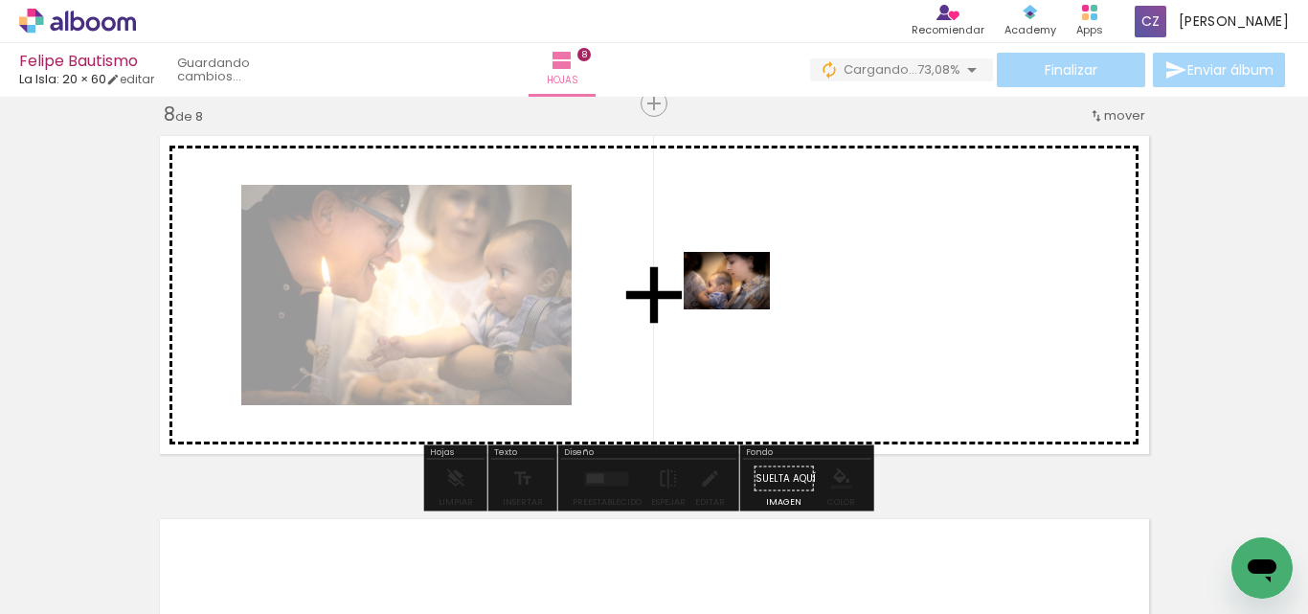
drag, startPoint x: 684, startPoint y: 552, endPoint x: 741, endPoint y: 309, distance: 249.0
click at [741, 309] on quentale-workspace at bounding box center [654, 307] width 1308 height 614
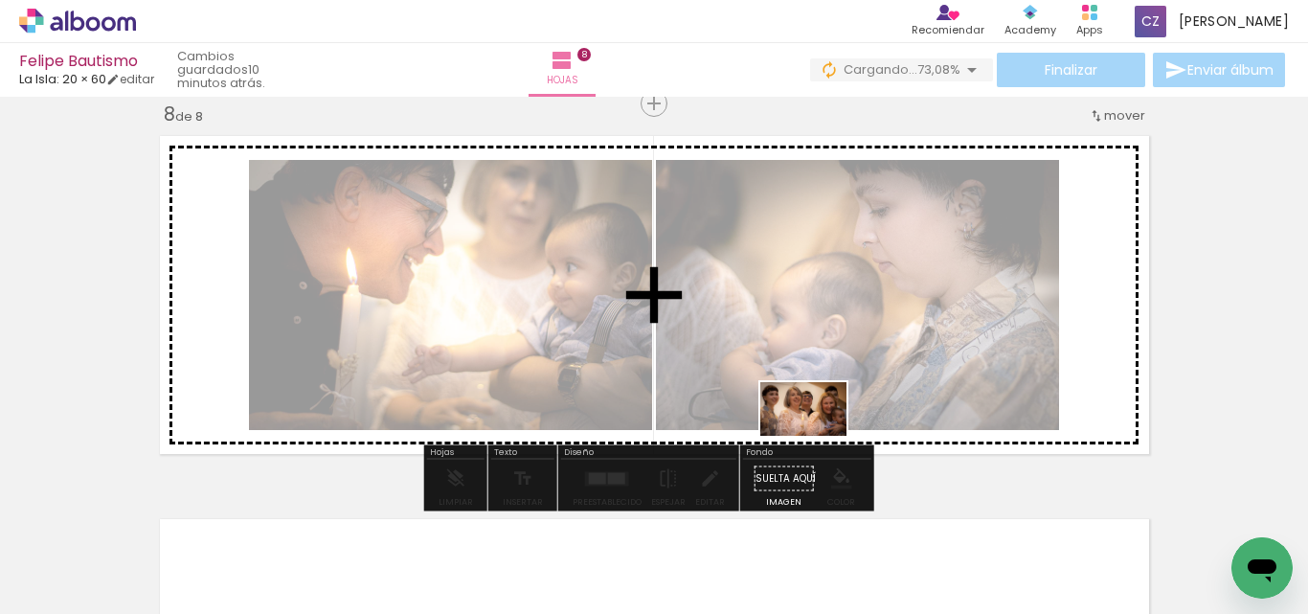
drag, startPoint x: 794, startPoint y: 557, endPoint x: 818, endPoint y: 440, distance: 120.2
click at [818, 440] on quentale-workspace at bounding box center [654, 307] width 1308 height 614
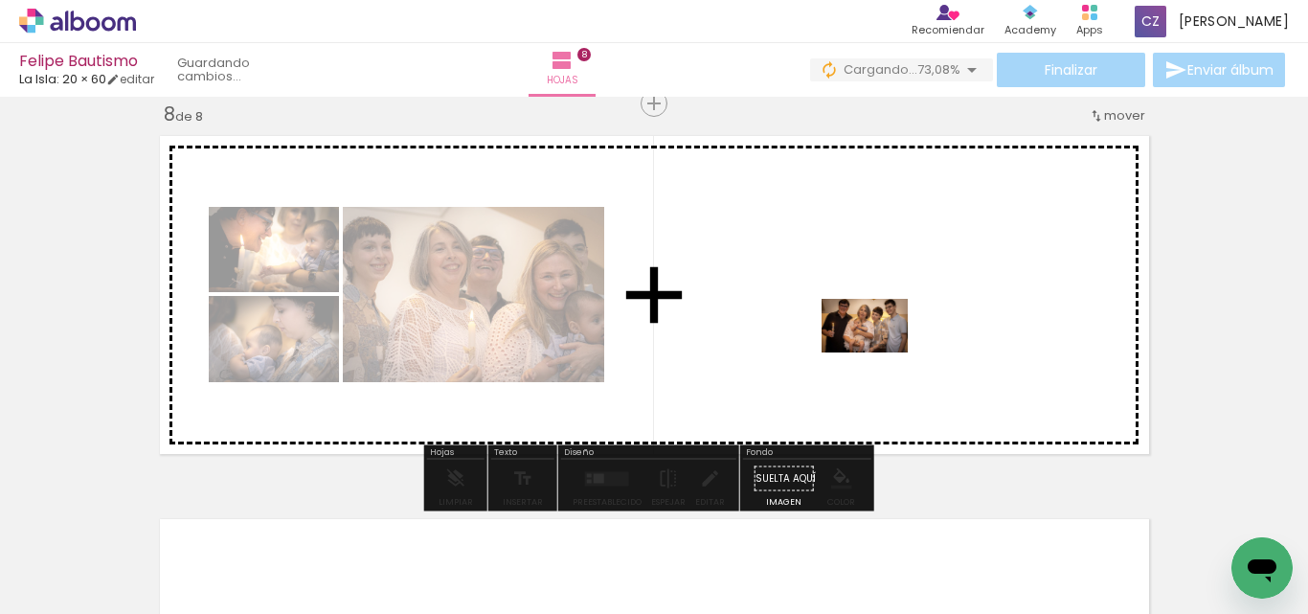
drag, startPoint x: 983, startPoint y: 550, endPoint x: 879, endPoint y: 356, distance: 219.4
click at [879, 356] on quentale-workspace at bounding box center [654, 307] width 1308 height 614
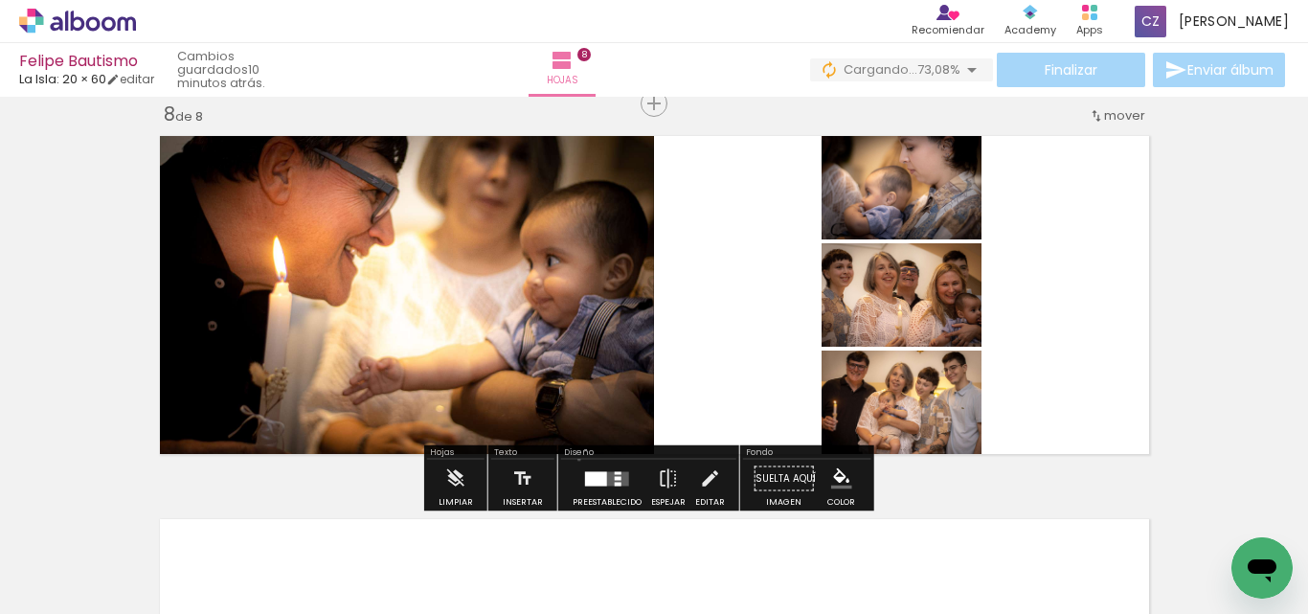
click at [575, 460] on paper-button "Preestablecido" at bounding box center [607, 484] width 79 height 49
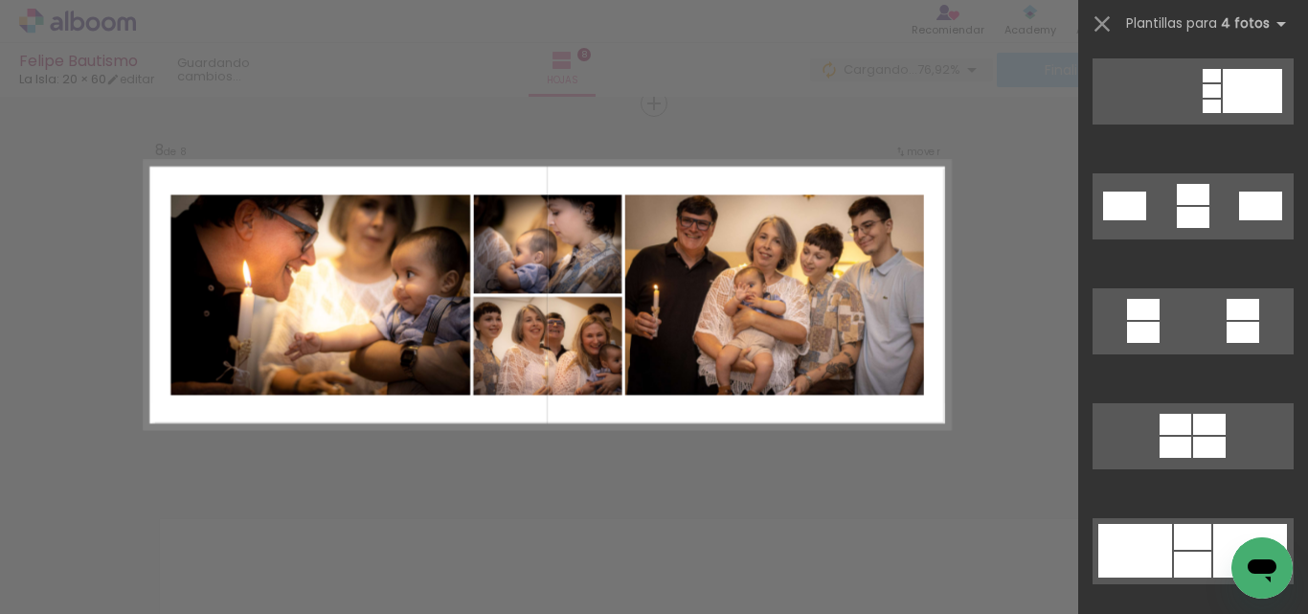
scroll to position [2394, 0]
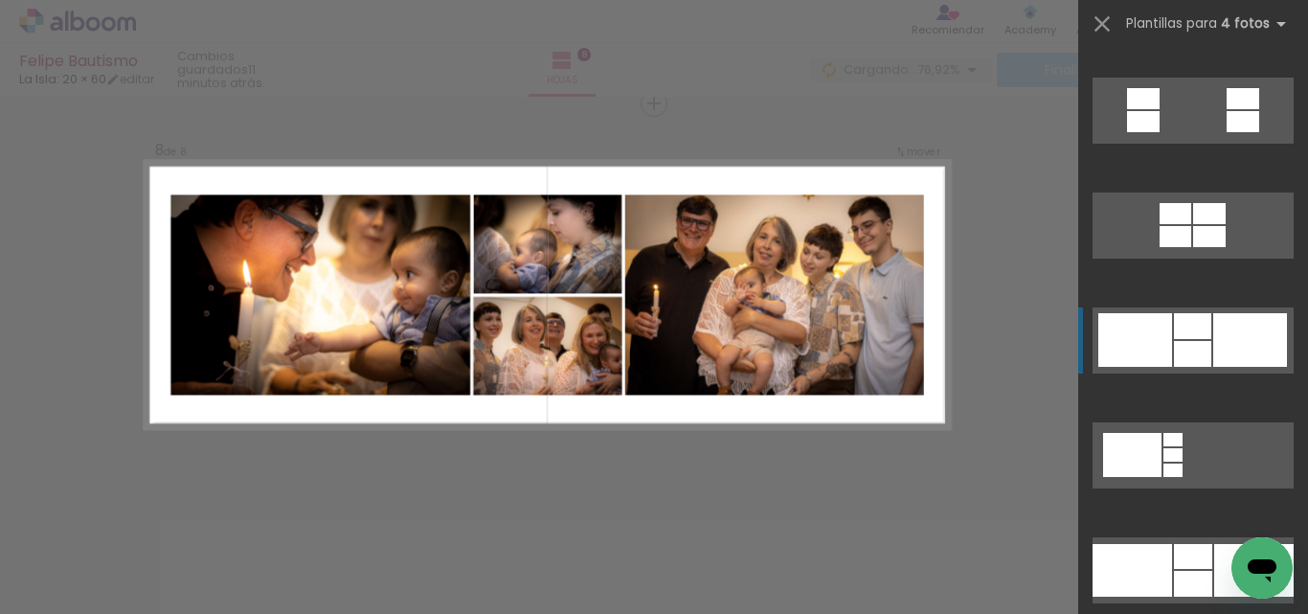
click at [1153, 324] on div at bounding box center [1135, 340] width 74 height 54
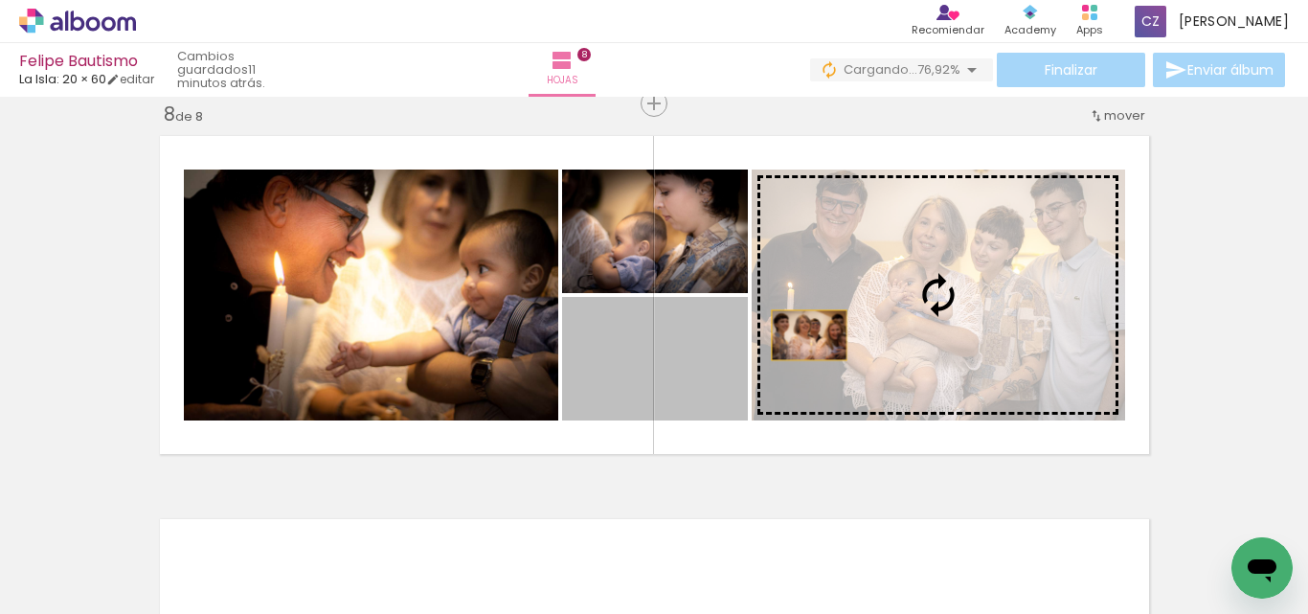
drag, startPoint x: 677, startPoint y: 389, endPoint x: 810, endPoint y: 388, distance: 133.1
click at [0, 0] on slot at bounding box center [0, 0] width 0 height 0
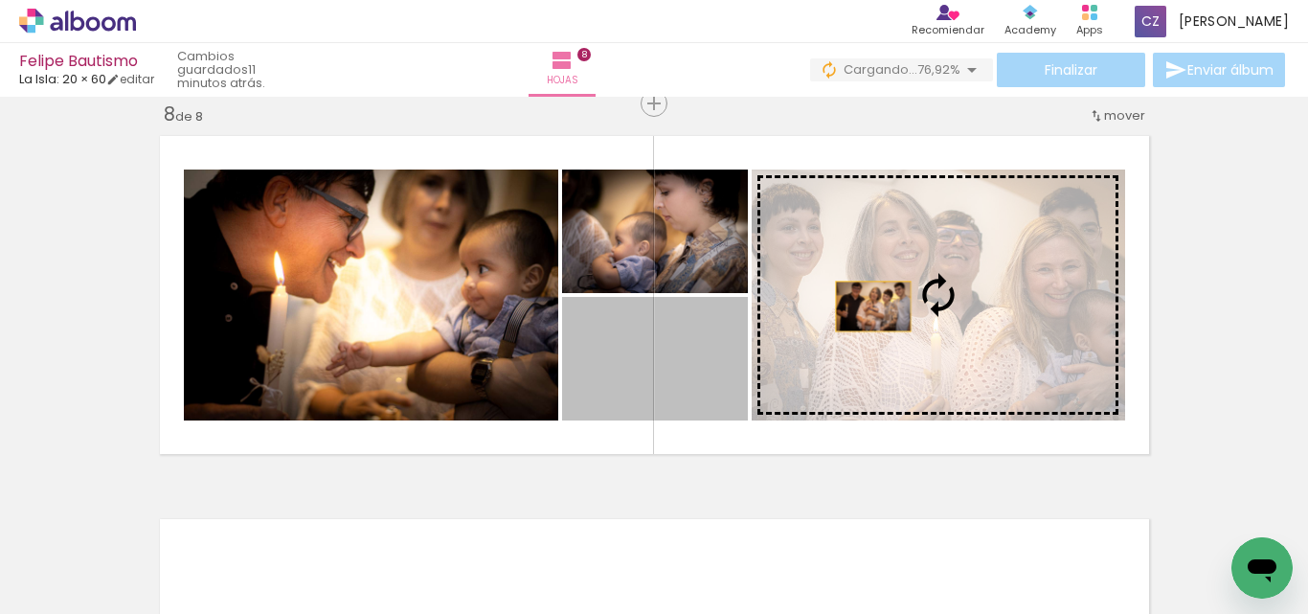
drag, startPoint x: 666, startPoint y: 348, endPoint x: 853, endPoint y: 305, distance: 192.4
click at [0, 0] on slot at bounding box center [0, 0] width 0 height 0
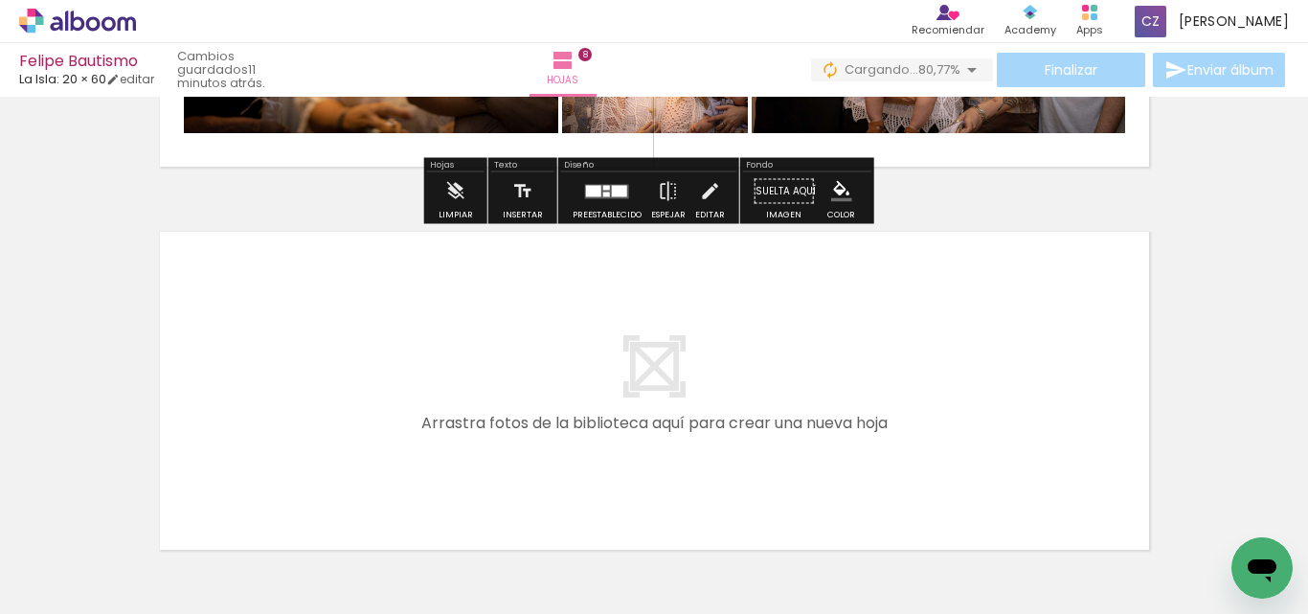
scroll to position [3089, 0]
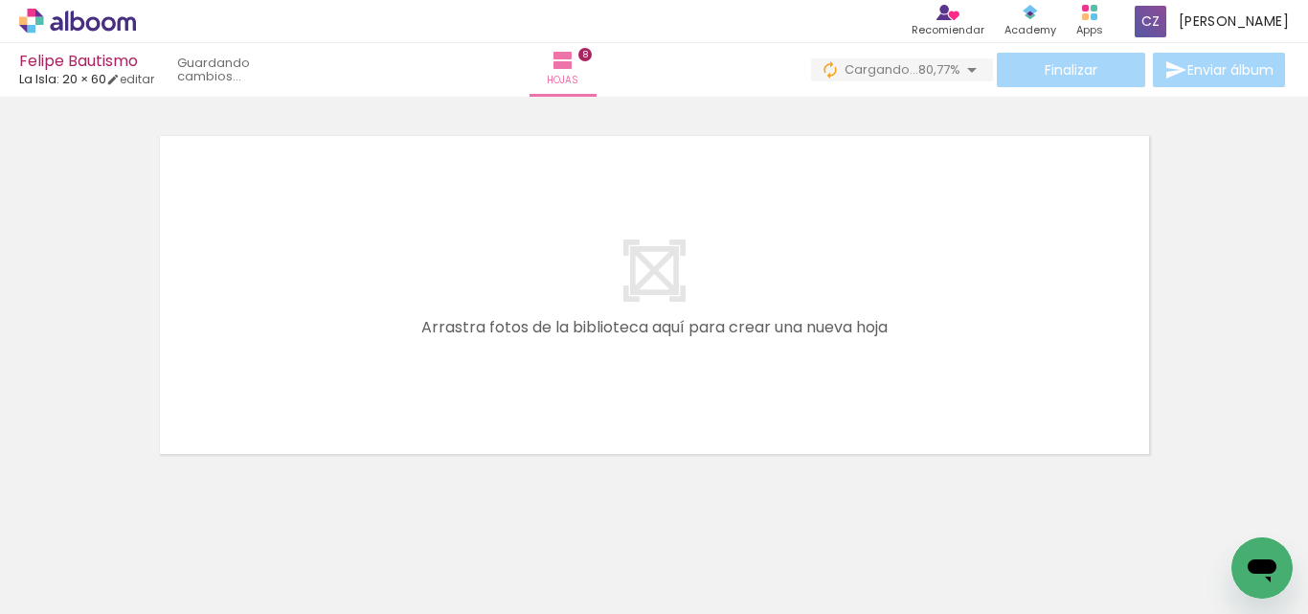
click at [898, 561] on div at bounding box center [867, 549] width 95 height 63
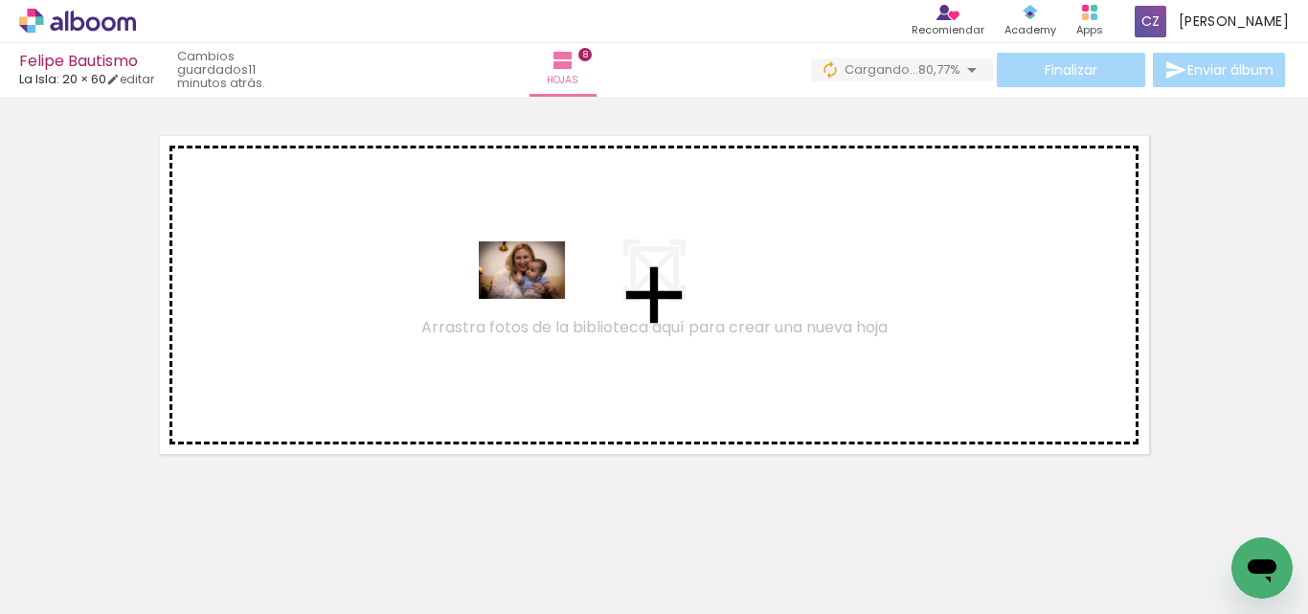
drag, startPoint x: 818, startPoint y: 496, endPoint x: 536, endPoint y: 299, distance: 343.8
click at [536, 299] on quentale-workspace at bounding box center [654, 307] width 1308 height 614
click at [536, 299] on quentale-layouter at bounding box center [654, 294] width 1006 height 335
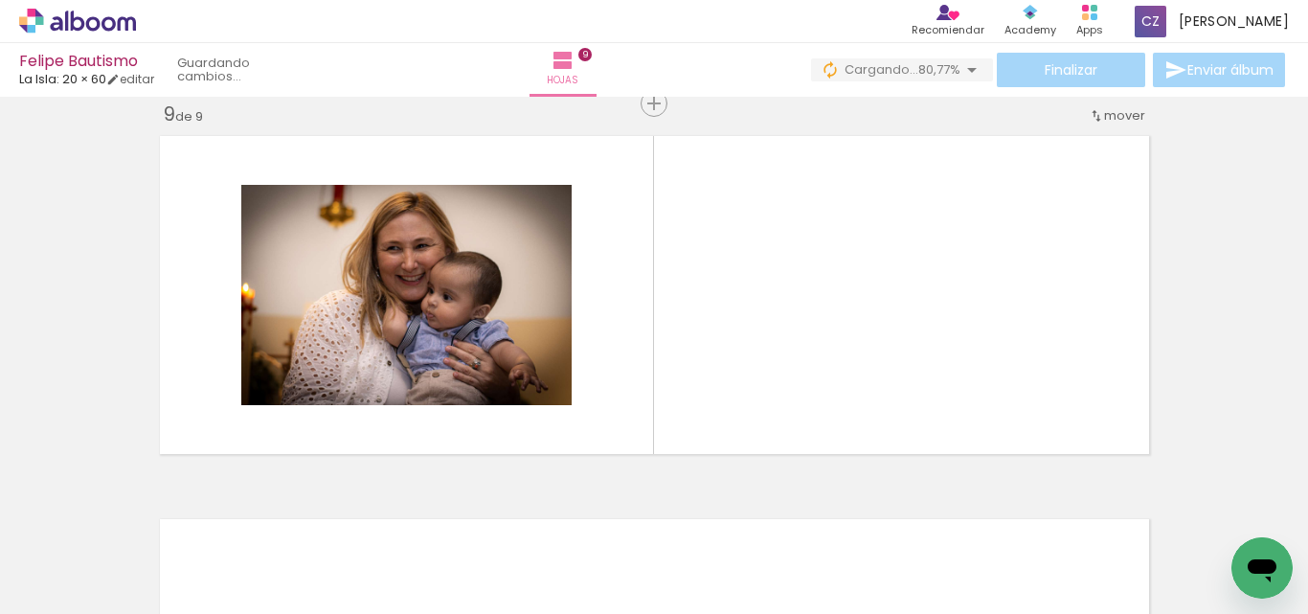
scroll to position [0, 0]
click at [783, 516] on iron-icon at bounding box center [773, 511] width 20 height 20
click at [798, 516] on quentale-thumb at bounding box center [814, 549] width 107 height 110
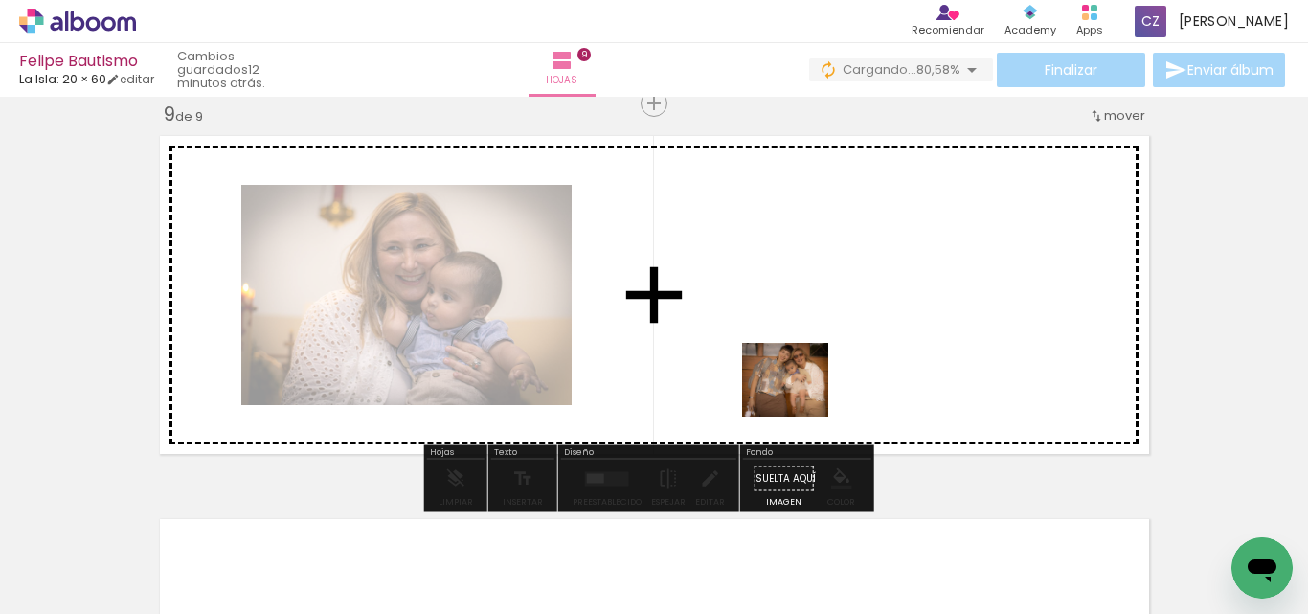
drag, startPoint x: 1124, startPoint y: 575, endPoint x: 800, endPoint y: 400, distance: 368.5
click at [800, 400] on quentale-workspace at bounding box center [654, 307] width 1308 height 614
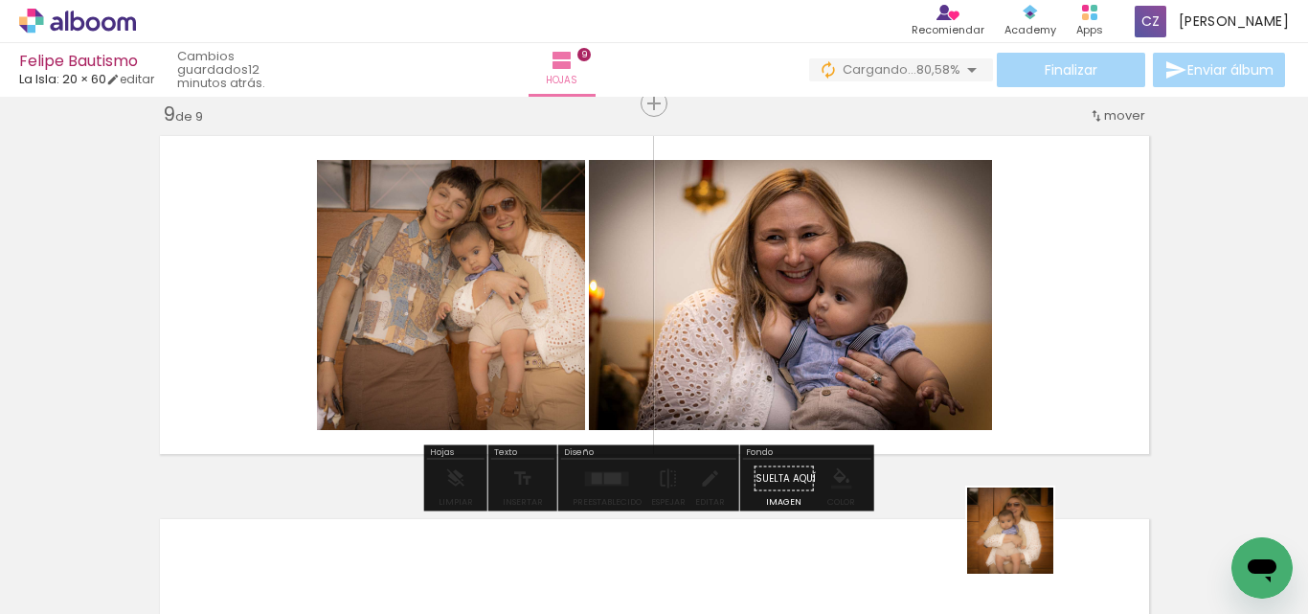
drag, startPoint x: 1025, startPoint y: 555, endPoint x: 1011, endPoint y: 346, distance: 210.2
click at [1035, 456] on quentale-workspace at bounding box center [654, 307] width 1308 height 614
click at [1013, 344] on quentale-layouter at bounding box center [654, 294] width 1006 height 335
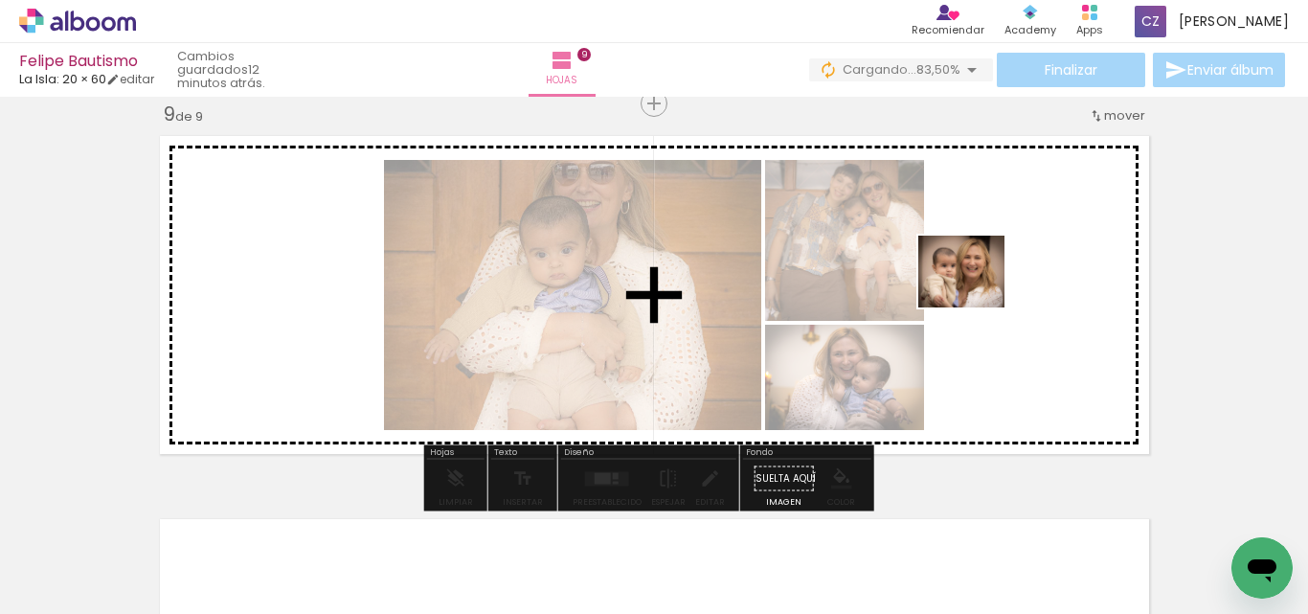
drag, startPoint x: 494, startPoint y: 555, endPoint x: 968, endPoint y: 293, distance: 541.8
click at [973, 292] on quentale-workspace at bounding box center [654, 307] width 1308 height 614
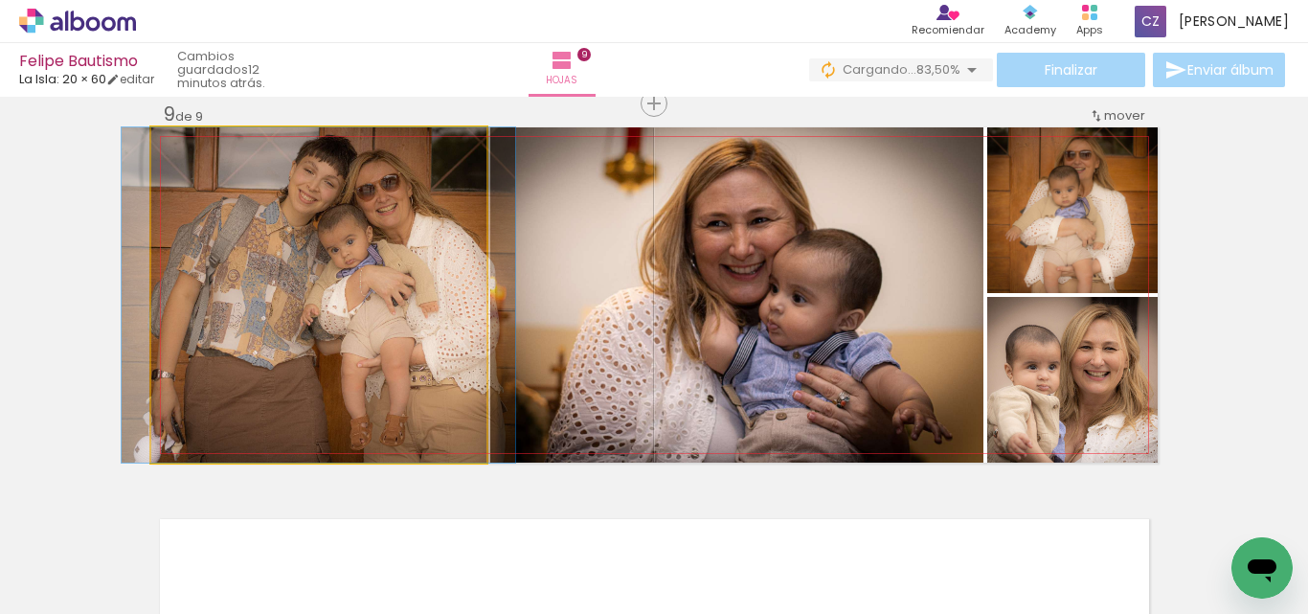
click at [373, 281] on quentale-photo at bounding box center [318, 294] width 335 height 335
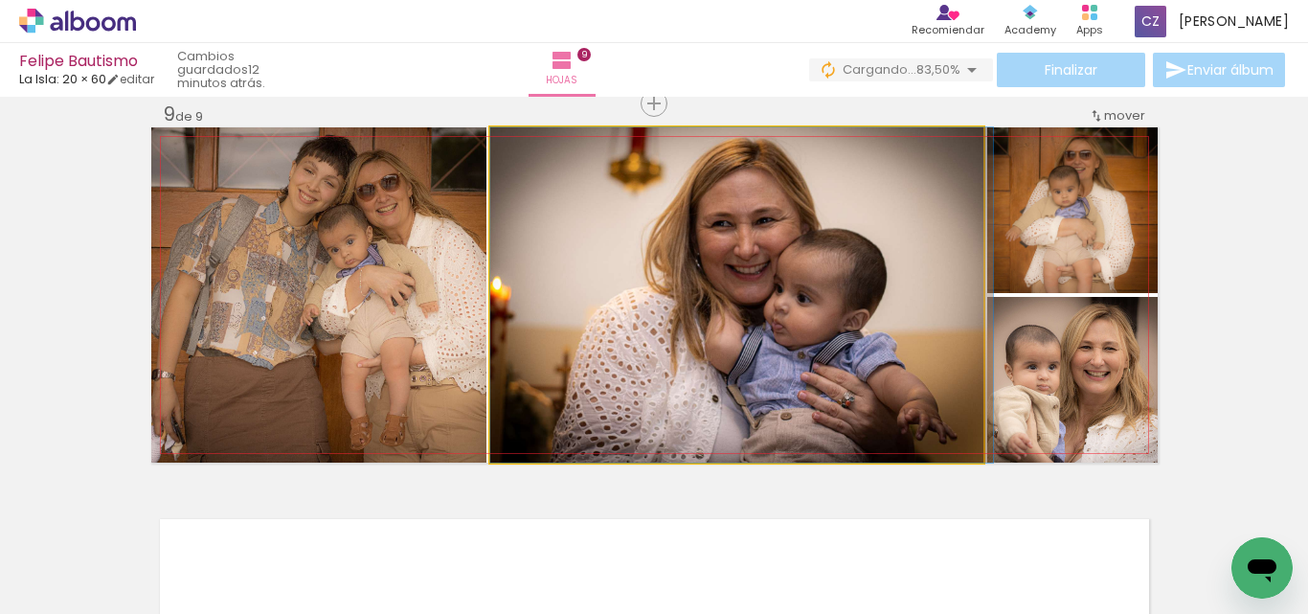
drag, startPoint x: 558, startPoint y: 285, endPoint x: 776, endPoint y: 289, distance: 217.4
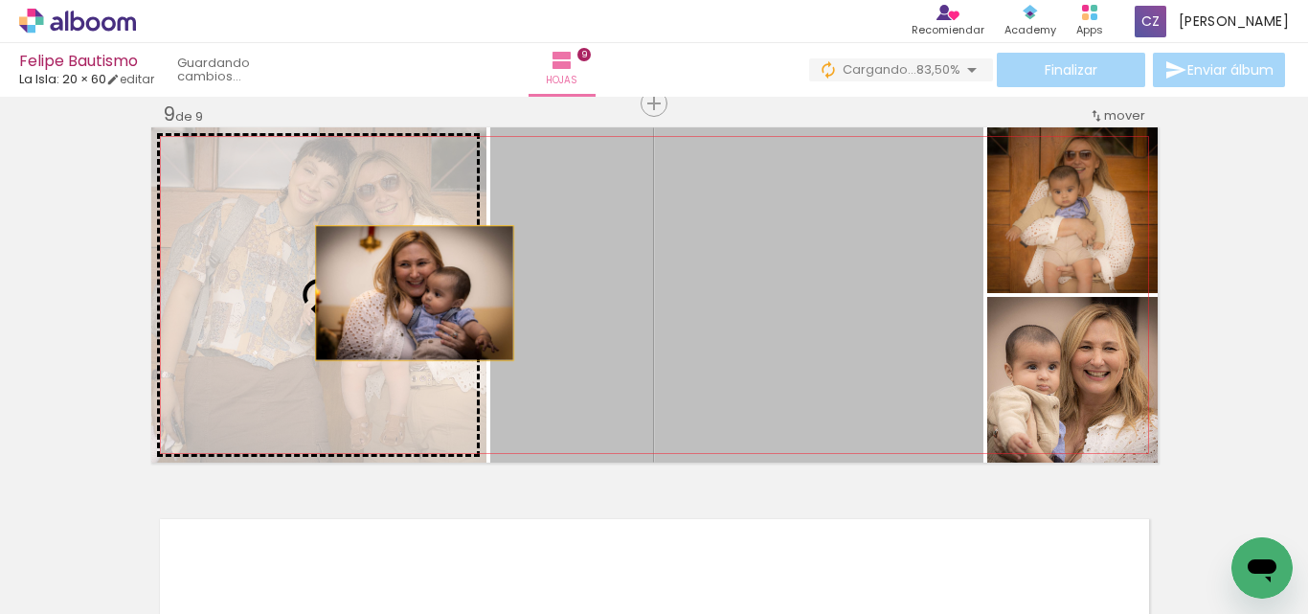
drag, startPoint x: 633, startPoint y: 294, endPoint x: 482, endPoint y: 360, distance: 165.1
click at [0, 0] on slot at bounding box center [0, 0] width 0 height 0
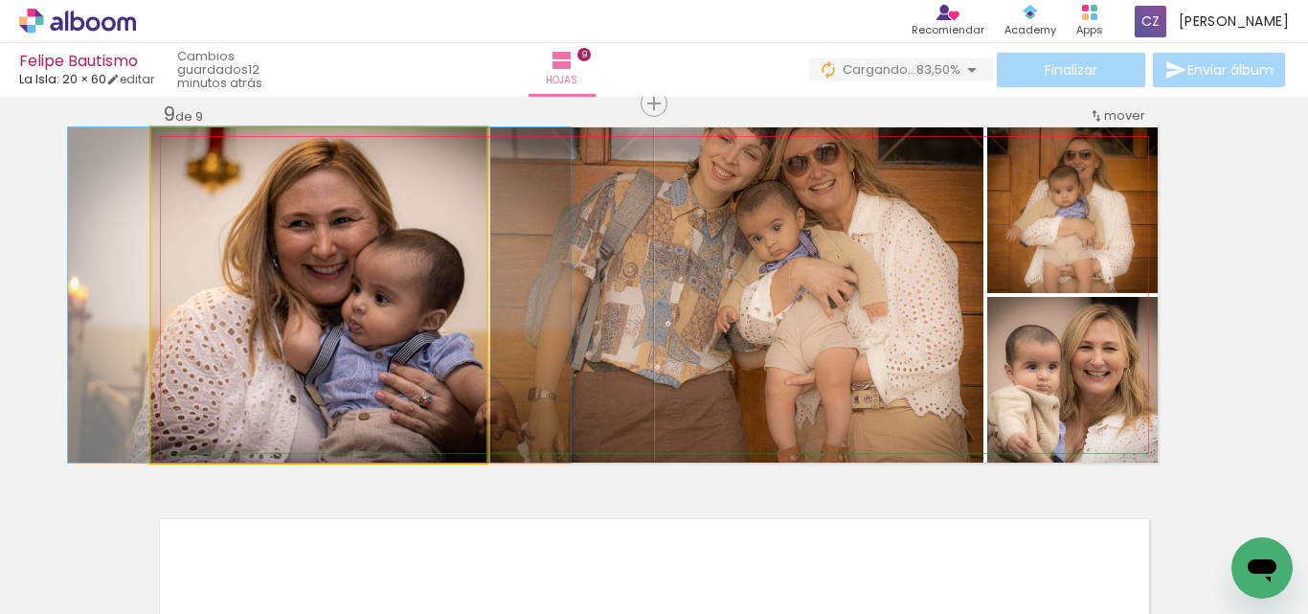
drag, startPoint x: 313, startPoint y: 278, endPoint x: 672, endPoint y: 301, distance: 359.9
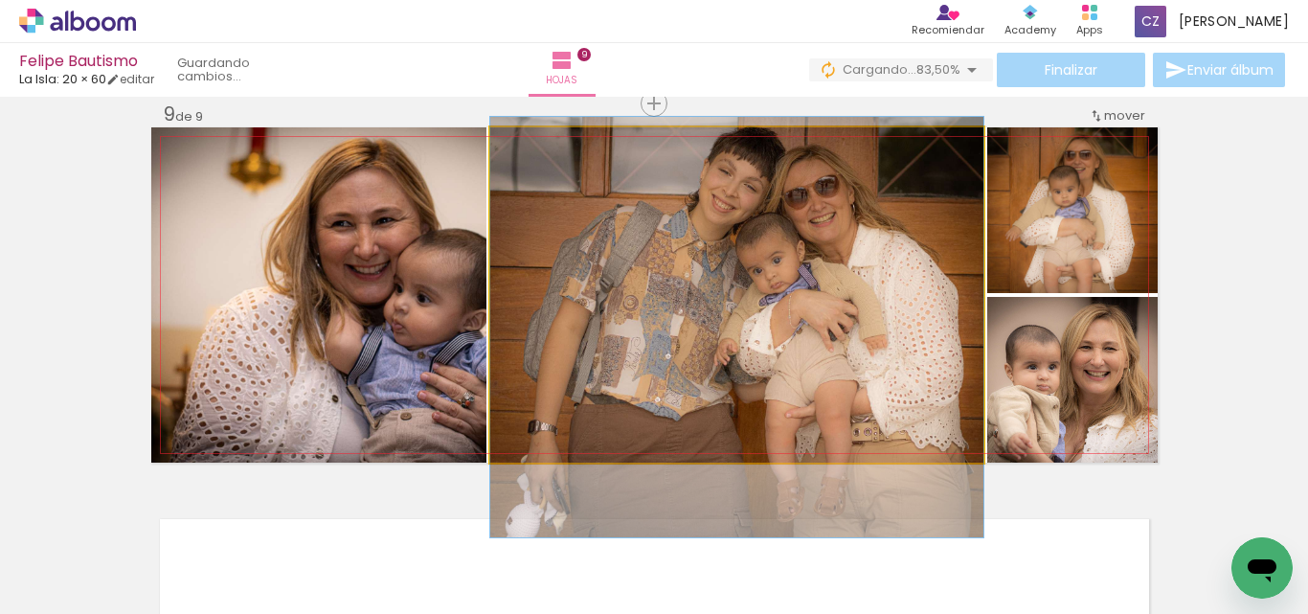
drag, startPoint x: 872, startPoint y: 249, endPoint x: 870, endPoint y: 275, distance: 26.0
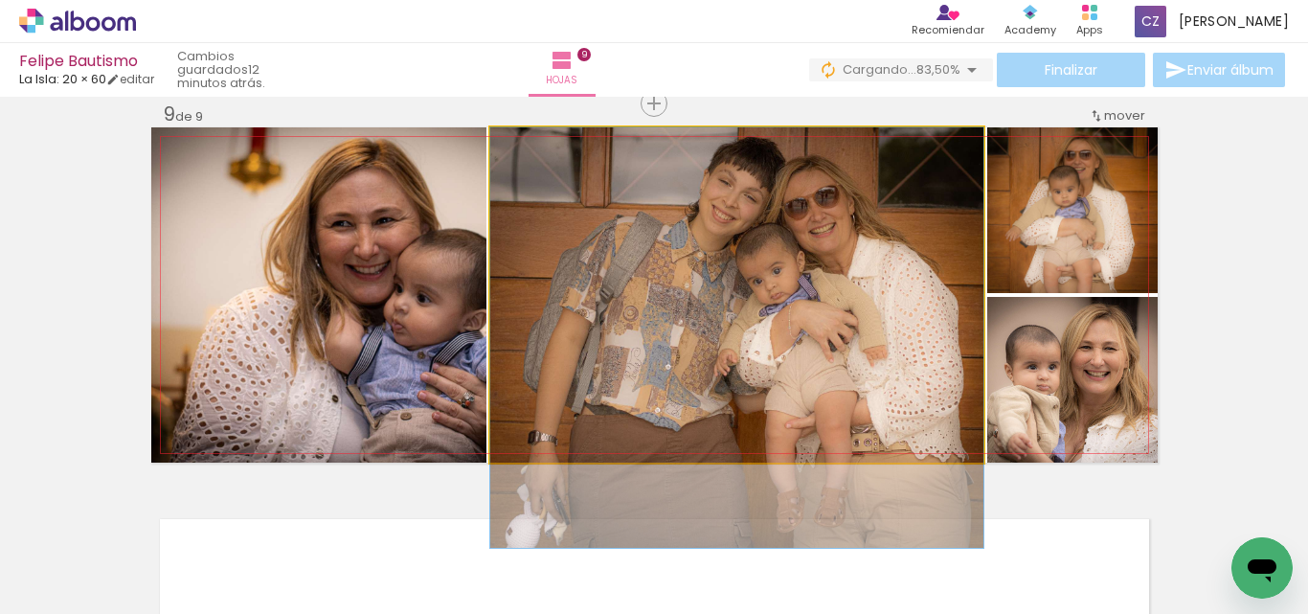
drag, startPoint x: 800, startPoint y: 327, endPoint x: 796, endPoint y: 351, distance: 25.2
drag, startPoint x: 848, startPoint y: 315, endPoint x: 827, endPoint y: 315, distance: 21.1
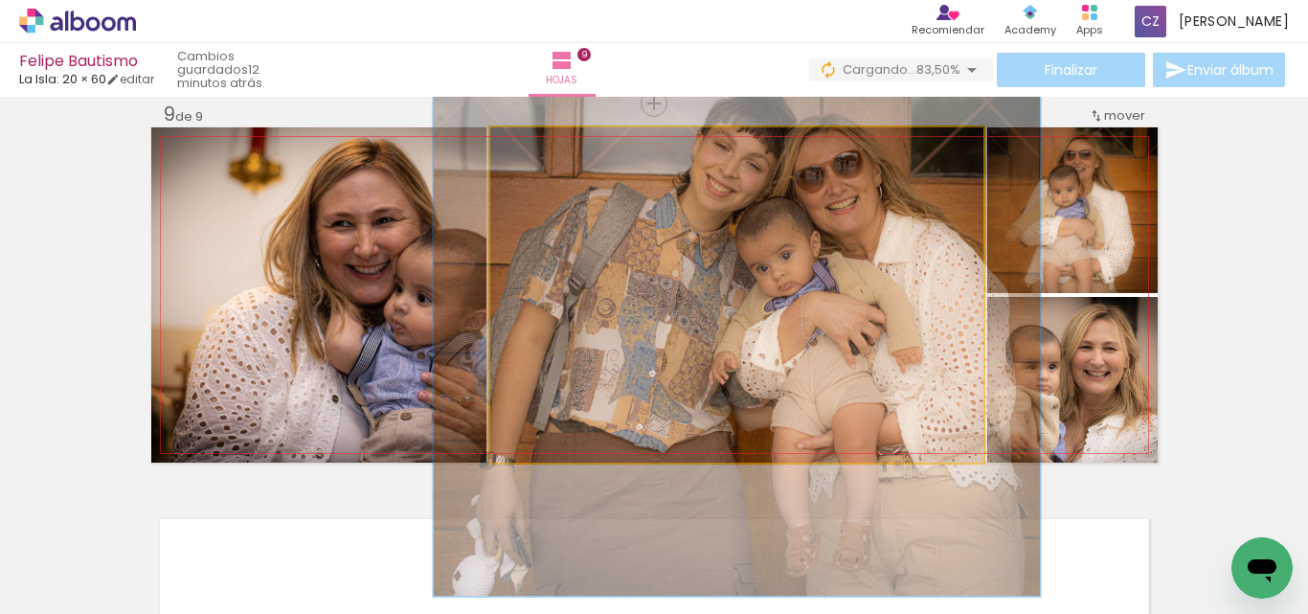
drag, startPoint x: 527, startPoint y: 151, endPoint x: 542, endPoint y: 154, distance: 15.6
type paper-slider "123"
click at [542, 154] on div at bounding box center [549, 147] width 17 height 17
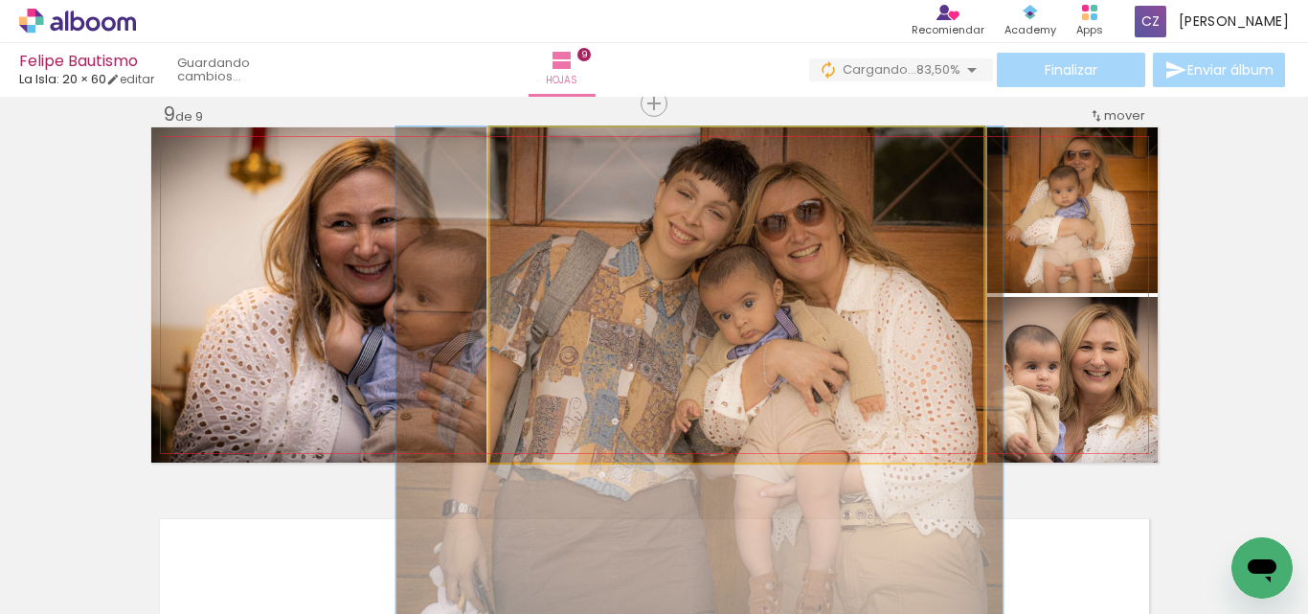
drag, startPoint x: 908, startPoint y: 326, endPoint x: 871, endPoint y: 378, distance: 64.0
click at [871, 378] on quentale-photo at bounding box center [736, 294] width 493 height 335
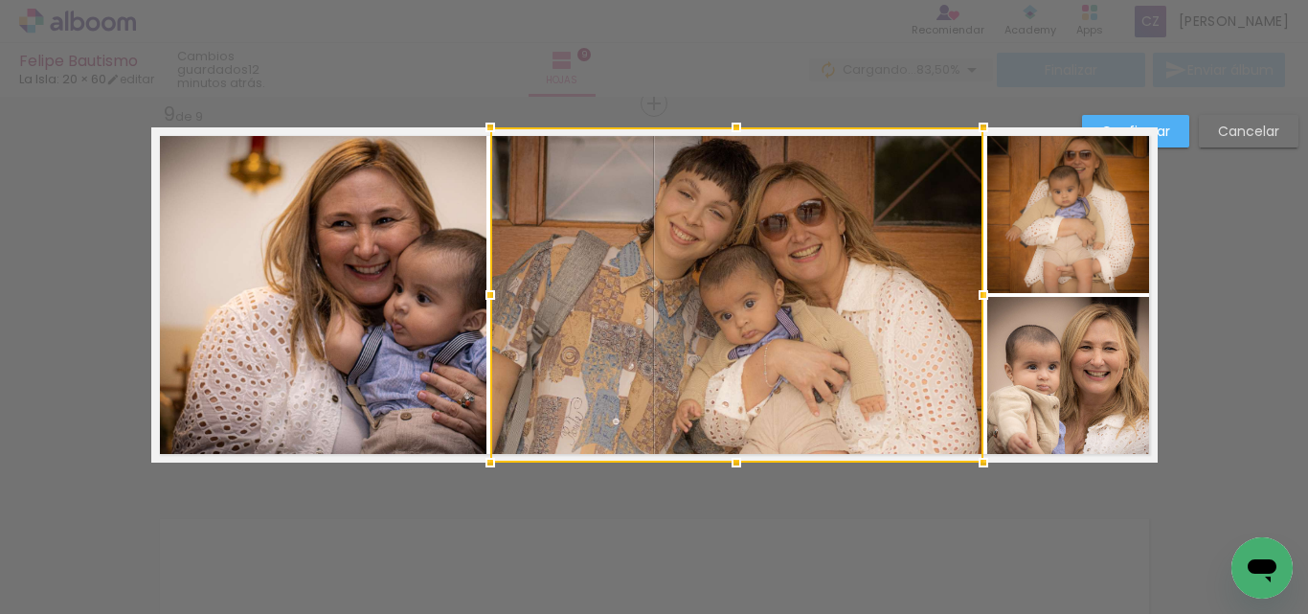
click at [871, 378] on div at bounding box center [736, 294] width 493 height 335
click at [1178, 125] on paper-button "Confirmar" at bounding box center [1135, 131] width 107 height 33
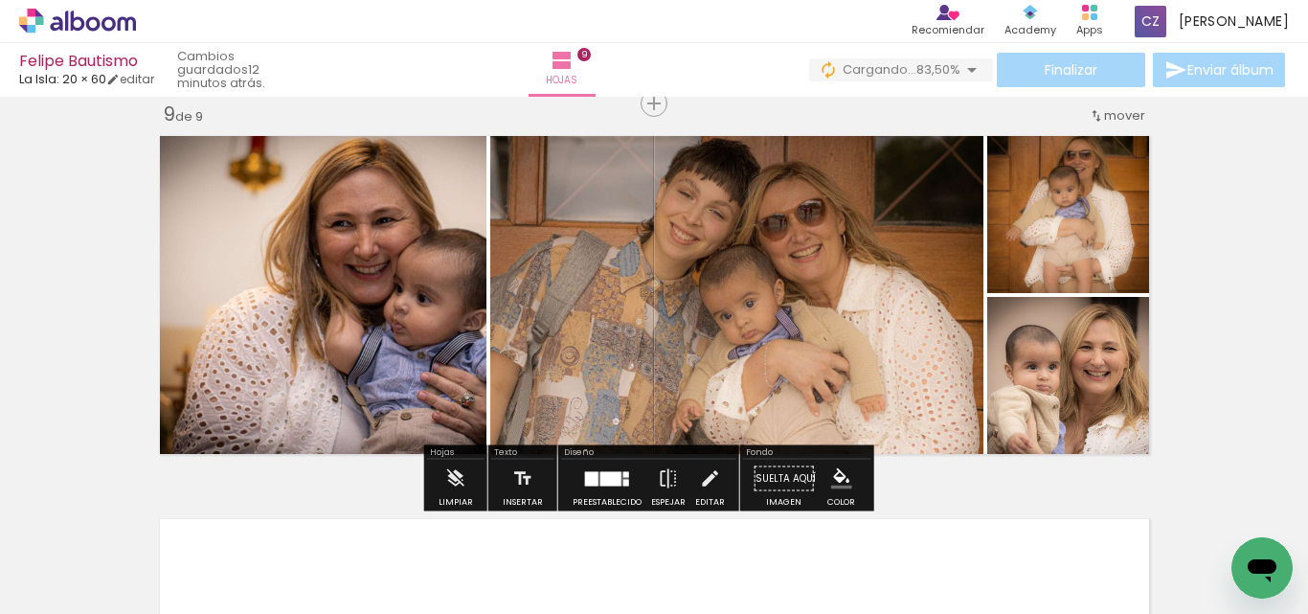
click at [331, 388] on quentale-photo at bounding box center [318, 294] width 335 height 335
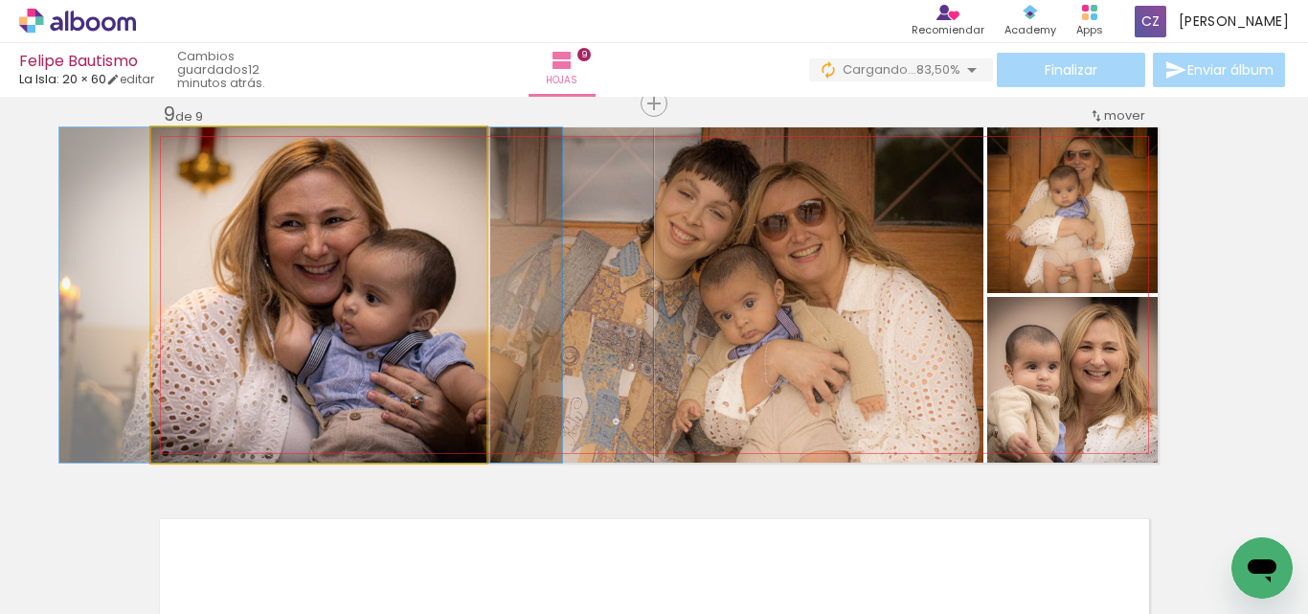
drag, startPoint x: 360, startPoint y: 371, endPoint x: 309, endPoint y: 372, distance: 50.8
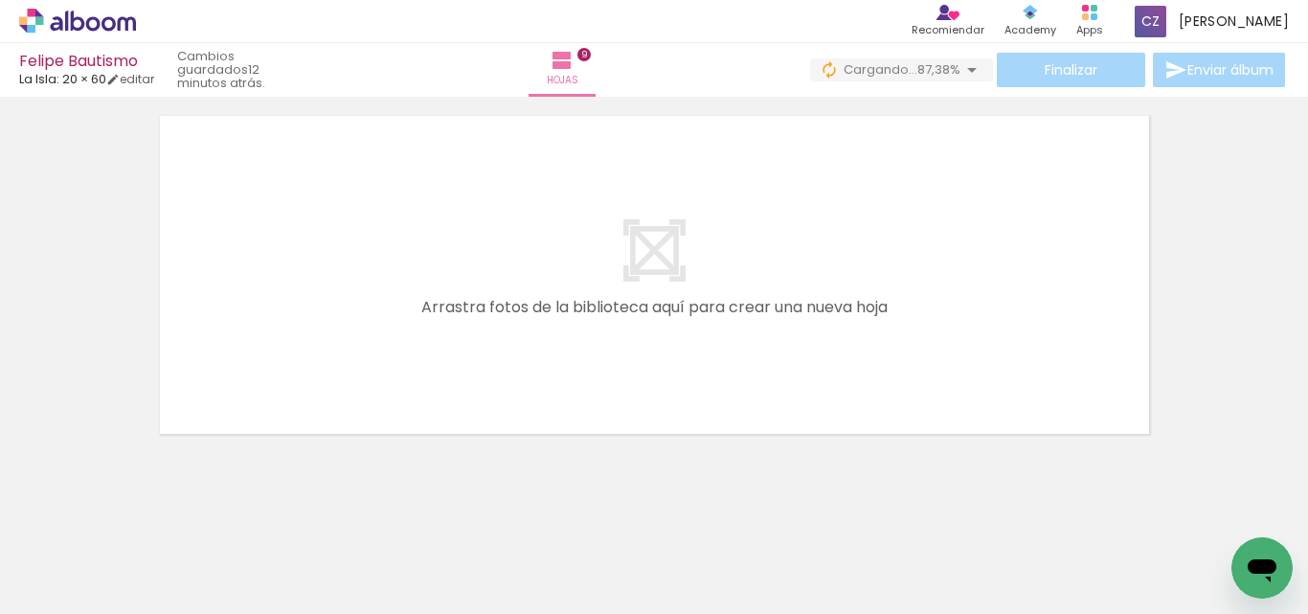
scroll to position [3508, 0]
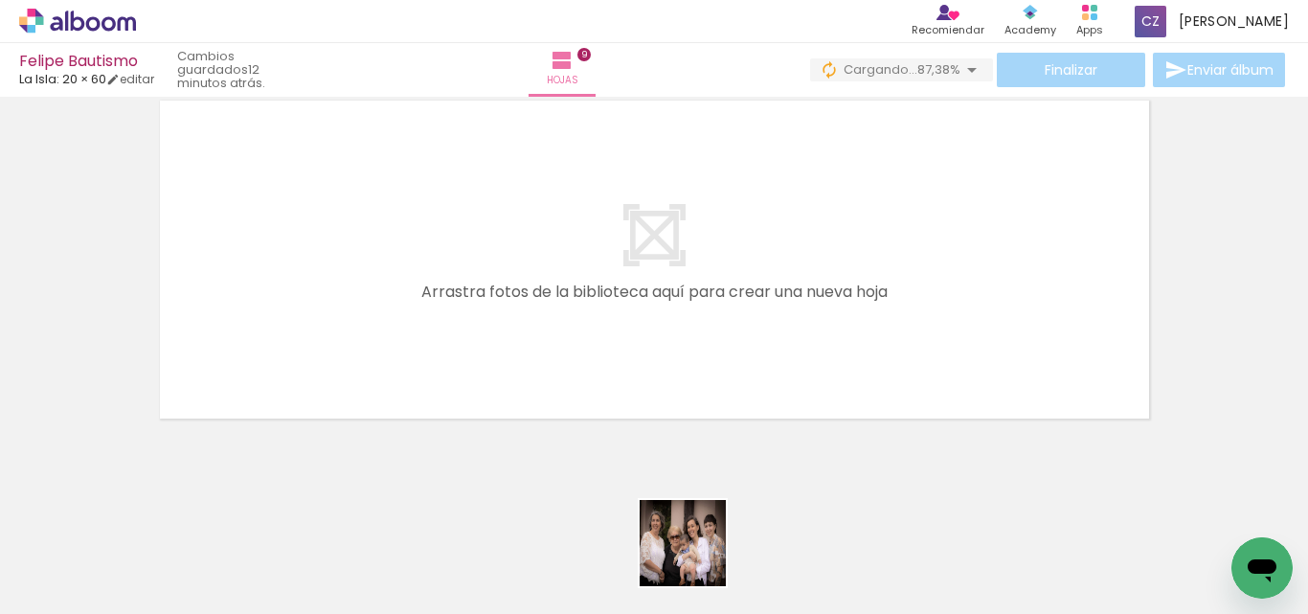
drag, startPoint x: 697, startPoint y: 557, endPoint x: 722, endPoint y: 532, distance: 35.2
click at [399, 314] on quentale-workspace at bounding box center [654, 307] width 1308 height 614
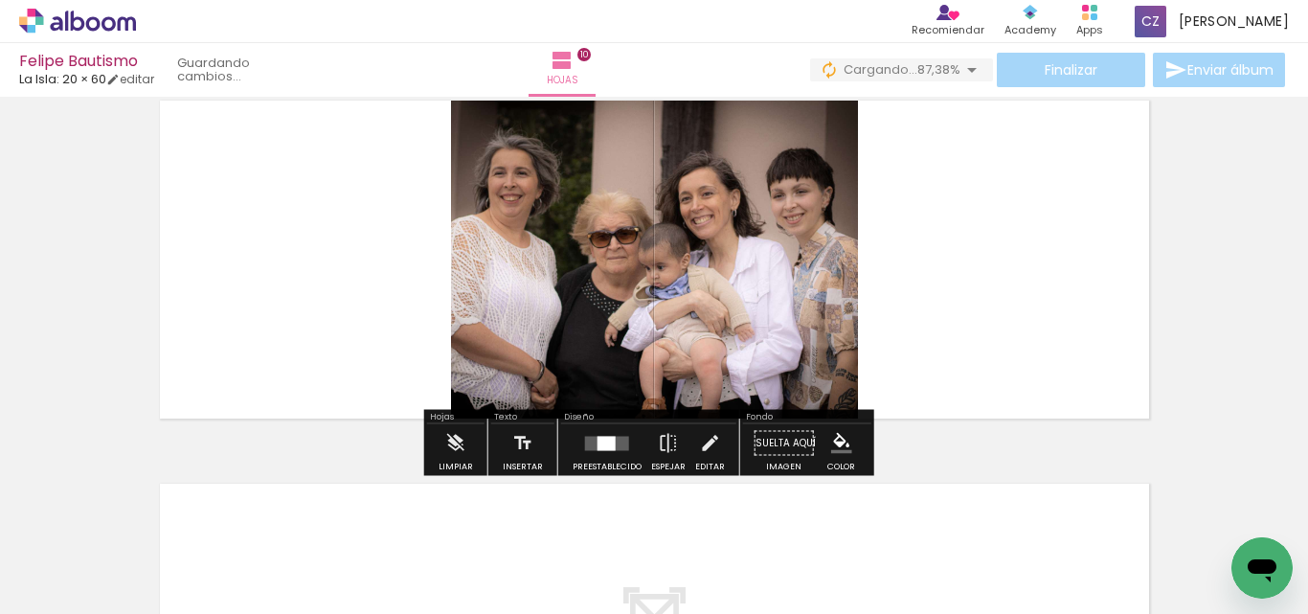
scroll to position [3472, 0]
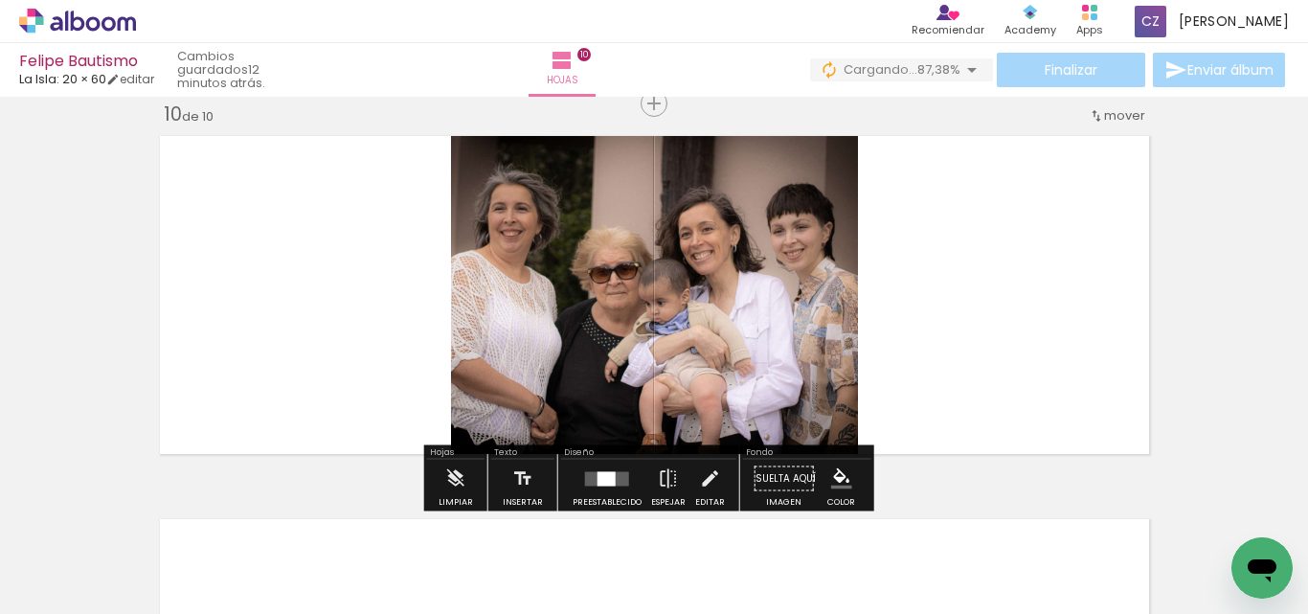
drag, startPoint x: 819, startPoint y: 554, endPoint x: 826, endPoint y: 548, distance: 10.2
click at [821, 554] on div at bounding box center [792, 549] width 95 height 84
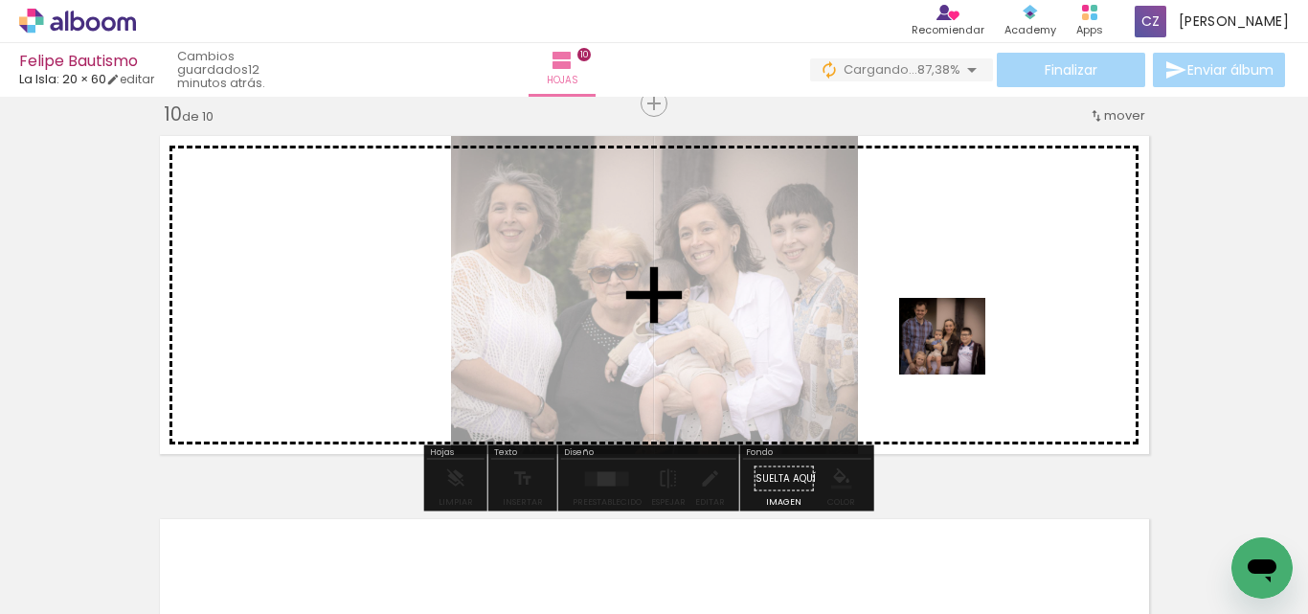
drag, startPoint x: 826, startPoint y: 548, endPoint x: 957, endPoint y: 355, distance: 232.4
click at [957, 355] on quentale-workspace at bounding box center [654, 307] width 1308 height 614
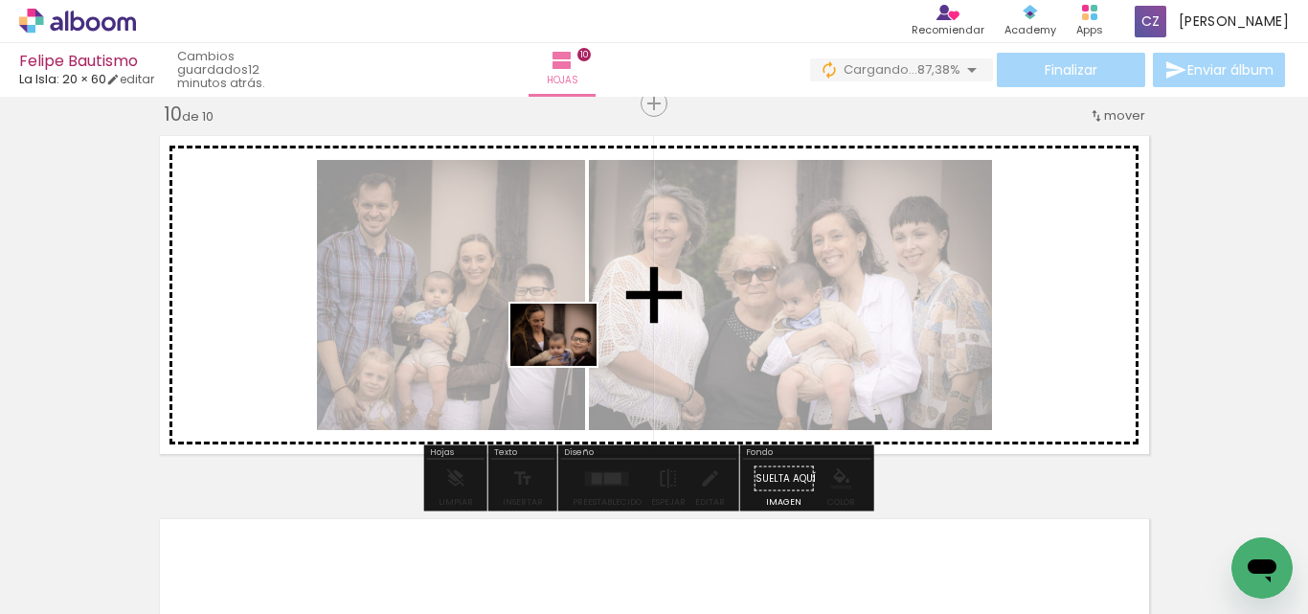
drag, startPoint x: 927, startPoint y: 555, endPoint x: 609, endPoint y: 480, distance: 326.8
click at [553, 369] on quentale-workspace at bounding box center [654, 307] width 1308 height 614
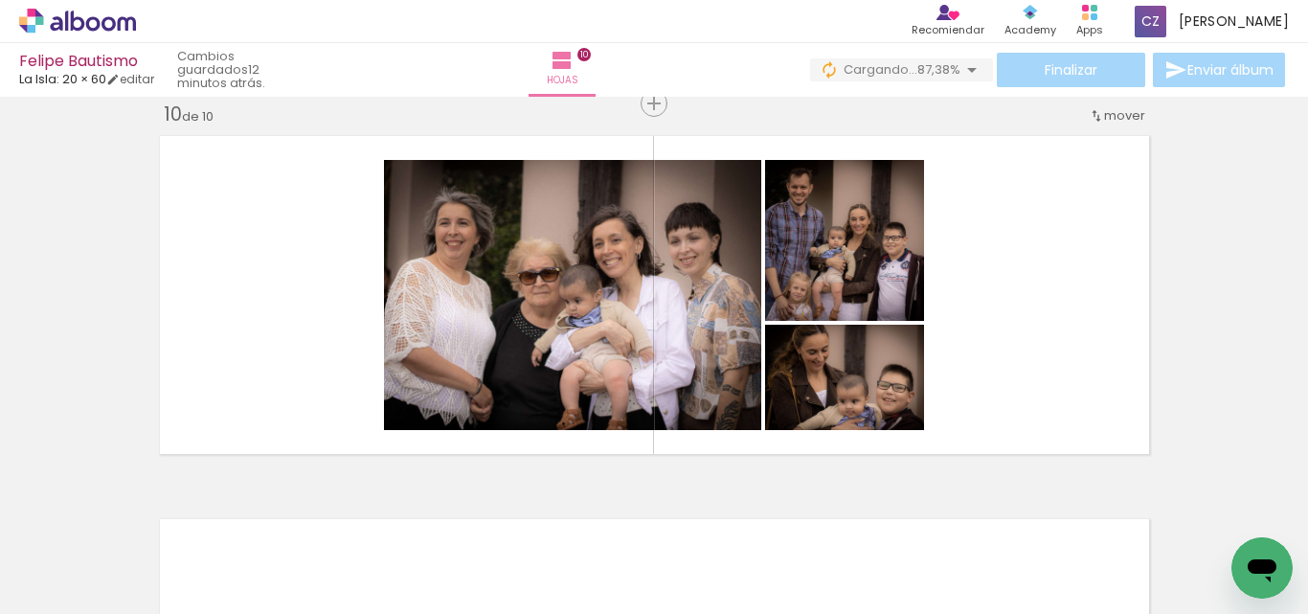
drag, startPoint x: 408, startPoint y: 560, endPoint x: 461, endPoint y: 532, distance: 59.5
click at [411, 541] on div at bounding box center [363, 549] width 95 height 63
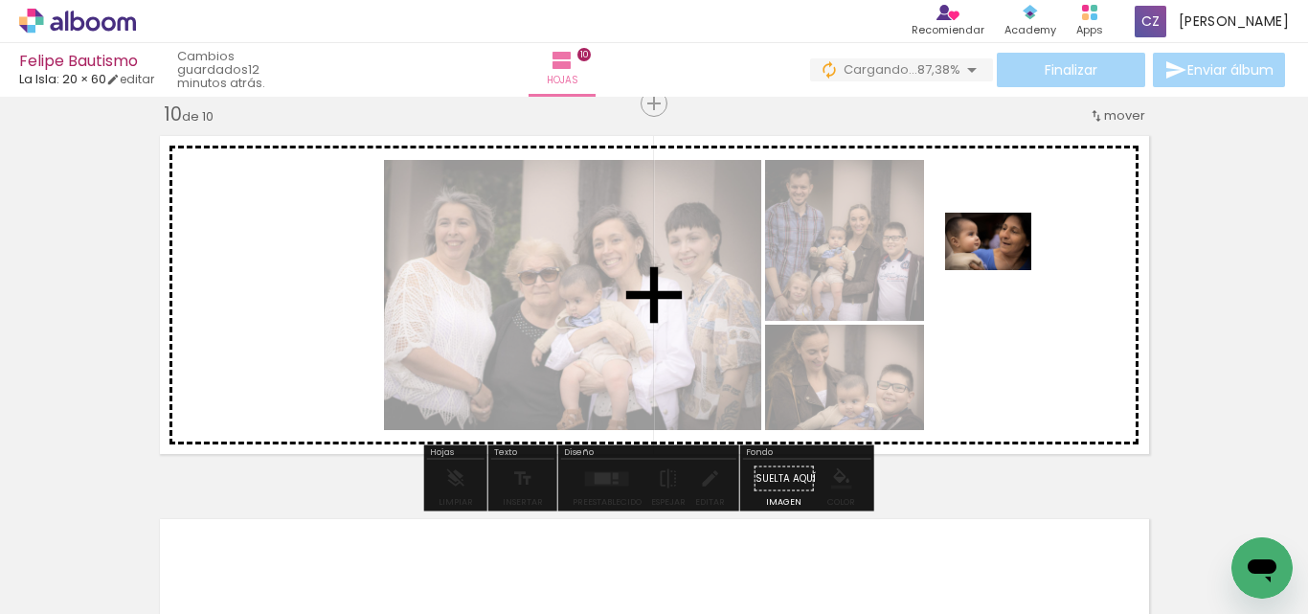
drag, startPoint x: 461, startPoint y: 532, endPoint x: 1003, endPoint y: 270, distance: 602.2
click at [1003, 270] on quentale-workspace at bounding box center [654, 307] width 1308 height 614
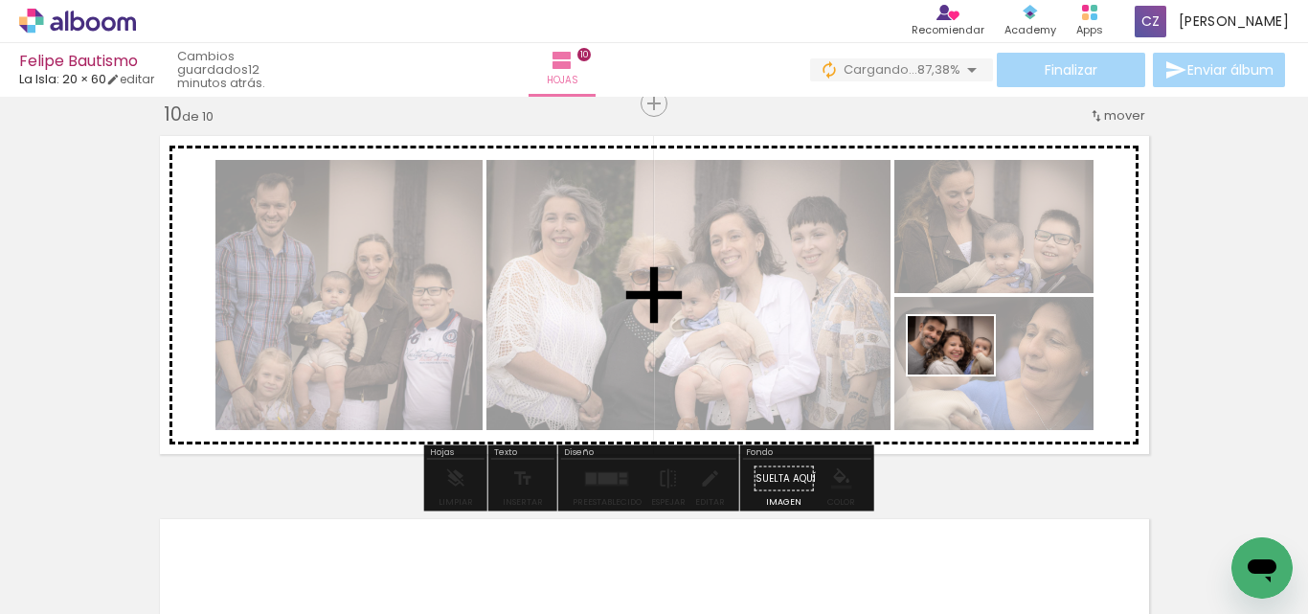
drag, startPoint x: 170, startPoint y: 561, endPoint x: 965, endPoint y: 373, distance: 817.7
click at [965, 373] on quentale-workspace at bounding box center [654, 307] width 1308 height 614
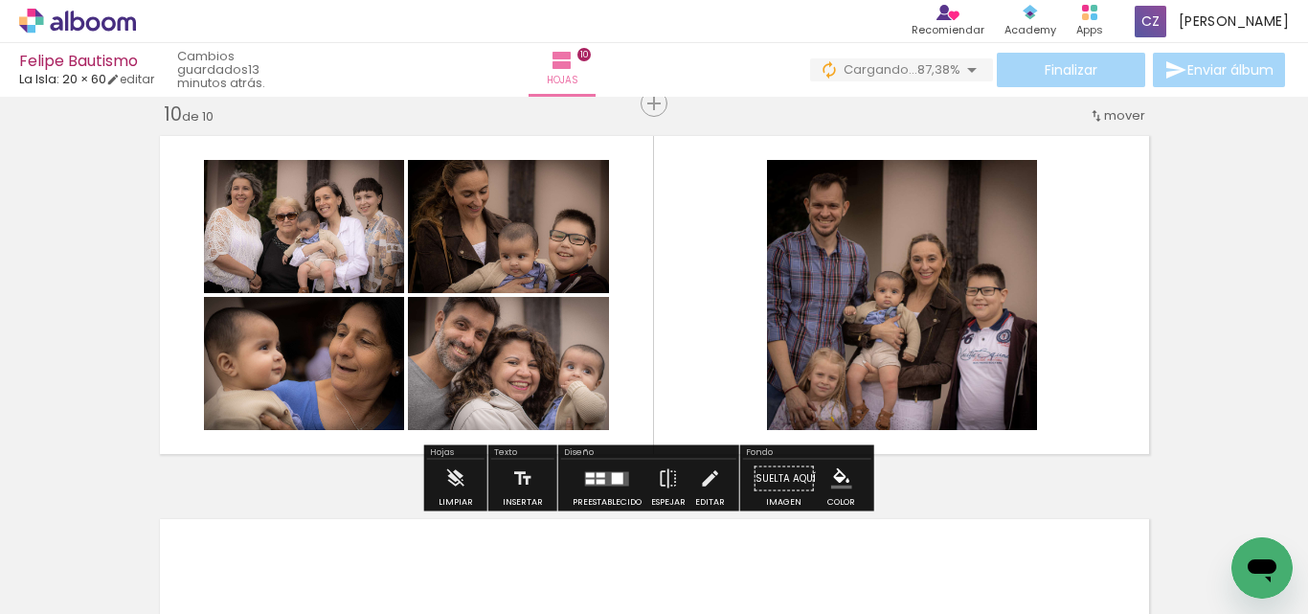
click at [623, 540] on div at bounding box center [578, 548] width 95 height 65
click at [707, 291] on quentale-layouter at bounding box center [654, 294] width 1006 height 335
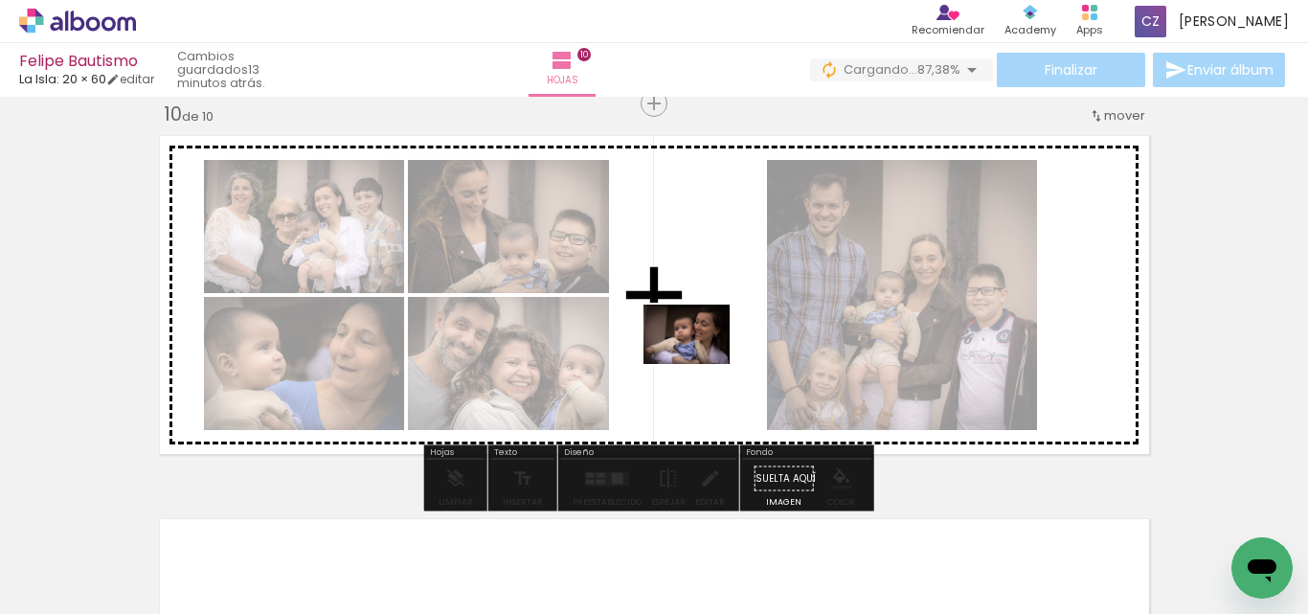
drag, startPoint x: 623, startPoint y: 540, endPoint x: 701, endPoint y: 362, distance: 194.3
click at [701, 362] on quentale-workspace at bounding box center [654, 307] width 1308 height 614
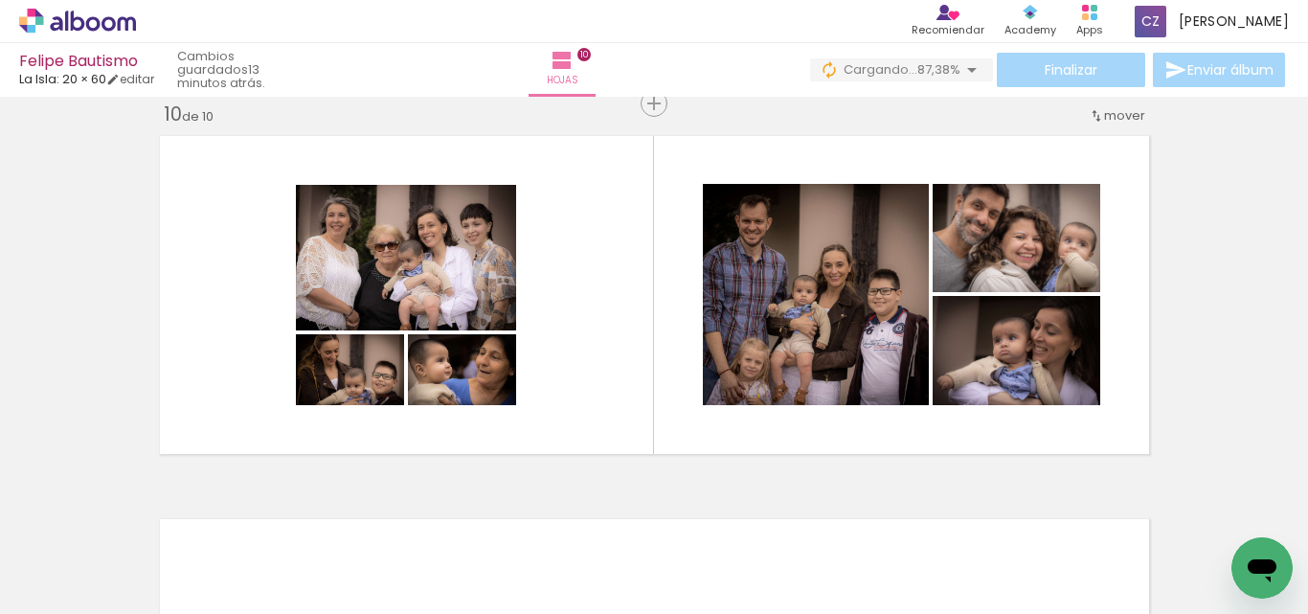
scroll to position [0, 3981]
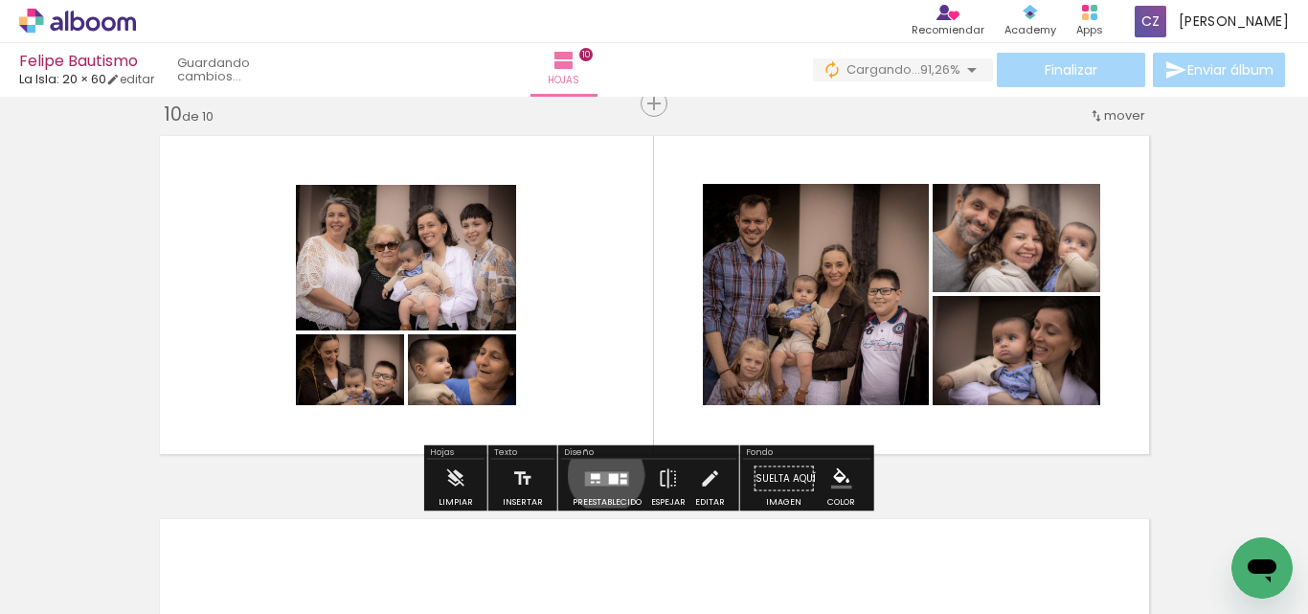
click at [601, 475] on quentale-layouter at bounding box center [607, 478] width 44 height 14
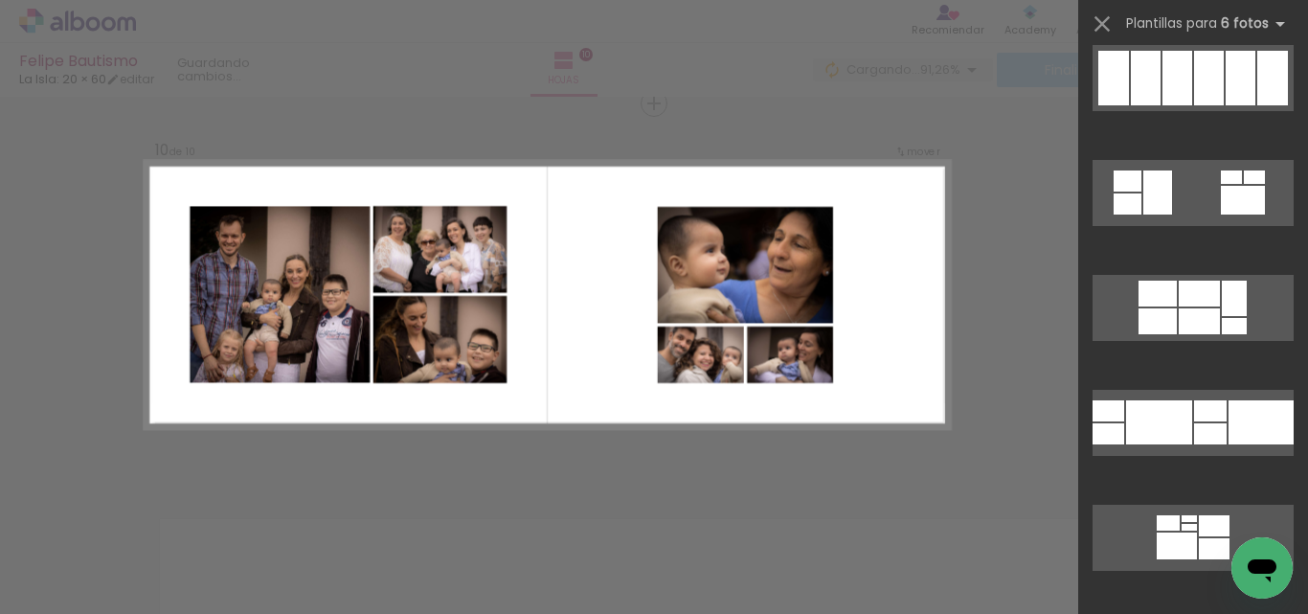
scroll to position [287, 0]
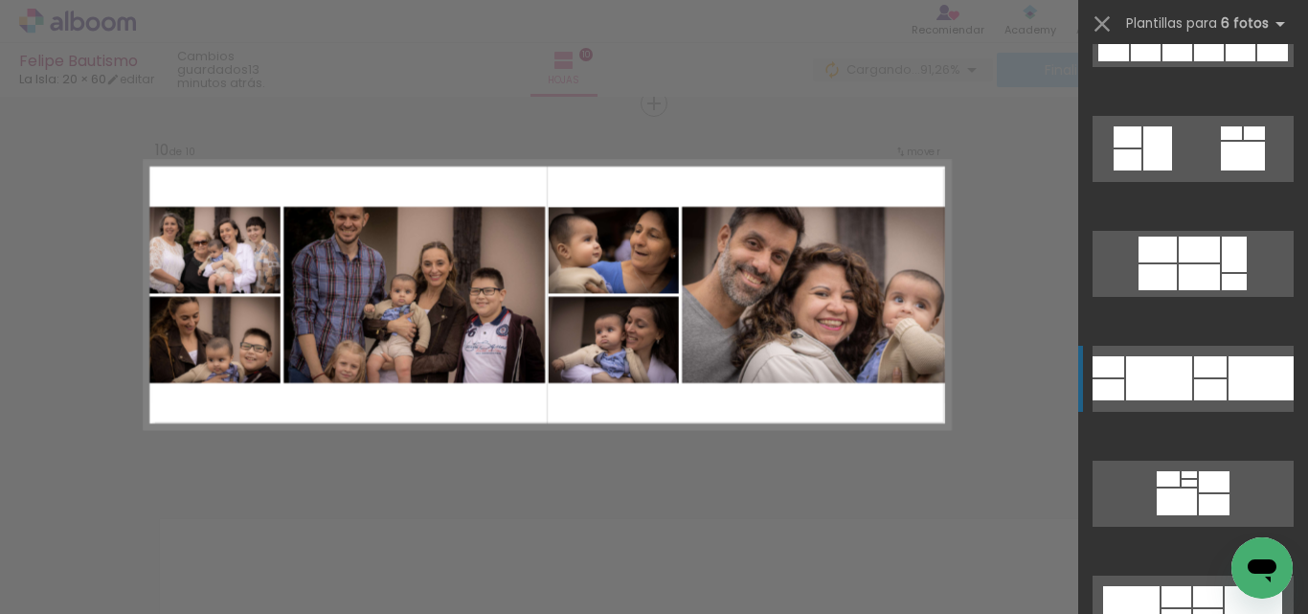
click at [1194, 380] on div at bounding box center [1210, 389] width 33 height 21
